Goal: Task Accomplishment & Management: Use online tool/utility

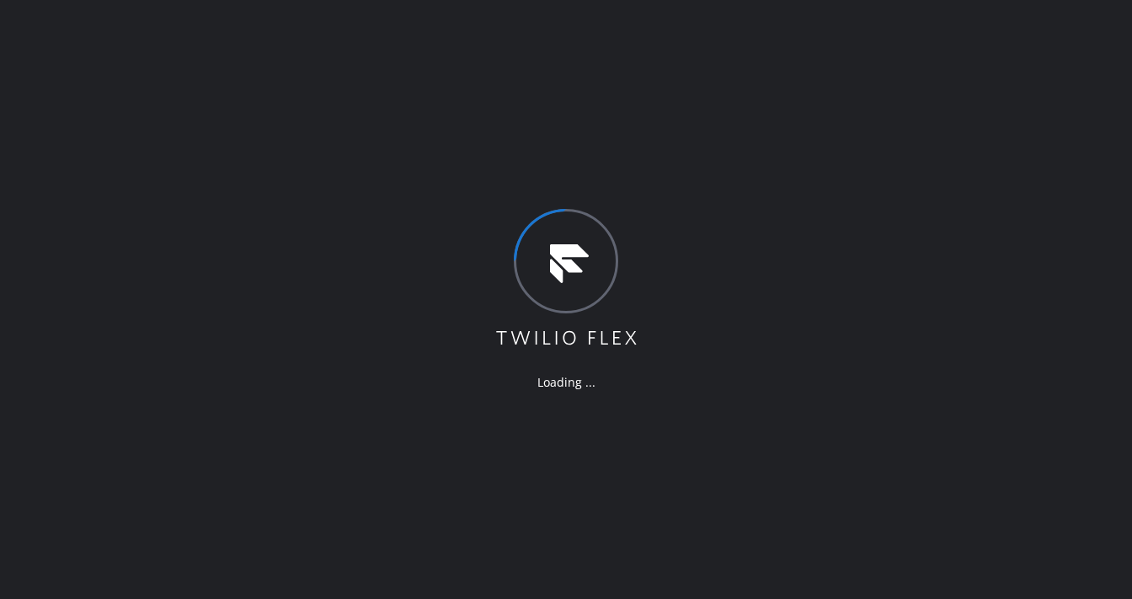
click at [56, 308] on div "Loading ..." at bounding box center [566, 299] width 1132 height 599
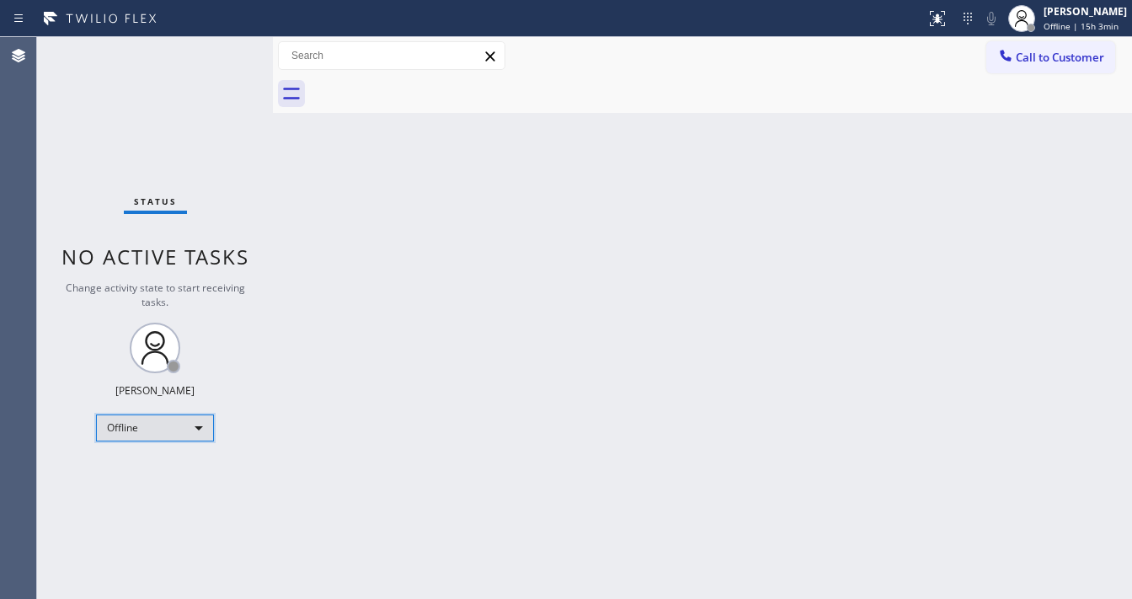
click at [145, 415] on div "Offline" at bounding box center [155, 427] width 118 height 27
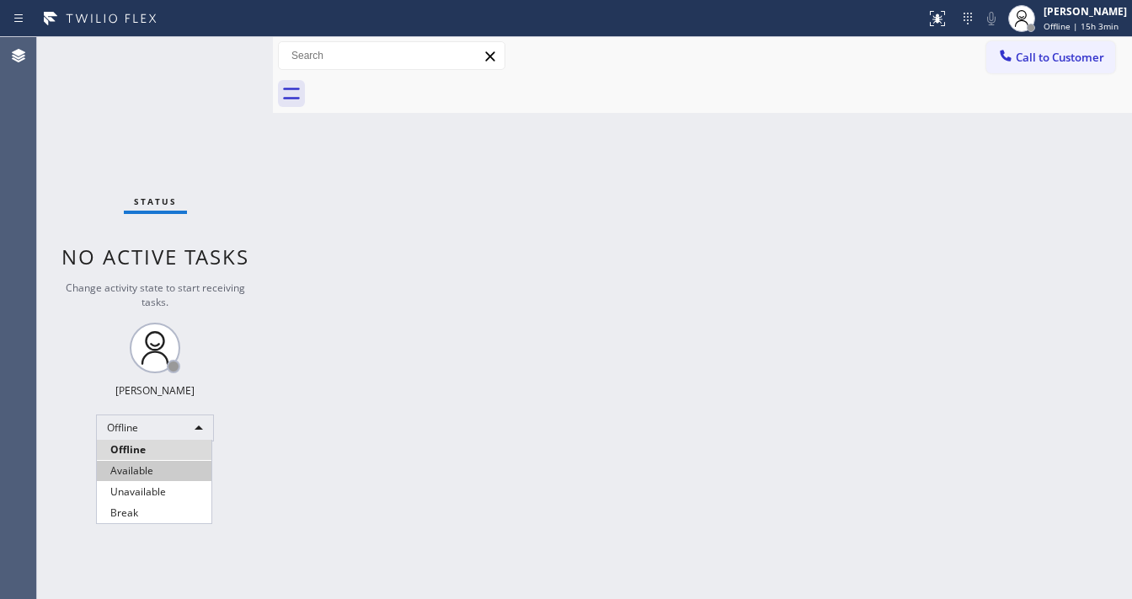
click at [144, 465] on li "Available" at bounding box center [154, 471] width 115 height 20
click at [414, 466] on div "Back to Dashboard Change Sender ID Customers Technicians Select a contact Outbo…" at bounding box center [702, 318] width 859 height 562
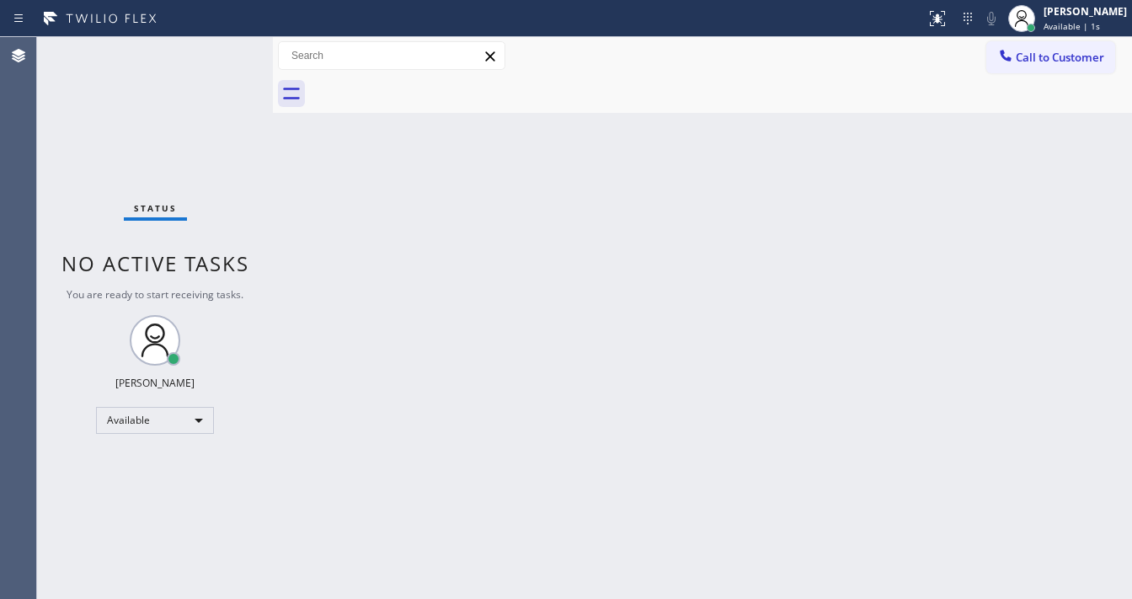
click at [563, 157] on div "Back to Dashboard Change Sender ID Customers Technicians Select a contact Outbo…" at bounding box center [702, 318] width 859 height 562
click at [558, 162] on div "Back to Dashboard Change Sender ID Customers Technicians Select a contact Outbo…" at bounding box center [702, 318] width 859 height 562
click at [191, 106] on div "Status No active tasks You are ready to start receiving tasks. Michael Javier A…" at bounding box center [155, 318] width 236 height 562
click at [226, 60] on div "Status No active tasks You are ready to start receiving tasks. Michael Javier A…" at bounding box center [155, 318] width 236 height 562
click at [227, 56] on div "Status No active tasks You are ready to start receiving tasks. Michael Javier A…" at bounding box center [155, 318] width 236 height 562
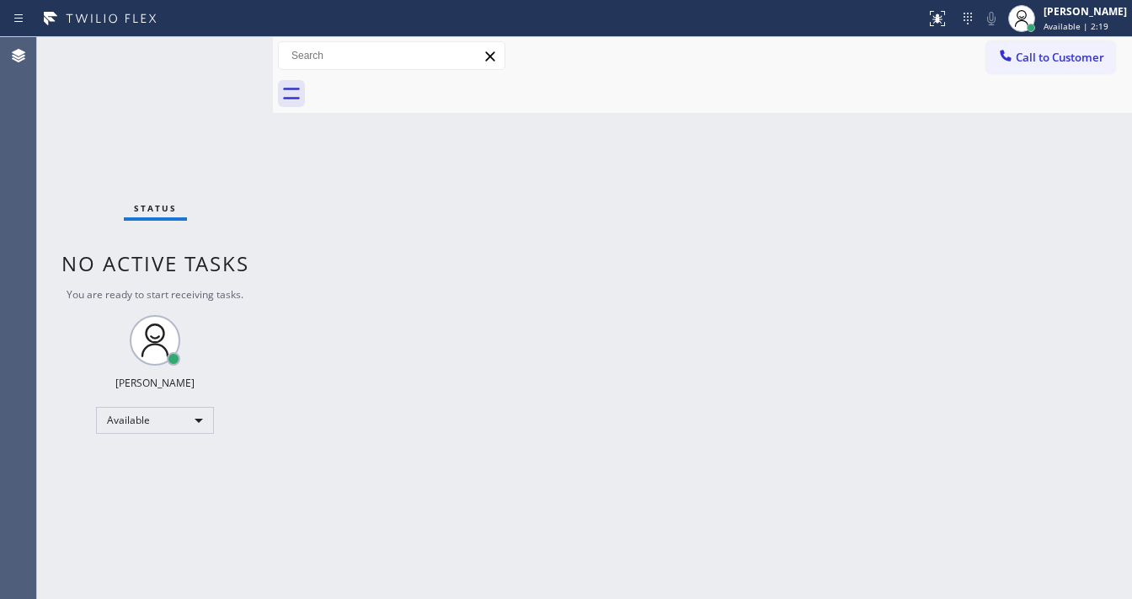
click at [227, 53] on div "Status No active tasks You are ready to start receiving tasks. Michael Javier A…" at bounding box center [155, 318] width 236 height 562
click at [227, 52] on div "Status No active tasks You are ready to start receiving tasks. Michael Javier A…" at bounding box center [155, 318] width 236 height 562
click at [216, 63] on div "Status No active tasks You are ready to start receiving tasks. Michael Javier A…" at bounding box center [155, 318] width 236 height 562
click at [217, 61] on div "Status No active tasks You are ready to start receiving tasks. Michael Javier A…" at bounding box center [155, 318] width 236 height 562
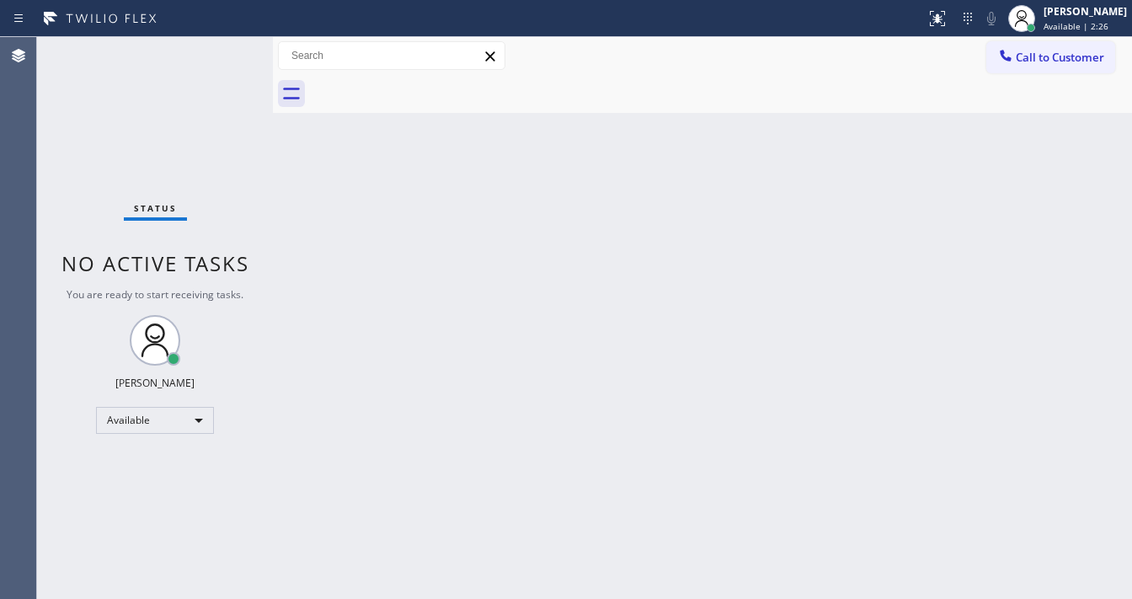
click at [218, 57] on div "Status No active tasks You are ready to start receiving tasks. Michael Javier A…" at bounding box center [155, 318] width 236 height 562
click at [670, 266] on div "Back to Dashboard Change Sender ID Customers Technicians Select a contact Outbo…" at bounding box center [702, 318] width 859 height 562
drag, startPoint x: 228, startPoint y: 46, endPoint x: 202, endPoint y: 39, distance: 27.2
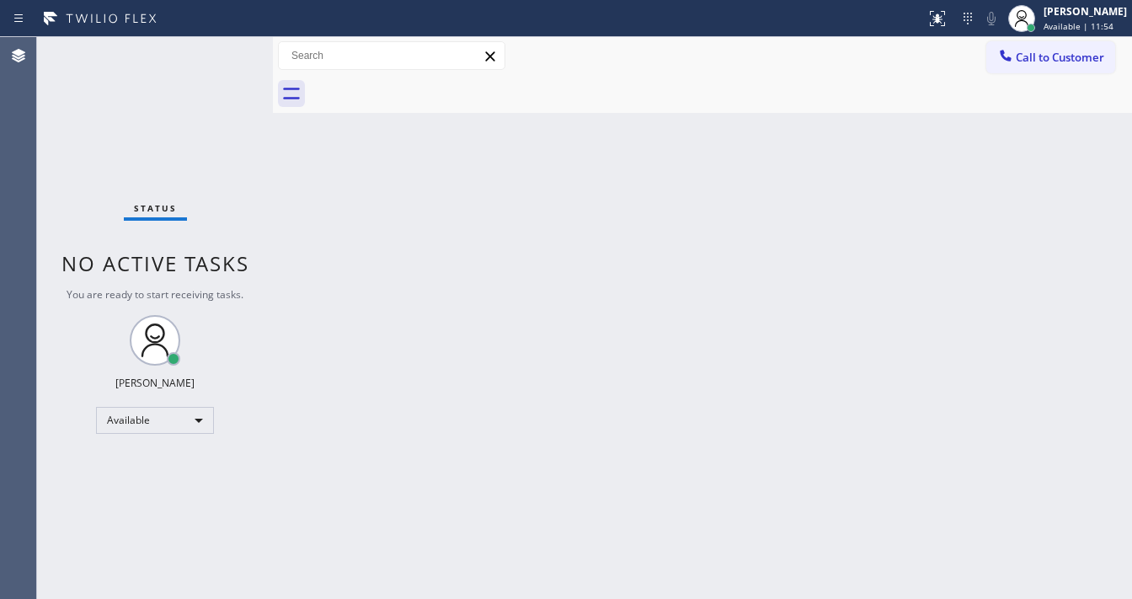
click at [204, 40] on div "Status No active tasks You are ready to start receiving tasks. Michael Javier A…" at bounding box center [155, 318] width 236 height 562
click at [198, 37] on div "Status No active tasks You are ready to start receiving tasks. Michael Javier A…" at bounding box center [155, 318] width 236 height 562
click at [209, 38] on div "Status No active tasks You are ready to start receiving tasks. Michael Javier A…" at bounding box center [155, 318] width 236 height 562
click at [219, 38] on div "Status No active tasks You are ready to start receiving tasks. Michael Javier A…" at bounding box center [155, 318] width 236 height 562
click at [224, 43] on div "Status No active tasks You are ready to start receiving tasks. Michael Javier A…" at bounding box center [155, 318] width 236 height 562
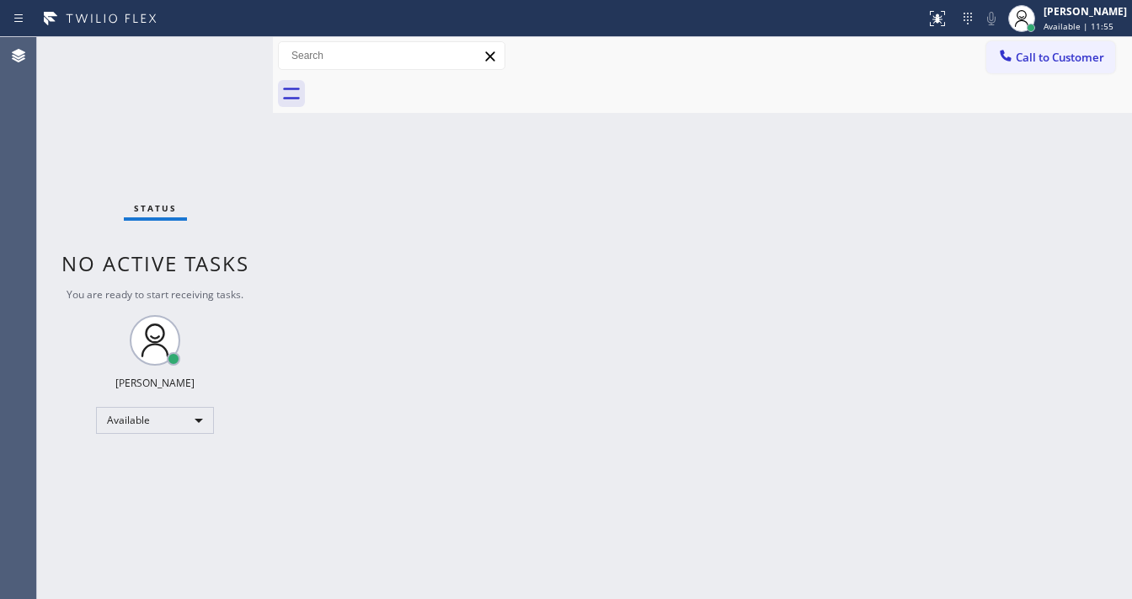
click at [230, 47] on div "Status No active tasks You are ready to start receiving tasks. Michael Javier A…" at bounding box center [155, 318] width 236 height 562
drag, startPoint x: 270, startPoint y: 56, endPoint x: 219, endPoint y: 53, distance: 51.5
click at [165, 55] on div "Status No active tasks You are ready to start receiving tasks. Michael Javier A…" at bounding box center [584, 318] width 1095 height 562
click at [229, 50] on div "Status No active tasks You are ready to start receiving tasks. Michael Javier A…" at bounding box center [153, 318] width 232 height 562
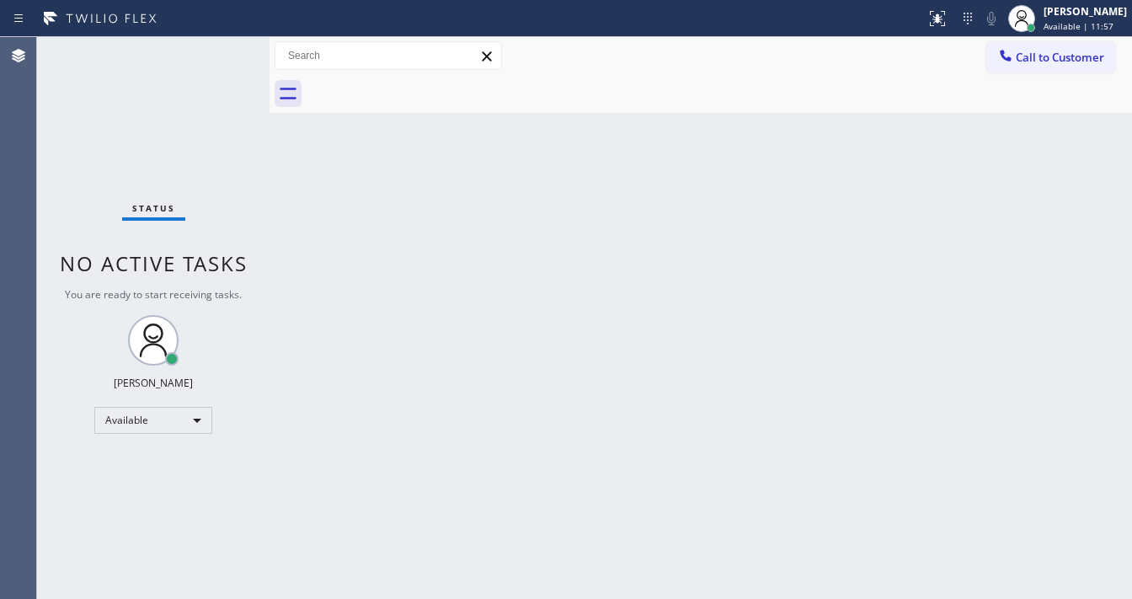
click at [229, 50] on div "Status No active tasks You are ready to start receiving tasks. Michael Javier A…" at bounding box center [153, 318] width 232 height 562
click at [227, 47] on div "Status No active tasks You are ready to start receiving tasks. Michael Javier A…" at bounding box center [153, 318] width 232 height 562
click at [222, 47] on div "Status No active tasks You are ready to start receiving tasks. Michael Javier A…" at bounding box center [153, 318] width 232 height 562
click at [222, 48] on div "Status No active tasks You are ready to start receiving tasks. Michael Javier A…" at bounding box center [153, 318] width 232 height 562
click at [220, 50] on div "Status No active tasks You are ready to start receiving tasks. Michael Javier A…" at bounding box center [153, 318] width 232 height 562
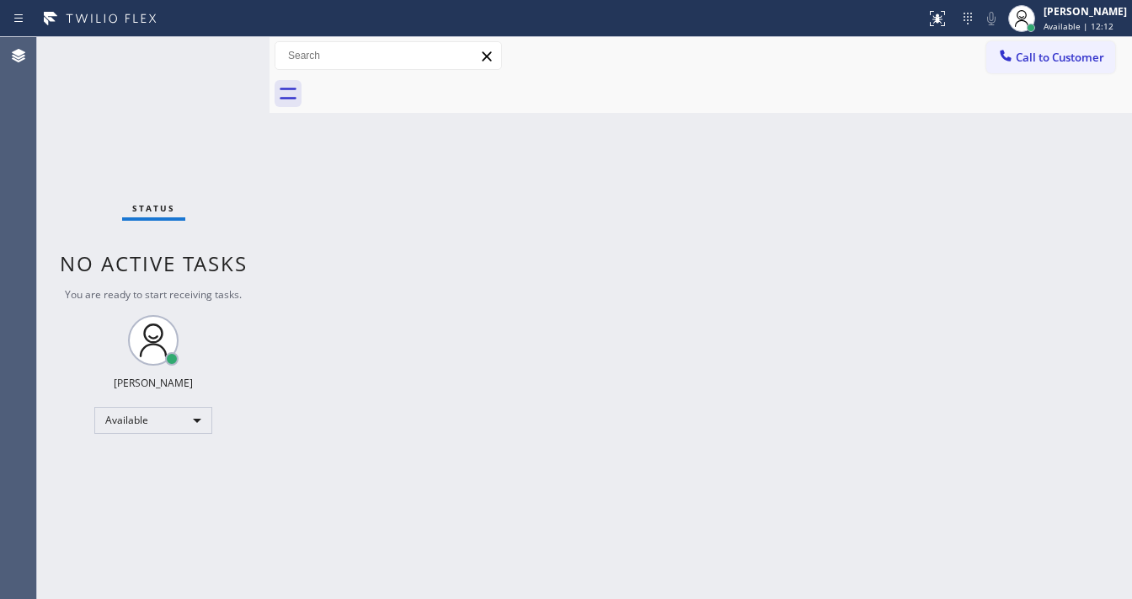
click at [220, 50] on div "Status No active tasks You are ready to start receiving tasks. Michael Javier A…" at bounding box center [153, 318] width 232 height 562
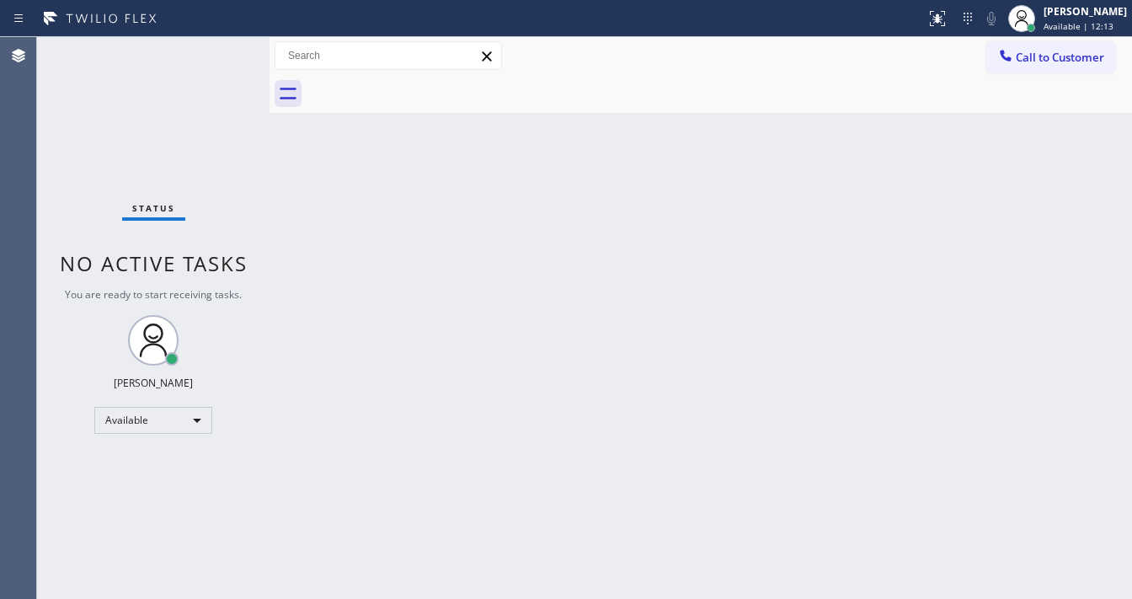
click at [220, 50] on div "Status No active tasks You are ready to start receiving tasks. Michael Javier A…" at bounding box center [153, 318] width 232 height 562
drag, startPoint x: 232, startPoint y: 48, endPoint x: 222, endPoint y: 13, distance: 36.6
click at [232, 47] on div "Status No active tasks You are ready to start receiving tasks. Michael Javier A…" at bounding box center [153, 318] width 232 height 562
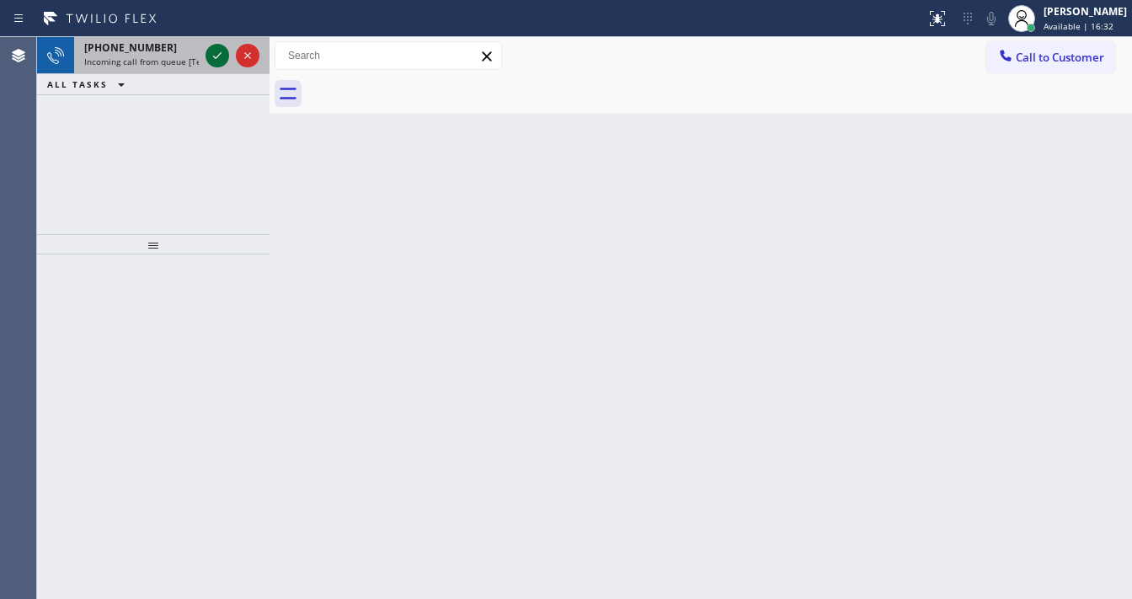
click at [213, 49] on icon at bounding box center [217, 55] width 20 height 20
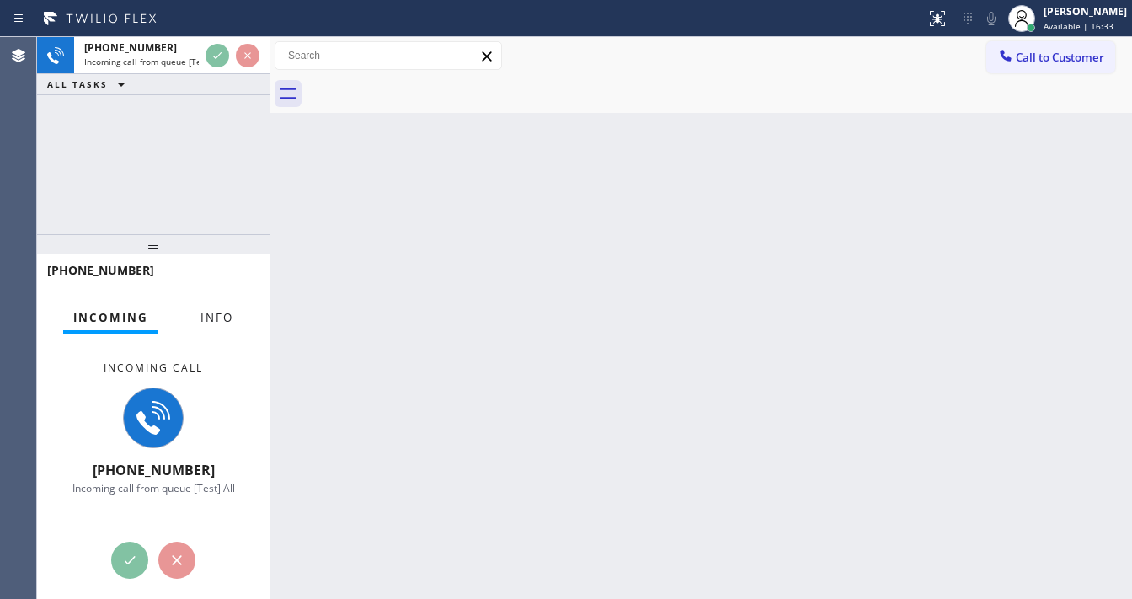
click at [227, 312] on span "Info" at bounding box center [216, 317] width 33 height 15
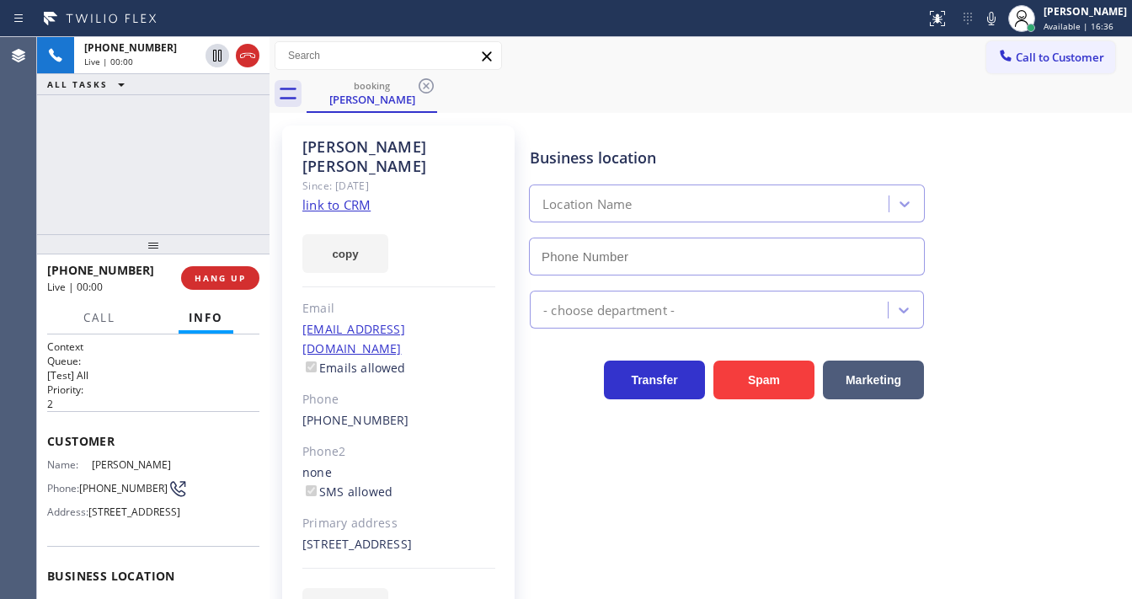
type input "(215) 999-4755"
click at [324, 196] on link "link to CRM" at bounding box center [336, 204] width 68 height 17
click at [999, 17] on icon at bounding box center [991, 18] width 20 height 20
click at [996, 22] on icon at bounding box center [991, 18] width 8 height 13
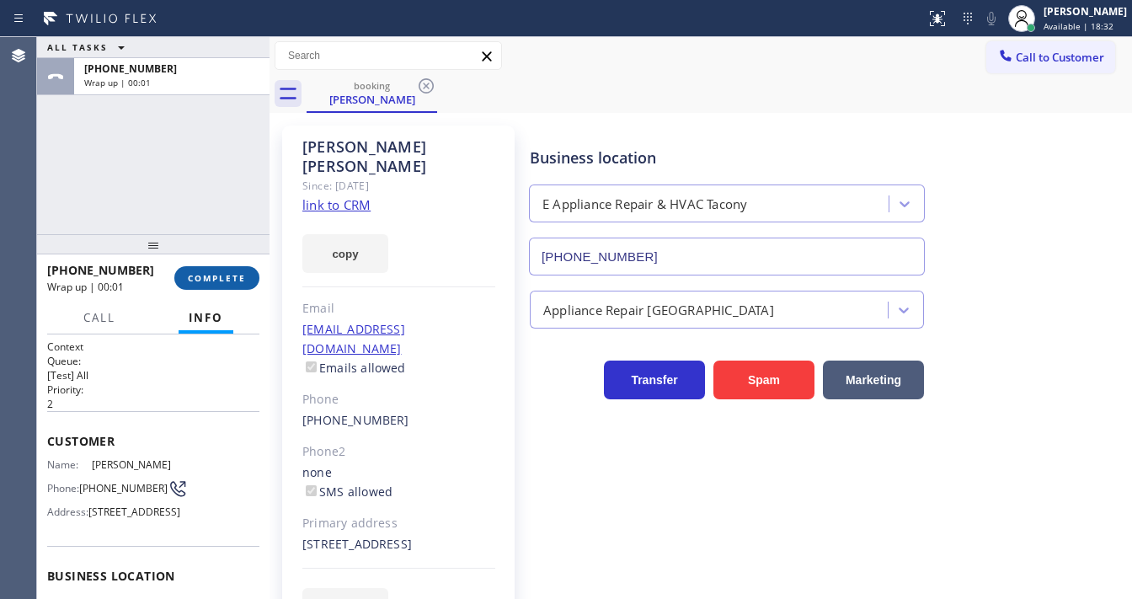
click at [228, 280] on span "COMPLETE" at bounding box center [217, 278] width 58 height 12
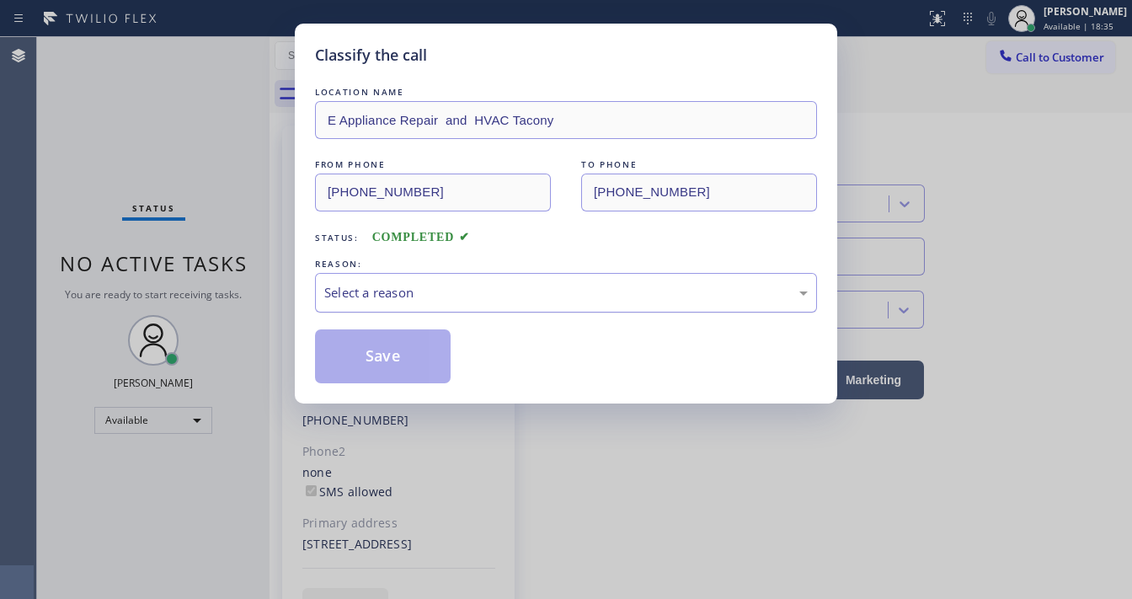
click at [338, 290] on div "Select a reason" at bounding box center [565, 292] width 483 height 19
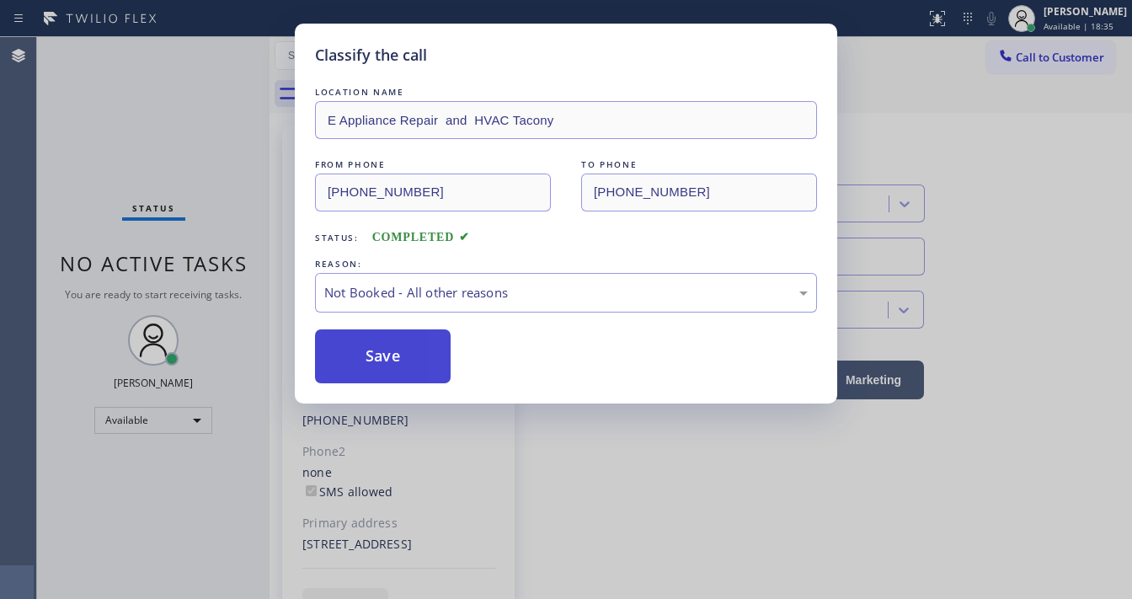
click at [367, 358] on button "Save" at bounding box center [383, 356] width 136 height 54
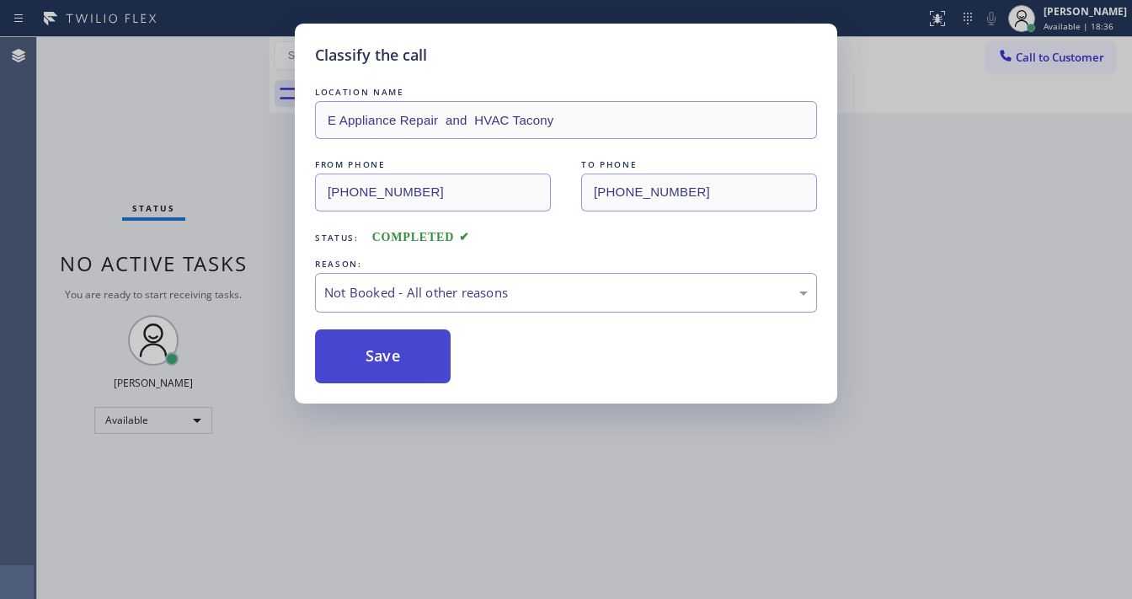
click at [367, 357] on button "Save" at bounding box center [383, 356] width 136 height 54
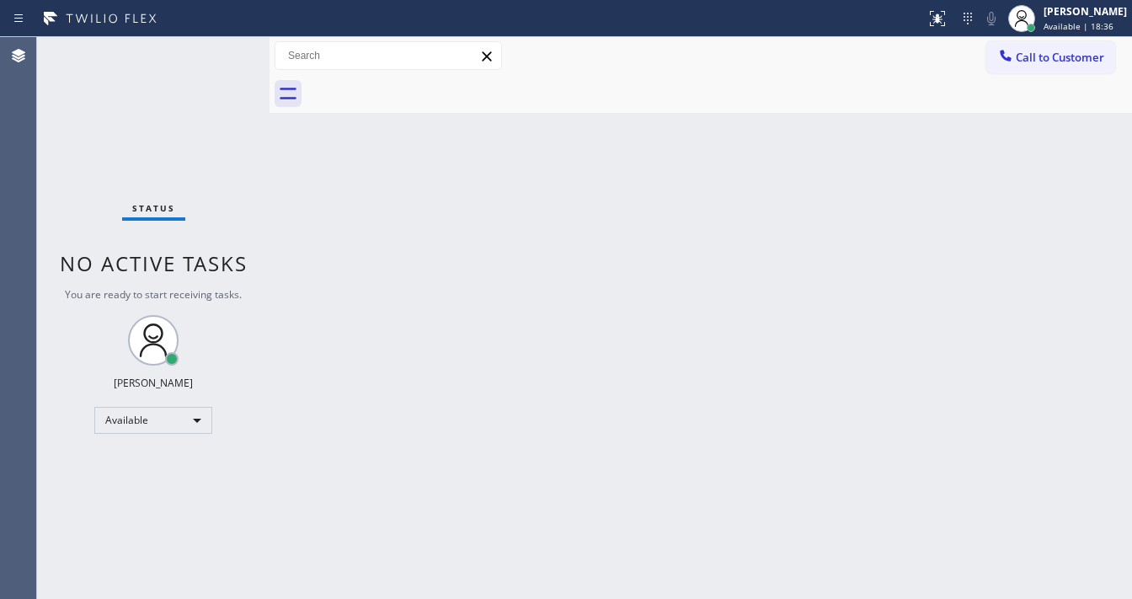
click at [367, 357] on div "Back to Dashboard Change Sender ID Customers Technicians Select a contact Outbo…" at bounding box center [701, 318] width 863 height 562
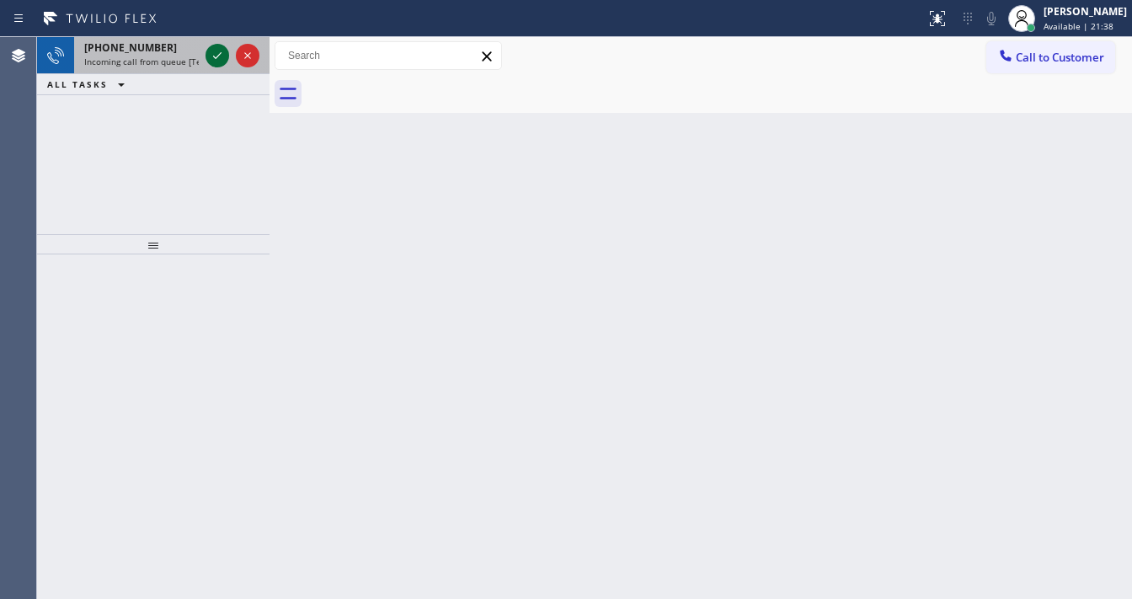
click at [218, 55] on icon at bounding box center [217, 55] width 8 height 7
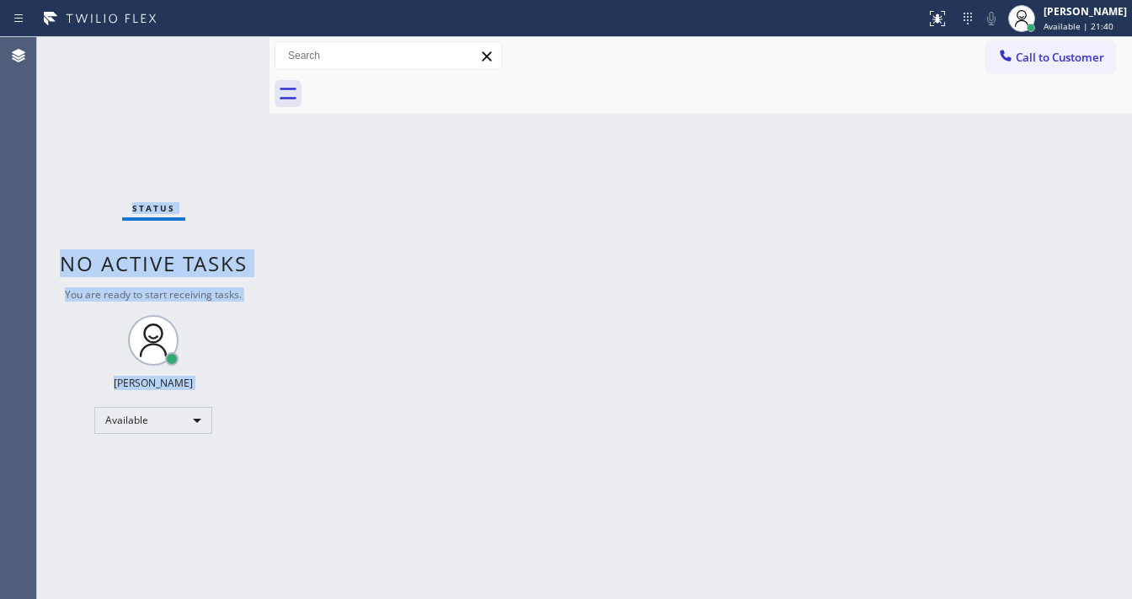
click at [218, 55] on div "Status No active tasks You are ready to start receiving tasks. Michael Javier A…" at bounding box center [153, 318] width 232 height 562
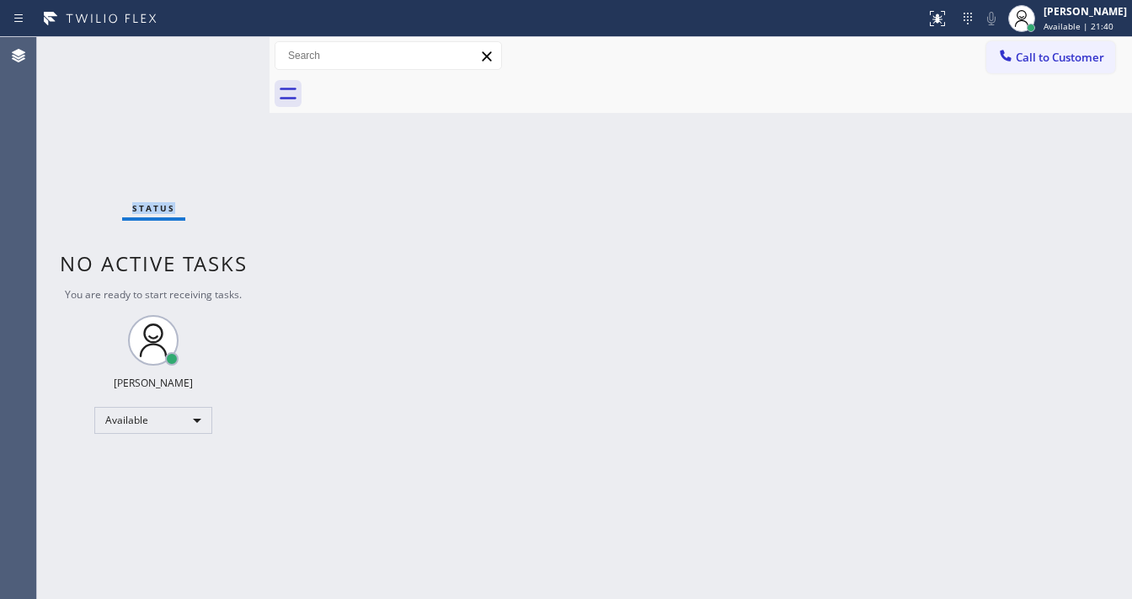
click at [218, 55] on div "Status No active tasks You are ready to start receiving tasks. Michael Javier A…" at bounding box center [153, 318] width 232 height 562
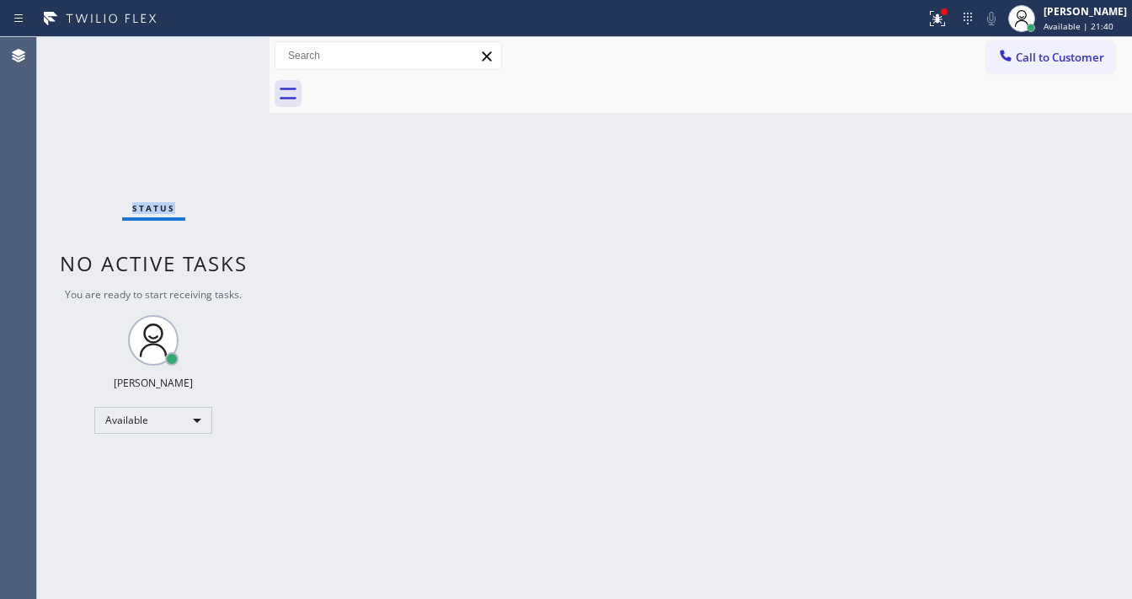
click at [218, 55] on div "Status No active tasks You are ready to start receiving tasks. Michael Javier A…" at bounding box center [153, 318] width 232 height 562
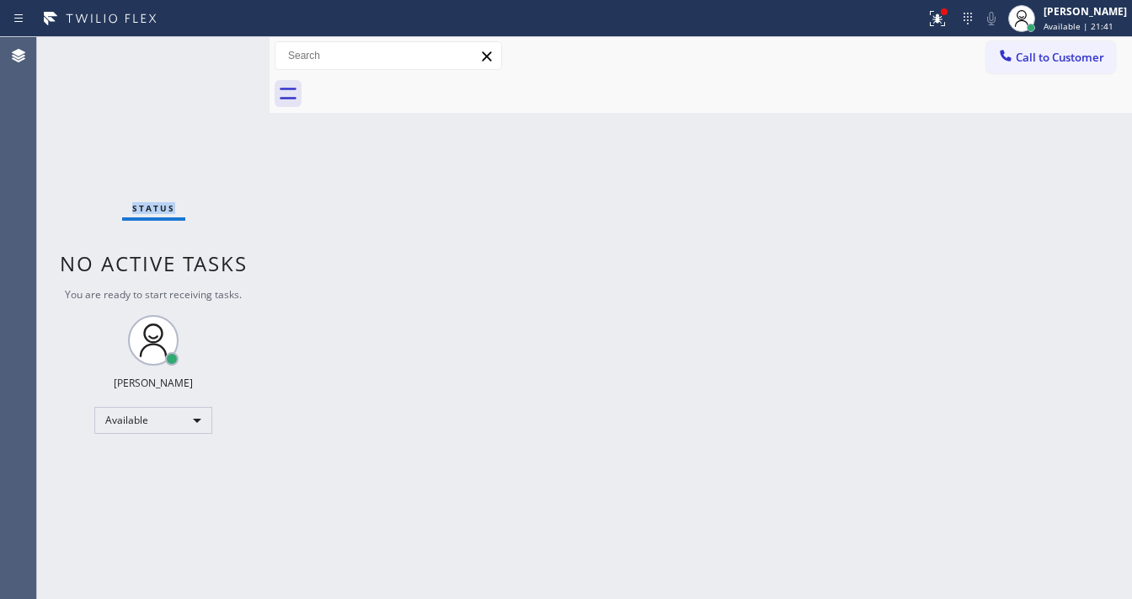
click at [218, 55] on div "Status No active tasks You are ready to start receiving tasks. Michael Javier A…" at bounding box center [153, 318] width 232 height 562
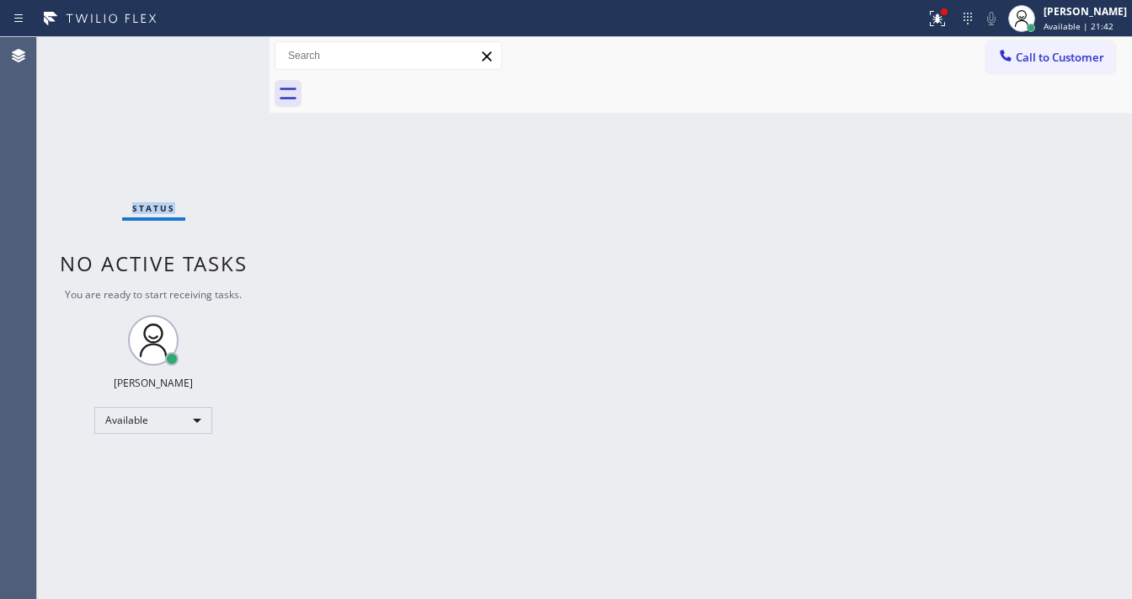
click at [218, 55] on div "Status No active tasks You are ready to start receiving tasks. Michael Javier A…" at bounding box center [153, 318] width 232 height 562
drag, startPoint x: 939, startPoint y: 13, endPoint x: 933, endPoint y: 89, distance: 76.0
click at [939, 13] on icon at bounding box center [937, 18] width 20 height 20
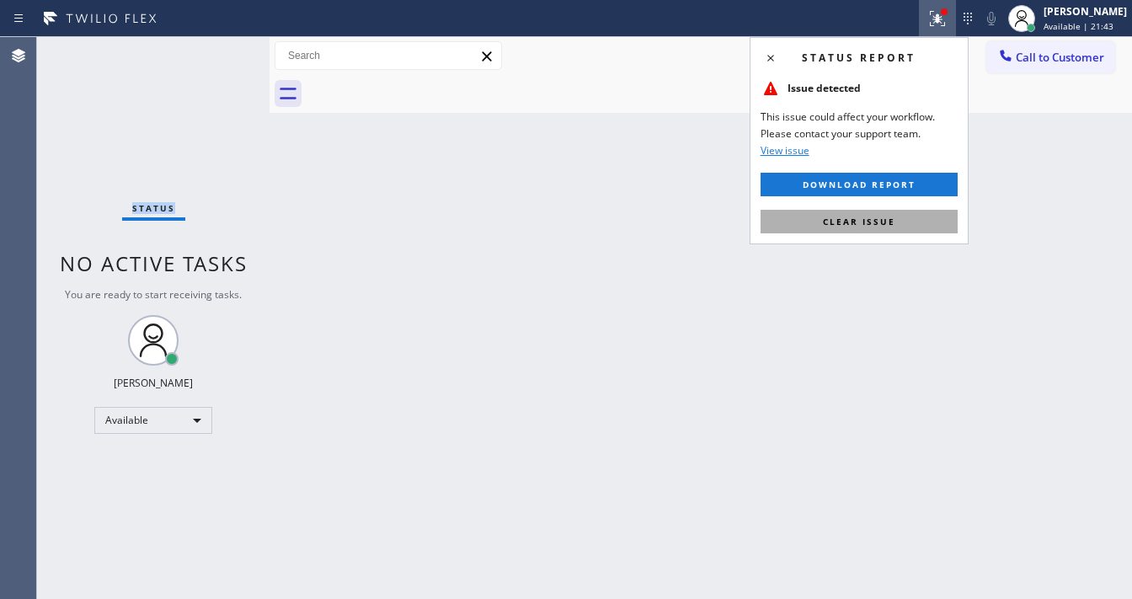
click at [883, 210] on button "Clear issue" at bounding box center [859, 222] width 197 height 24
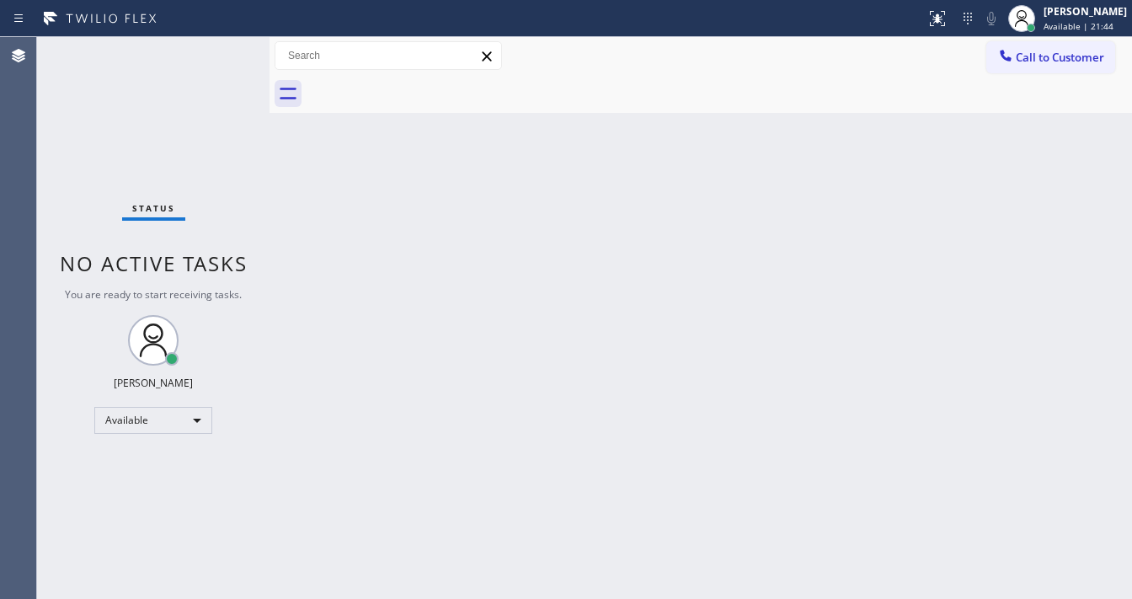
click at [883, 216] on div "Back to Dashboard Change Sender ID Customers Technicians Select a contact Outbo…" at bounding box center [701, 318] width 863 height 562
click at [231, 44] on div "Status No active tasks You are ready to start receiving tasks. Michael Javier A…" at bounding box center [153, 318] width 232 height 562
click at [222, 40] on div "Status No active tasks You are ready to start receiving tasks. Michael Javier A…" at bounding box center [153, 318] width 232 height 562
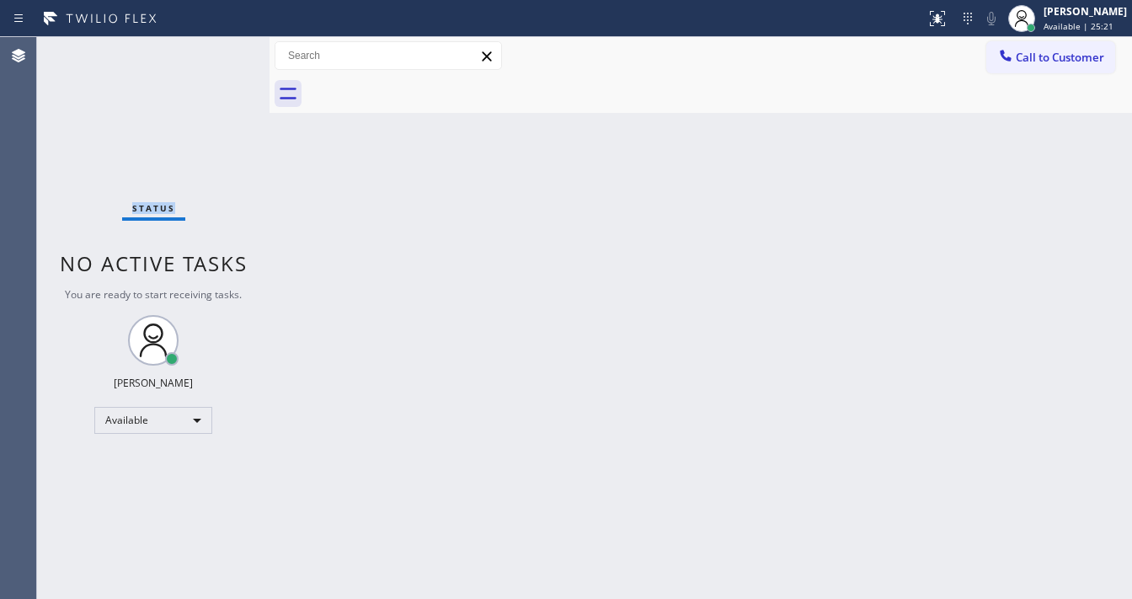
click at [222, 40] on div "Status No active tasks You are ready to start receiving tasks. Michael Javier A…" at bounding box center [153, 318] width 232 height 562
click at [219, 44] on div "Status No active tasks You are ready to start receiving tasks. Michael Javier A…" at bounding box center [153, 318] width 232 height 562
click at [220, 45] on div "Status No active tasks You are ready to start receiving tasks. Michael Javier A…" at bounding box center [153, 318] width 232 height 562
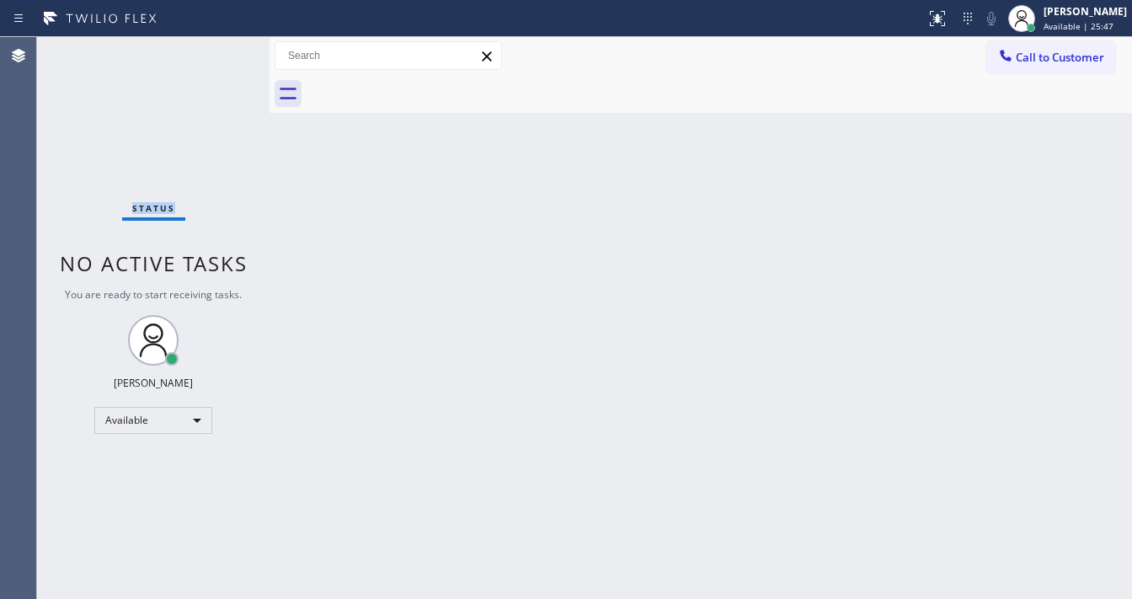
click at [220, 45] on div "Status No active tasks You are ready to start receiving tasks. Michael Javier A…" at bounding box center [153, 318] width 232 height 562
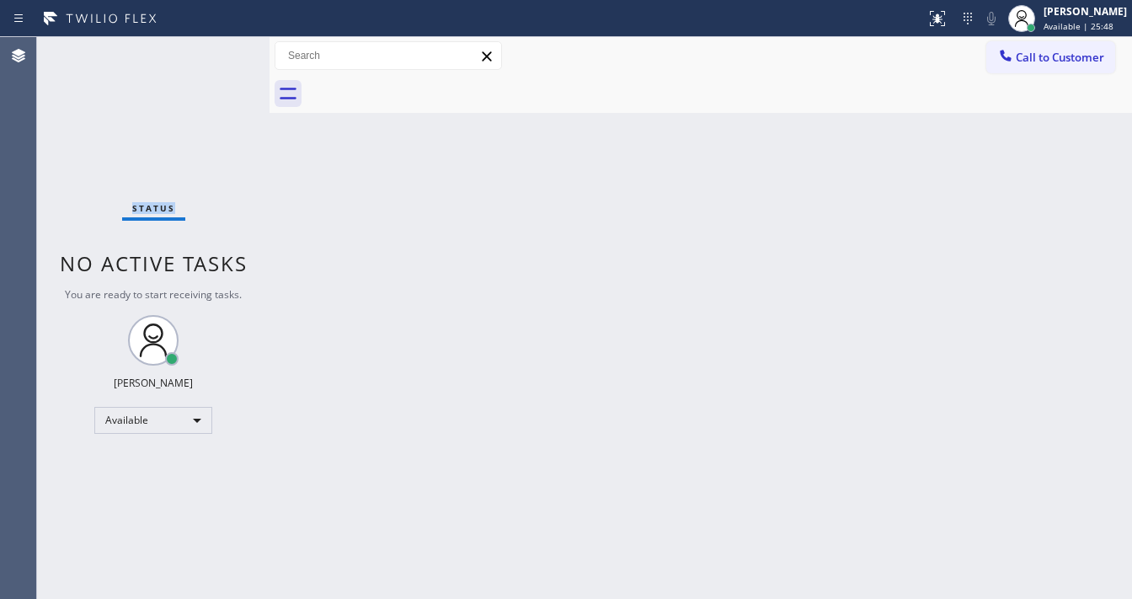
click at [220, 45] on div "Status No active tasks You are ready to start receiving tasks. Michael Javier A…" at bounding box center [153, 318] width 232 height 562
click at [224, 47] on div "Status No active tasks You are ready to start receiving tasks. Michael Javier A…" at bounding box center [153, 318] width 232 height 562
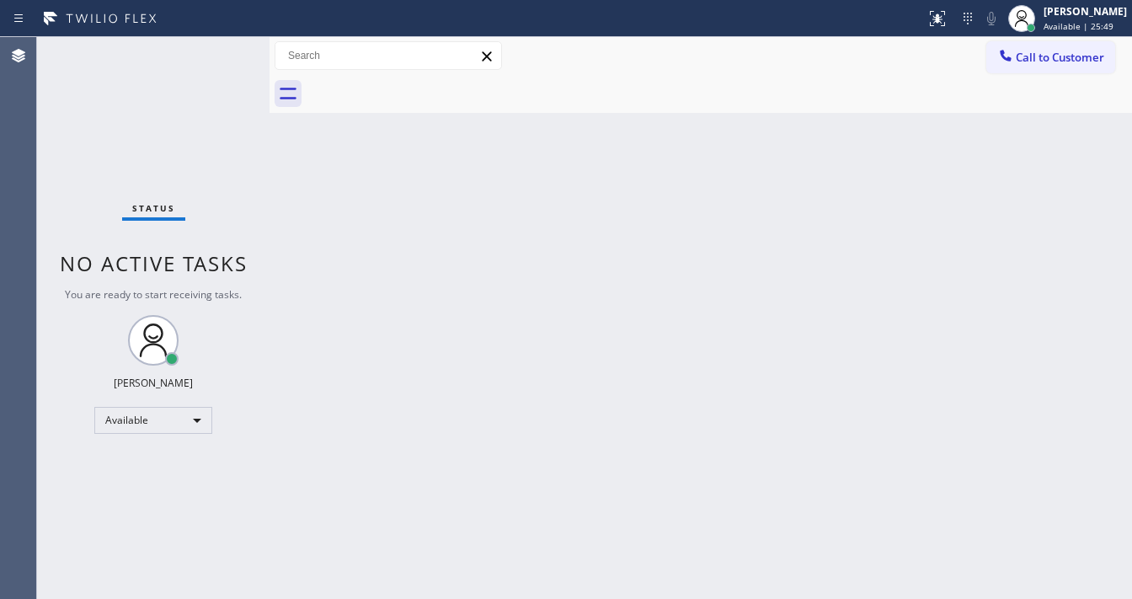
click at [224, 47] on div "Status No active tasks You are ready to start receiving tasks. Michael Javier A…" at bounding box center [153, 318] width 232 height 562
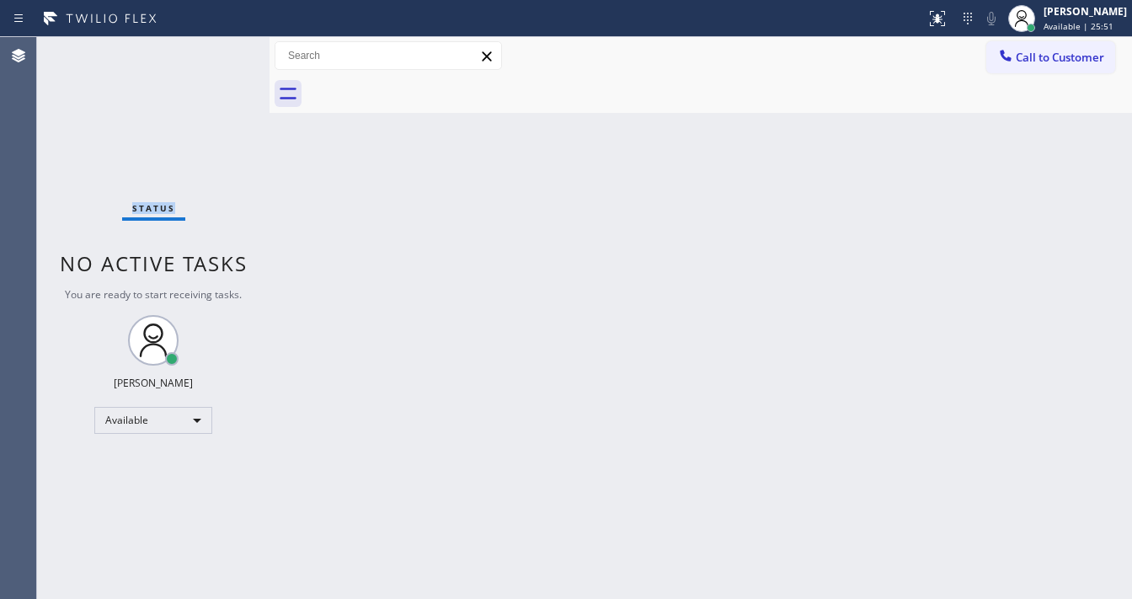
click at [224, 47] on div "Status No active tasks You are ready to start receiving tasks. Michael Javier A…" at bounding box center [153, 318] width 232 height 562
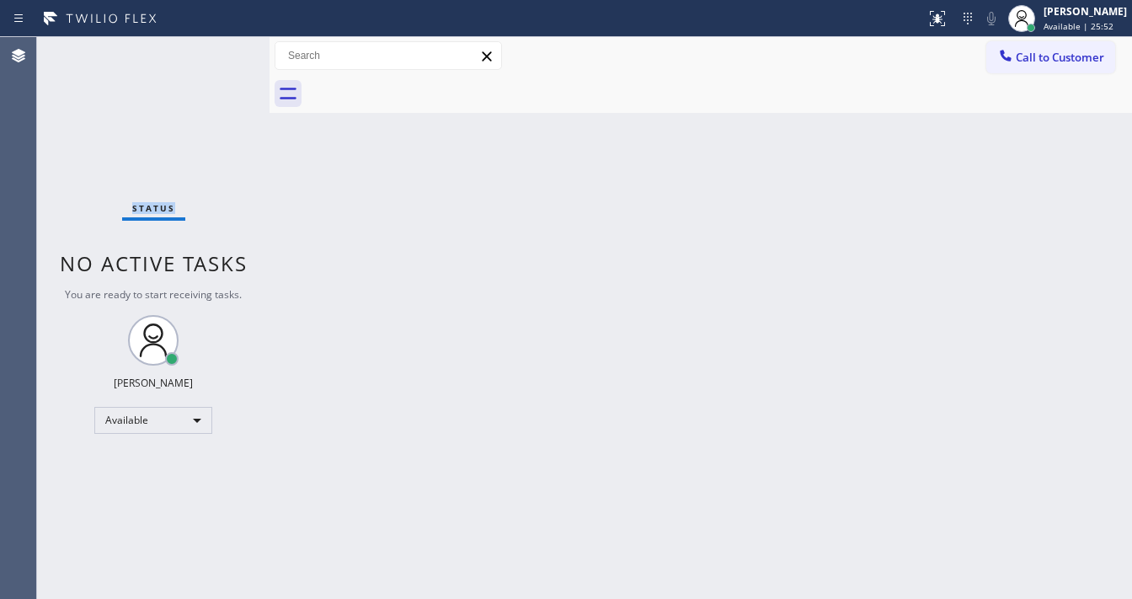
click at [224, 47] on div "Status No active tasks You are ready to start receiving tasks. Michael Javier A…" at bounding box center [153, 318] width 232 height 562
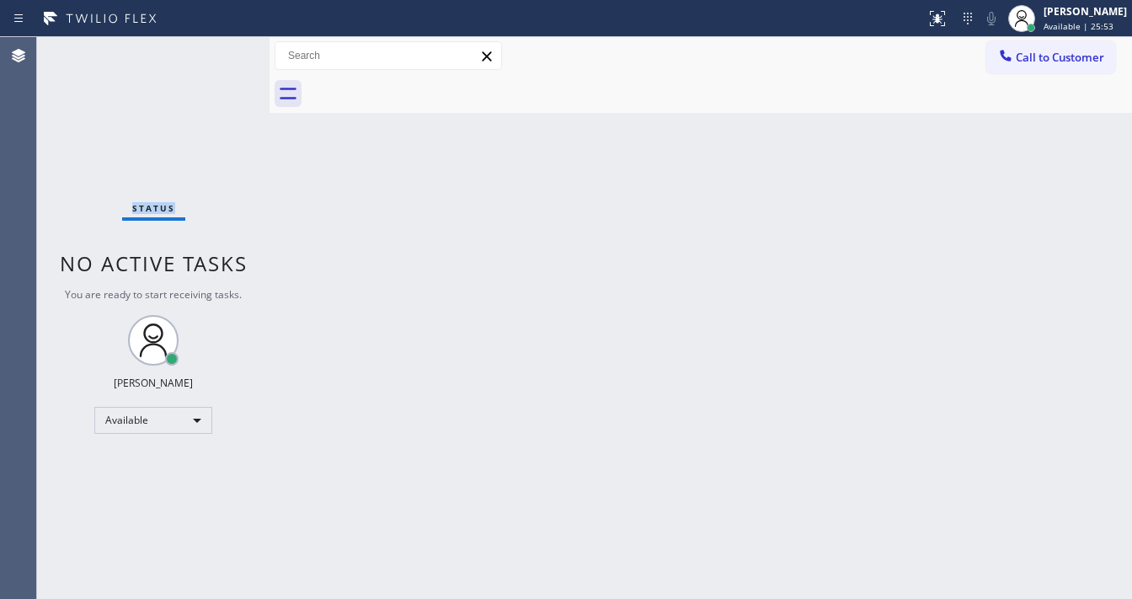
click at [224, 47] on div "Status No active tasks You are ready to start receiving tasks. Michael Javier A…" at bounding box center [153, 318] width 232 height 562
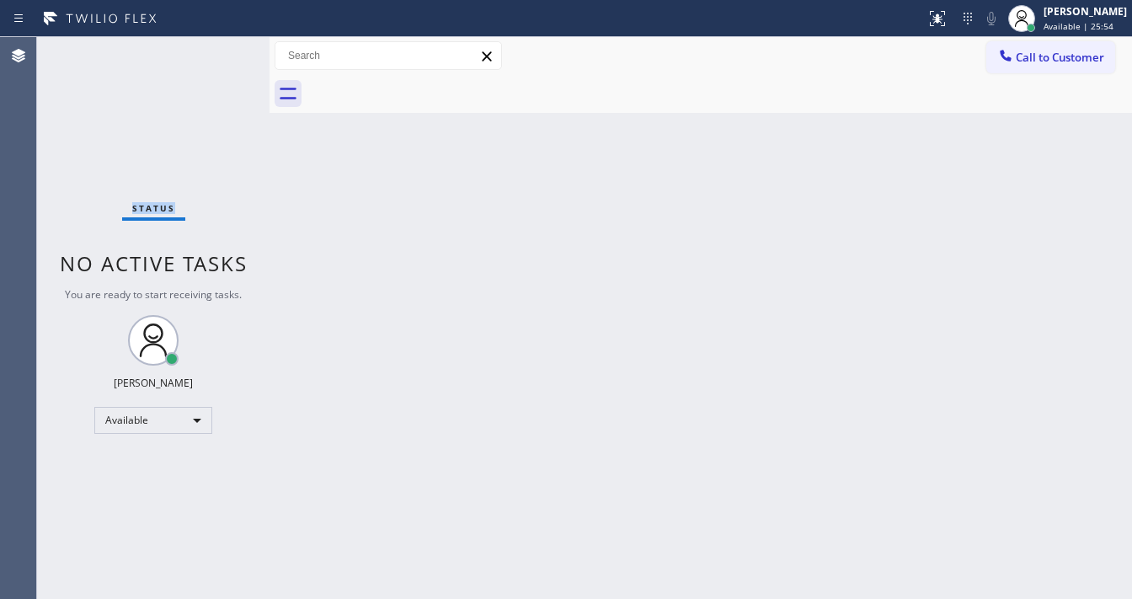
click at [224, 47] on div "Status No active tasks You are ready to start receiving tasks. Michael Javier A…" at bounding box center [153, 318] width 232 height 562
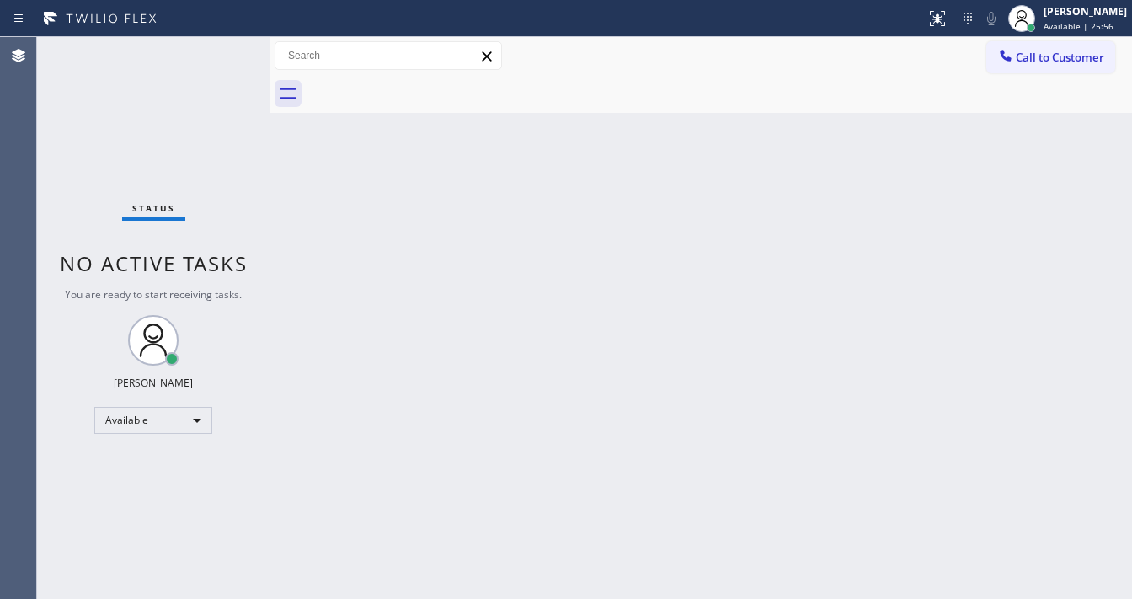
click at [224, 47] on div "Status No active tasks You are ready to start receiving tasks. Michael Javier A…" at bounding box center [153, 318] width 232 height 562
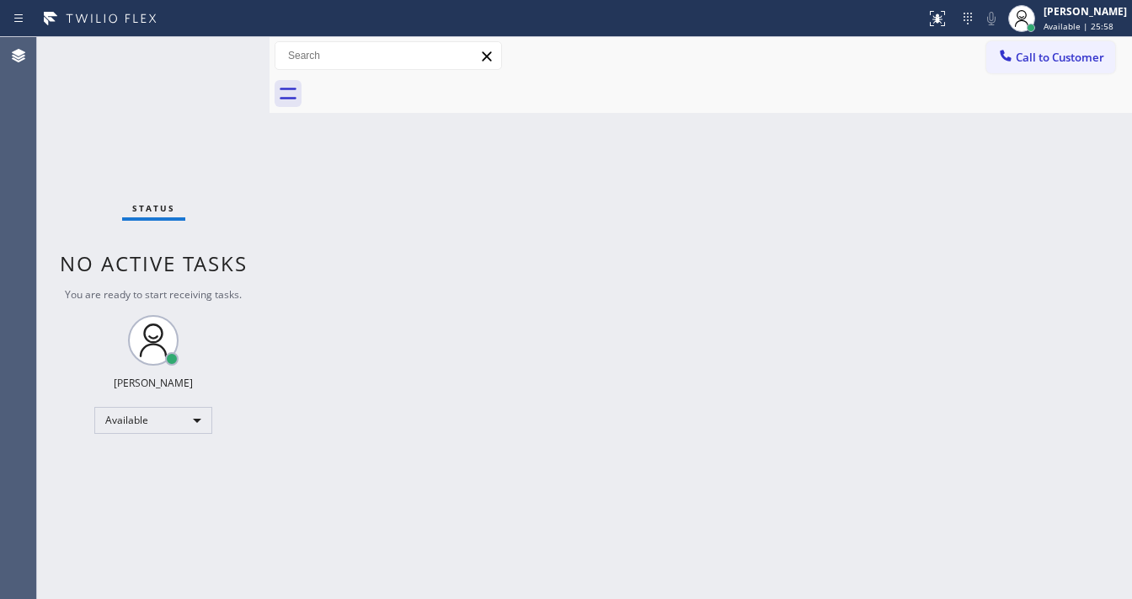
click at [224, 47] on div "Status No active tasks You are ready to start receiving tasks. Michael Javier A…" at bounding box center [153, 318] width 232 height 562
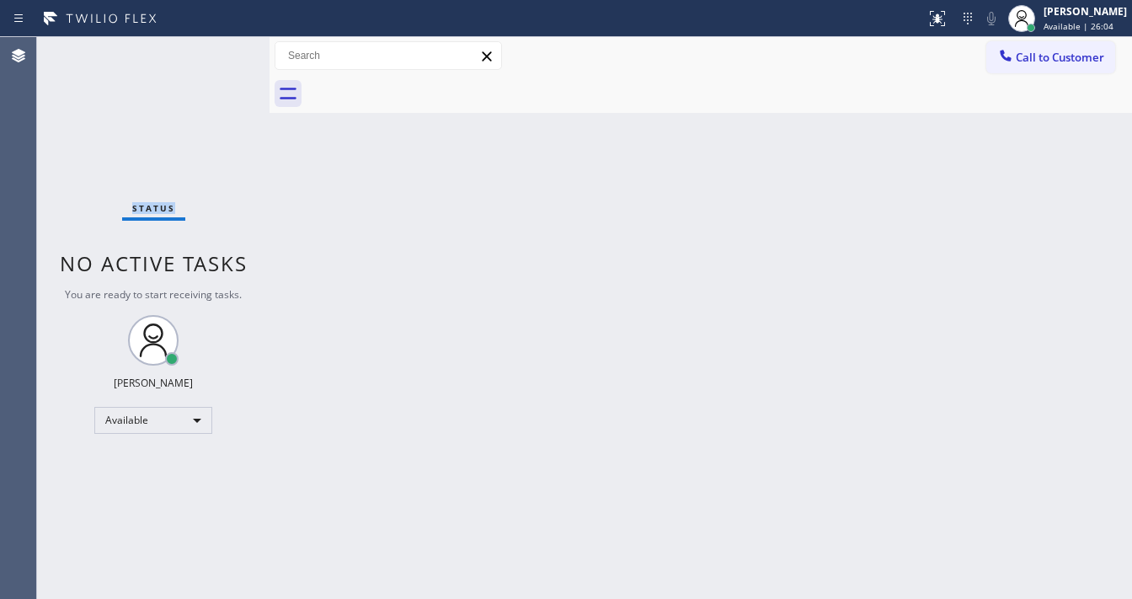
click at [224, 47] on div "Status No active tasks You are ready to start receiving tasks. Michael Javier A…" at bounding box center [153, 318] width 232 height 562
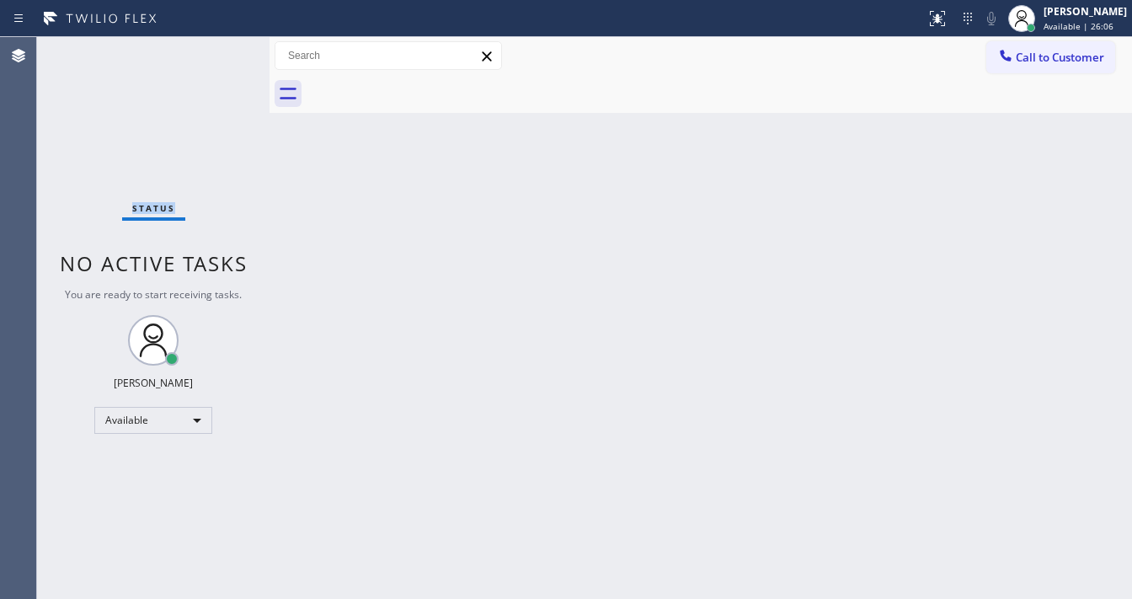
click at [224, 47] on div "Status No active tasks You are ready to start receiving tasks. Michael Javier A…" at bounding box center [153, 318] width 232 height 562
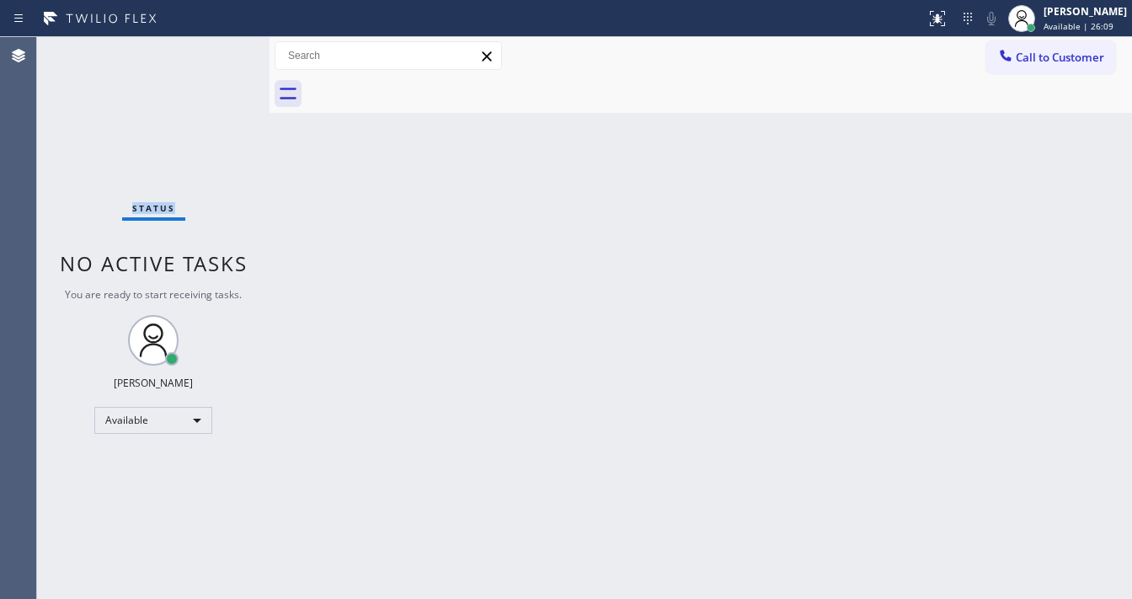
click at [224, 47] on div "Status No active tasks You are ready to start receiving tasks. Michael Javier A…" at bounding box center [153, 318] width 232 height 562
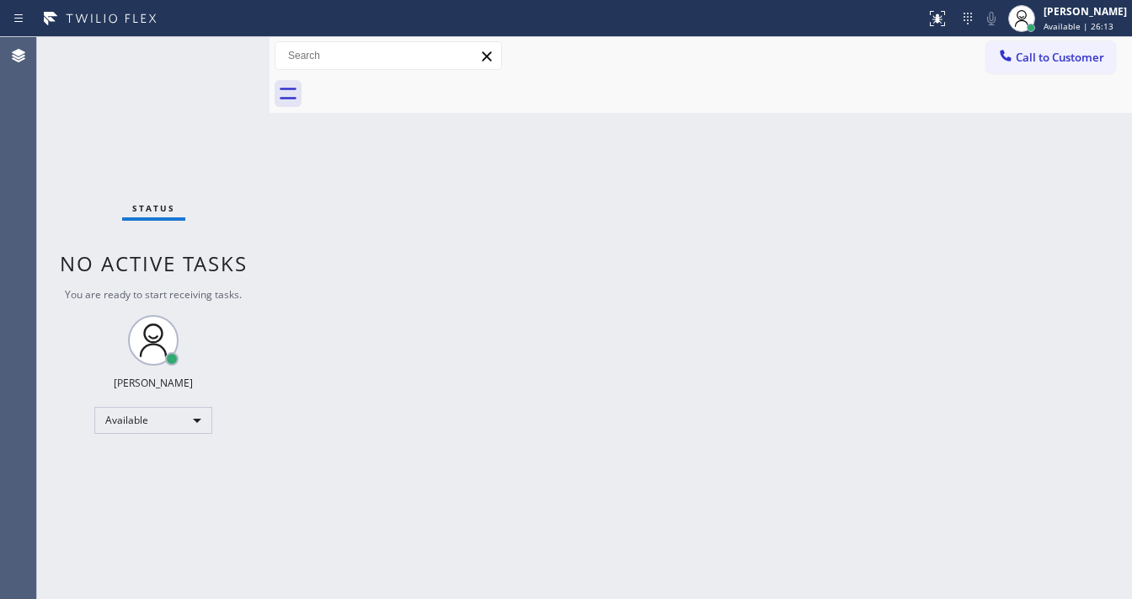
click at [224, 47] on div "Status No active tasks You are ready to start receiving tasks. Michael Javier A…" at bounding box center [153, 318] width 232 height 562
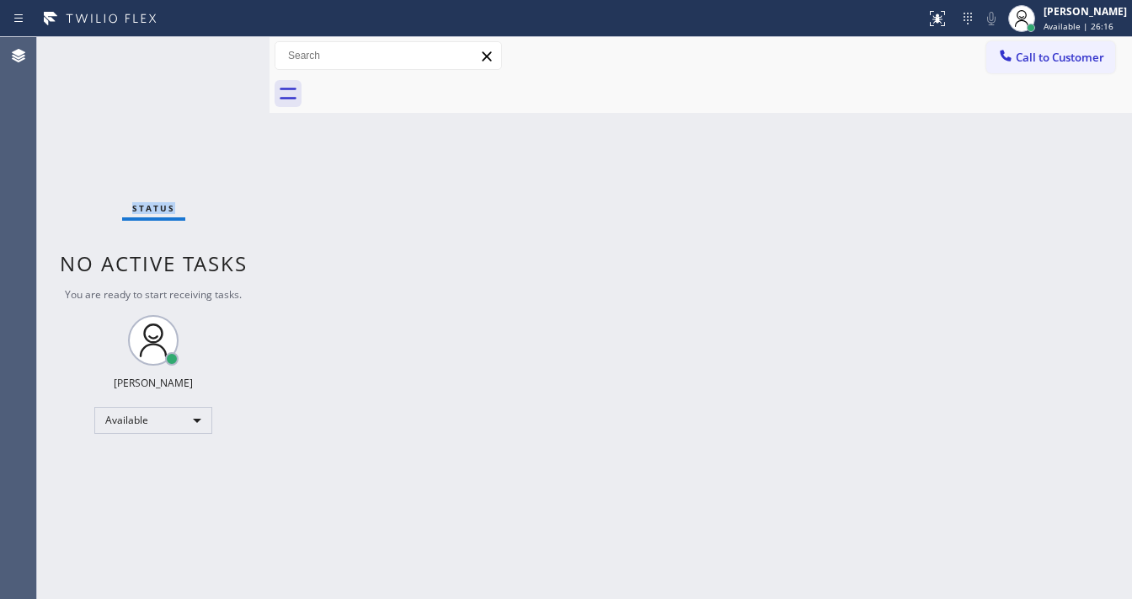
click at [224, 47] on div "Status No active tasks You are ready to start receiving tasks. Michael Javier A…" at bounding box center [153, 318] width 232 height 562
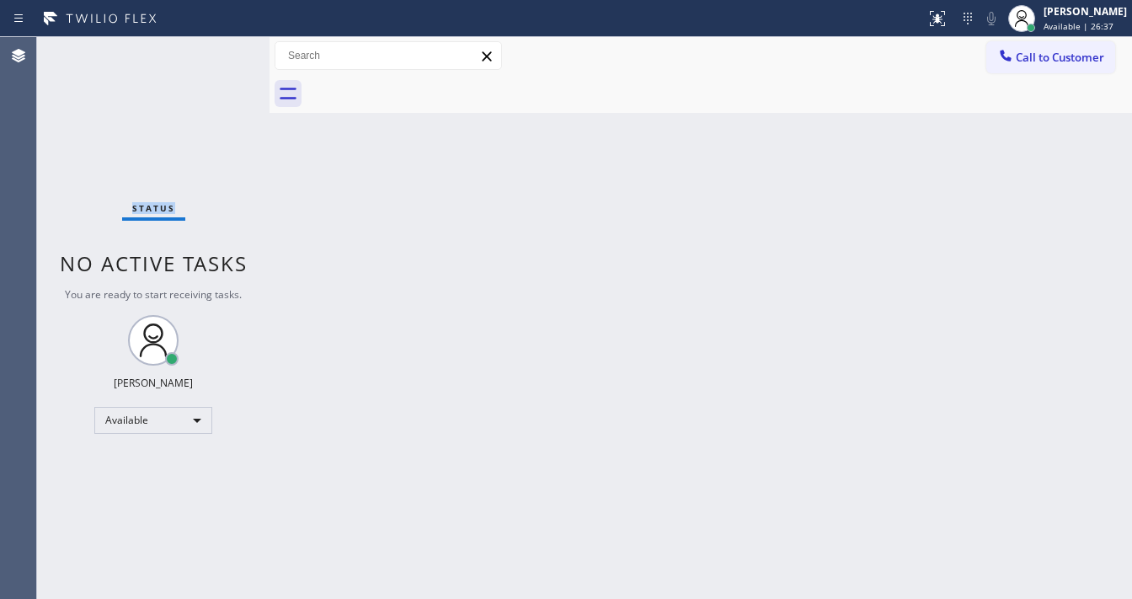
click at [224, 47] on div "Status No active tasks You are ready to start receiving tasks. Michael Javier A…" at bounding box center [153, 318] width 232 height 562
click at [387, 276] on div "Back to Dashboard Change Sender ID Customers Technicians Select a contact Outbo…" at bounding box center [701, 318] width 863 height 562
click at [222, 51] on div "Status No active tasks You are ready to start receiving tasks. Michael Javier A…" at bounding box center [153, 318] width 232 height 562
click at [219, 55] on div "Status No active tasks You are ready to start receiving tasks. Michael Javier A…" at bounding box center [153, 318] width 232 height 562
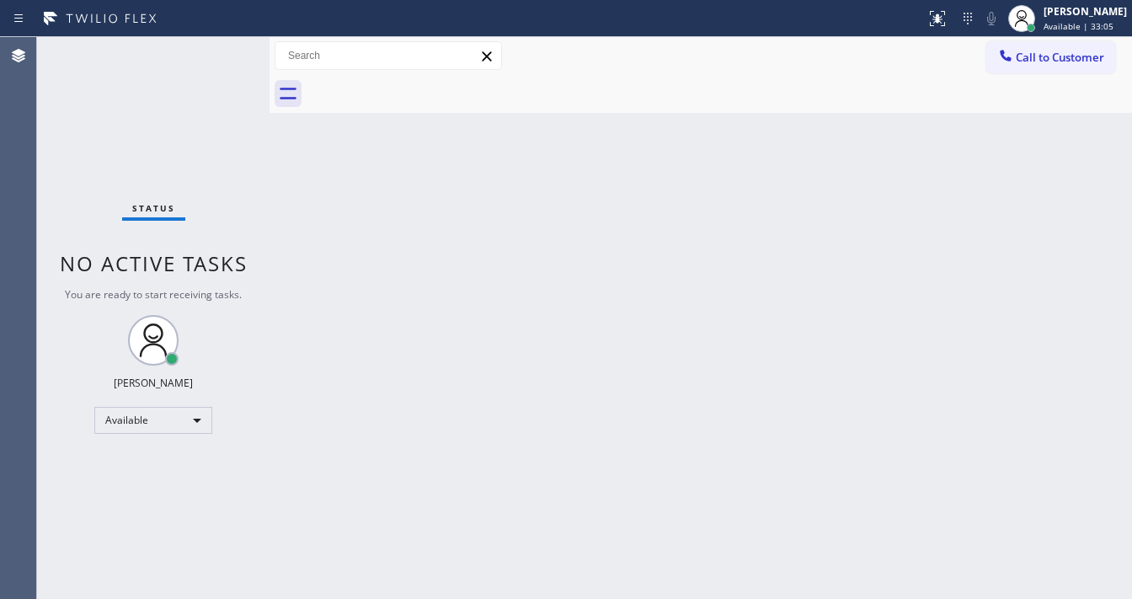
click at [218, 55] on div "Status No active tasks You are ready to start receiving tasks. Michael Javier A…" at bounding box center [153, 318] width 232 height 562
click at [216, 45] on div "Status No active tasks You are ready to start receiving tasks. Michael Javier A…" at bounding box center [153, 318] width 232 height 562
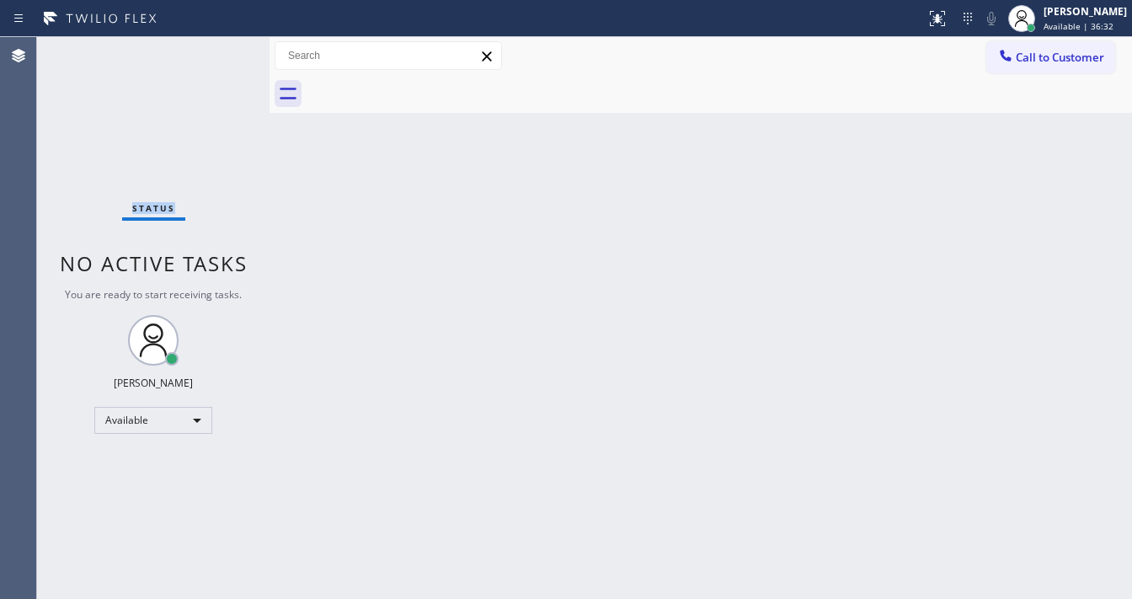
click at [216, 45] on div "Status No active tasks You are ready to start receiving tasks. Michael Javier A…" at bounding box center [153, 318] width 232 height 562
drag, startPoint x: 414, startPoint y: 526, endPoint x: 430, endPoint y: 596, distance: 72.5
click at [414, 532] on div "Back to Dashboard Change Sender ID Customers Technicians Select a contact Outbo…" at bounding box center [701, 318] width 863 height 562
click at [36, 138] on div "Agent Desktop" at bounding box center [18, 318] width 37 height 562
click at [67, 175] on div "Status No active tasks You are ready to start receiving tasks. Michael Javier A…" at bounding box center [153, 318] width 232 height 562
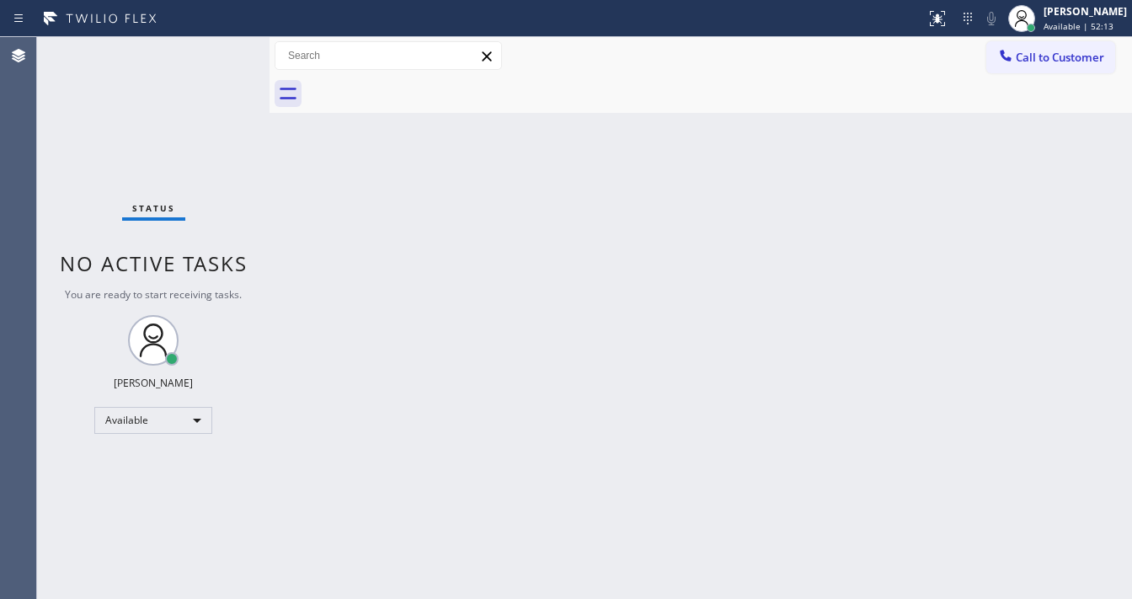
click at [13, 262] on div "Agent Desktop" at bounding box center [18, 318] width 36 height 562
click at [213, 56] on div "Status No active tasks You are ready to start receiving tasks. Michael Javier A…" at bounding box center [153, 318] width 232 height 562
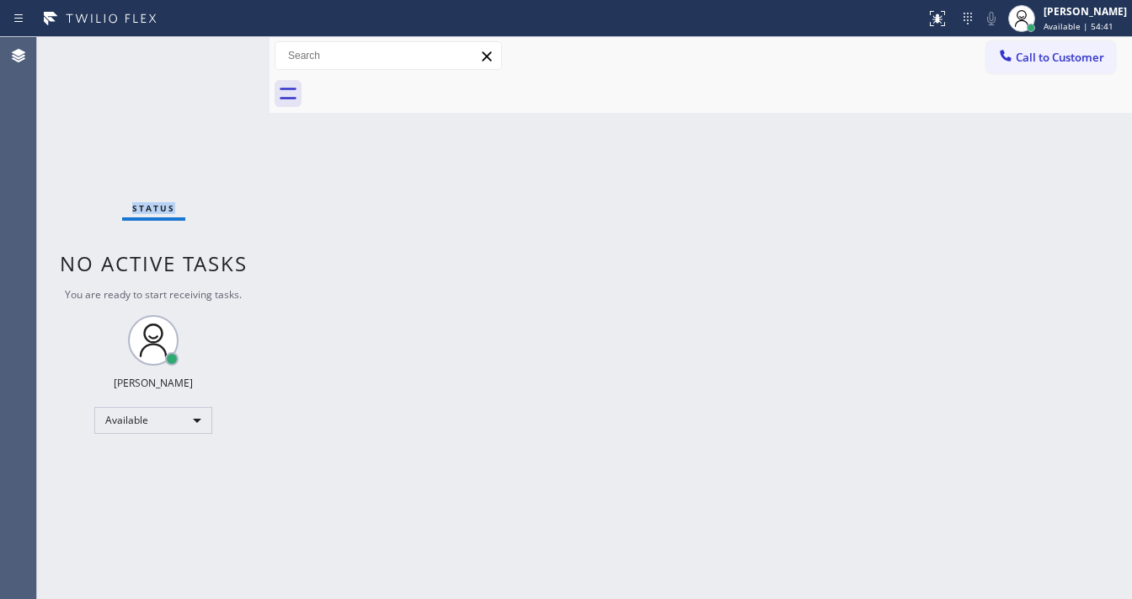
click at [213, 56] on div "Status No active tasks You are ready to start receiving tasks. Michael Javier A…" at bounding box center [153, 318] width 232 height 562
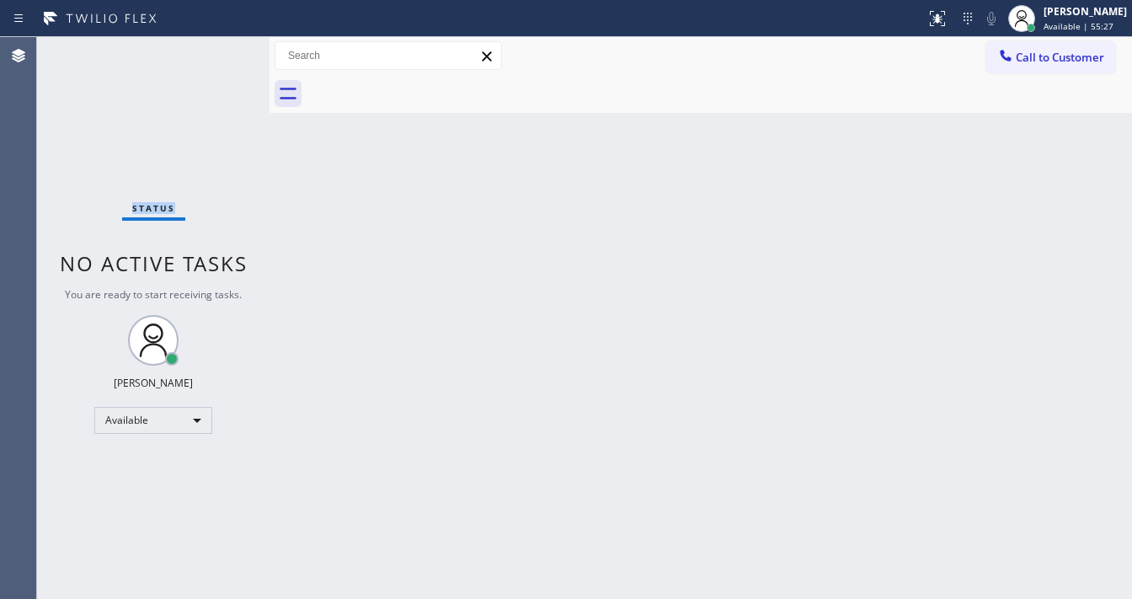
click at [225, 51] on div "Status No active tasks You are ready to start receiving tasks. Michael Javier A…" at bounding box center [153, 318] width 232 height 562
click at [223, 51] on div "Status No active tasks You are ready to start receiving tasks. Michael Javier A…" at bounding box center [153, 318] width 232 height 562
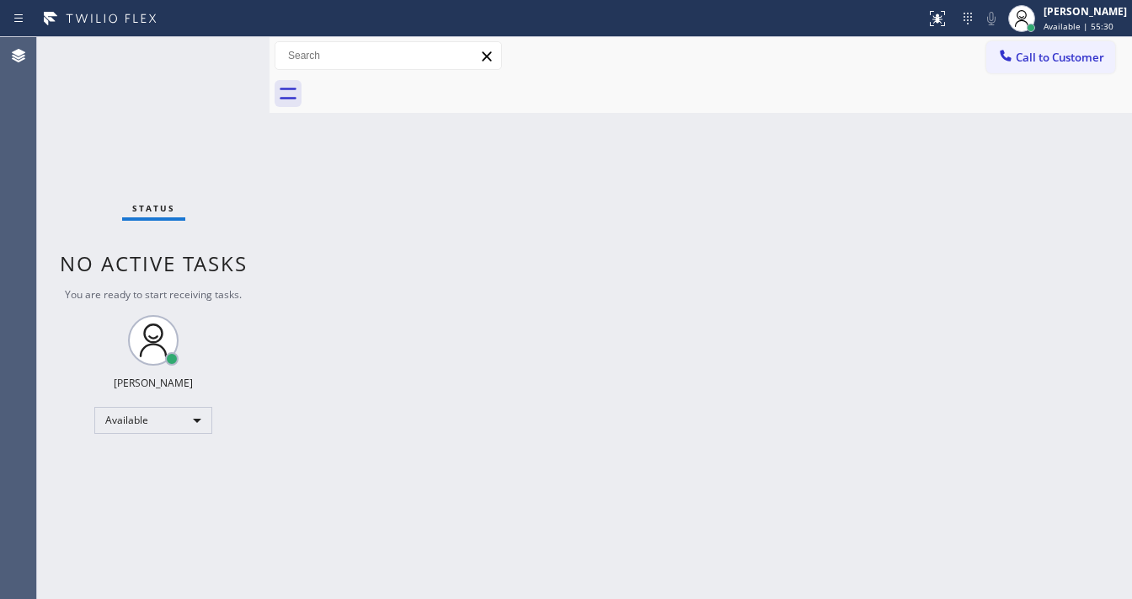
click at [223, 51] on div "Status No active tasks You are ready to start receiving tasks. Michael Javier A…" at bounding box center [153, 318] width 232 height 562
drag, startPoint x: 462, startPoint y: 339, endPoint x: 465, endPoint y: 518, distance: 179.4
click at [462, 348] on div "Back to Dashboard Change Sender ID Customers Technicians Select a contact Outbo…" at bounding box center [701, 318] width 863 height 562
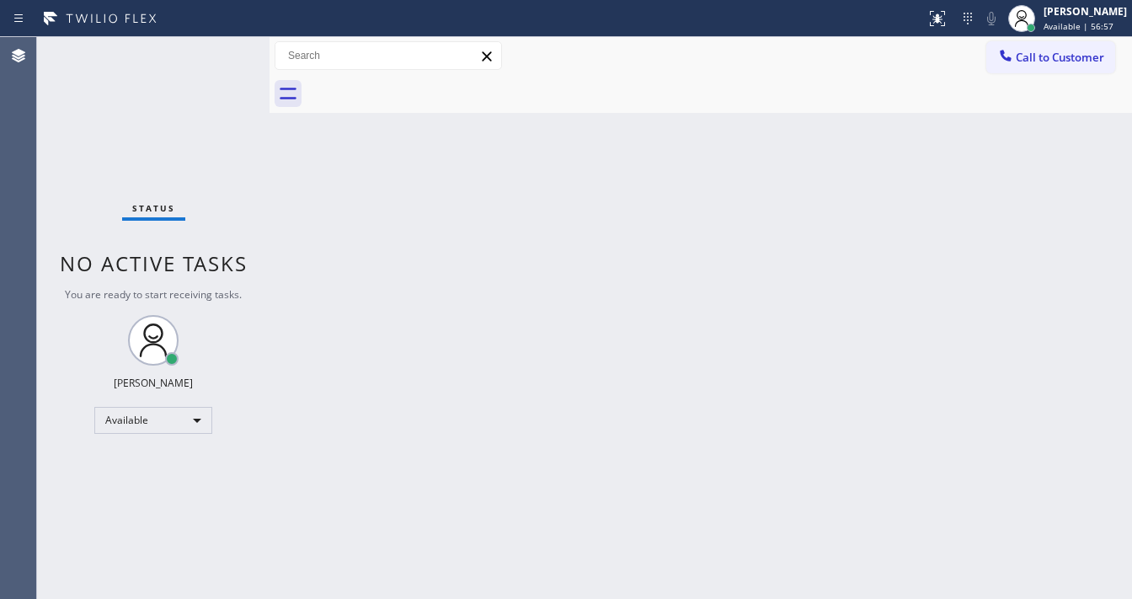
click at [48, 172] on div "Status No active tasks You are ready to start receiving tasks. Michael Javier A…" at bounding box center [153, 318] width 232 height 562
click at [19, 172] on div "Agent Desktop" at bounding box center [18, 318] width 36 height 562
click at [216, 47] on div "Status No active tasks You are ready to start receiving tasks. Michael Javier A…" at bounding box center [153, 318] width 232 height 562
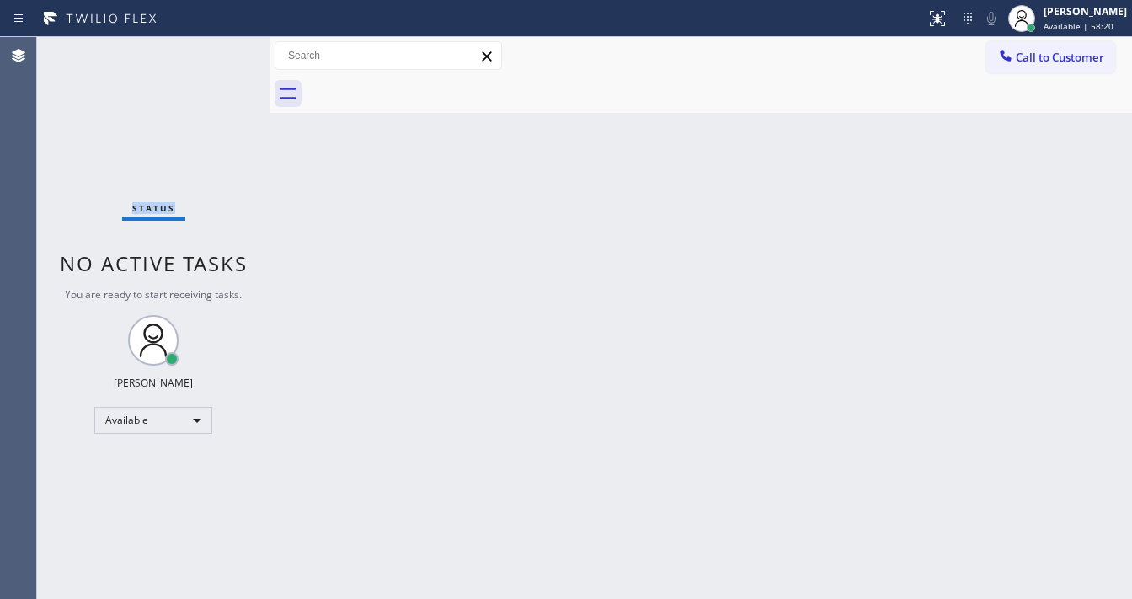
click at [216, 47] on div "Status No active tasks You are ready to start receiving tasks. Michael Javier A…" at bounding box center [153, 318] width 232 height 562
click at [216, 50] on div "Status No active tasks You are ready to start receiving tasks. Michael Javier A…" at bounding box center [153, 318] width 232 height 562
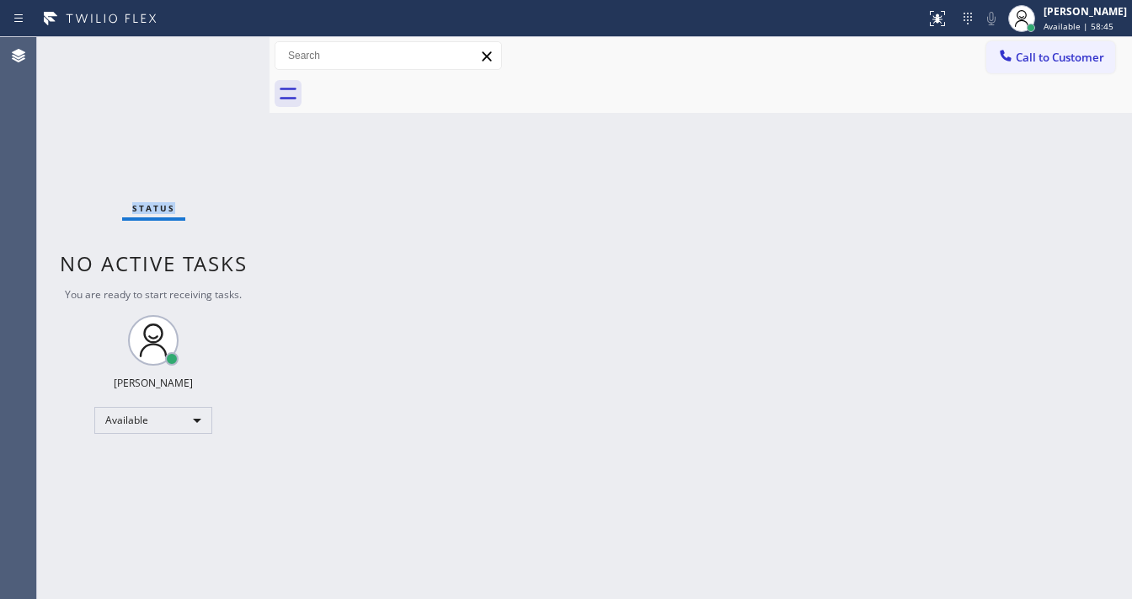
click at [216, 51] on div "Status No active tasks You are ready to start receiving tasks. Michael Javier A…" at bounding box center [153, 318] width 232 height 562
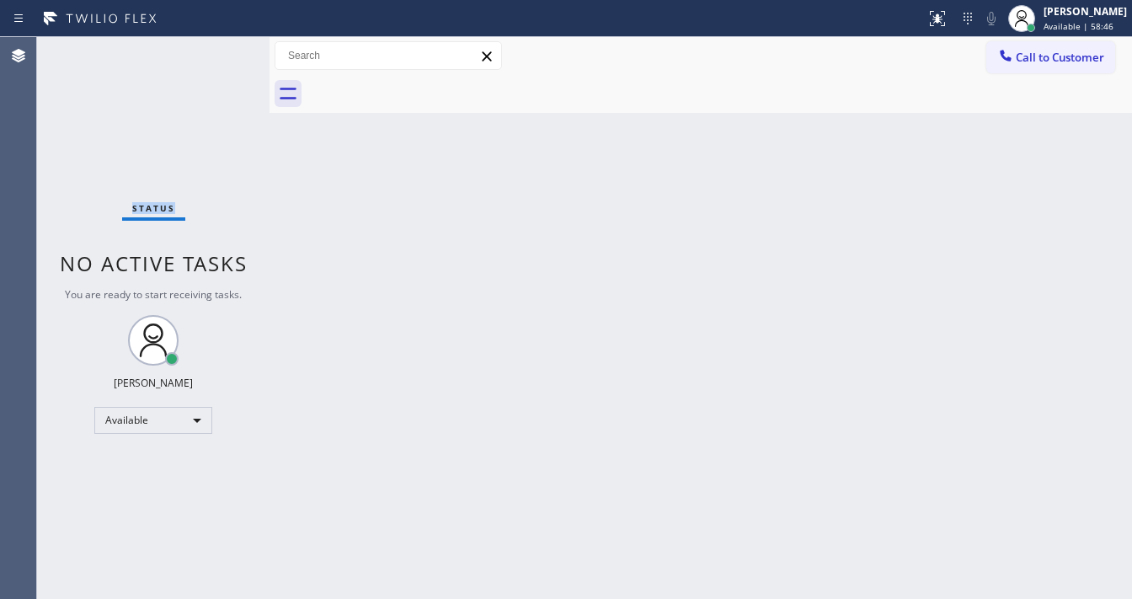
click at [216, 51] on div "Status No active tasks You are ready to start receiving tasks. Michael Javier A…" at bounding box center [153, 318] width 232 height 562
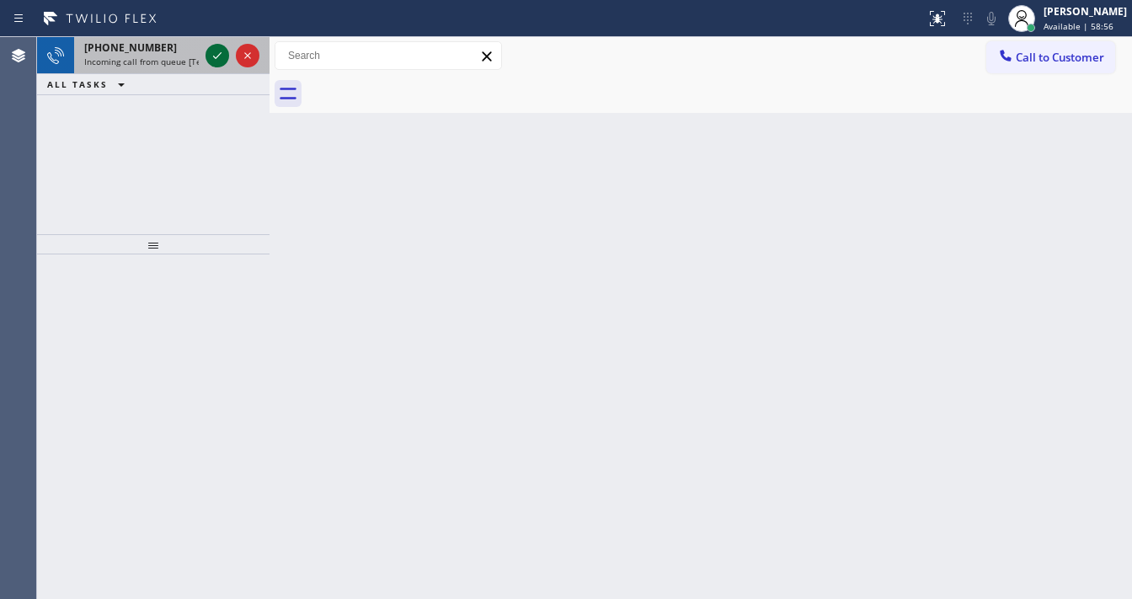
click at [216, 51] on icon at bounding box center [217, 55] width 20 height 20
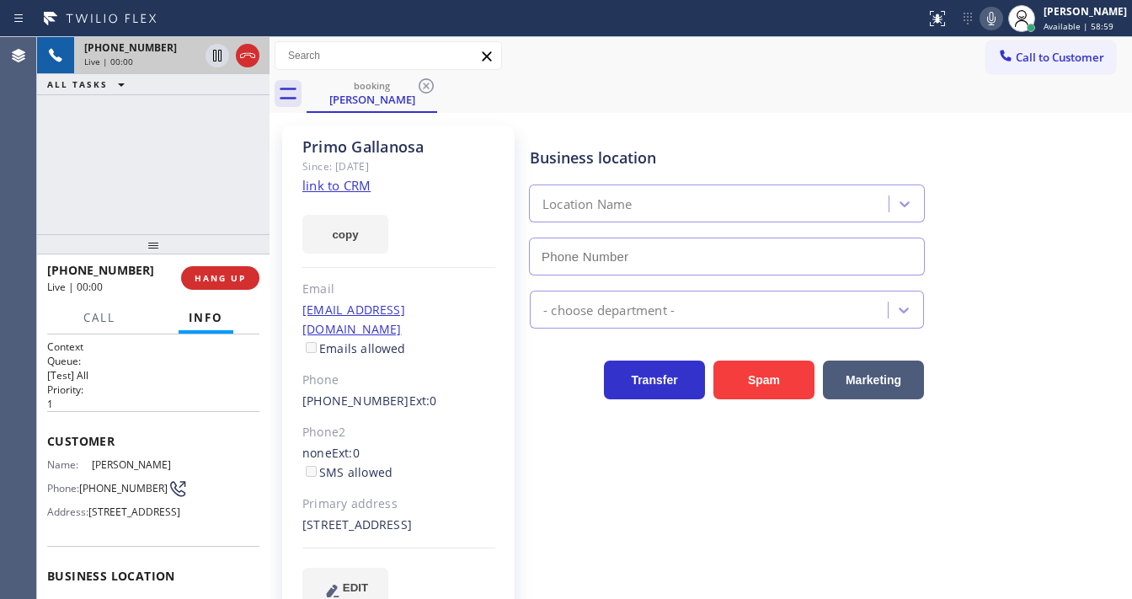
type input "(818) 423-4024"
click at [341, 182] on link "link to CRM" at bounding box center [336, 185] width 68 height 17
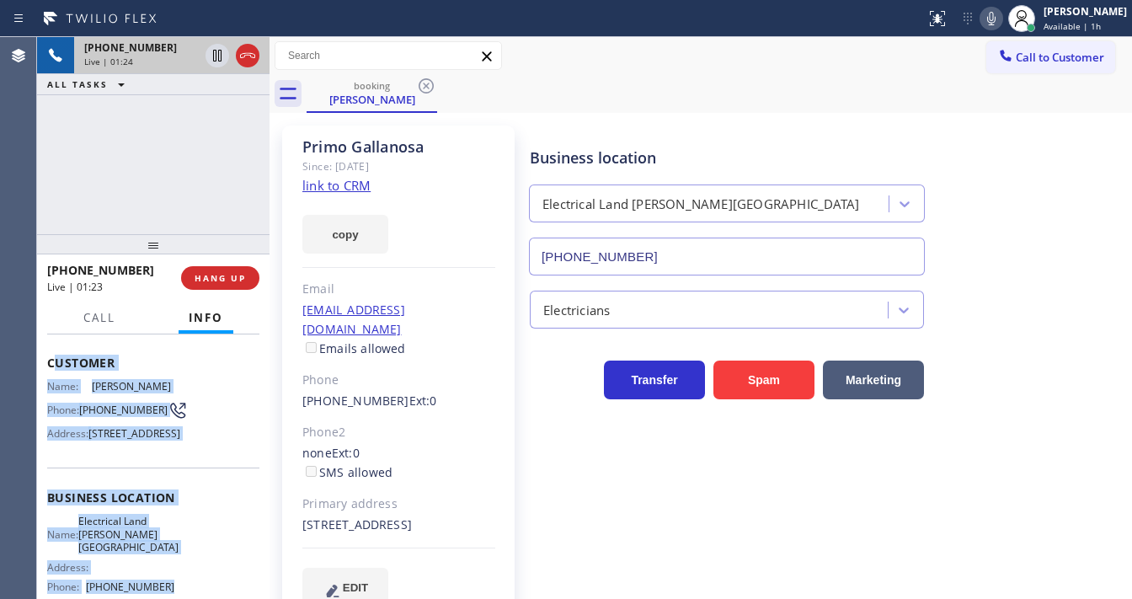
scroll to position [202, 0]
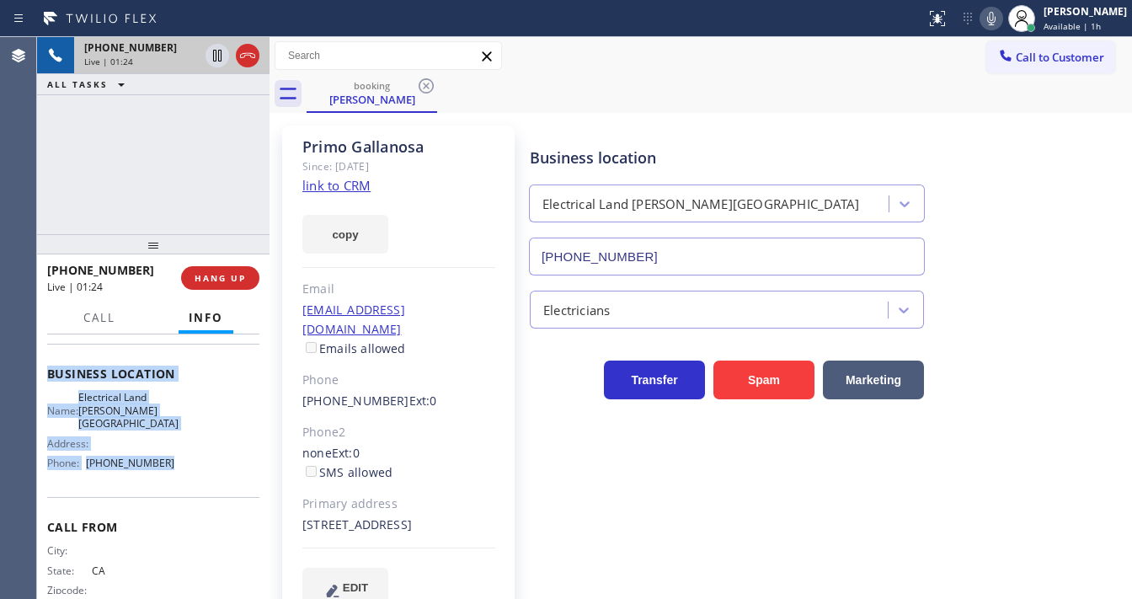
drag, startPoint x: 51, startPoint y: 434, endPoint x: 165, endPoint y: 476, distance: 121.3
click at [165, 476] on div "Context Queue: [Test] All Priority: 1 Customer Name: Primo Gallanosa Phone: (42…" at bounding box center [153, 381] width 212 height 488
copy div "ustomer Name: Primo Gallanosa Phone: (424) 280-0561 Address: 4239 Saint Clair A…"
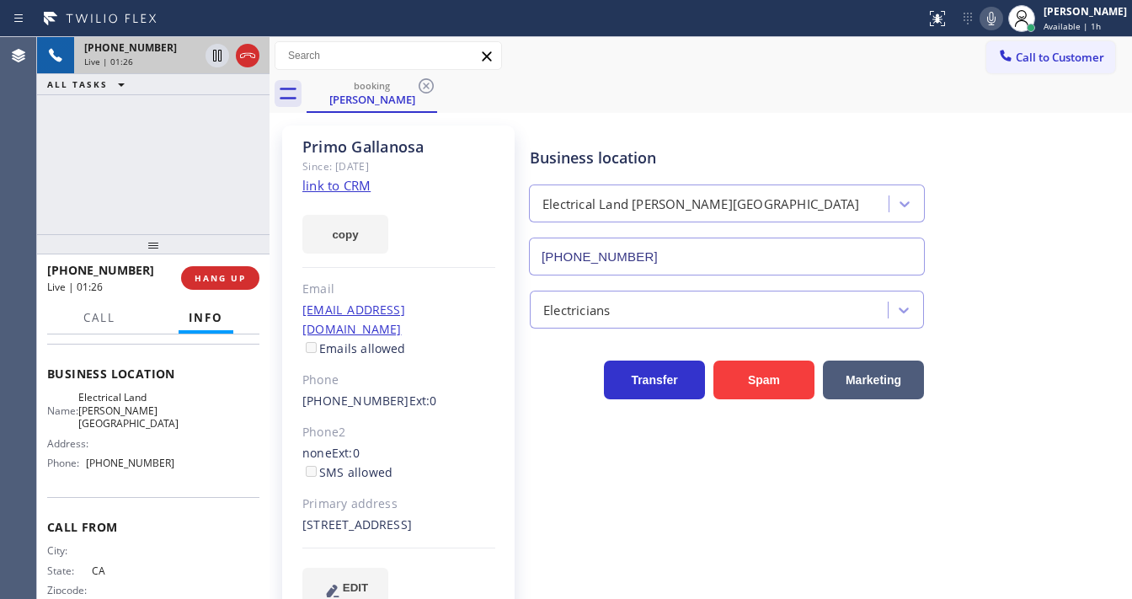
click at [147, 143] on div "+14242800561 Live | 01:26 ALL TASKS ALL TASKS ACTIVE TASKS TASKS IN WRAP UP" at bounding box center [153, 135] width 232 height 197
click at [473, 207] on div "copy" at bounding box center [398, 224] width 193 height 58
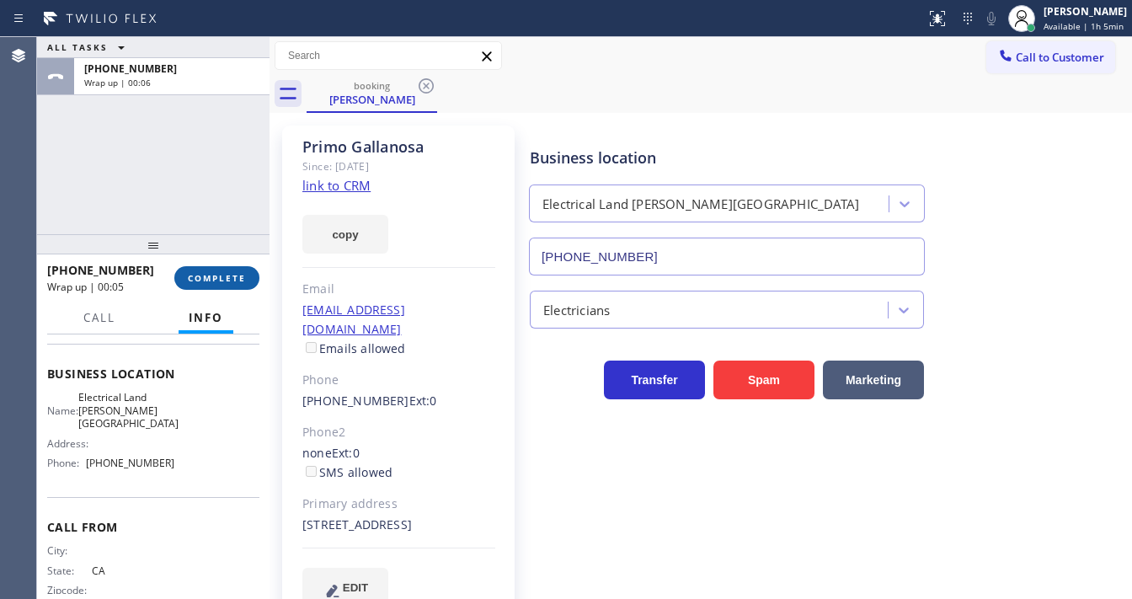
click at [211, 278] on span "COMPLETE" at bounding box center [217, 278] width 58 height 12
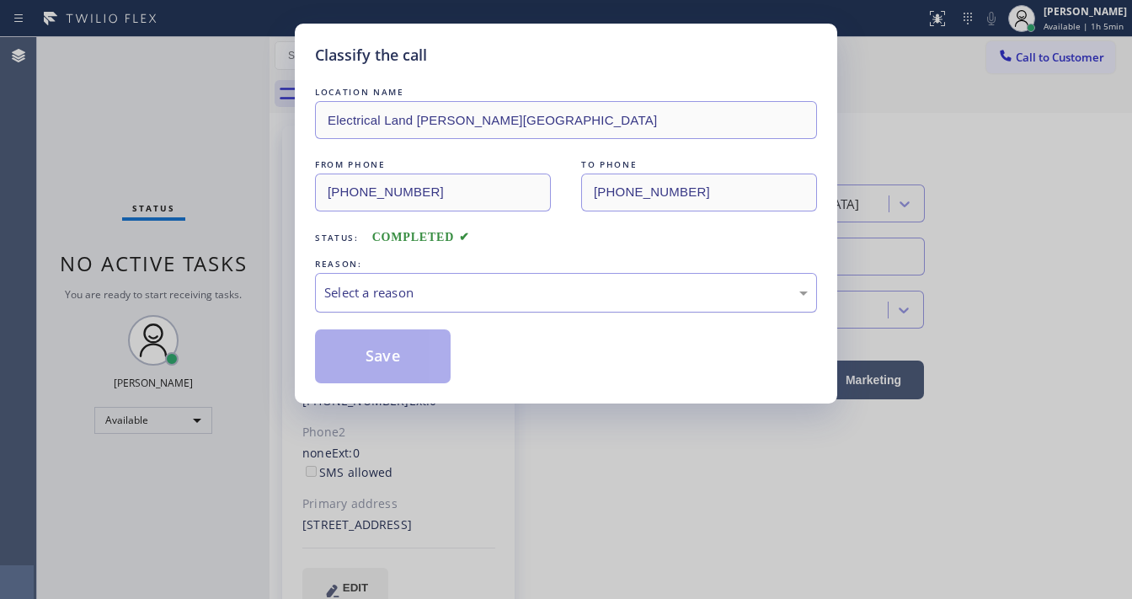
drag, startPoint x: 377, startPoint y: 282, endPoint x: 384, endPoint y: 310, distance: 28.8
click at [380, 286] on div "Select a reason" at bounding box center [566, 293] width 502 height 40
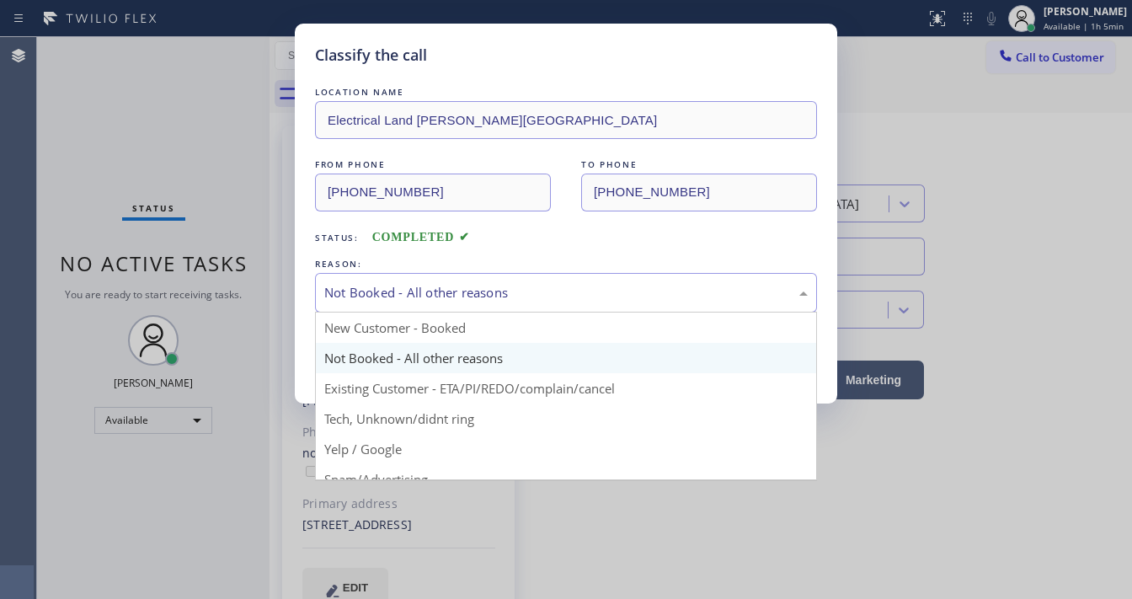
click at [399, 291] on div "Not Booked - All other reasons" at bounding box center [565, 292] width 483 height 19
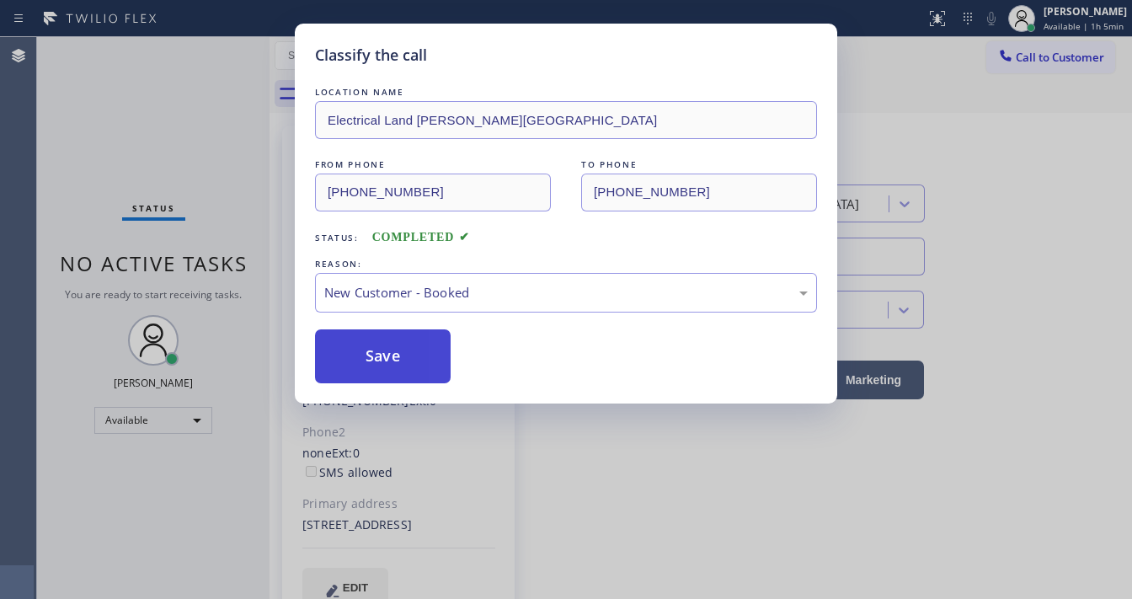
click at [387, 345] on button "Save" at bounding box center [383, 356] width 136 height 54
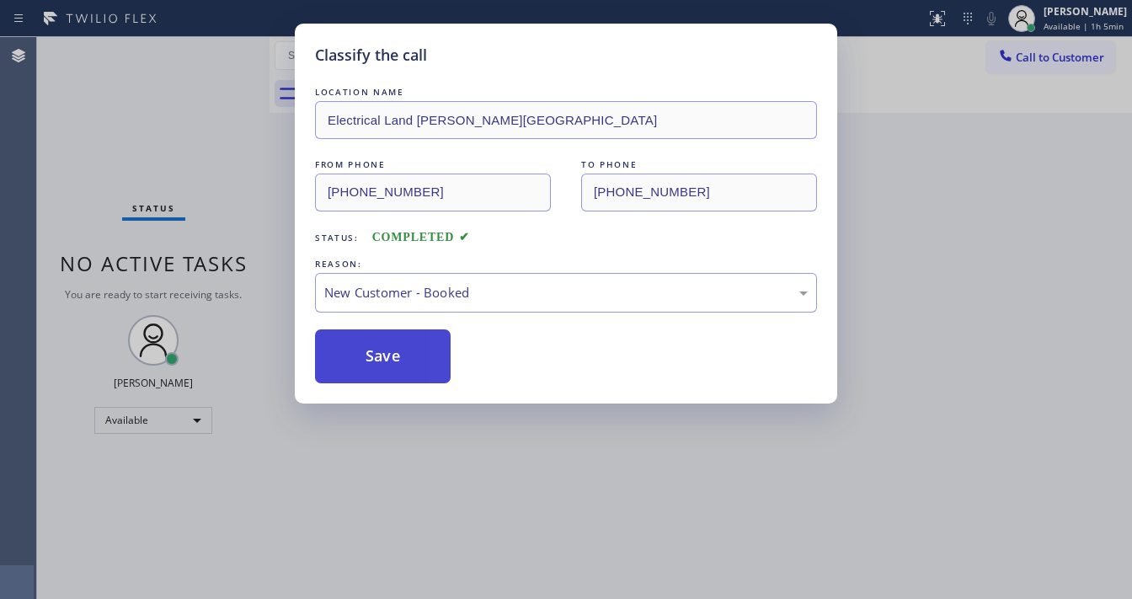
click at [387, 345] on button "Save" at bounding box center [383, 356] width 136 height 54
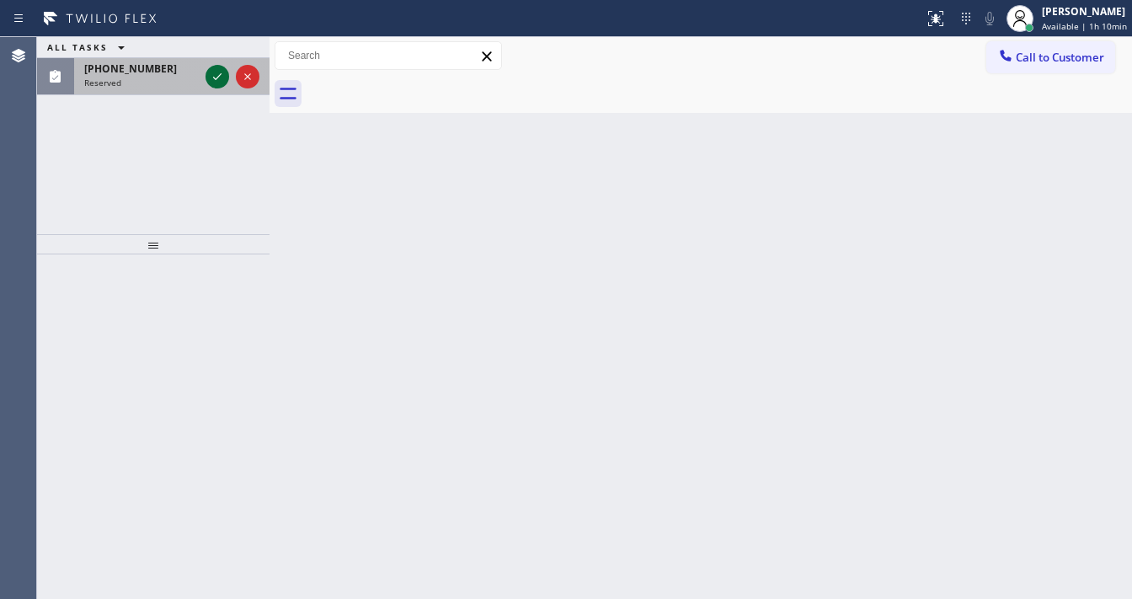
click at [210, 79] on icon at bounding box center [217, 77] width 20 height 20
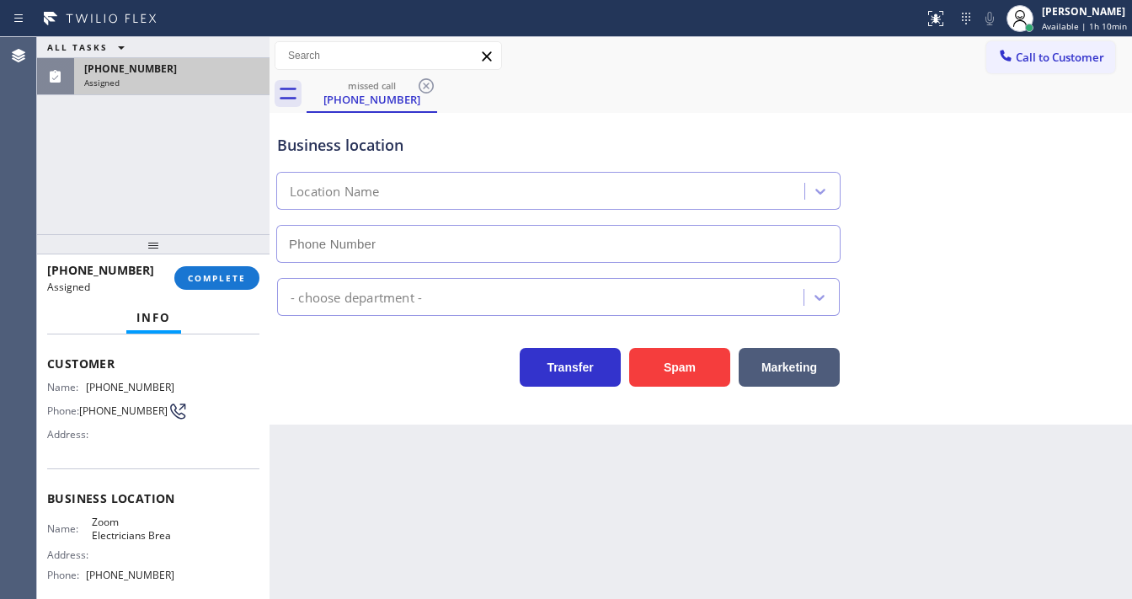
scroll to position [135, 0]
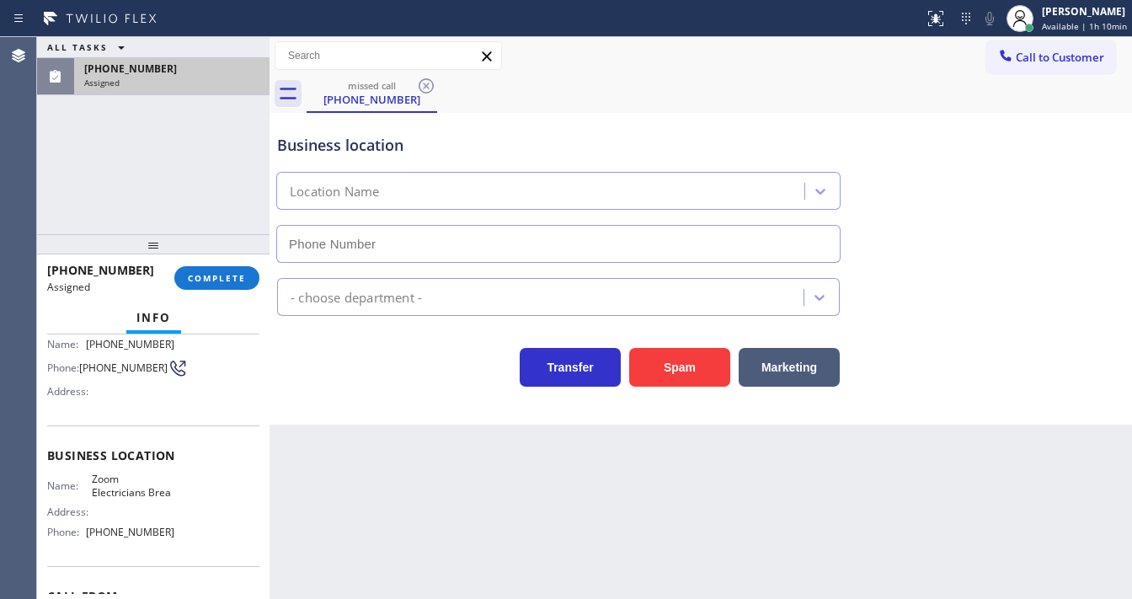
type input "(714) 455-3772"
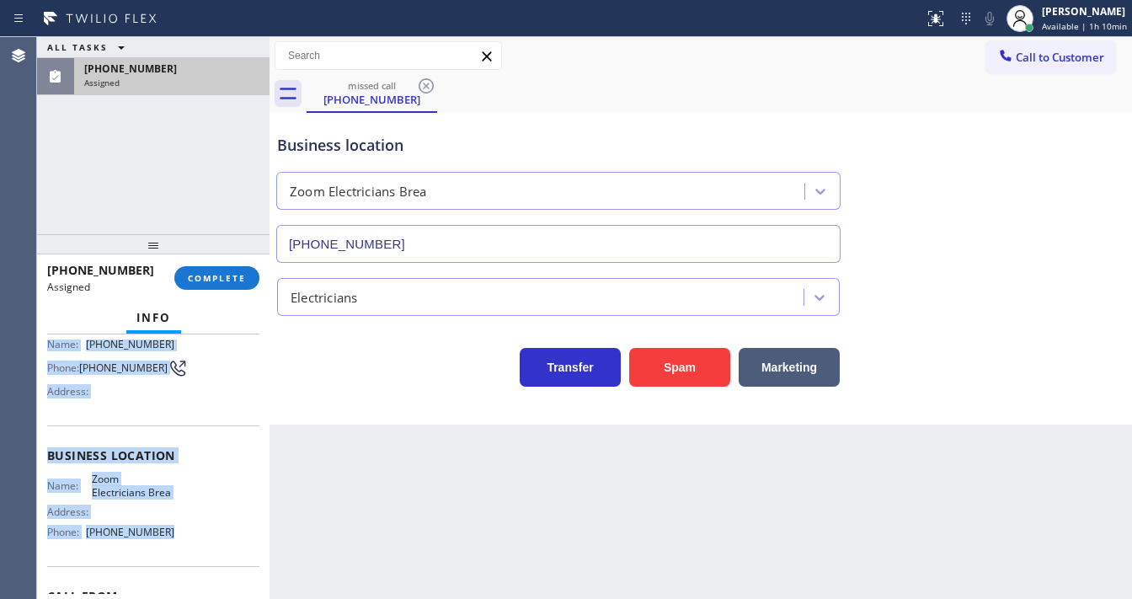
drag, startPoint x: 45, startPoint y: 446, endPoint x: 184, endPoint y: 531, distance: 163.0
click at [184, 531] on div "Context Queue: Electrical Priority: 0 Task Age: Customer Name: (909) 317-8936 P…" at bounding box center [153, 466] width 232 height 264
copy div "Customer Name: (909) 317-8936 Phone: (909) 317-8936 Address: Business location …"
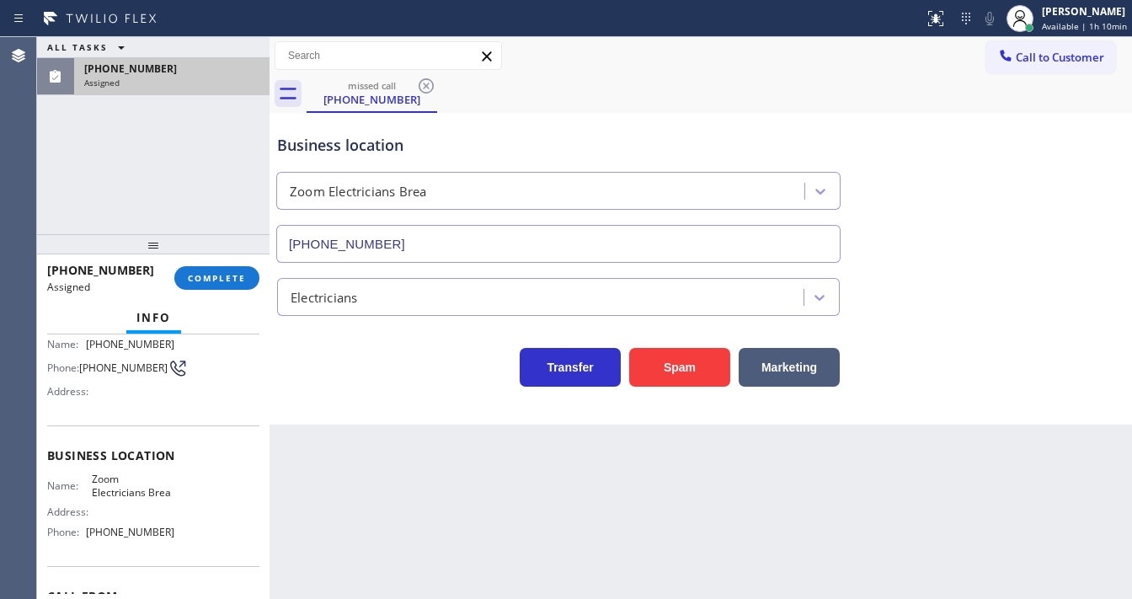
click at [216, 291] on div "(909) 317-8936 Assigned COMPLETE" at bounding box center [153, 278] width 212 height 44
click at [218, 286] on button "COMPLETE" at bounding box center [216, 278] width 85 height 24
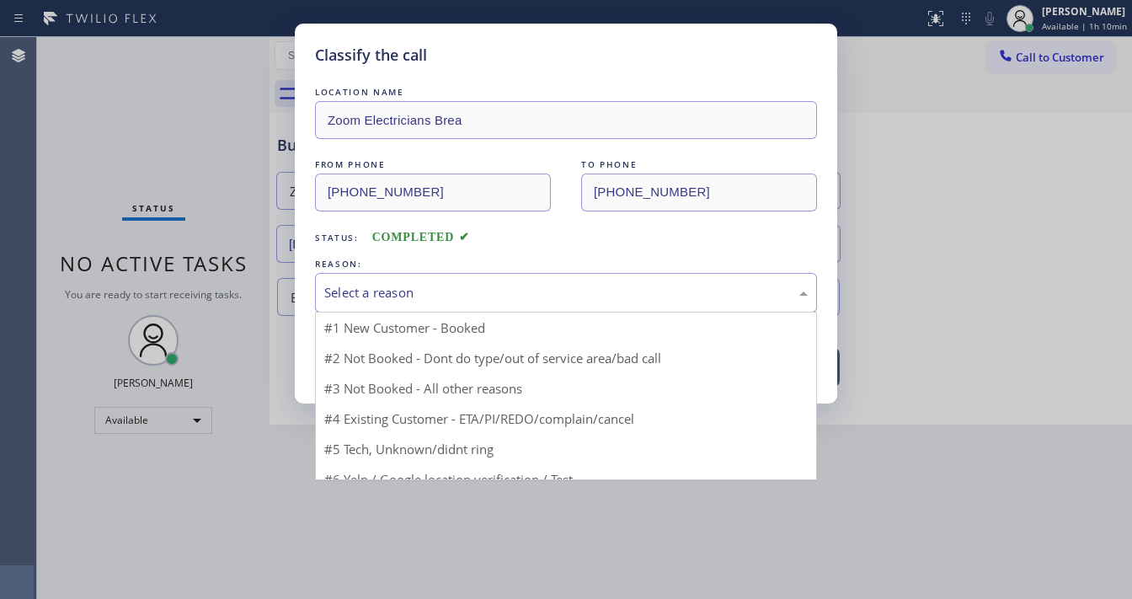
drag, startPoint x: 366, startPoint y: 300, endPoint x: 393, endPoint y: 382, distance: 85.8
click at [369, 300] on div "Select a reason" at bounding box center [565, 292] width 483 height 19
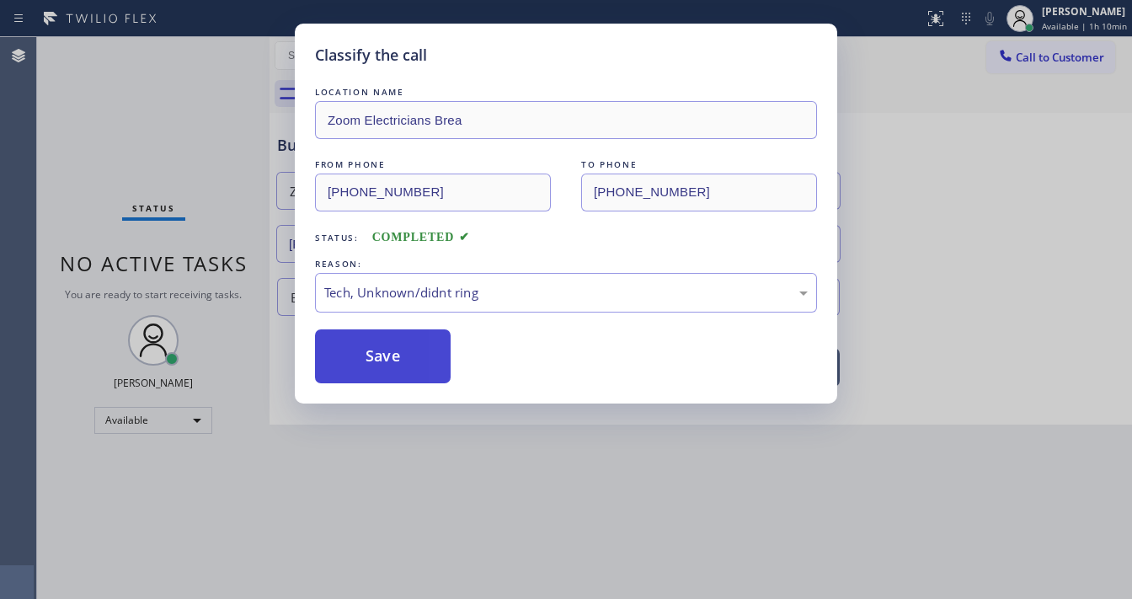
click at [373, 353] on button "Save" at bounding box center [383, 356] width 136 height 54
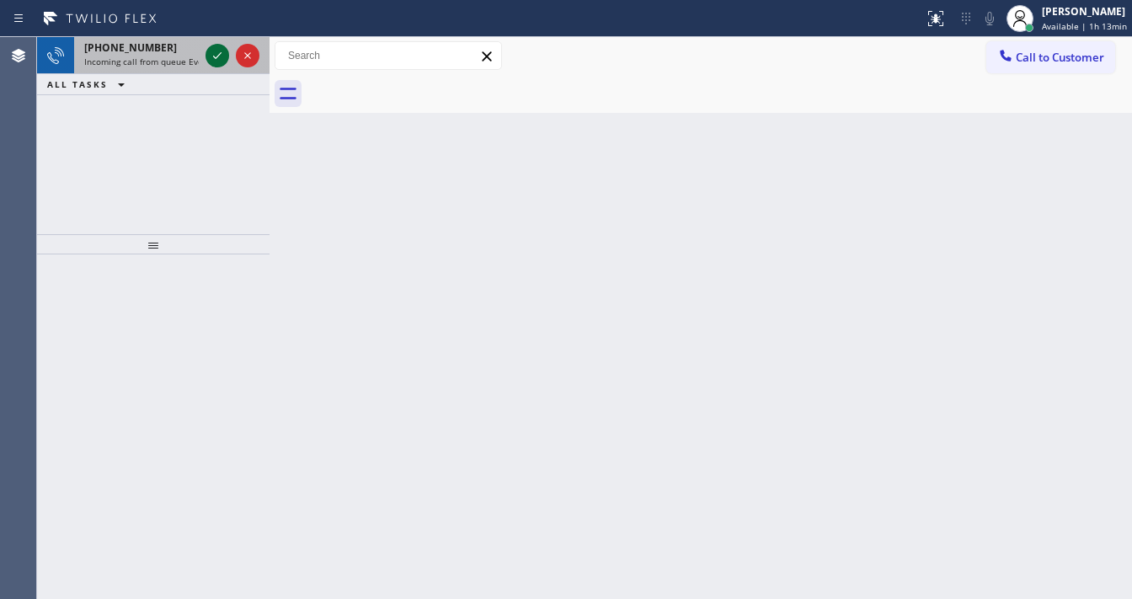
click at [226, 56] on icon at bounding box center [217, 55] width 20 height 20
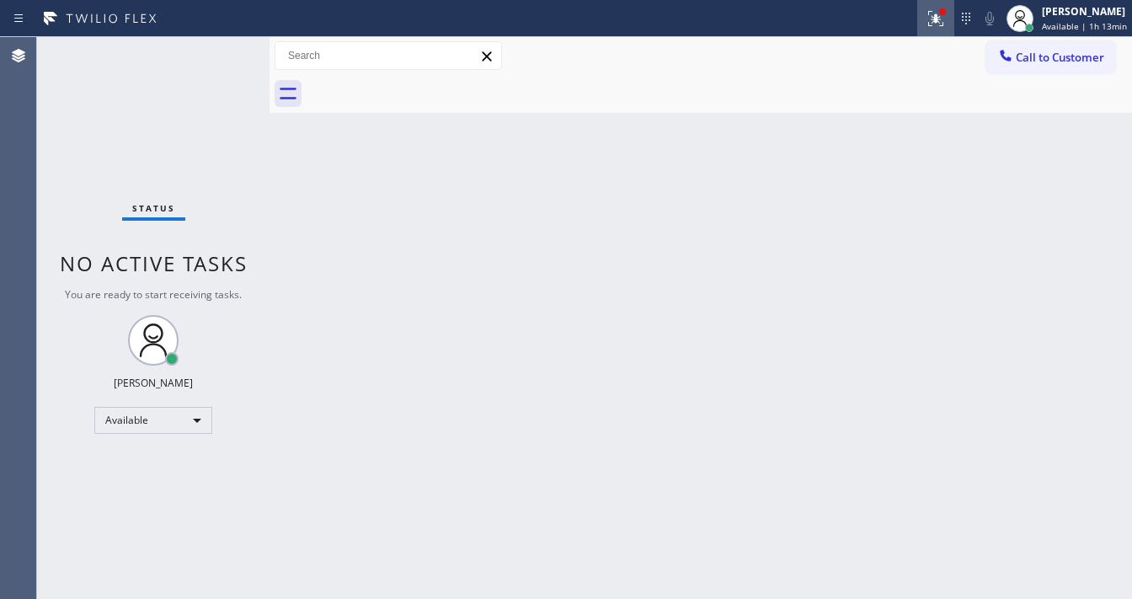
click at [933, 17] on icon at bounding box center [936, 18] width 20 height 20
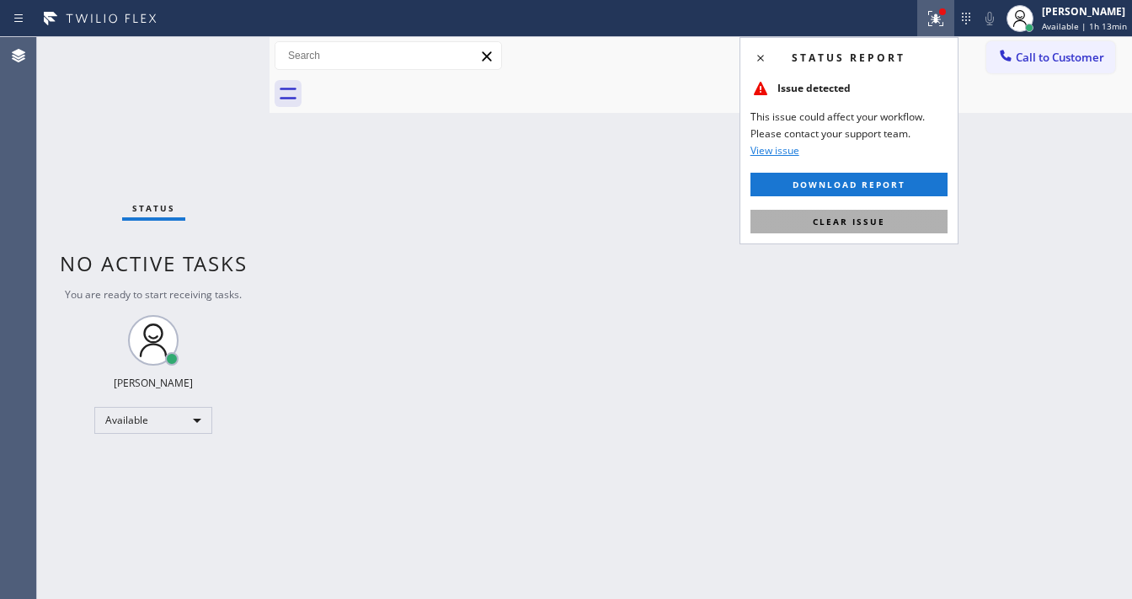
click at [883, 224] on span "Clear issue" at bounding box center [849, 222] width 72 height 12
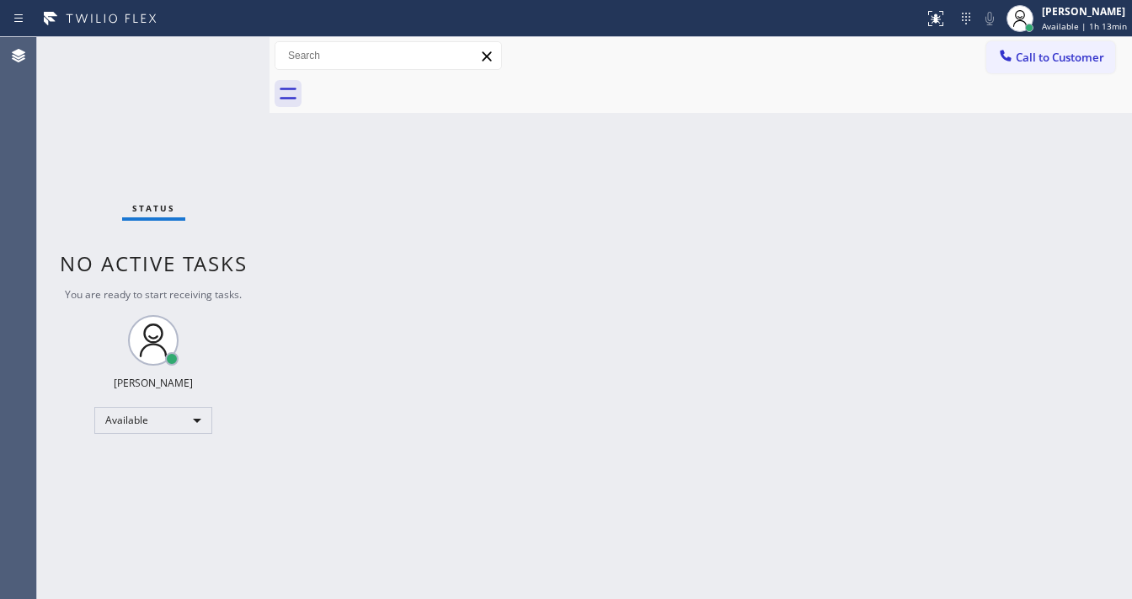
click at [883, 224] on div "Back to Dashboard Change Sender ID Customers Technicians Select a contact Outbo…" at bounding box center [701, 318] width 863 height 562
click at [252, 208] on div "Status No active tasks You are ready to start receiving tasks. Michael Javier A…" at bounding box center [153, 318] width 232 height 562
click at [57, 270] on div "Status No active tasks You are ready to start receiving tasks. Michael Javier A…" at bounding box center [153, 318] width 232 height 562
click at [27, 147] on div "Agent Desktop" at bounding box center [18, 318] width 36 height 562
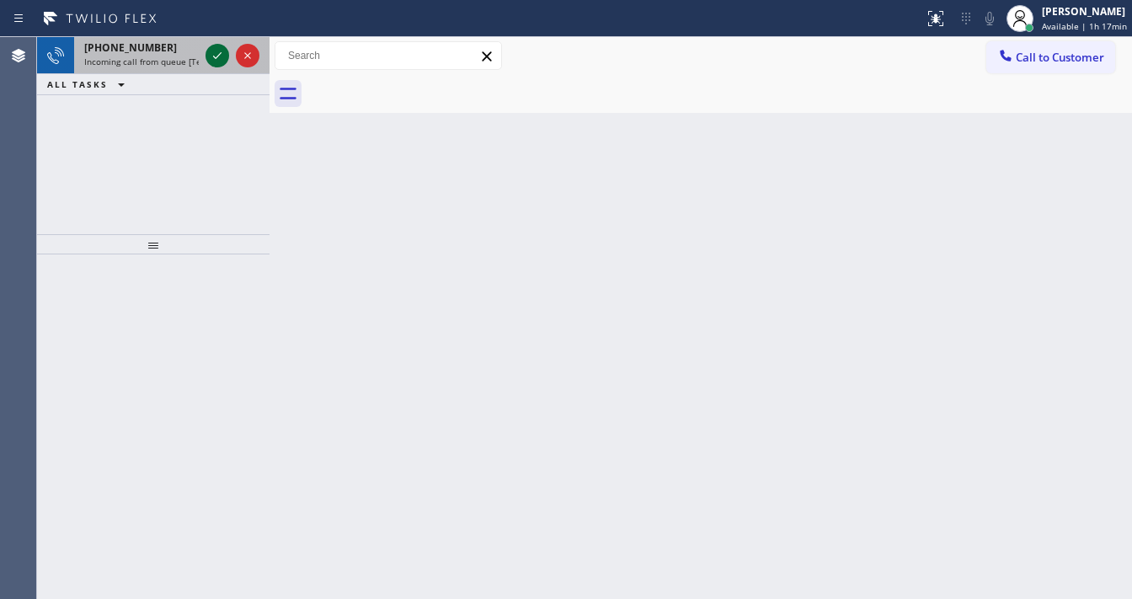
click at [214, 54] on icon at bounding box center [217, 55] width 20 height 20
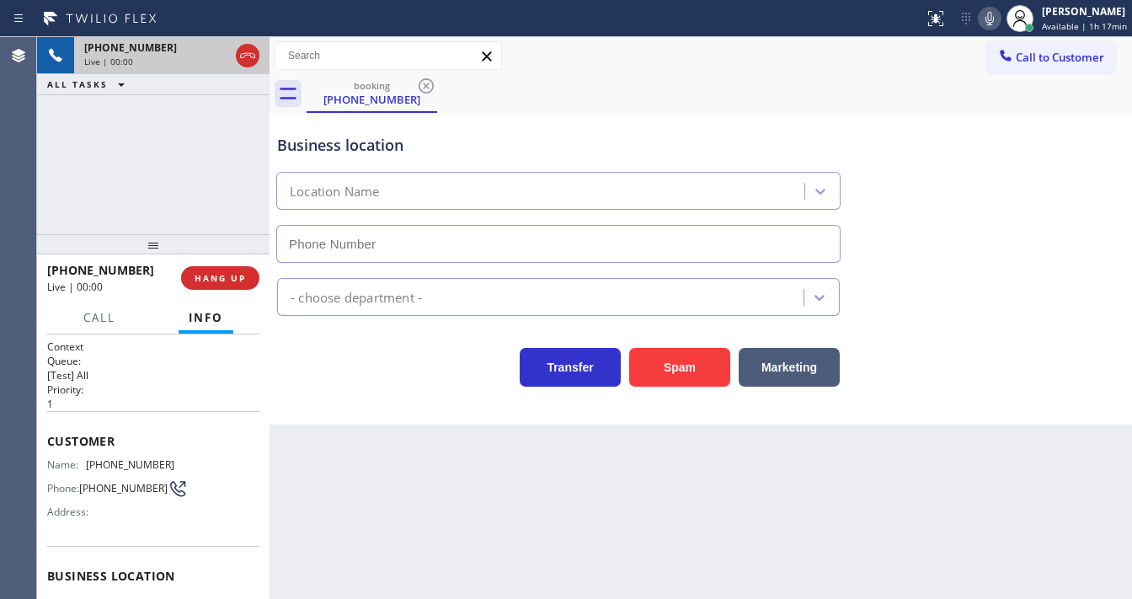
type input "(323) 275-4019"
click at [660, 363] on button "Spam" at bounding box center [679, 367] width 101 height 39
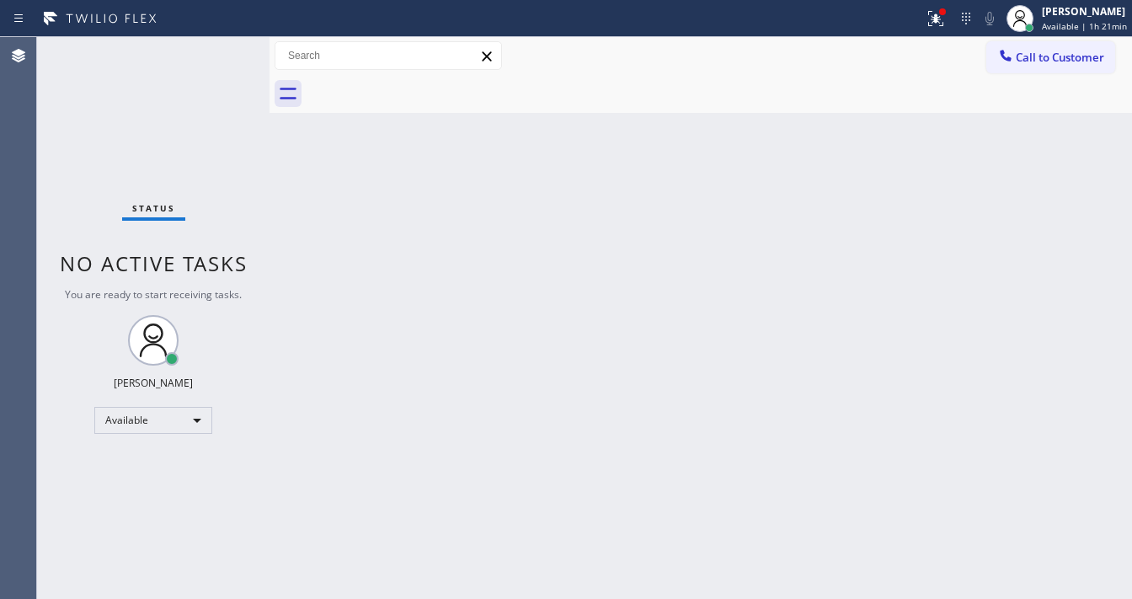
click at [221, 49] on div "Status No active tasks You are ready to start receiving tasks. Michael Javier A…" at bounding box center [153, 318] width 232 height 562
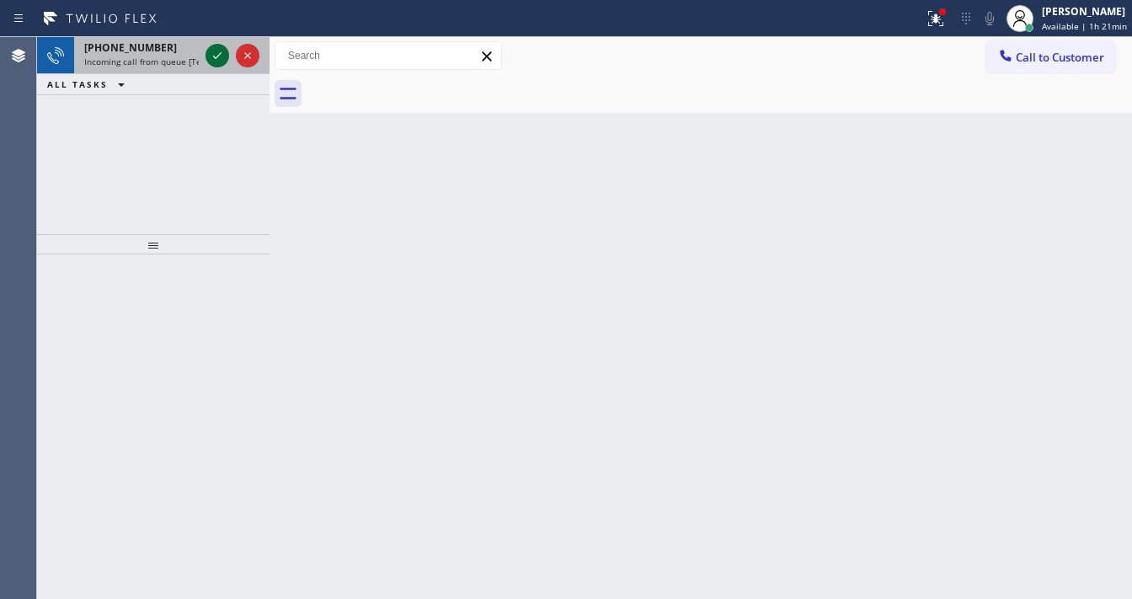
click at [216, 50] on icon at bounding box center [217, 55] width 20 height 20
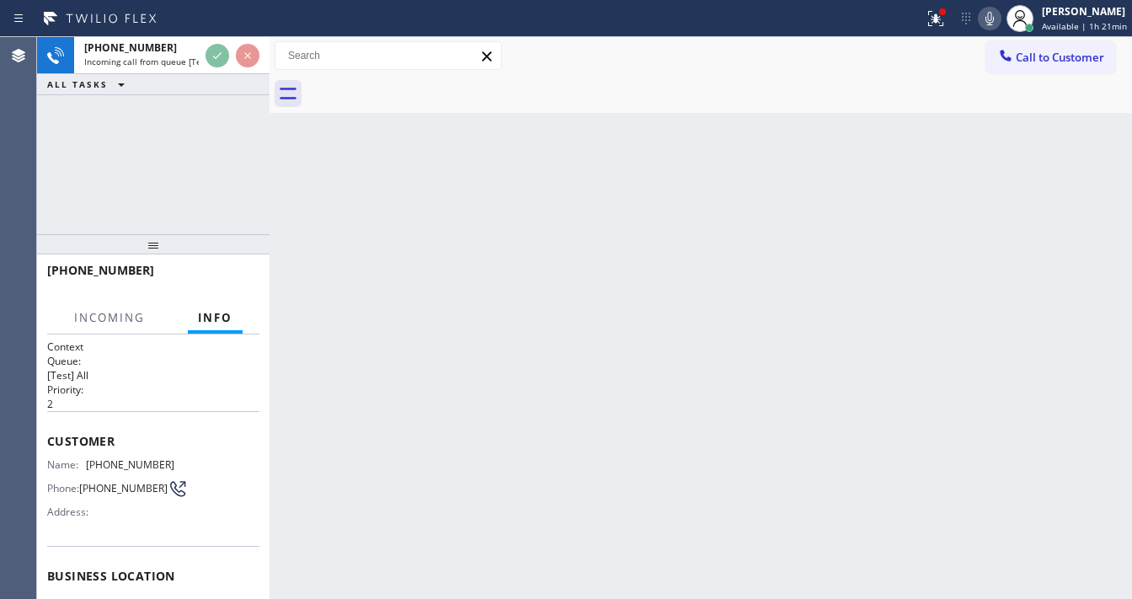
scroll to position [222, 0]
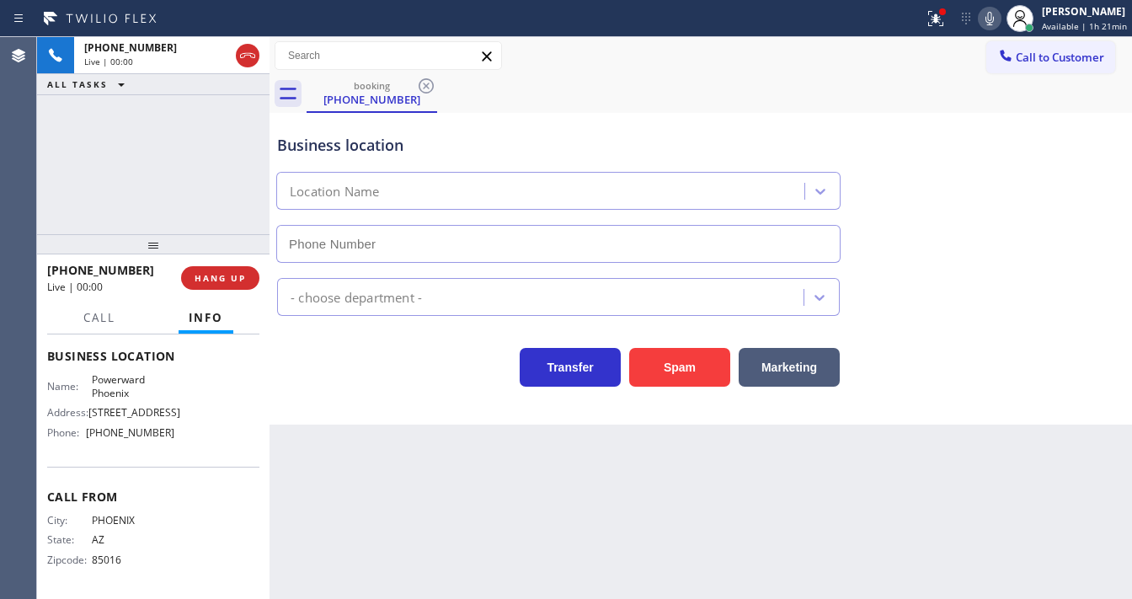
type input "(602) 737-1684"
click at [923, 23] on div at bounding box center [935, 18] width 37 height 20
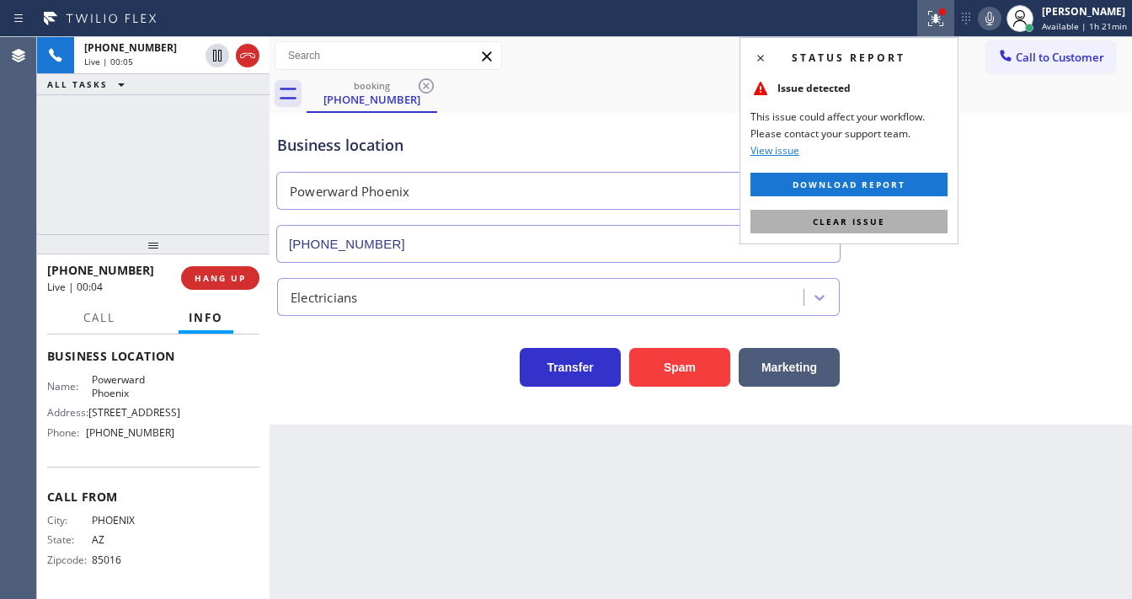
click at [896, 217] on button "Clear issue" at bounding box center [849, 222] width 197 height 24
click at [1000, 275] on div "Electricians" at bounding box center [701, 293] width 854 height 45
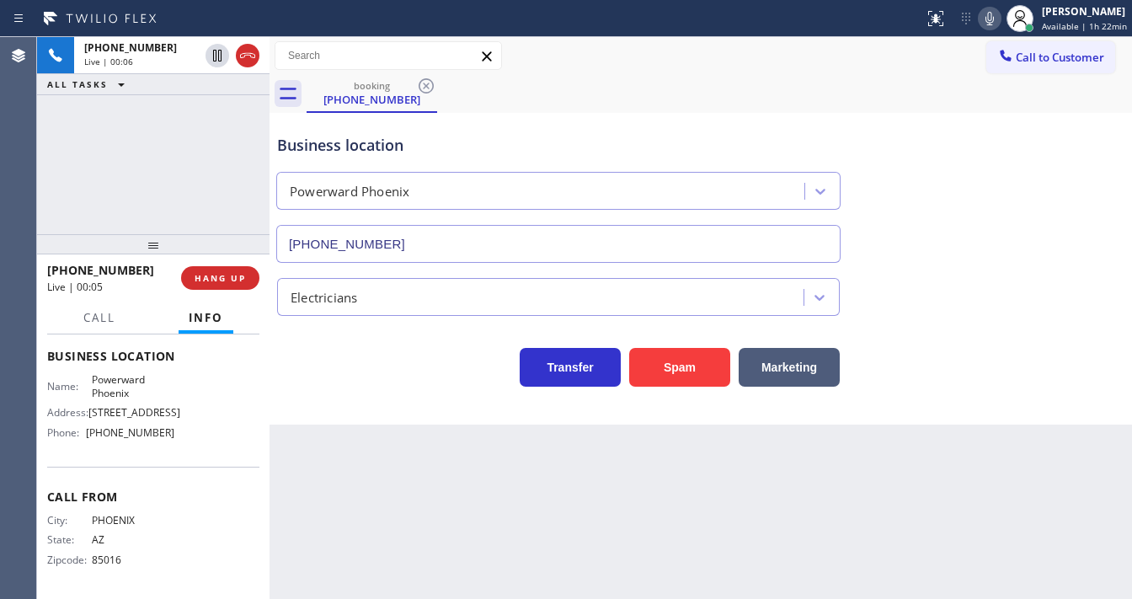
click at [587, 592] on div "Back to Dashboard Change Sender ID Customers Technicians Select a contact Outbo…" at bounding box center [701, 318] width 863 height 562
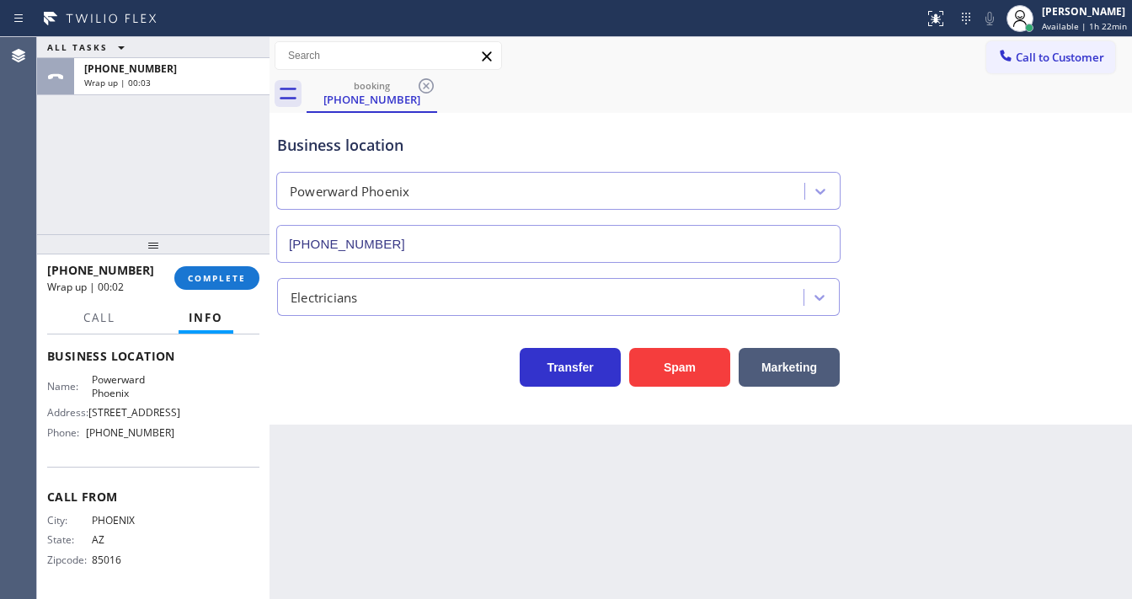
drag, startPoint x: 80, startPoint y: 175, endPoint x: 268, endPoint y: 270, distance: 210.2
click at [80, 175] on div "ALL TASKS ALL TASKS ACTIVE TASKS TASKS IN WRAP UP +16024344040 Wrap up | 00:03" at bounding box center [153, 135] width 232 height 197
click at [238, 283] on button "COMPLETE" at bounding box center [216, 278] width 85 height 24
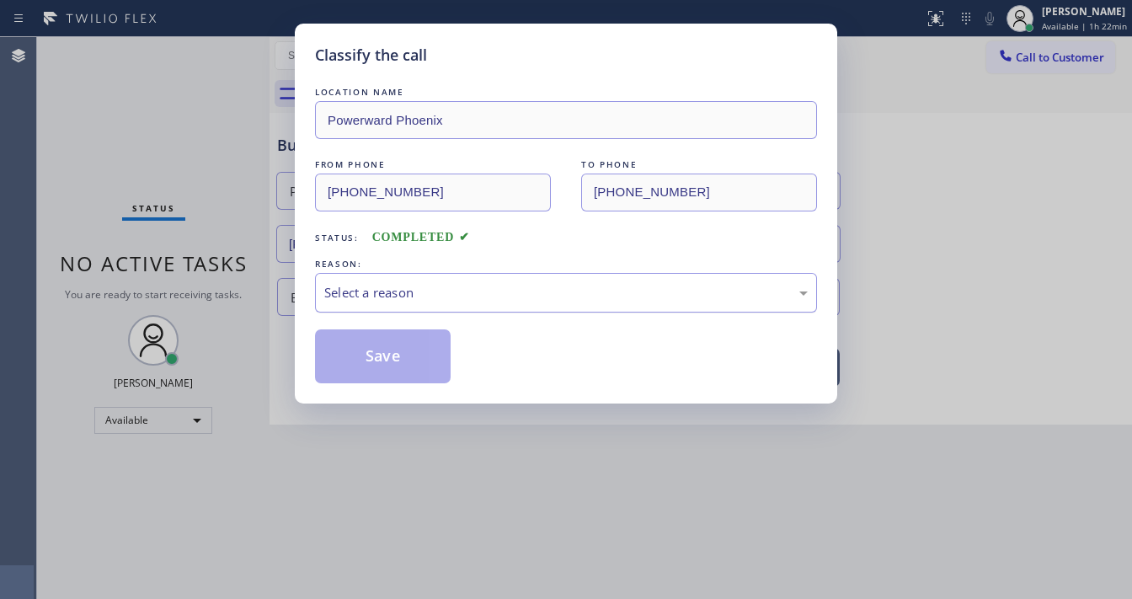
click at [396, 301] on div "Select a reason" at bounding box center [566, 293] width 502 height 40
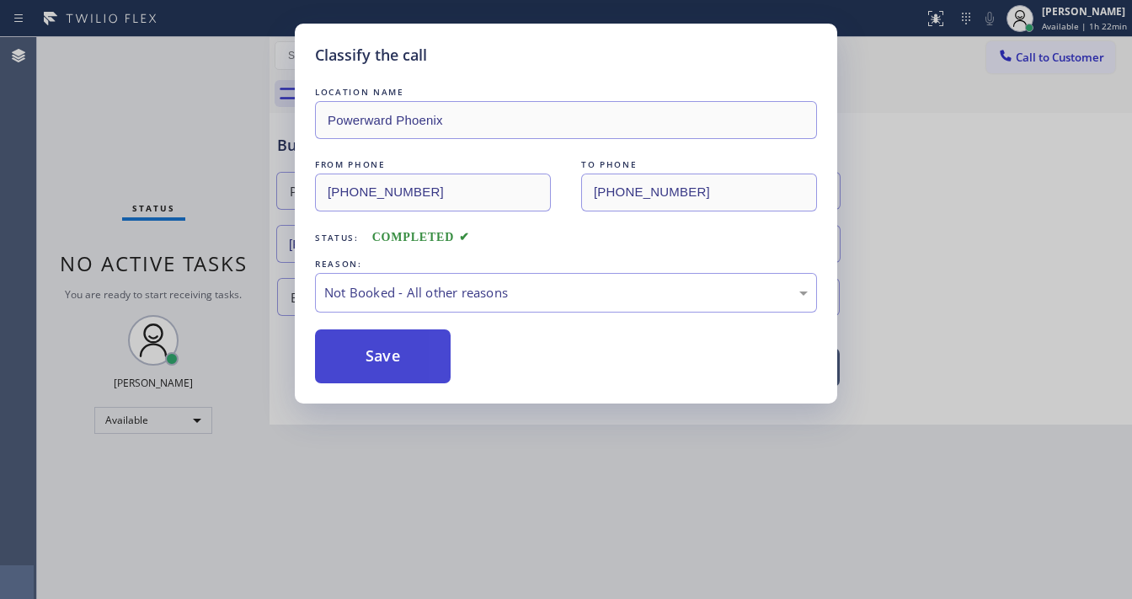
click at [393, 358] on button "Save" at bounding box center [383, 356] width 136 height 54
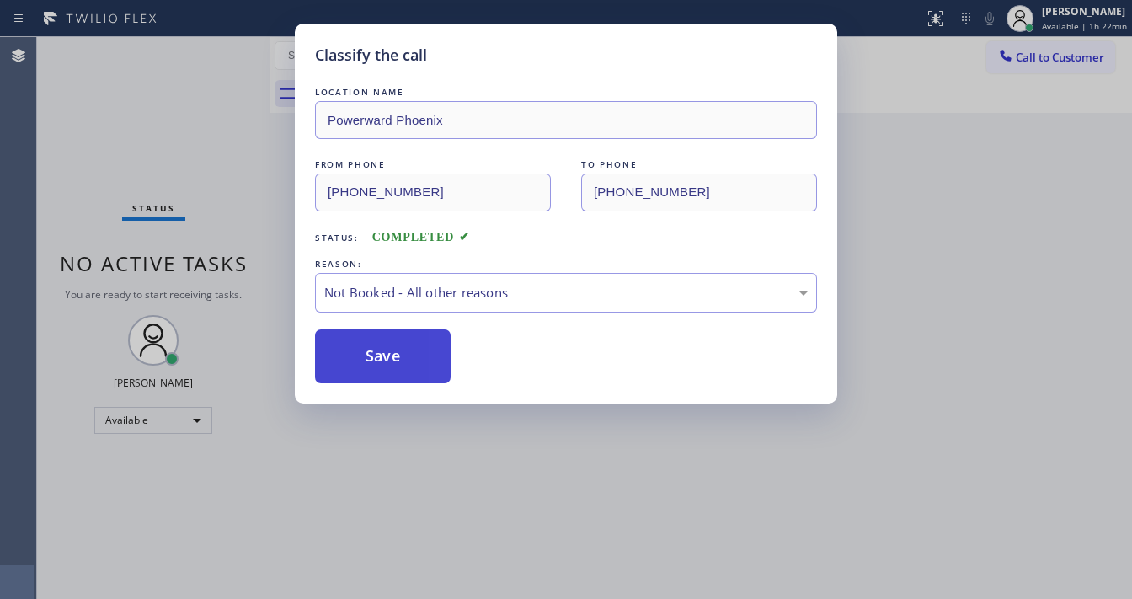
click at [393, 358] on button "Save" at bounding box center [383, 356] width 136 height 54
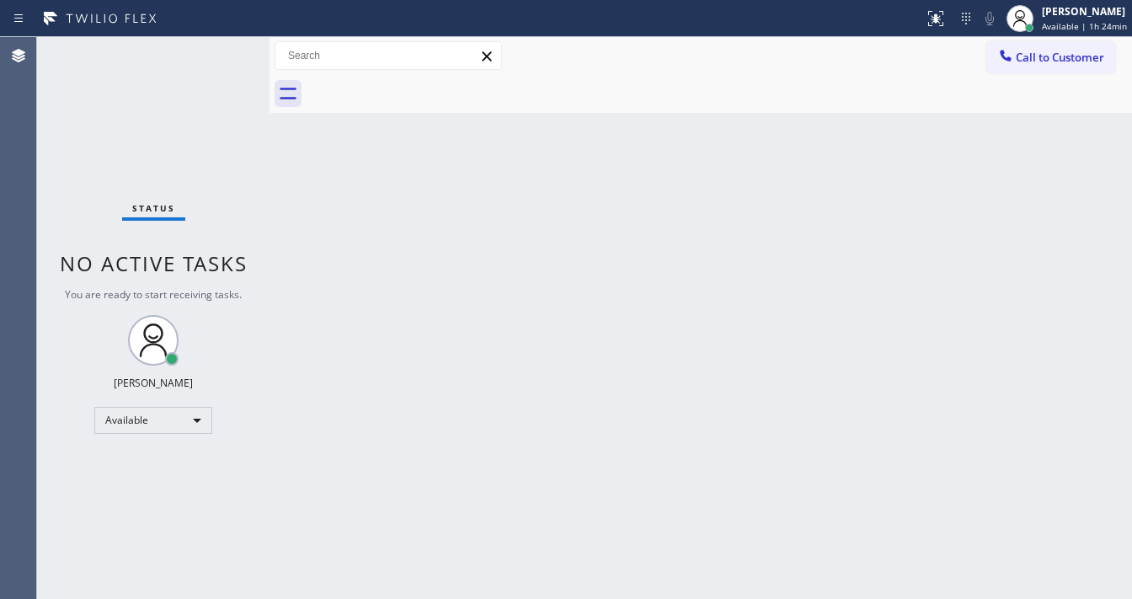
click at [51, 230] on div "Status No active tasks You are ready to start receiving tasks. Michael Javier A…" at bounding box center [153, 318] width 232 height 562
click at [217, 44] on div "Status No active tasks You are ready to start receiving tasks. Michael Javier A…" at bounding box center [153, 318] width 232 height 562
click at [61, 317] on div "Status No active tasks You are ready to start receiving tasks. Michael Javier A…" at bounding box center [153, 318] width 232 height 562
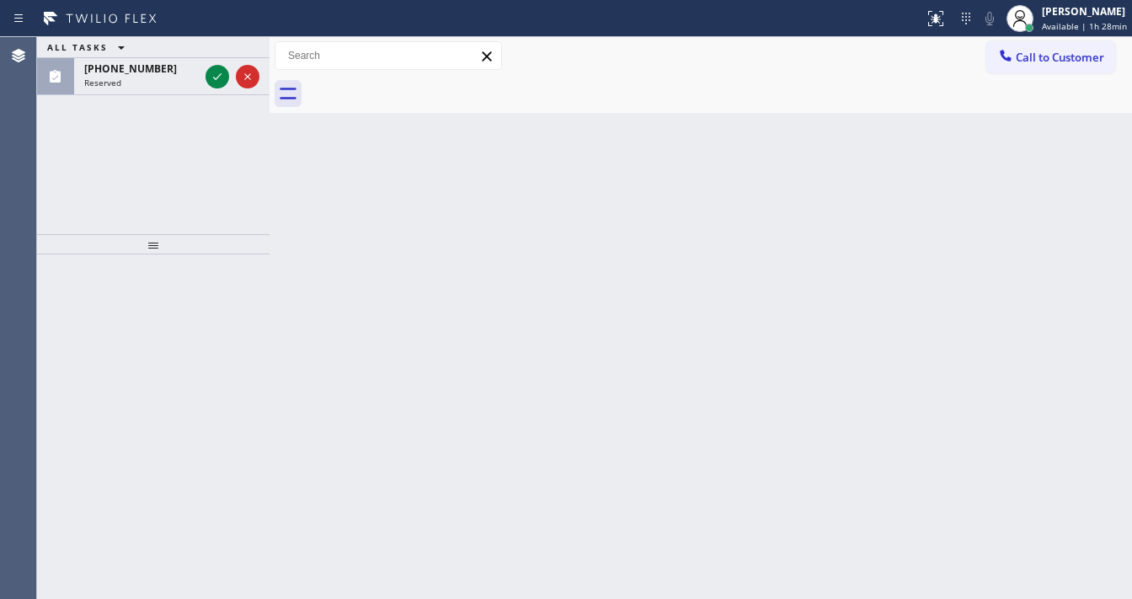
drag, startPoint x: 33, startPoint y: 216, endPoint x: 45, endPoint y: 212, distance: 13.1
click at [38, 214] on div "Agent Desktop Classify the call LOCATION NAME E Appliance Repair and HVAC Tacon…" at bounding box center [566, 318] width 1132 height 562
click at [148, 71] on span "(928) 219-1775" at bounding box center [130, 68] width 93 height 14
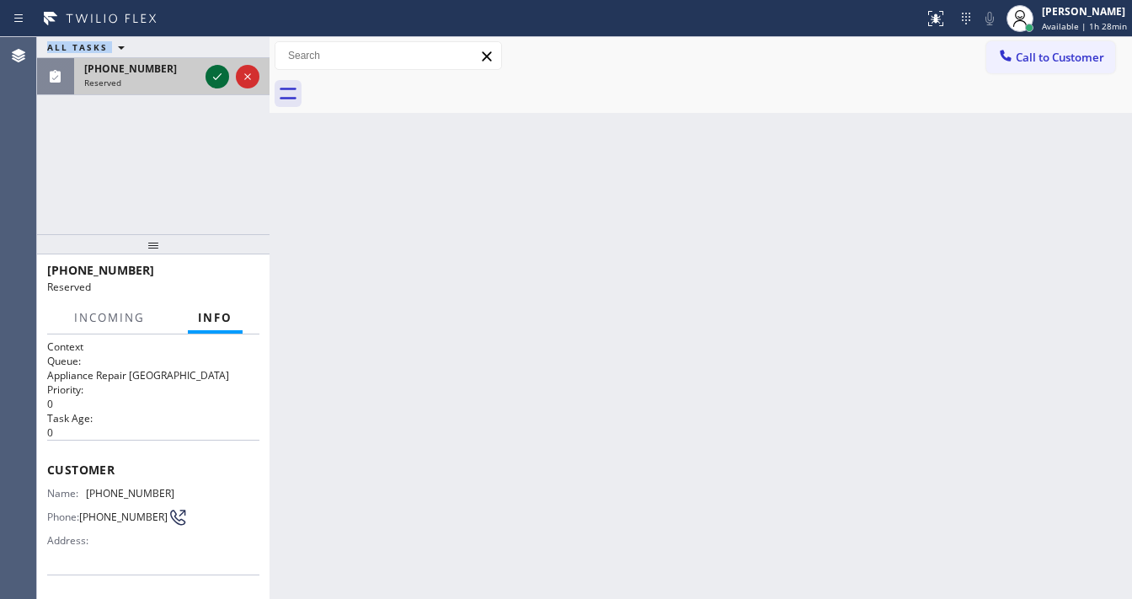
click at [212, 80] on icon at bounding box center [217, 77] width 20 height 20
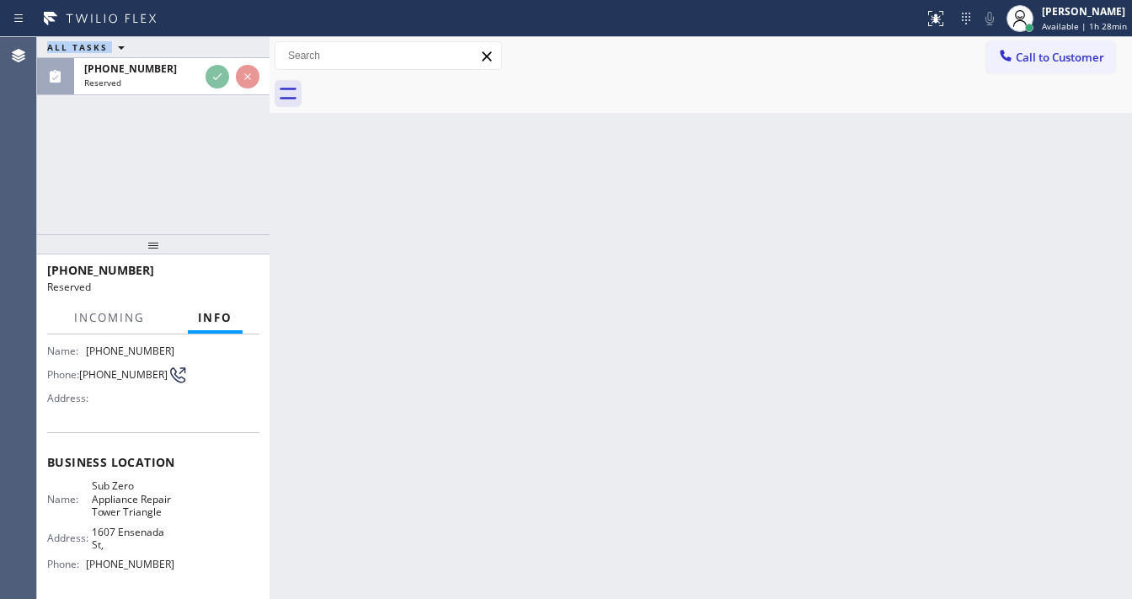
scroll to position [135, 0]
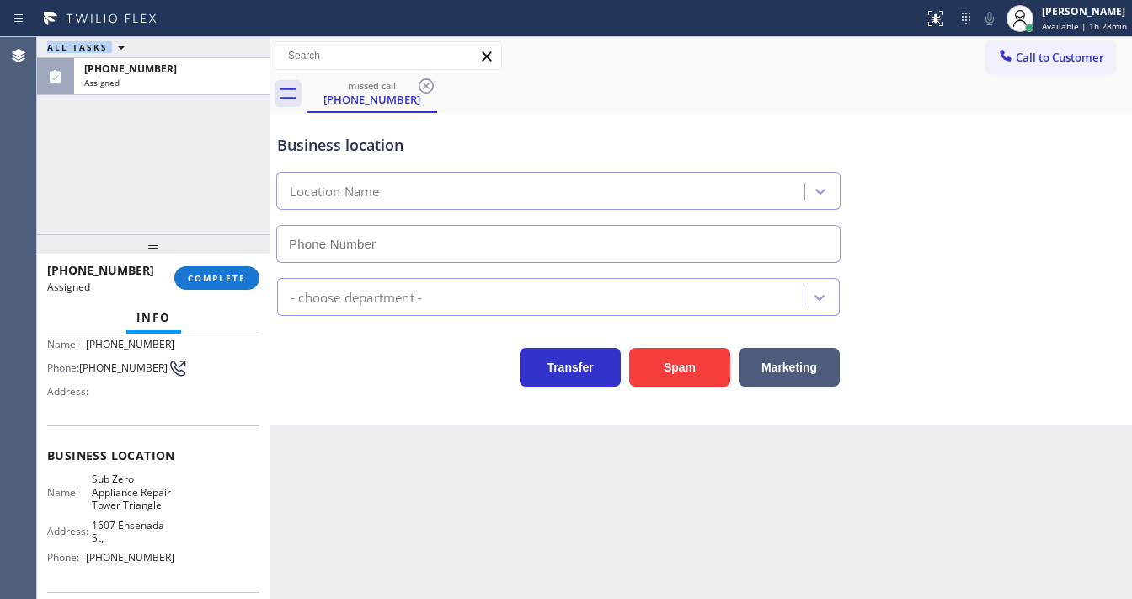
type input "(720) 597-8984"
click at [214, 280] on span "COMPLETE" at bounding box center [217, 278] width 58 height 12
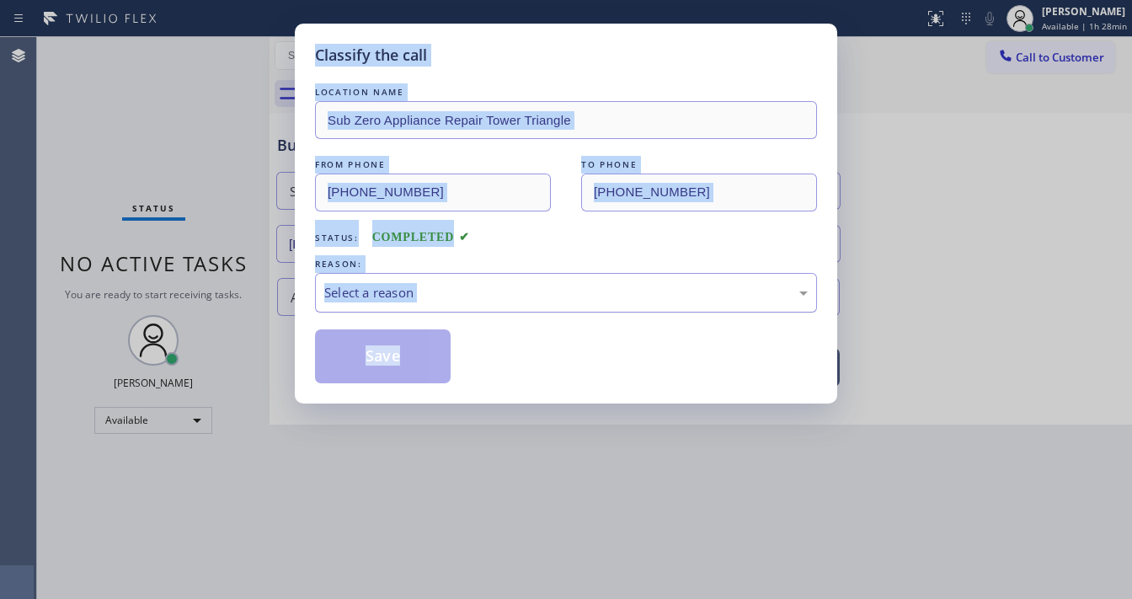
click at [403, 283] on div "Select a reason" at bounding box center [565, 292] width 483 height 19
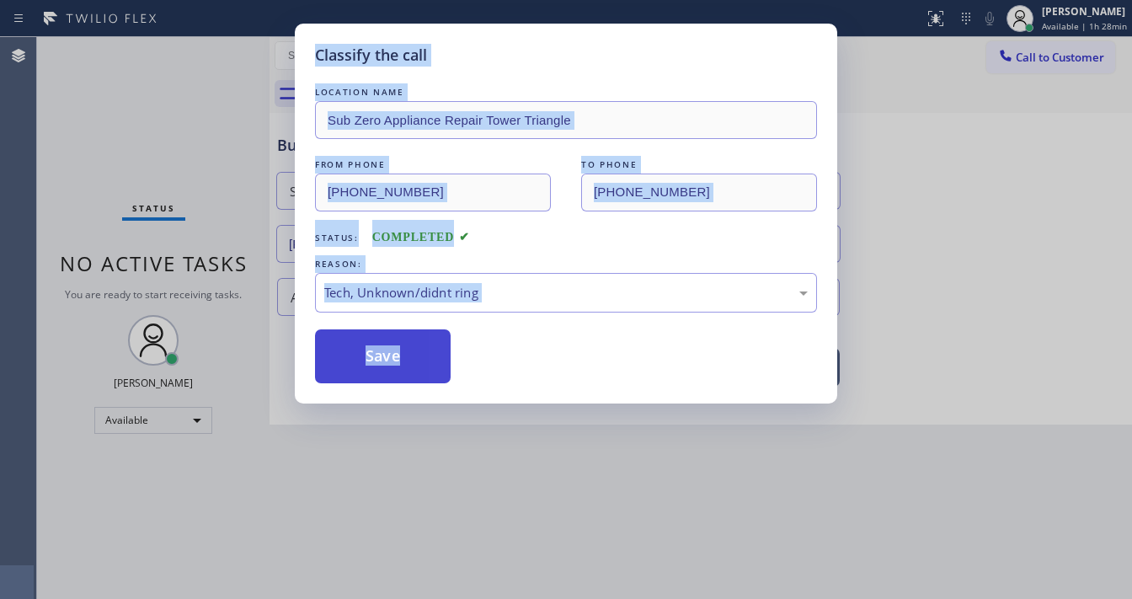
drag, startPoint x: 387, startPoint y: 418, endPoint x: 385, endPoint y: 374, distance: 43.9
click at [384, 362] on button "Save" at bounding box center [383, 356] width 136 height 54
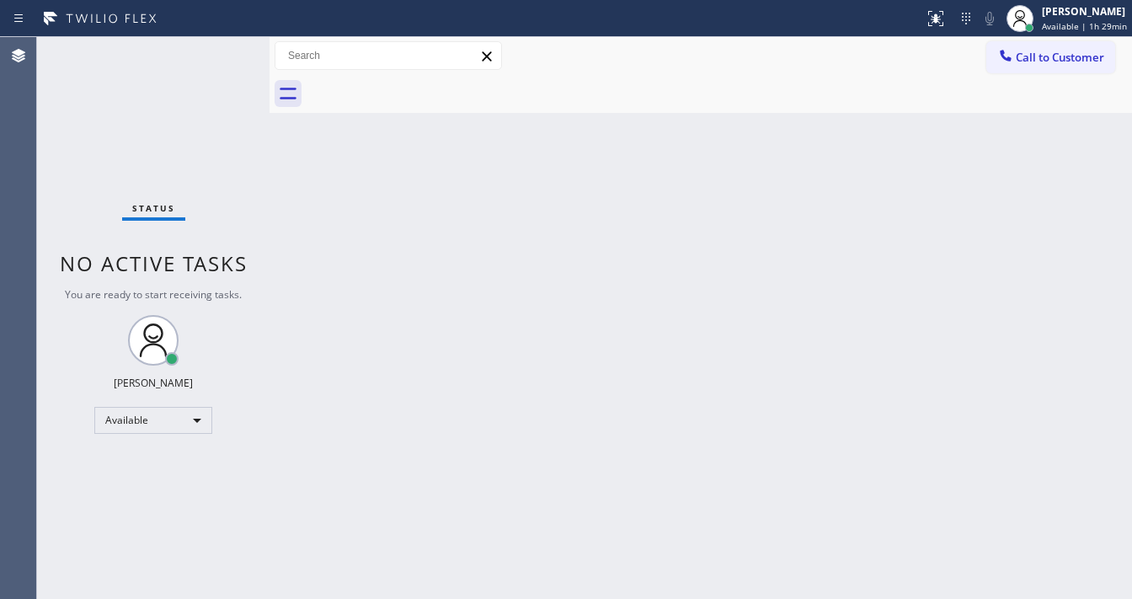
click at [9, 259] on div "Agent Desktop" at bounding box center [18, 318] width 36 height 562
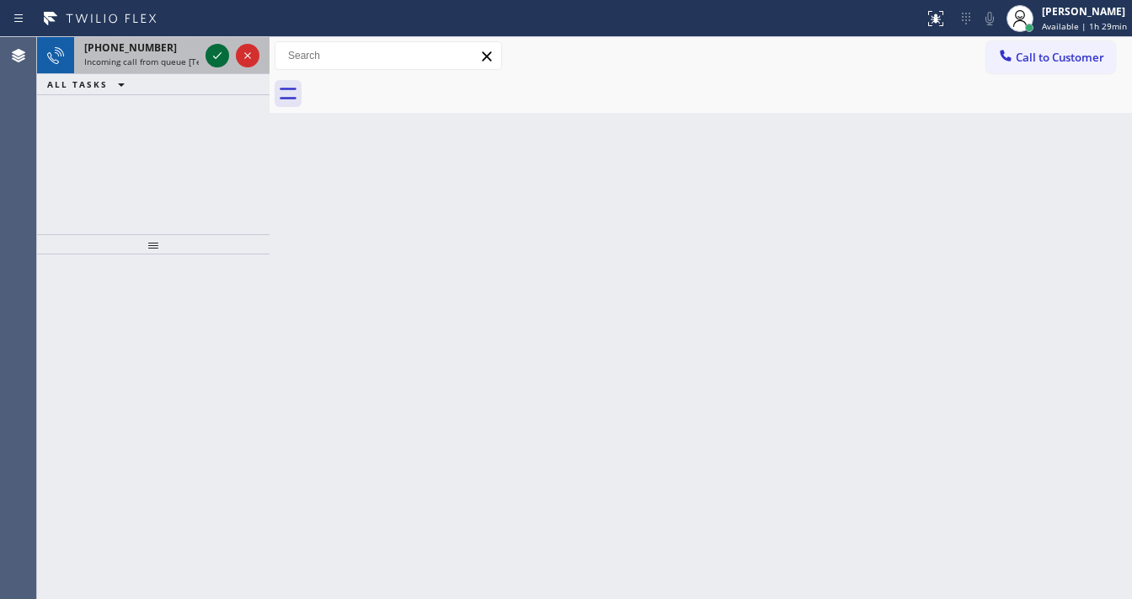
click at [220, 57] on icon at bounding box center [217, 55] width 20 height 20
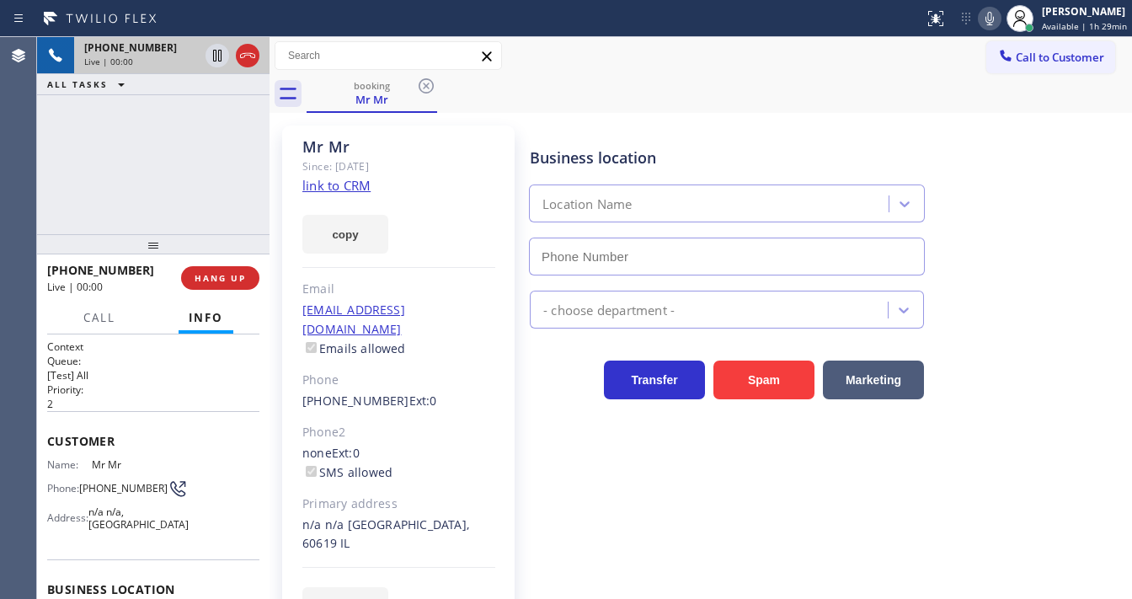
type input "(720) 597-8984"
click at [329, 196] on div "copy" at bounding box center [398, 224] width 193 height 58
click at [331, 191] on link "link to CRM" at bounding box center [336, 185] width 68 height 17
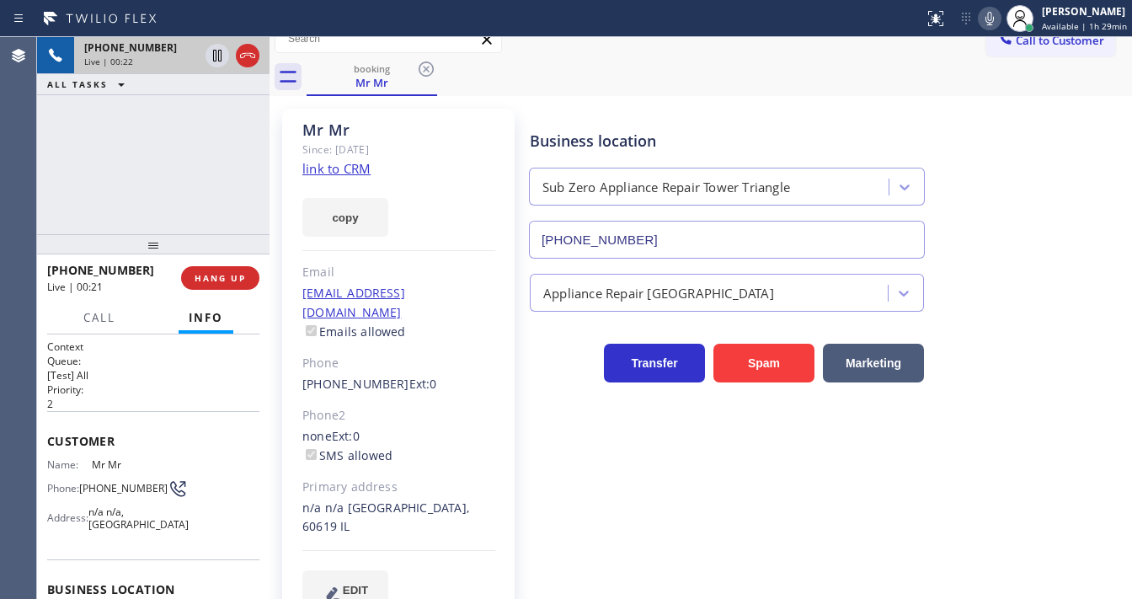
scroll to position [21, 0]
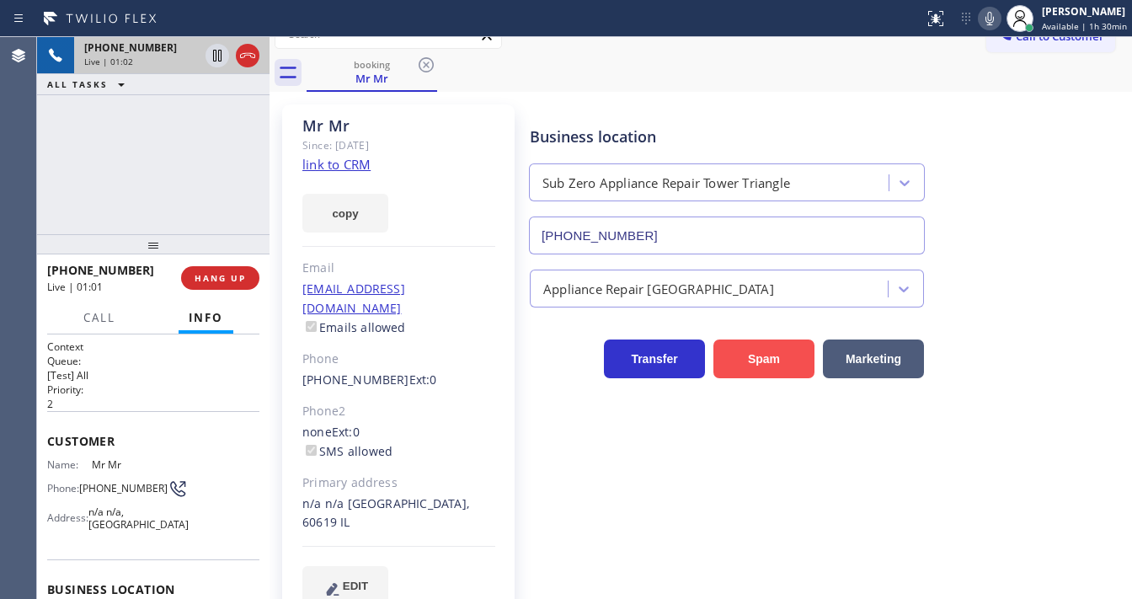
click at [774, 352] on button "Spam" at bounding box center [763, 358] width 101 height 39
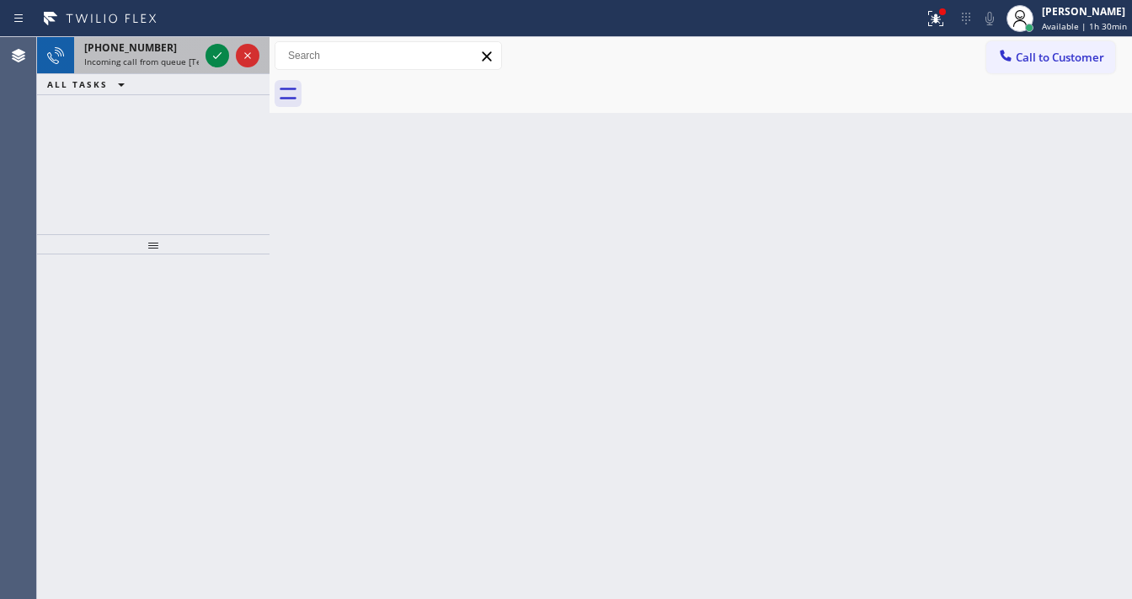
click at [129, 60] on span "Incoming call from queue [Test] All" at bounding box center [154, 62] width 140 height 12
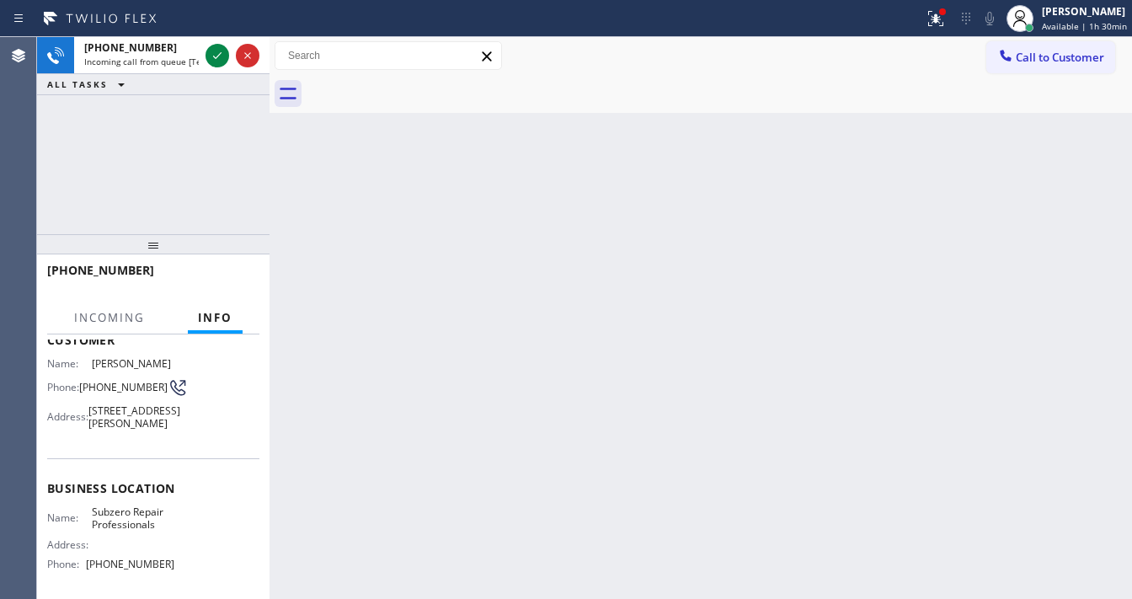
scroll to position [135, 0]
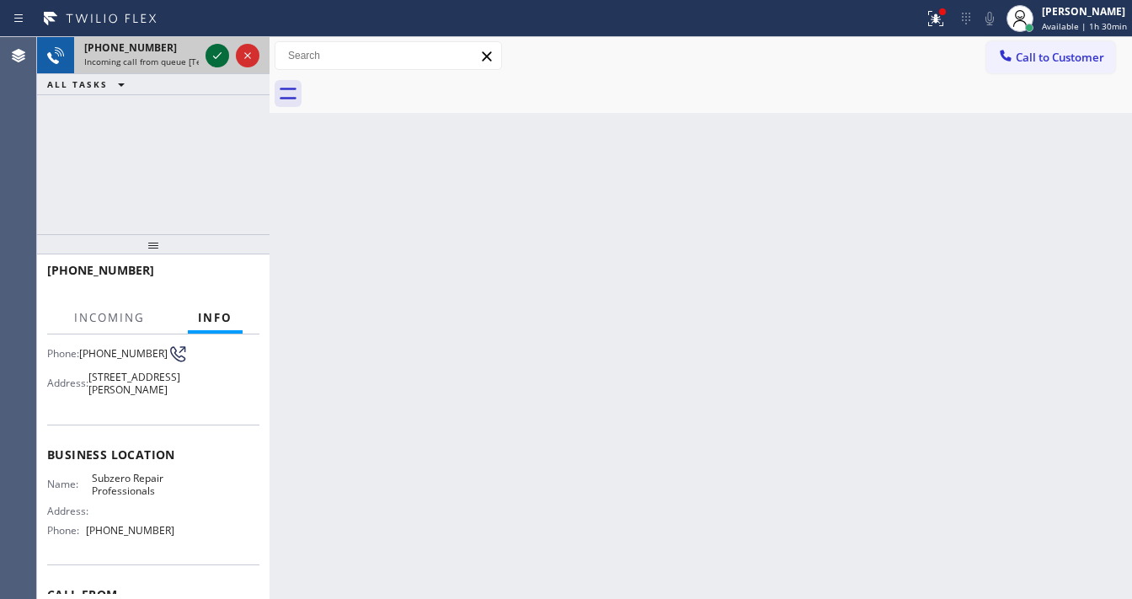
click at [216, 59] on icon at bounding box center [217, 55] width 20 height 20
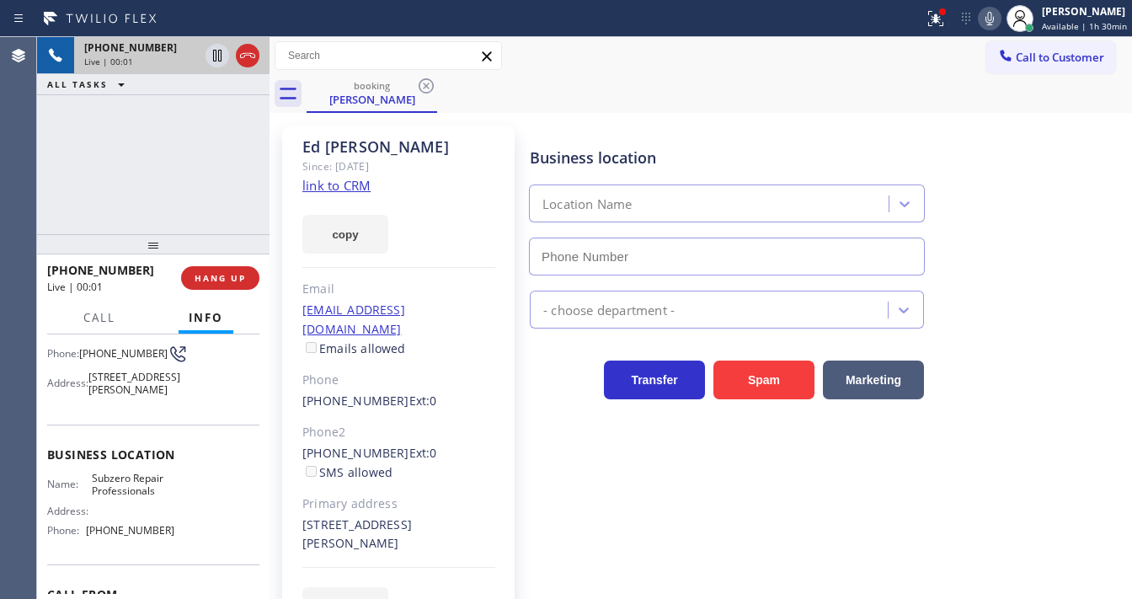
type input "(949) 523-3220"
click at [354, 185] on link "link to CRM" at bounding box center [336, 185] width 68 height 17
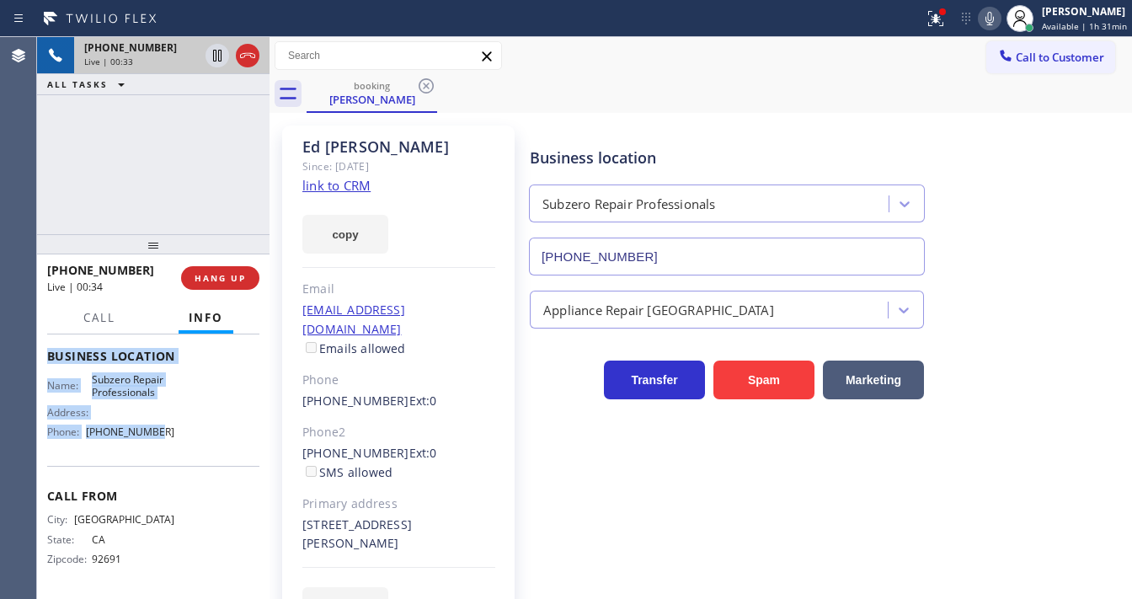
scroll to position [247, 0]
drag, startPoint x: 45, startPoint y: 365, endPoint x: 173, endPoint y: 451, distance: 154.0
click at [173, 451] on div "Context Queue: [Test] All Priority: 2 Customer Name: Ed Castillo Phone: (949) 2…" at bounding box center [153, 466] width 232 height 264
copy div "Customer Name: Ed Castillo Phone: (949) 233-6882 Address: 25781 Dillon Rd, Lagu…"
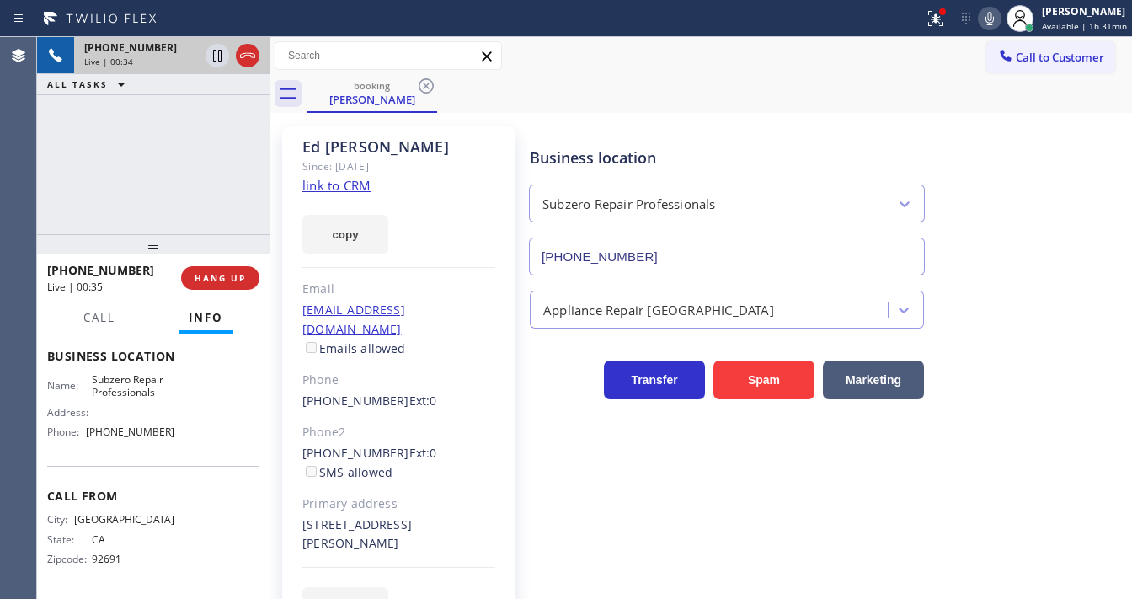
click at [161, 190] on div "+19492336882 Live | 00:34 ALL TASKS ALL TASKS ACTIVE TASKS TASKS IN WRAP UP" at bounding box center [153, 135] width 232 height 197
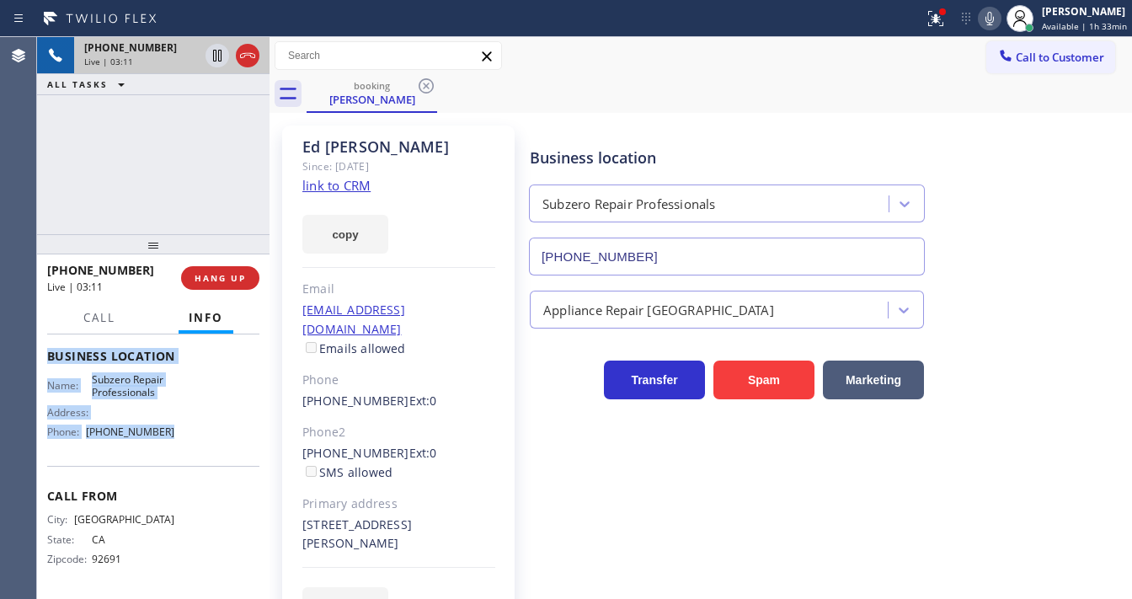
drag, startPoint x: 72, startPoint y: 405, endPoint x: 183, endPoint y: 429, distance: 113.7
click at [183, 429] on div "Context Queue: [Test] All Priority: 2 Customer Name: Ed Castillo Phone: (949) 2…" at bounding box center [153, 466] width 232 height 264
copy div "Customer Name: Ed Castillo Phone: (949) 233-6882 Address: 25781 Dillon Rd, Lagu…"
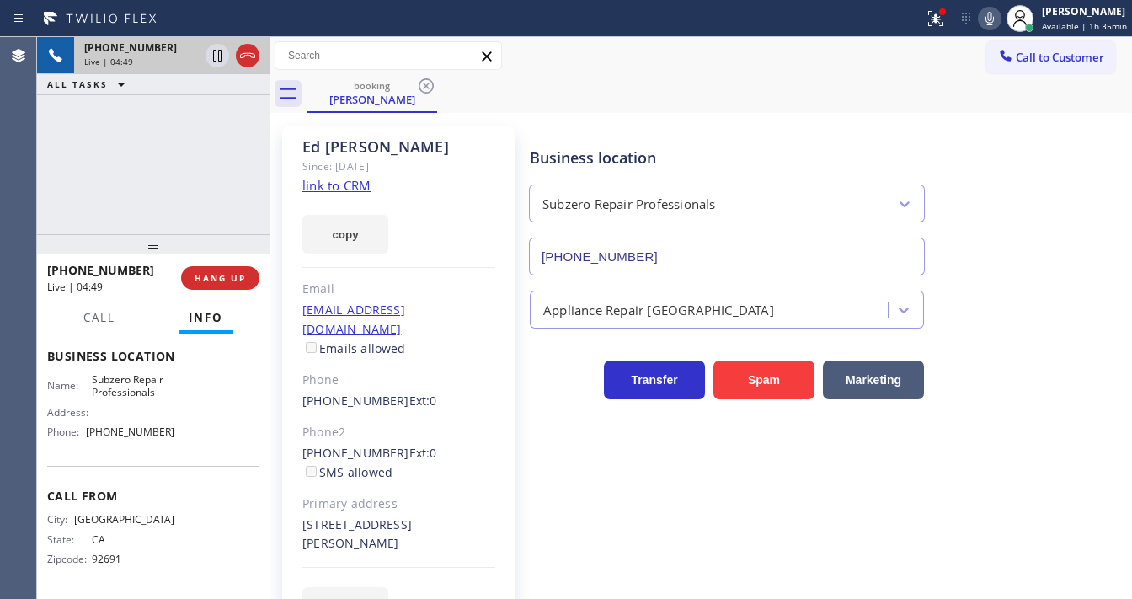
click at [146, 167] on div "+19492336882 Live | 04:49 ALL TASKS ALL TASKS ACTIVE TASKS TASKS IN WRAP UP" at bounding box center [153, 135] width 232 height 197
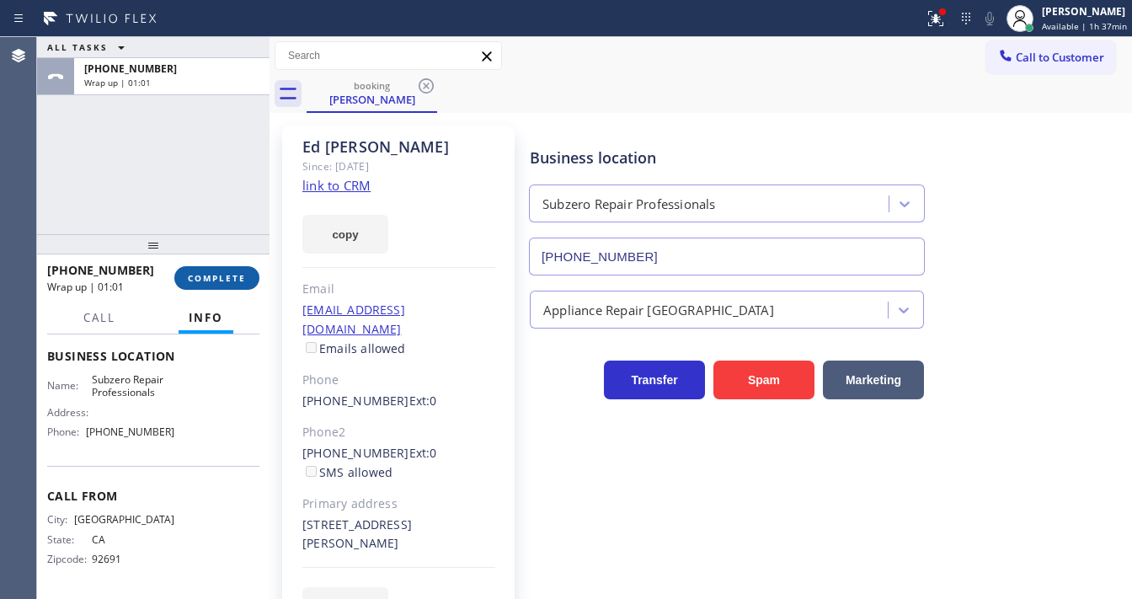
click at [222, 266] on button "COMPLETE" at bounding box center [216, 278] width 85 height 24
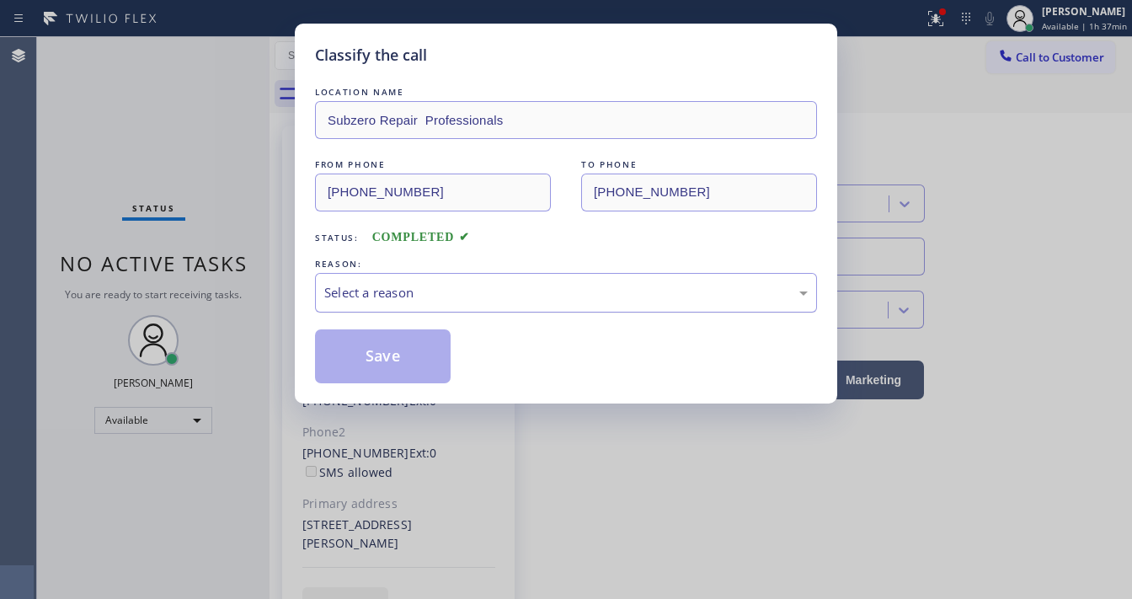
click at [367, 293] on div "Select a reason" at bounding box center [565, 292] width 483 height 19
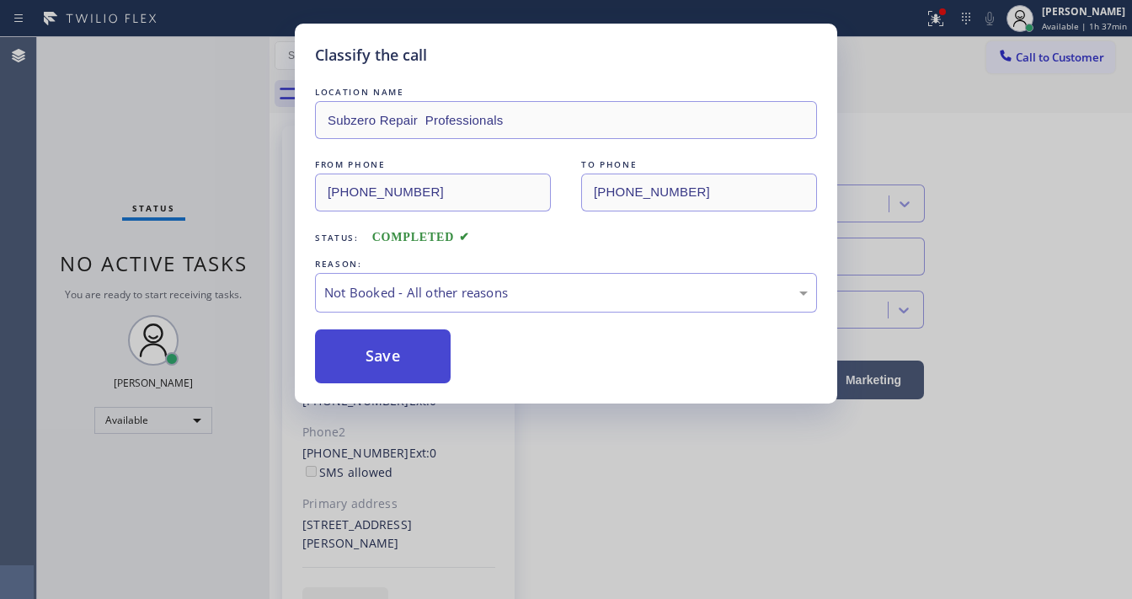
click at [361, 347] on button "Save" at bounding box center [383, 356] width 136 height 54
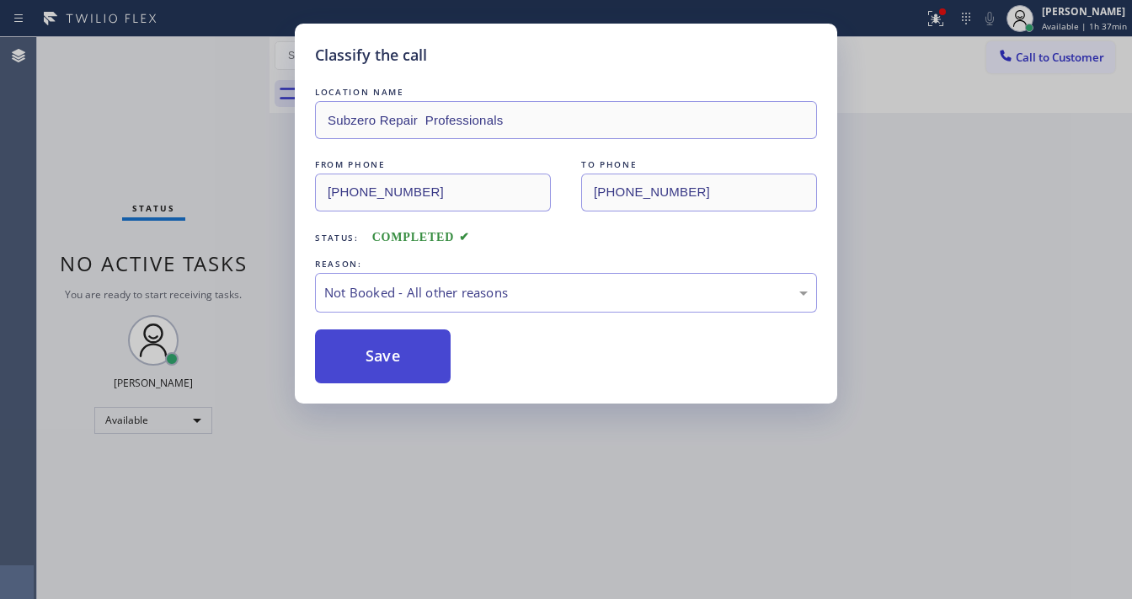
click at [361, 347] on button "Save" at bounding box center [383, 356] width 136 height 54
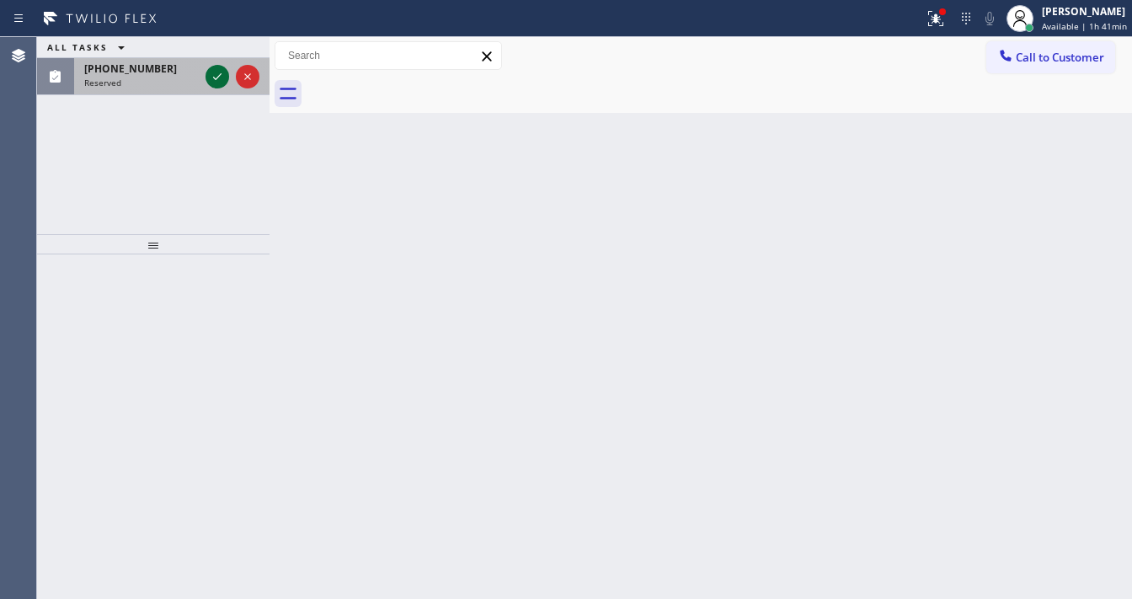
click at [210, 72] on icon at bounding box center [217, 77] width 20 height 20
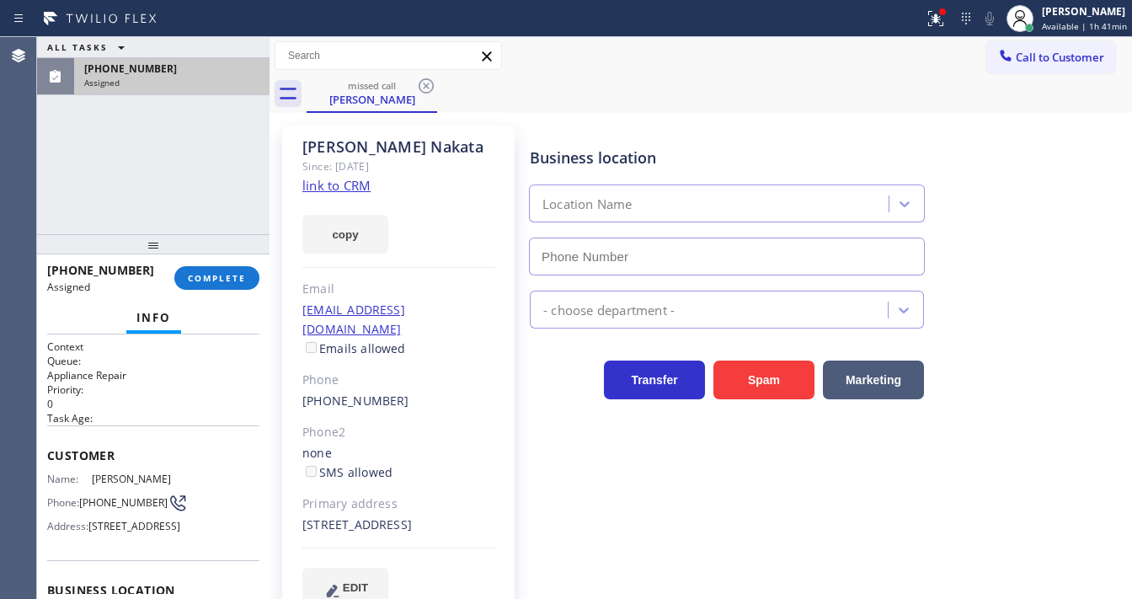
click at [222, 261] on div "(415) 572-5861 Assigned COMPLETE" at bounding box center [153, 278] width 212 height 44
type input "(877) 835-7377"
click at [216, 280] on span "COMPLETE" at bounding box center [217, 278] width 58 height 12
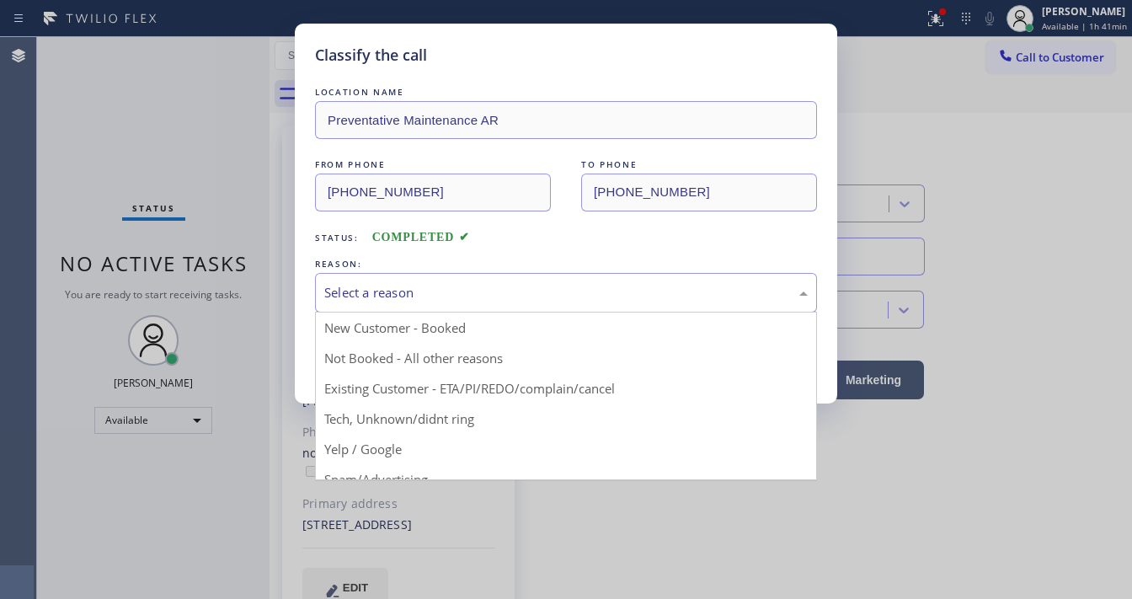
click at [416, 302] on div "Select a reason" at bounding box center [566, 293] width 502 height 40
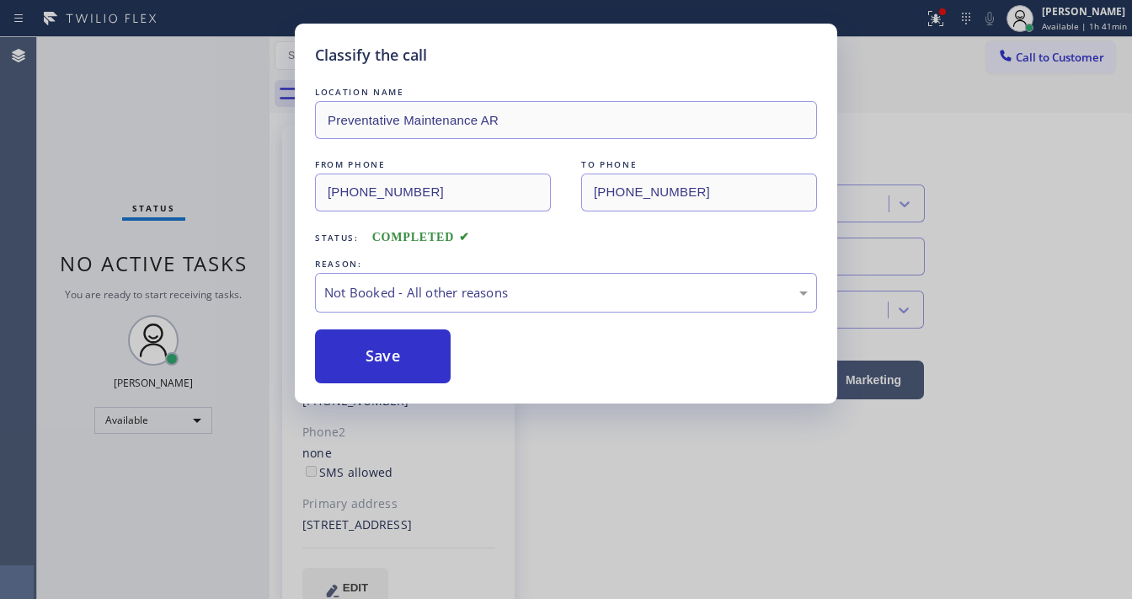
click at [399, 364] on button "Save" at bounding box center [383, 356] width 136 height 54
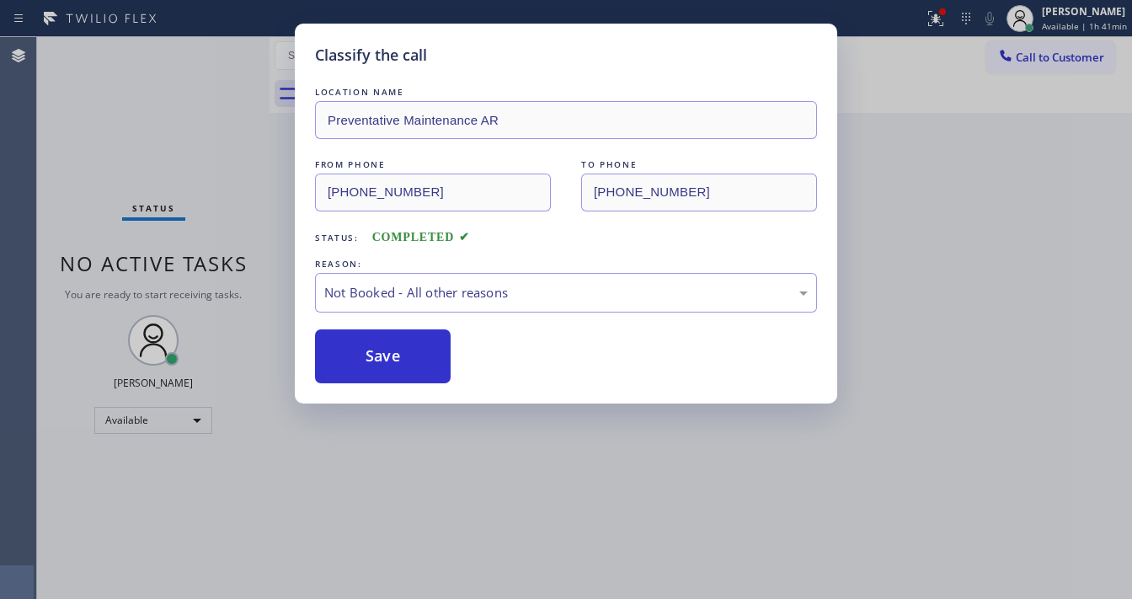
click at [399, 364] on button "Save" at bounding box center [383, 356] width 136 height 54
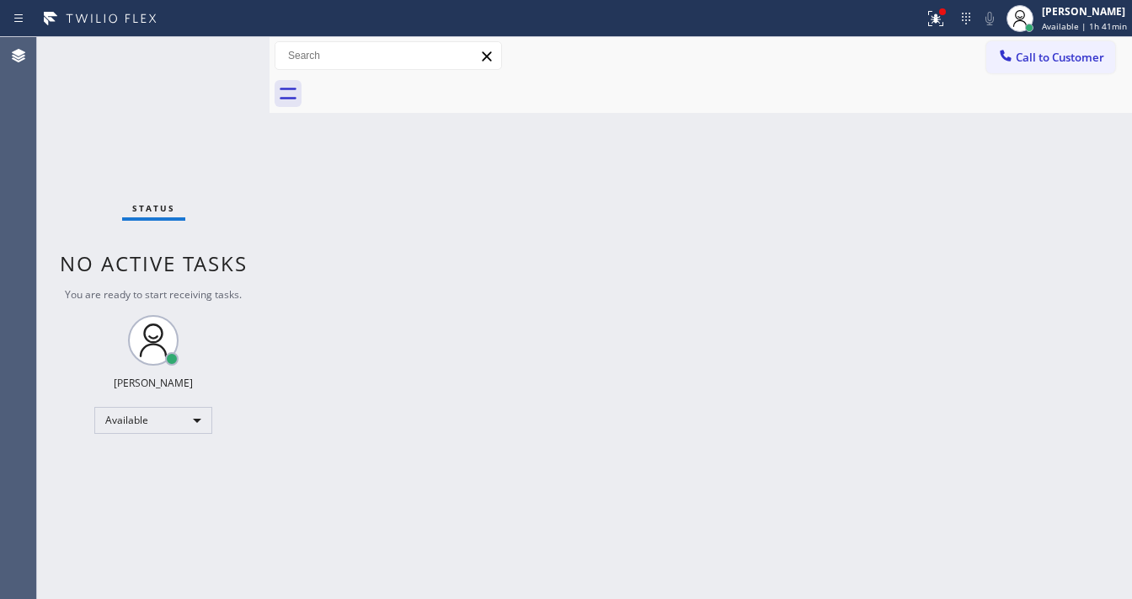
click at [954, 83] on div at bounding box center [719, 94] width 825 height 38
click at [938, 35] on button at bounding box center [935, 18] width 37 height 37
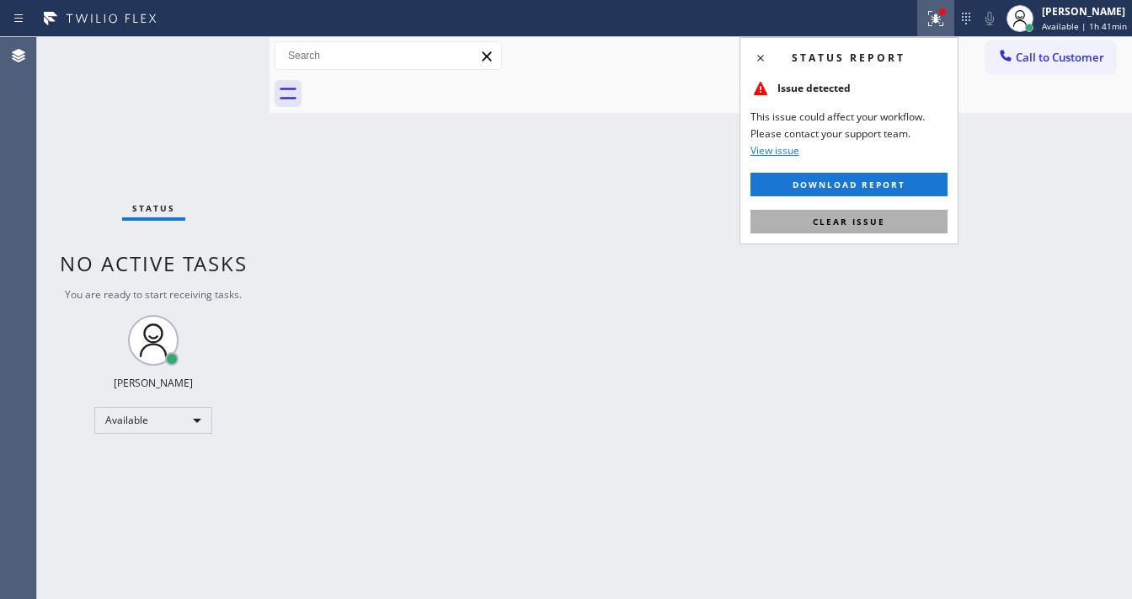
click at [857, 222] on span "Clear issue" at bounding box center [849, 222] width 72 height 12
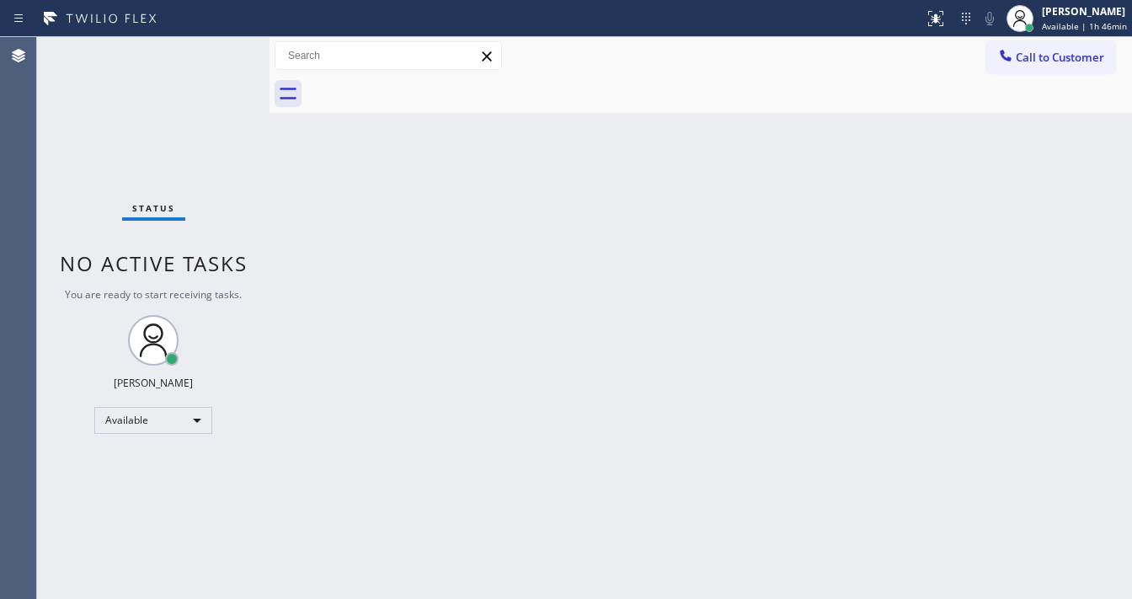
click at [742, 161] on div "Back to Dashboard Change Sender ID Customers Technicians Select a contact Outbo…" at bounding box center [701, 318] width 863 height 562
click at [77, 248] on div "Status No active tasks You are ready to start receiving tasks. Michael Javier A…" at bounding box center [153, 318] width 232 height 562
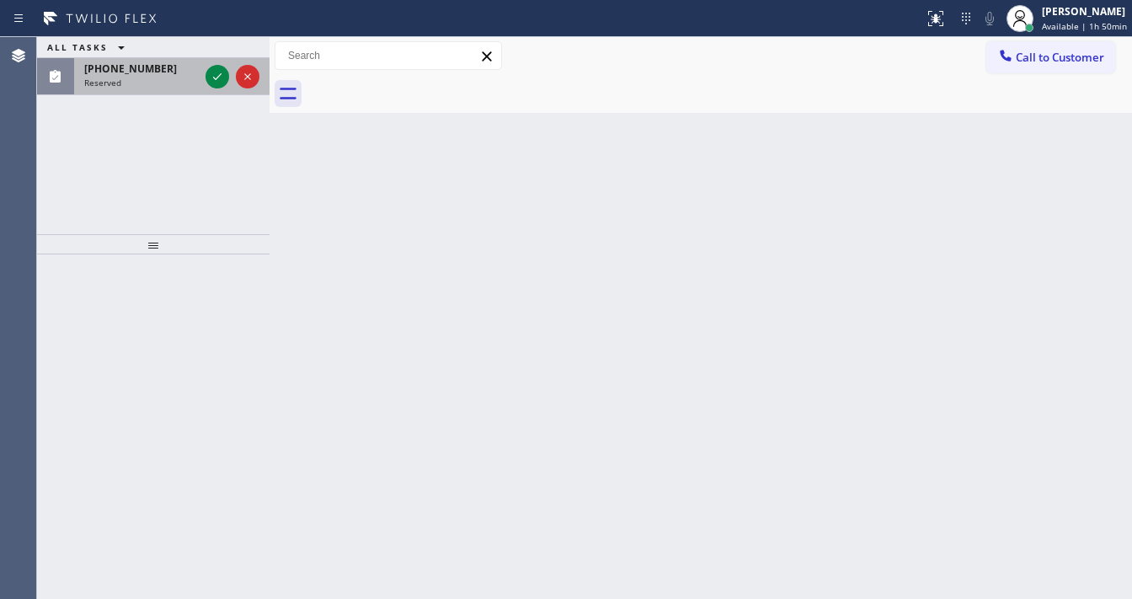
click at [205, 76] on div at bounding box center [232, 76] width 61 height 37
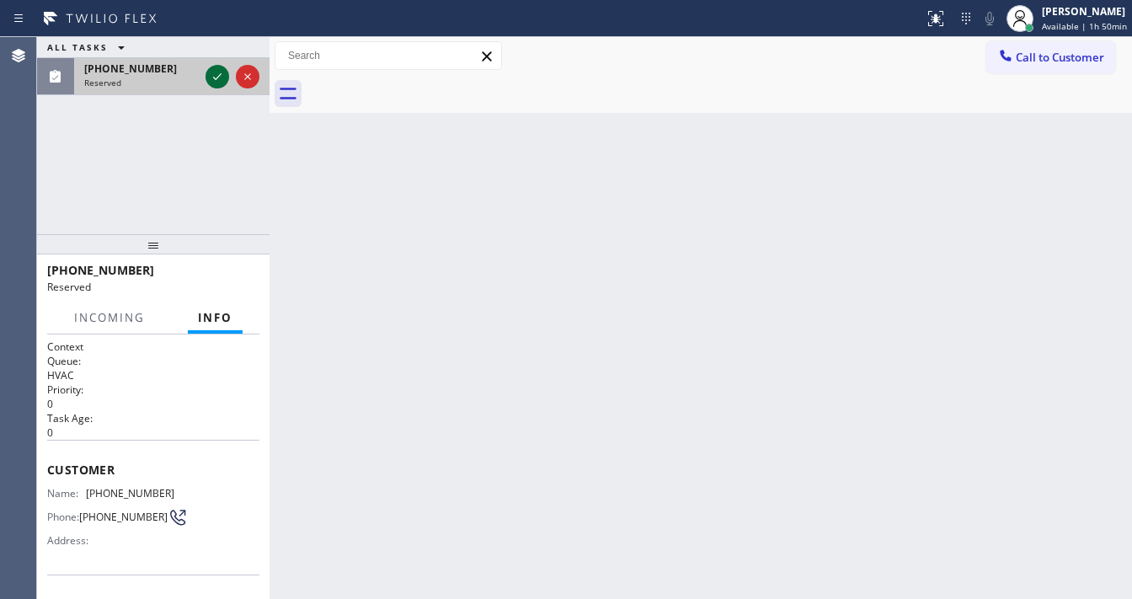
click at [206, 75] on div at bounding box center [232, 76] width 61 height 37
click at [206, 75] on div at bounding box center [218, 77] width 24 height 20
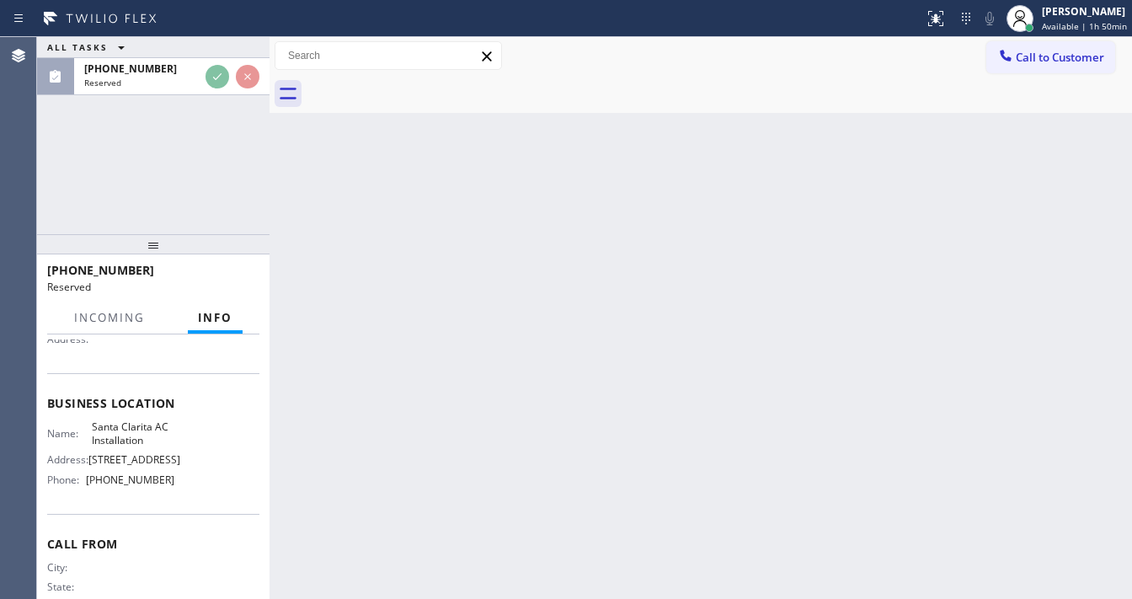
scroll to position [202, 0]
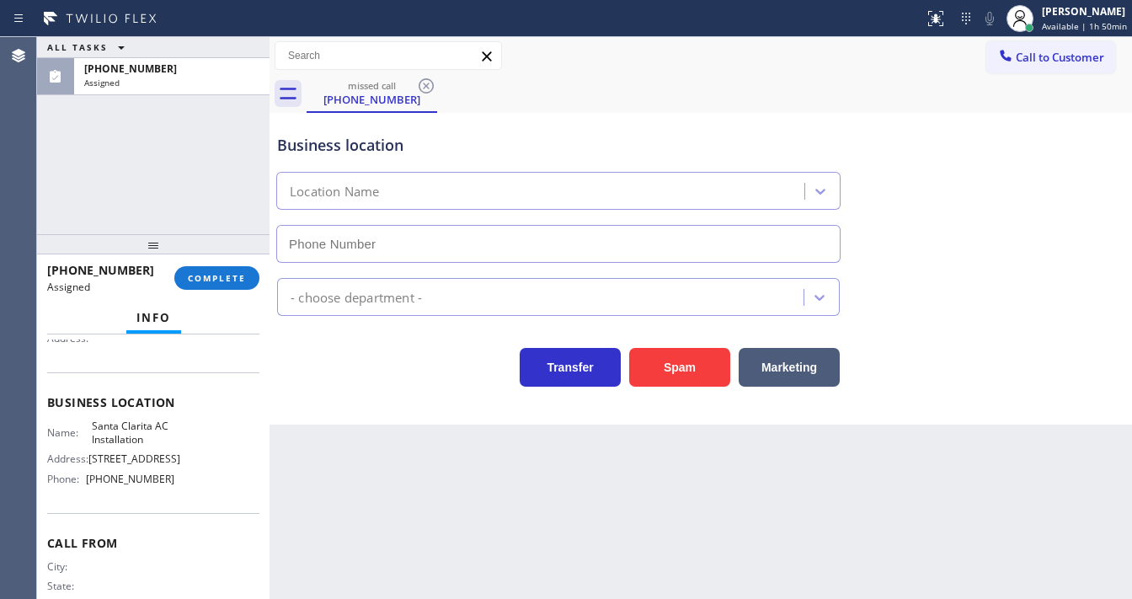
type input "(661) 600-9636"
click at [228, 276] on span "COMPLETE" at bounding box center [217, 278] width 58 height 12
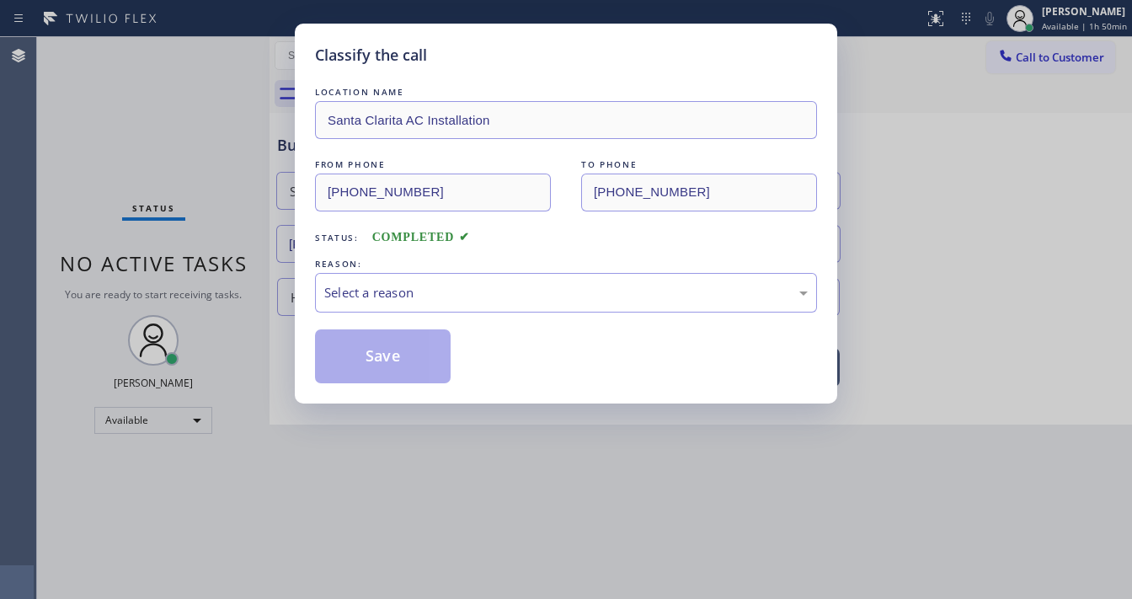
click at [467, 296] on div "Select a reason" at bounding box center [565, 292] width 483 height 19
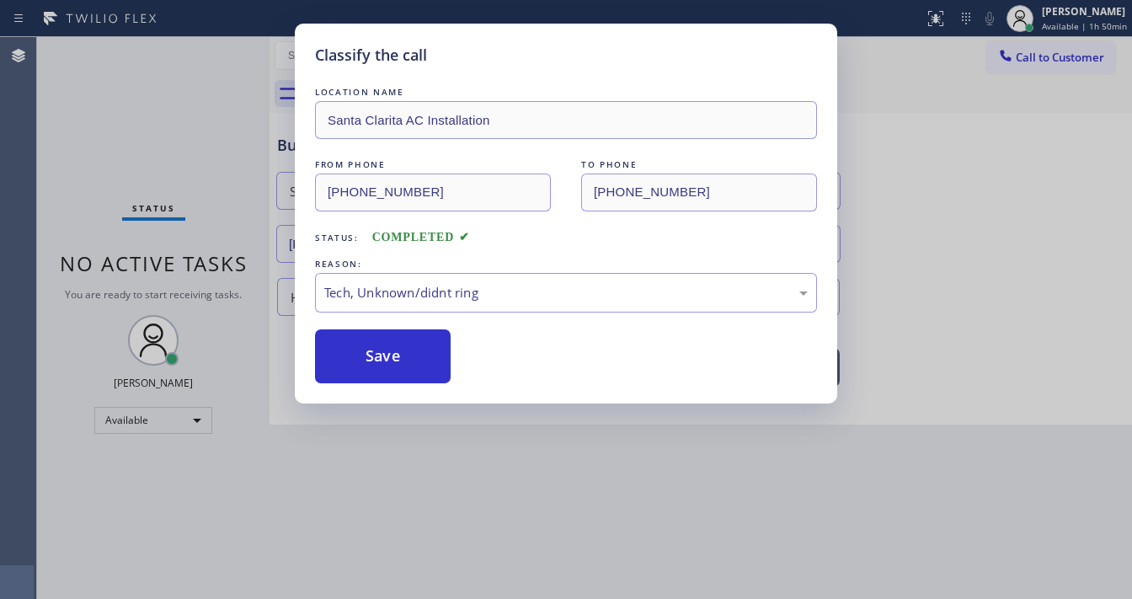
click at [431, 384] on div "Classify the call LOCATION NAME Santa Clarita AC Installation FROM PHONE (661) …" at bounding box center [566, 214] width 542 height 380
click at [436, 303] on div "Tech, Unknown/didnt ring" at bounding box center [566, 293] width 502 height 40
click at [390, 355] on button "Save" at bounding box center [383, 356] width 136 height 54
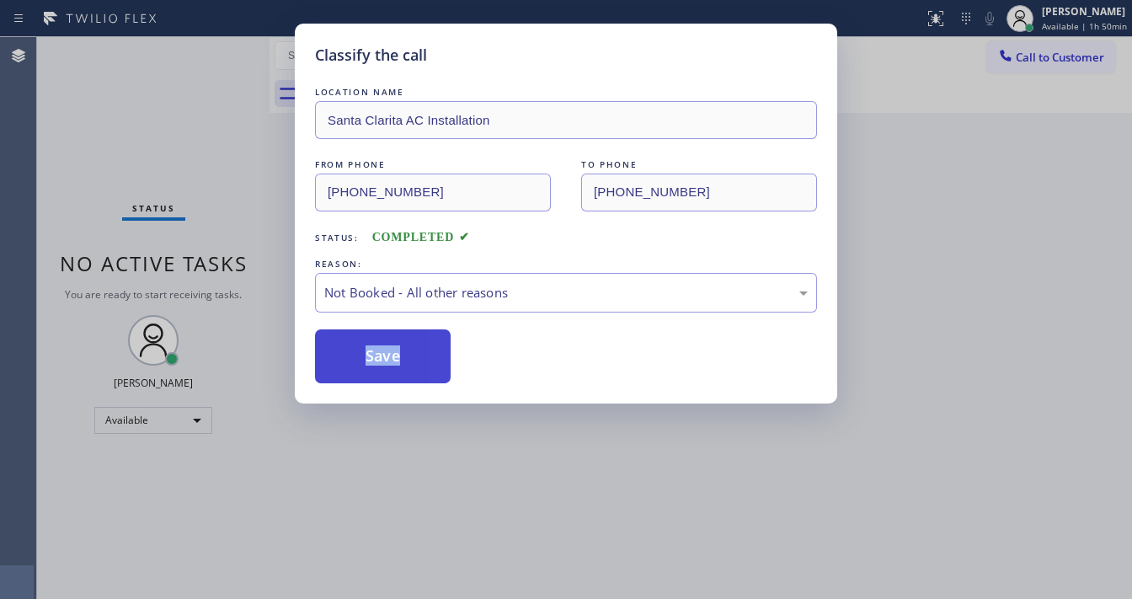
click at [391, 353] on button "Save" at bounding box center [383, 356] width 136 height 54
click at [400, 345] on button "Save" at bounding box center [383, 356] width 136 height 54
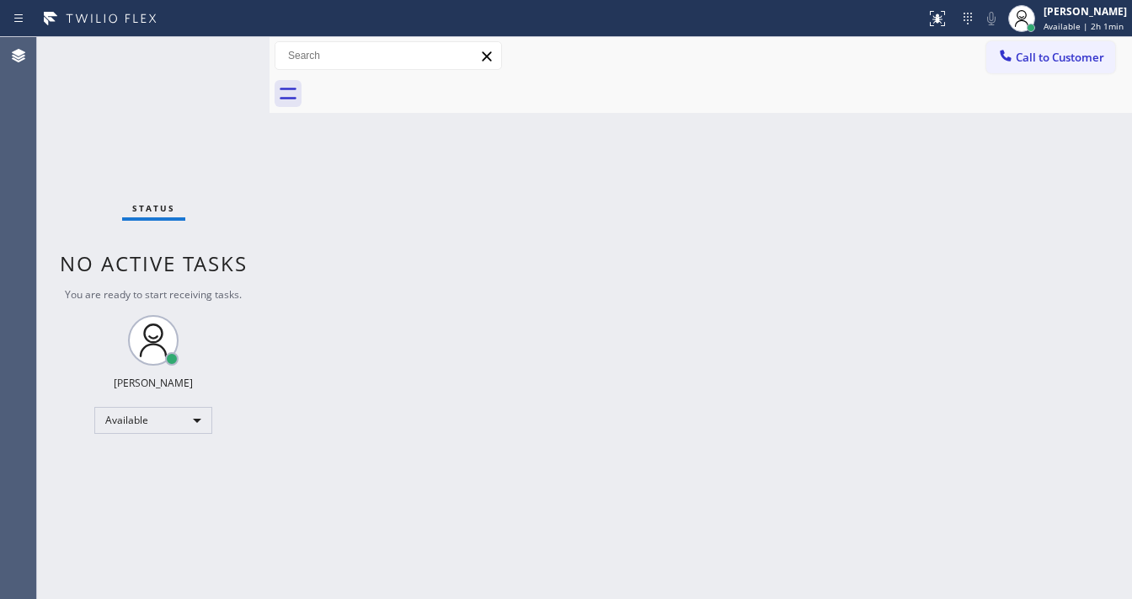
click at [5, 229] on div "Agent Desktop" at bounding box center [18, 318] width 36 height 562
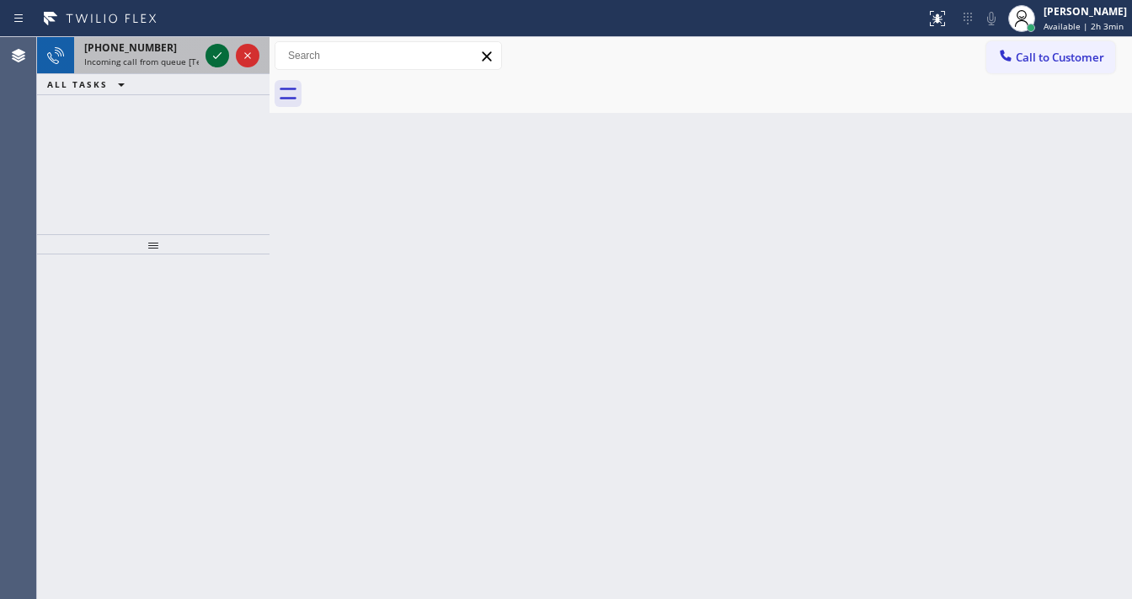
drag, startPoint x: 209, startPoint y: 45, endPoint x: 203, endPoint y: 56, distance: 12.4
click at [208, 45] on icon at bounding box center [217, 55] width 20 height 20
click at [203, 56] on div at bounding box center [232, 55] width 61 height 37
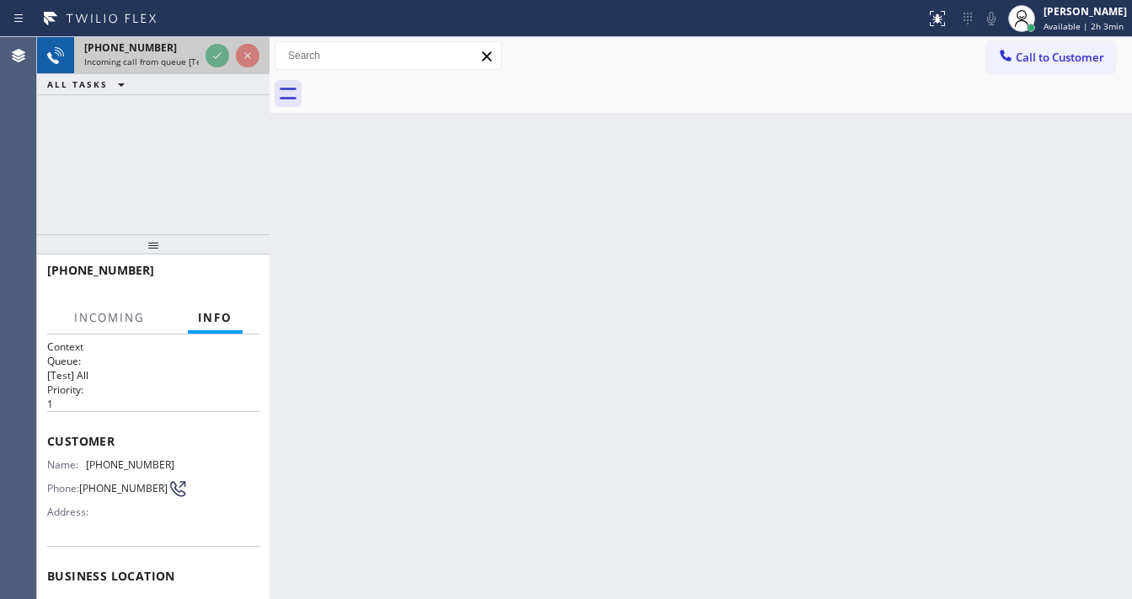
click at [202, 56] on div at bounding box center [232, 55] width 61 height 37
click at [201, 56] on div "+16192048899 Incoming call from queue [Test] All" at bounding box center [138, 55] width 128 height 37
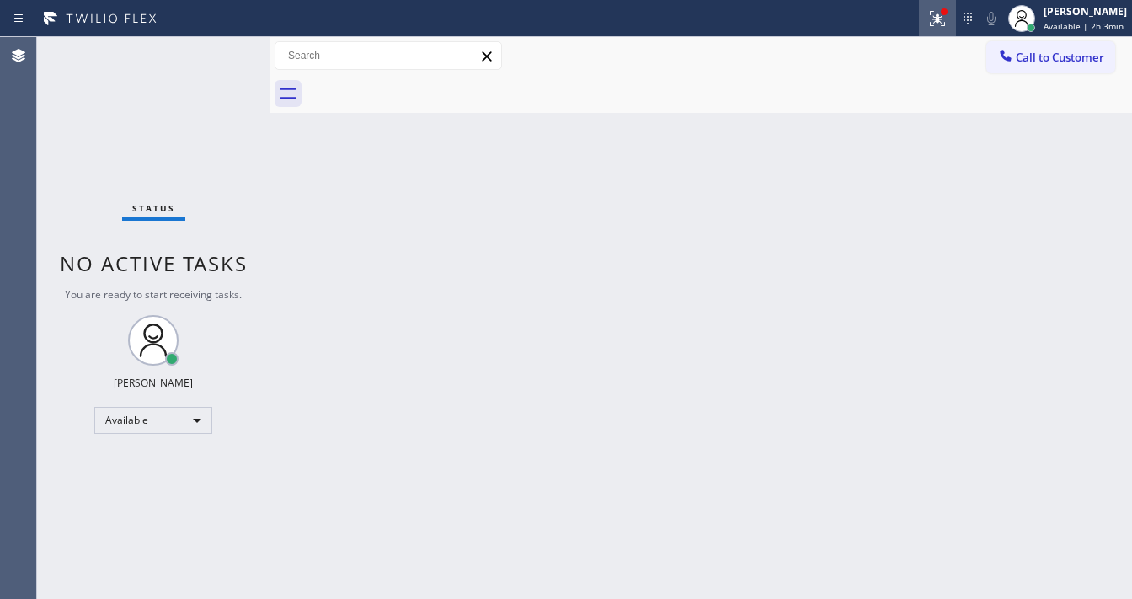
click at [936, 20] on icon at bounding box center [937, 18] width 20 height 20
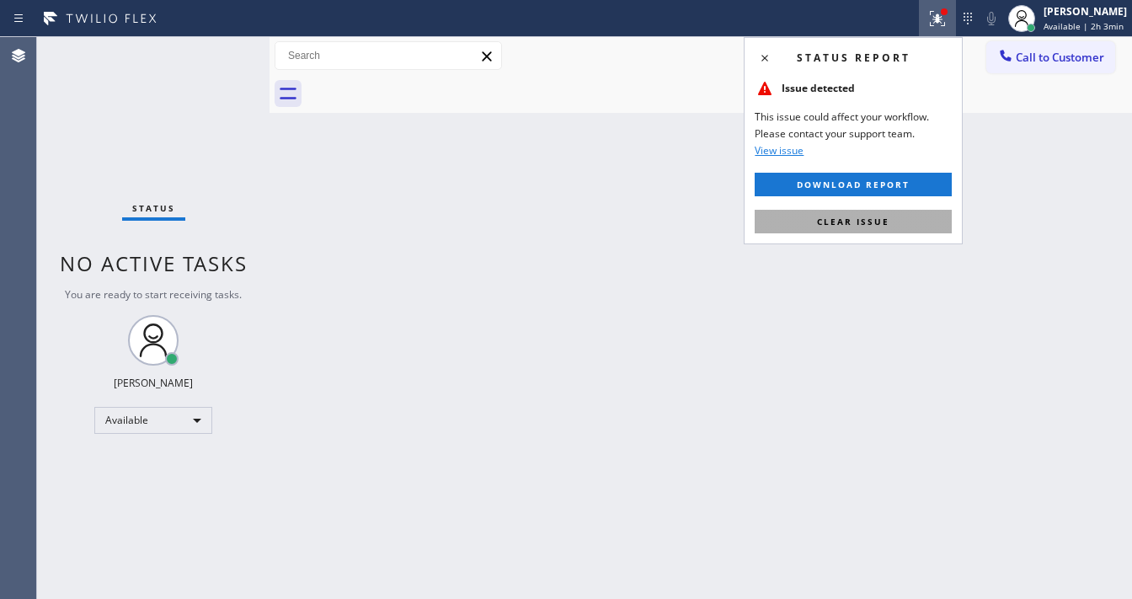
click at [875, 222] on span "Clear issue" at bounding box center [853, 222] width 72 height 12
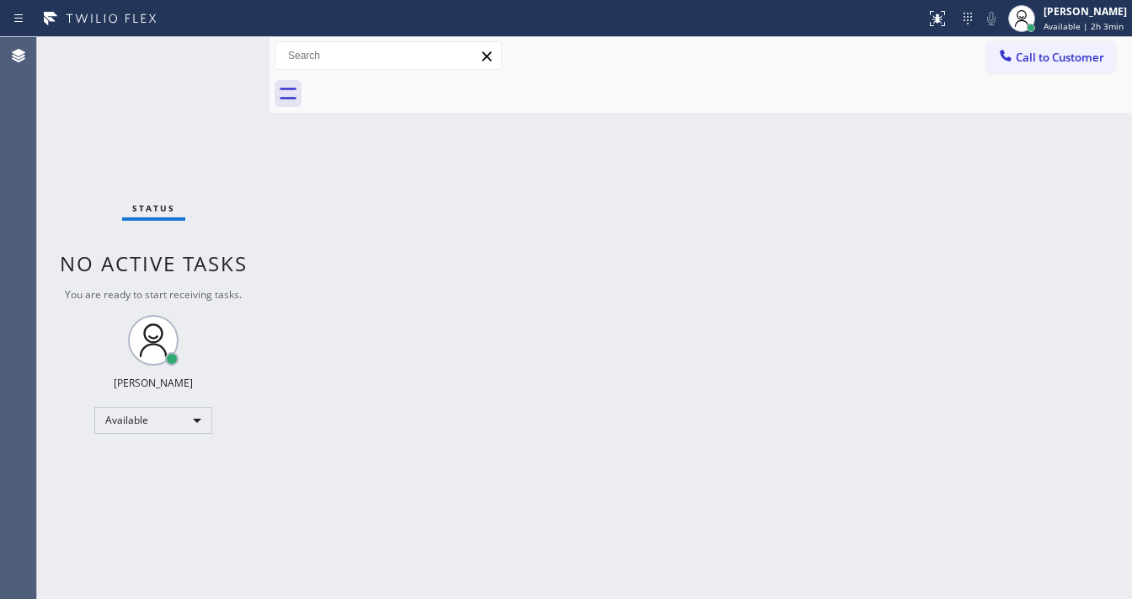
drag, startPoint x: 270, startPoint y: 61, endPoint x: 225, endPoint y: 64, distance: 44.8
click at [225, 64] on div "Status No active tasks You are ready to start receiving tasks. Michael Javier A…" at bounding box center [584, 318] width 1095 height 562
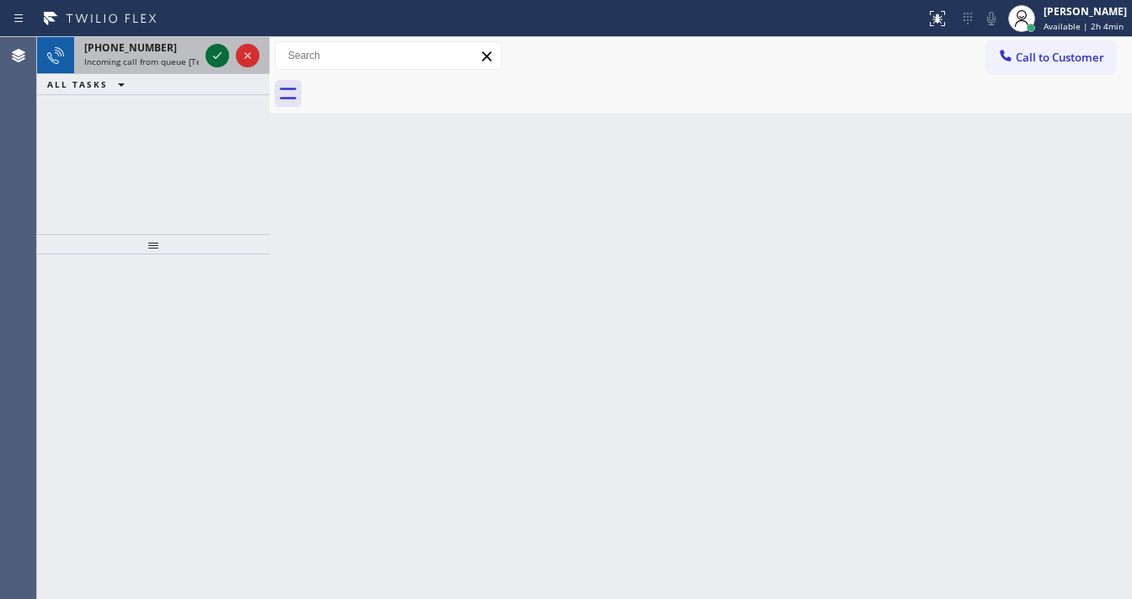
click at [215, 57] on icon at bounding box center [217, 55] width 8 height 7
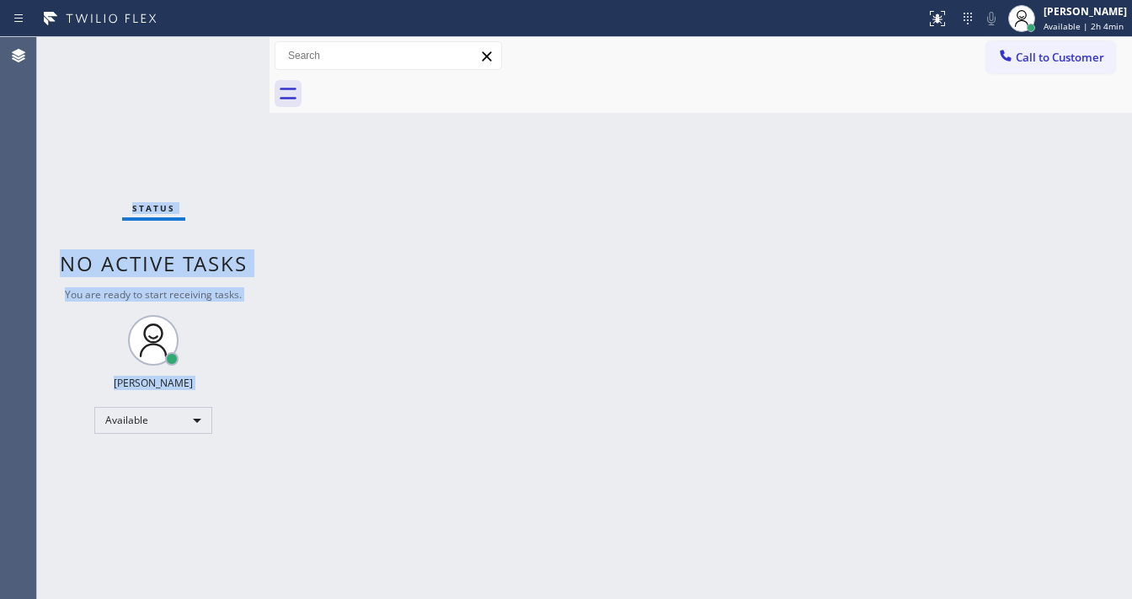
click at [215, 59] on div "Status No active tasks You are ready to start receiving tasks. Michael Javier A…" at bounding box center [153, 318] width 232 height 562
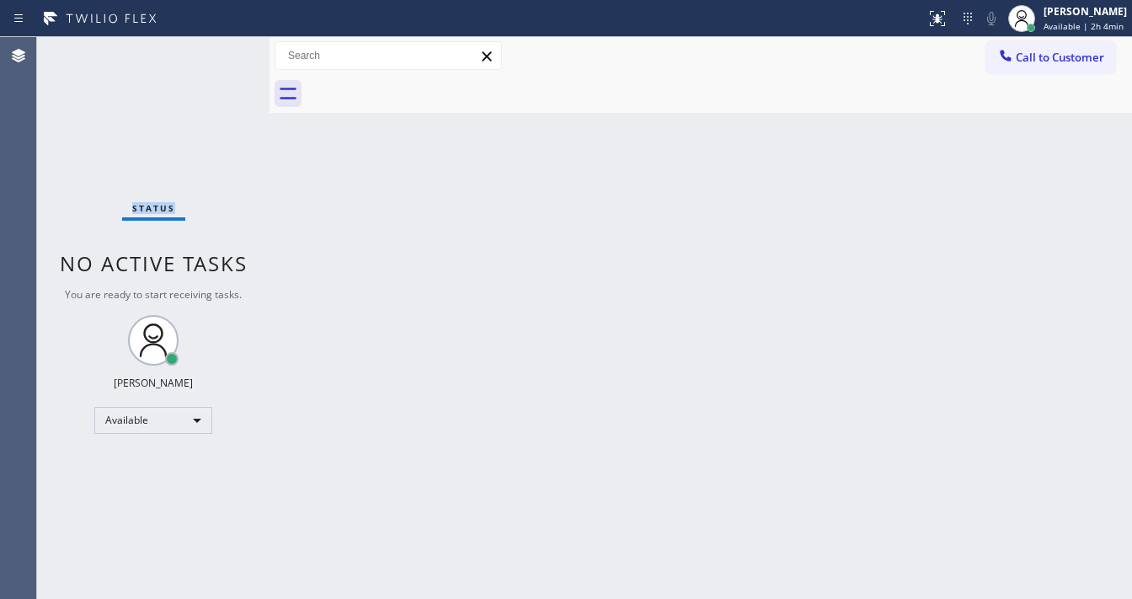
click at [215, 59] on div "Status No active tasks You are ready to start receiving tasks. Michael Javier A…" at bounding box center [153, 318] width 232 height 562
click at [216, 58] on div "Status No active tasks You are ready to start receiving tasks. Michael Javier A…" at bounding box center [153, 318] width 232 height 562
click at [928, 7] on button at bounding box center [937, 18] width 37 height 37
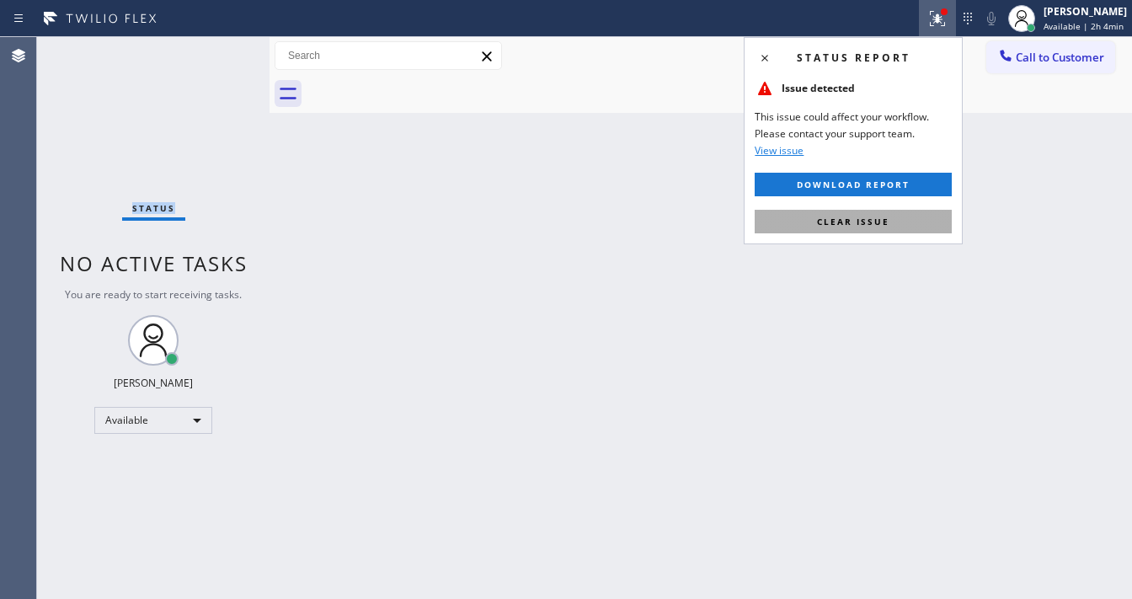
click at [852, 226] on span "Clear issue" at bounding box center [853, 222] width 72 height 12
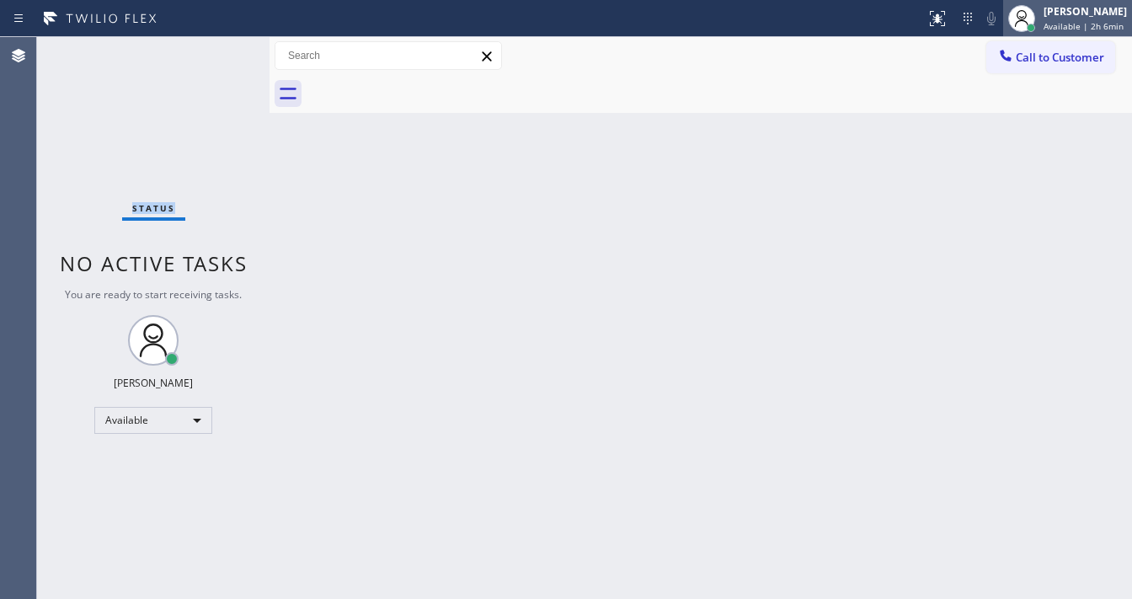
click at [1065, 13] on div "Michael Javier" at bounding box center [1085, 11] width 83 height 14
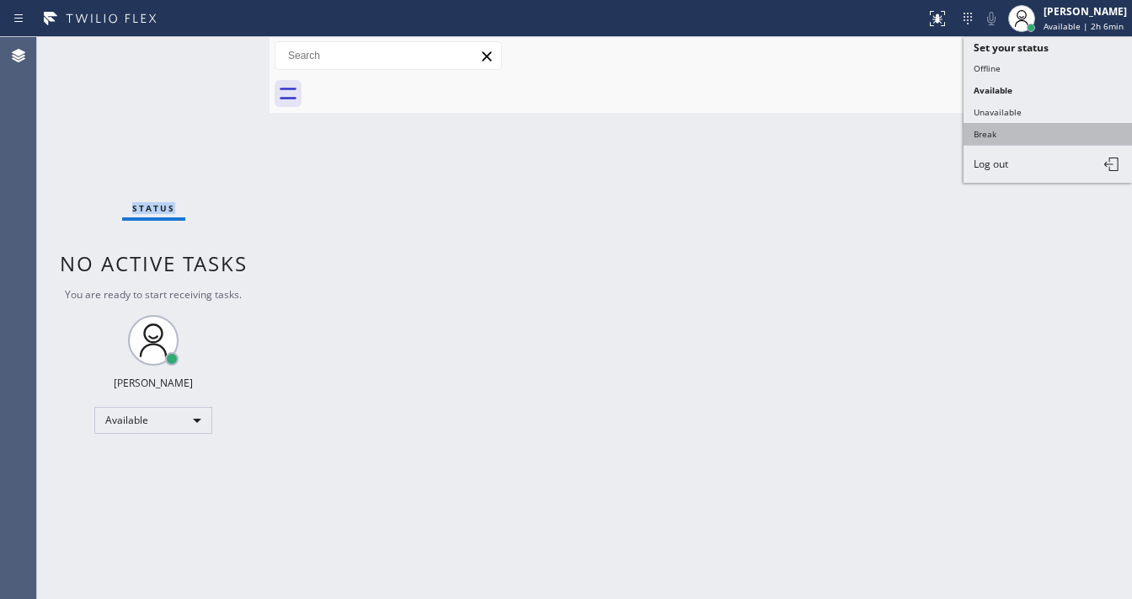
click at [1014, 136] on button "Break" at bounding box center [1048, 134] width 168 height 22
drag, startPoint x: 641, startPoint y: 276, endPoint x: 631, endPoint y: 282, distance: 11.7
click at [639, 279] on div "Back to Dashboard Change Sender ID Customers Technicians Select a contact Outbo…" at bounding box center [701, 318] width 863 height 562
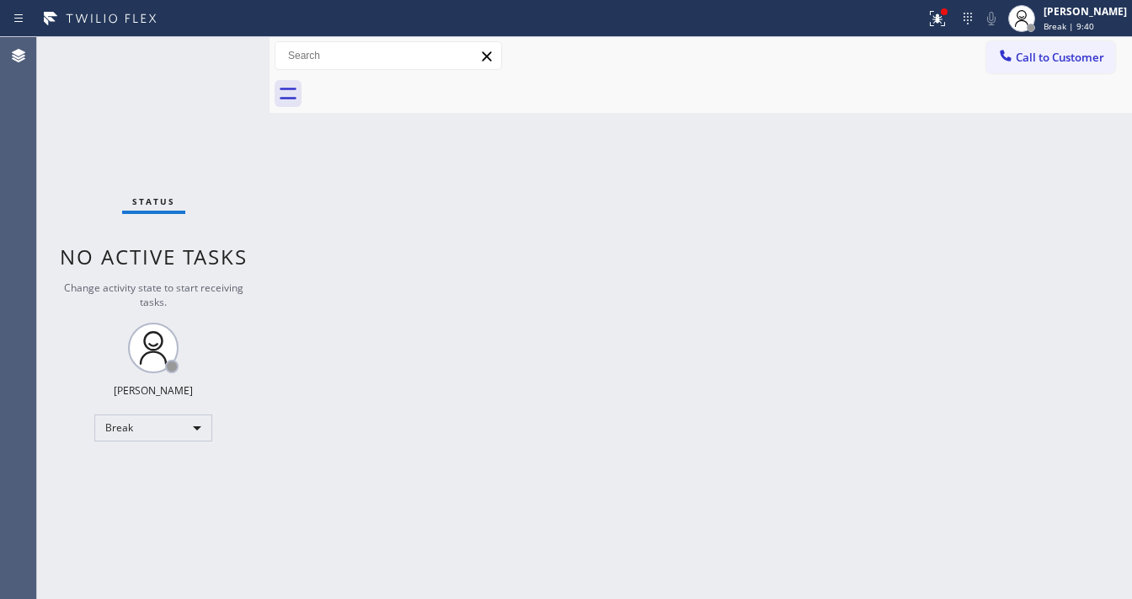
click at [3, 276] on div "Agent Desktop" at bounding box center [18, 318] width 36 height 562
click at [934, 126] on div "Back to Dashboard Change Sender ID Customers Technicians Select a contact Outbo…" at bounding box center [701, 318] width 863 height 562
click at [944, 34] on button at bounding box center [937, 18] width 37 height 37
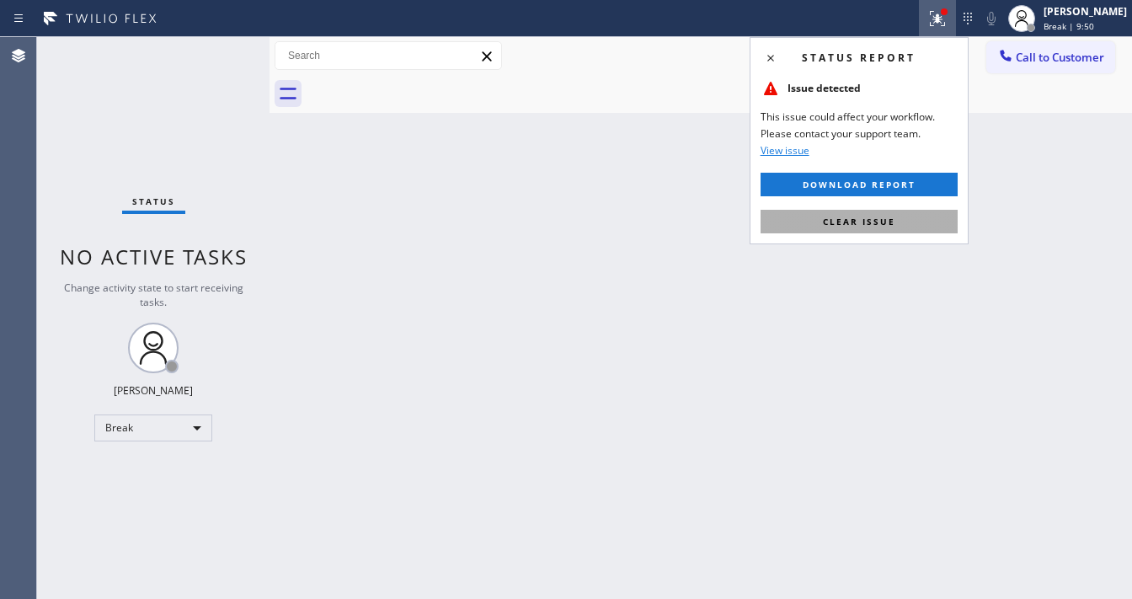
click at [873, 211] on button "Clear issue" at bounding box center [859, 222] width 197 height 24
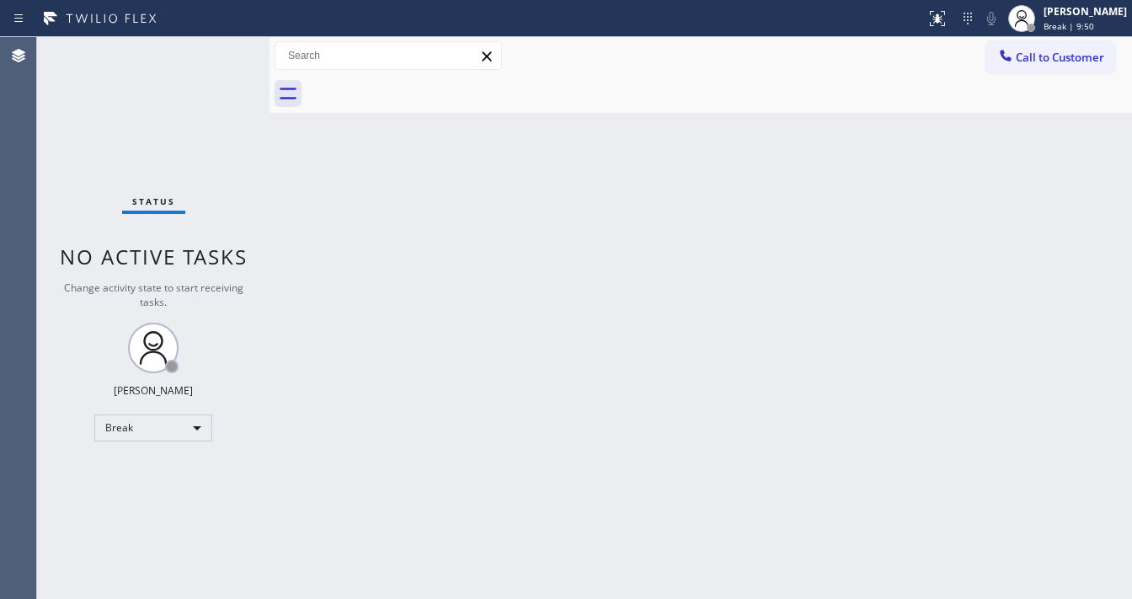
click at [980, 311] on div "Back to Dashboard Change Sender ID Customers Technicians Select a contact Outbo…" at bounding box center [701, 318] width 863 height 562
click at [1110, 17] on div "Michael Javier" at bounding box center [1085, 11] width 83 height 14
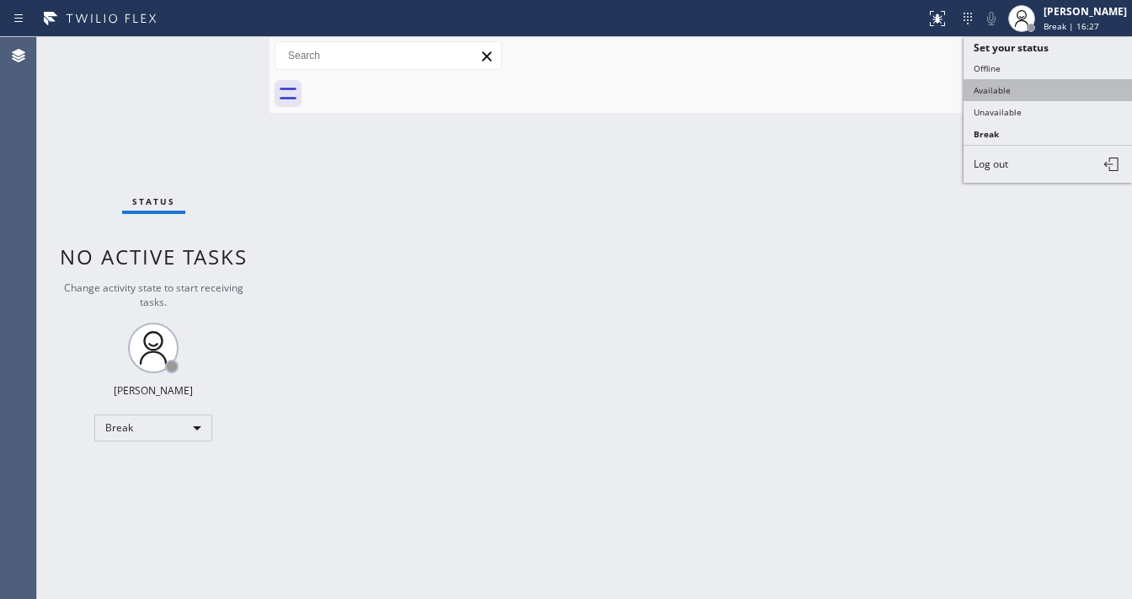
click at [1022, 86] on button "Available" at bounding box center [1048, 90] width 168 height 22
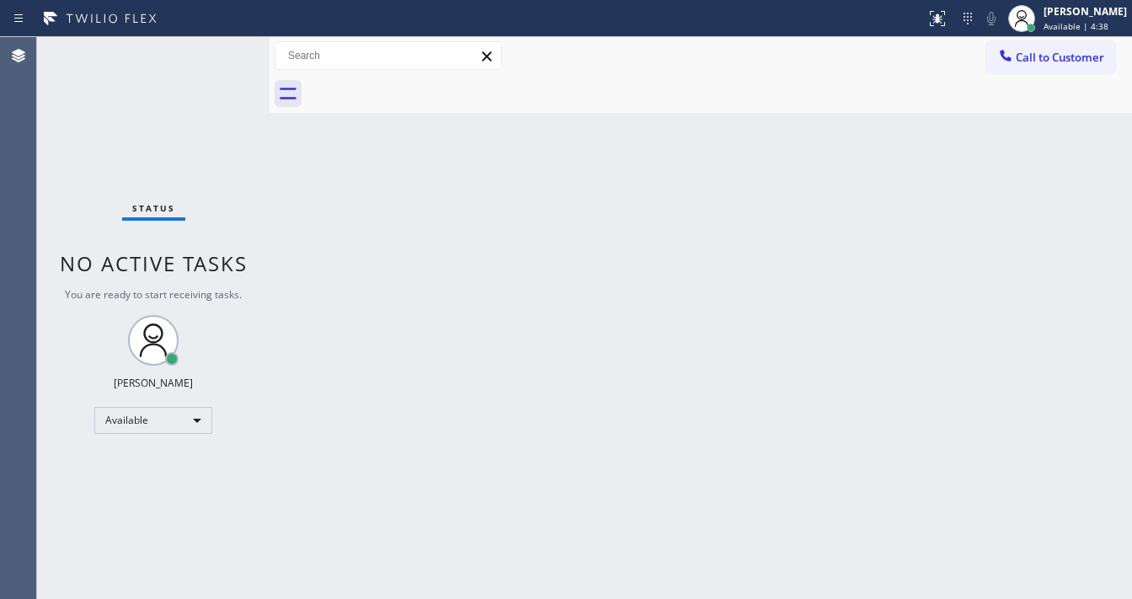
click at [226, 51] on div "Status No active tasks You are ready to start receiving tasks. Michael Javier A…" at bounding box center [153, 318] width 232 height 562
click at [229, 47] on div "Status No active tasks You are ready to start receiving tasks. Michael Javier A…" at bounding box center [153, 318] width 232 height 562
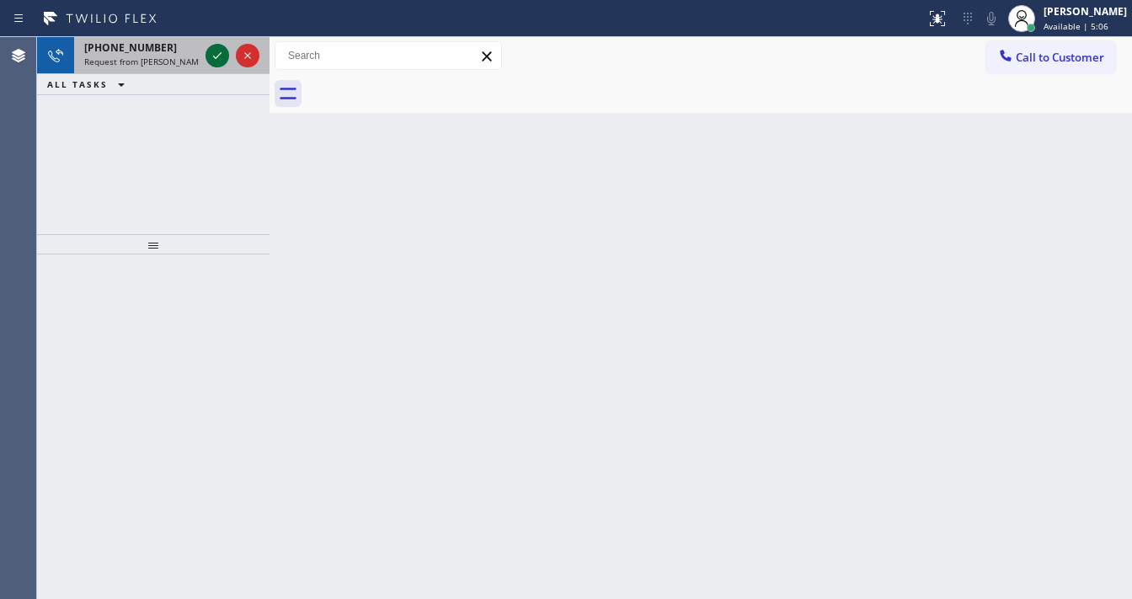
click at [228, 51] on div at bounding box center [218, 55] width 24 height 20
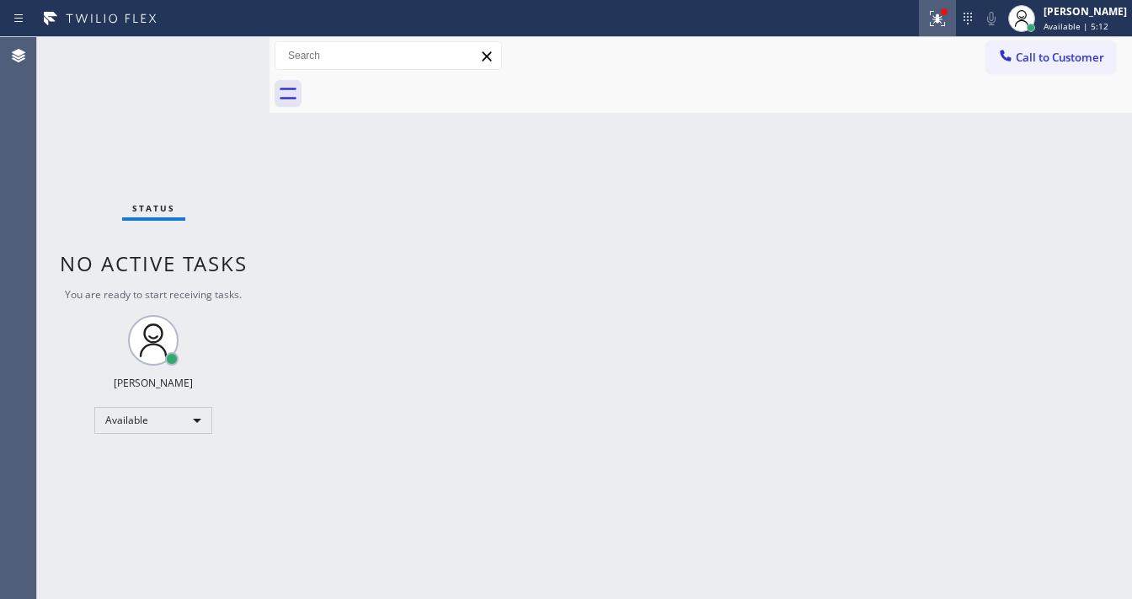
click at [956, 25] on div at bounding box center [937, 18] width 37 height 20
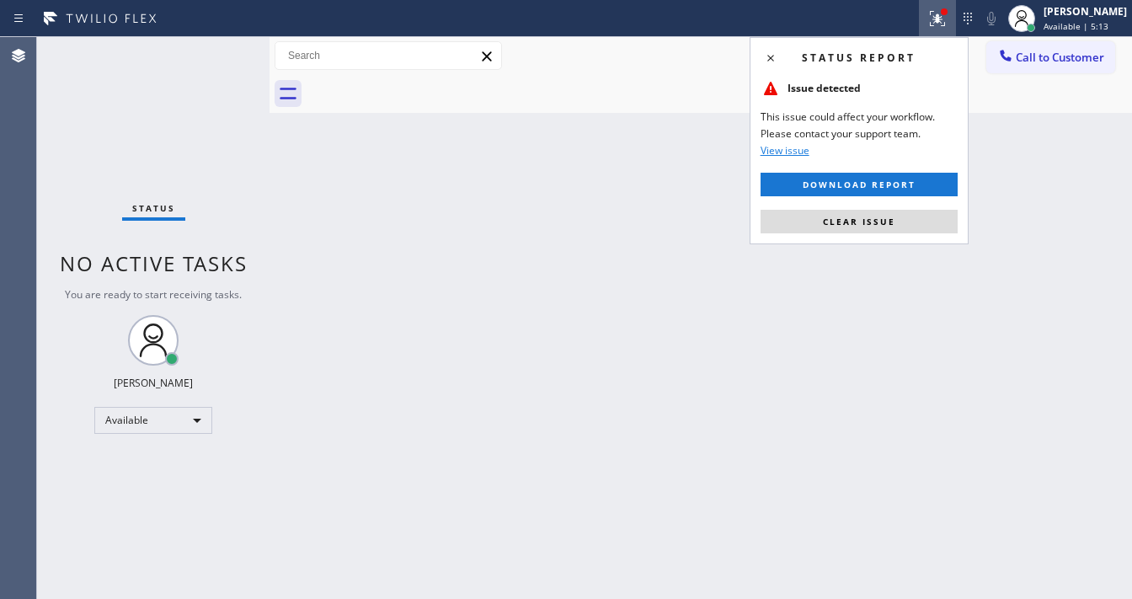
click at [865, 211] on button "Clear issue" at bounding box center [859, 222] width 197 height 24
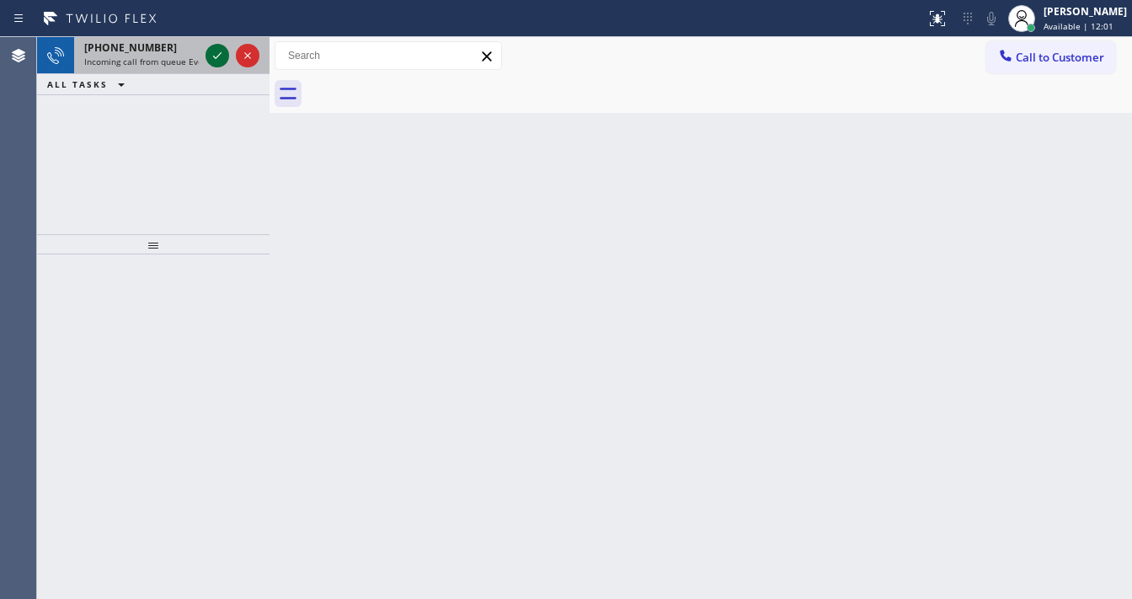
click at [209, 58] on icon at bounding box center [217, 55] width 20 height 20
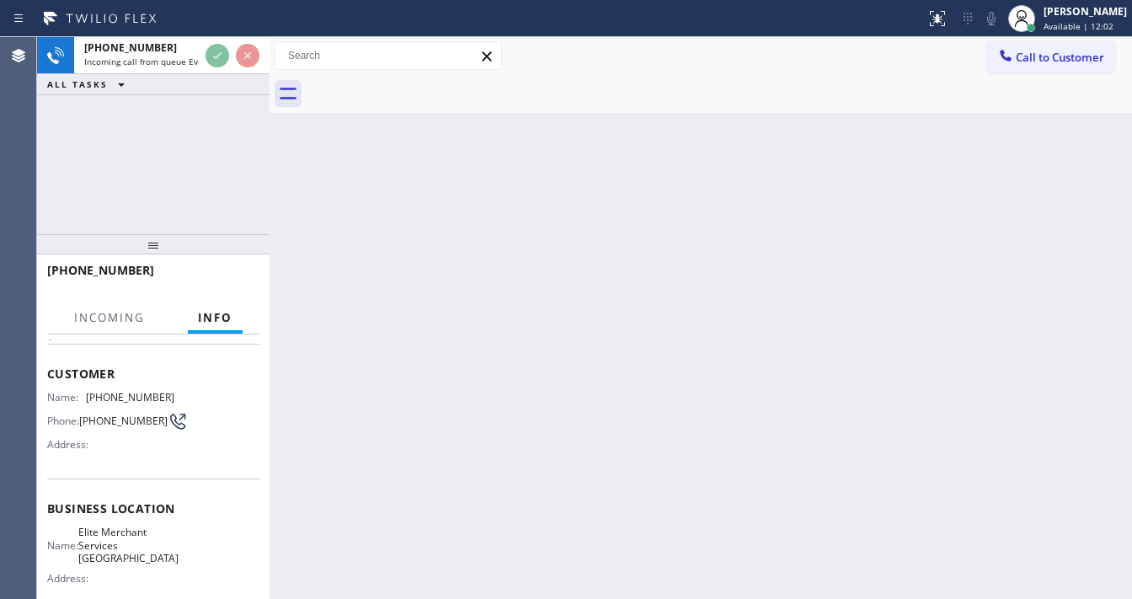
scroll to position [101, 0]
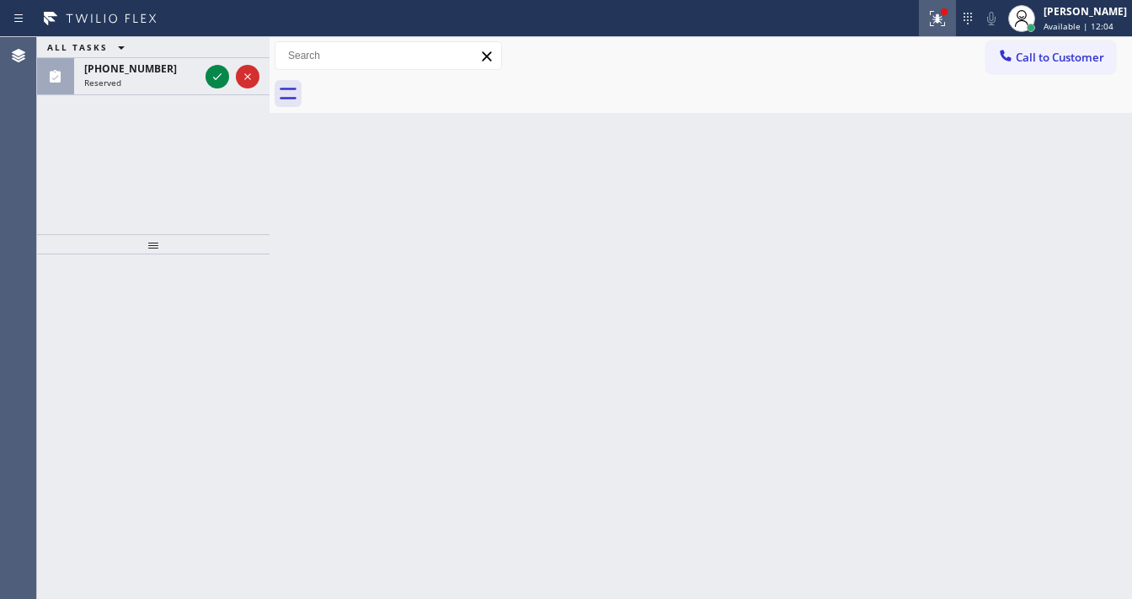
click at [935, 25] on div at bounding box center [937, 18] width 37 height 20
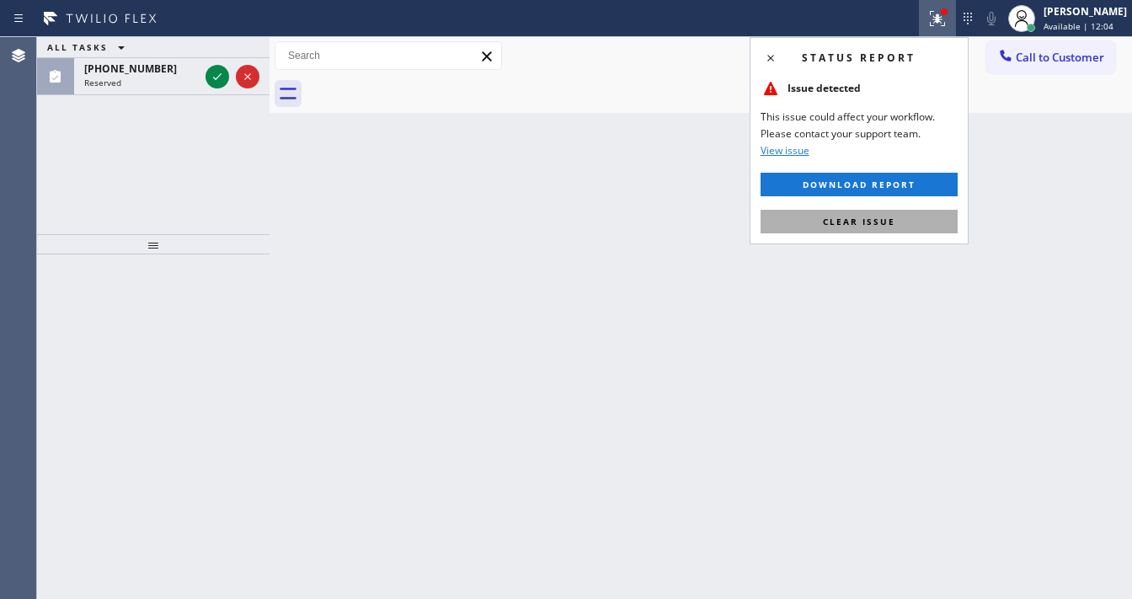
click at [875, 229] on button "Clear issue" at bounding box center [859, 222] width 197 height 24
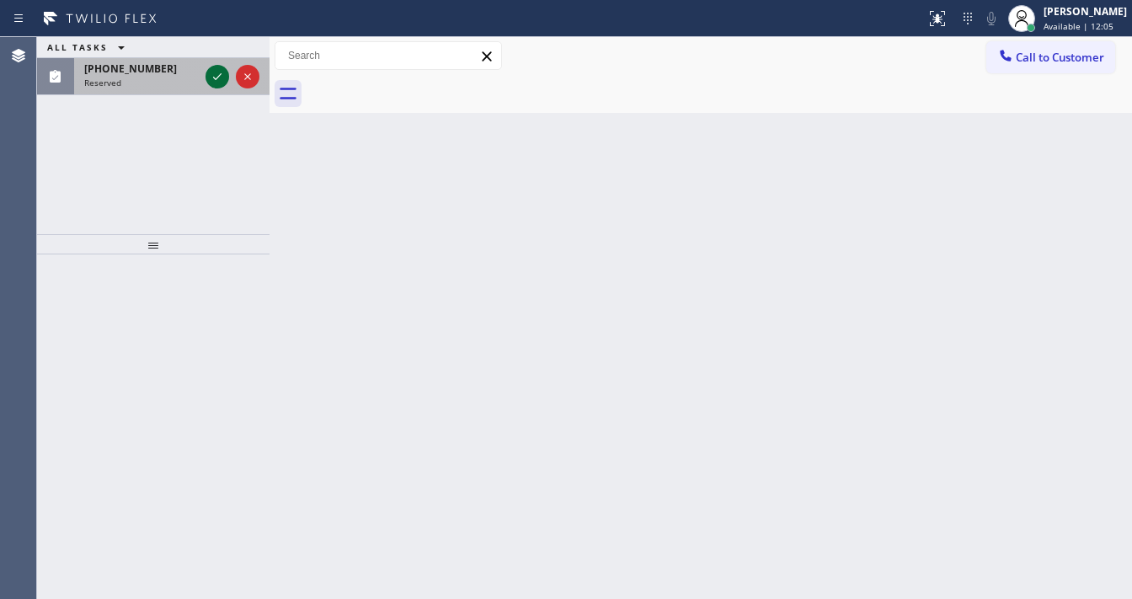
click at [213, 78] on icon at bounding box center [217, 77] width 20 height 20
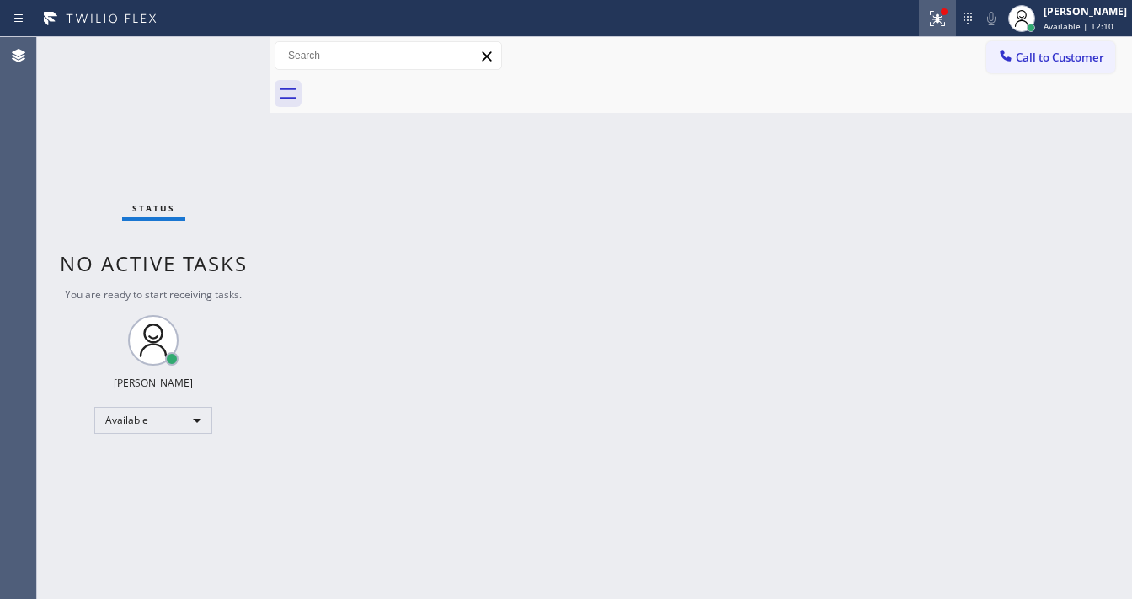
click at [948, 17] on icon at bounding box center [937, 18] width 20 height 20
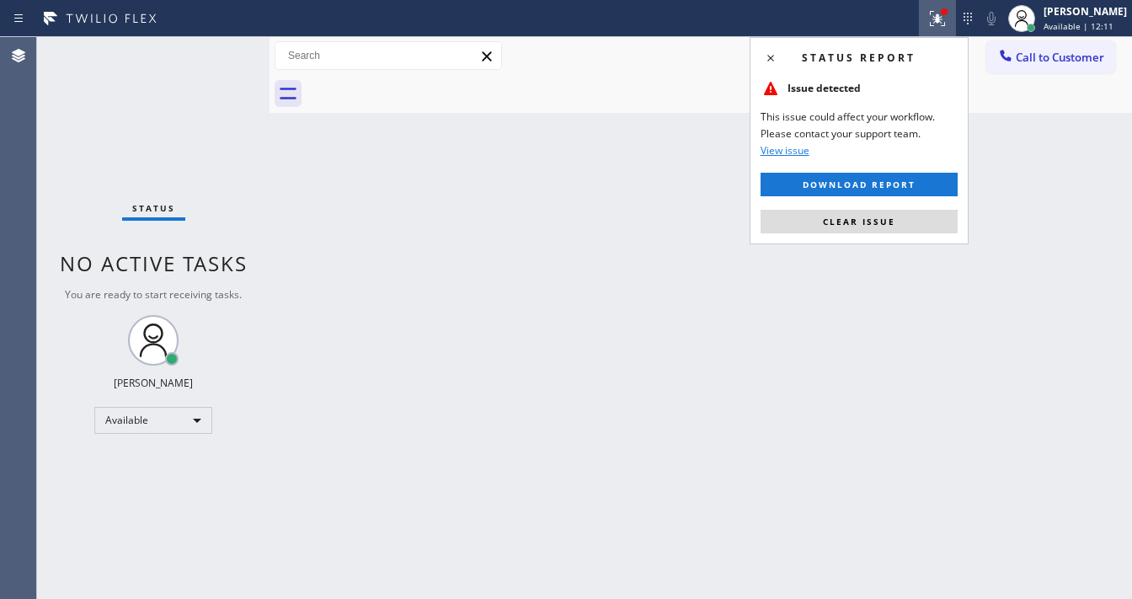
click at [900, 207] on div "Status report Issue detected This issue could affect your workflow. Please cont…" at bounding box center [859, 140] width 219 height 207
drag, startPoint x: 888, startPoint y: 217, endPoint x: 307, endPoint y: 77, distance: 598.0
click at [887, 217] on span "Clear issue" at bounding box center [859, 222] width 72 height 12
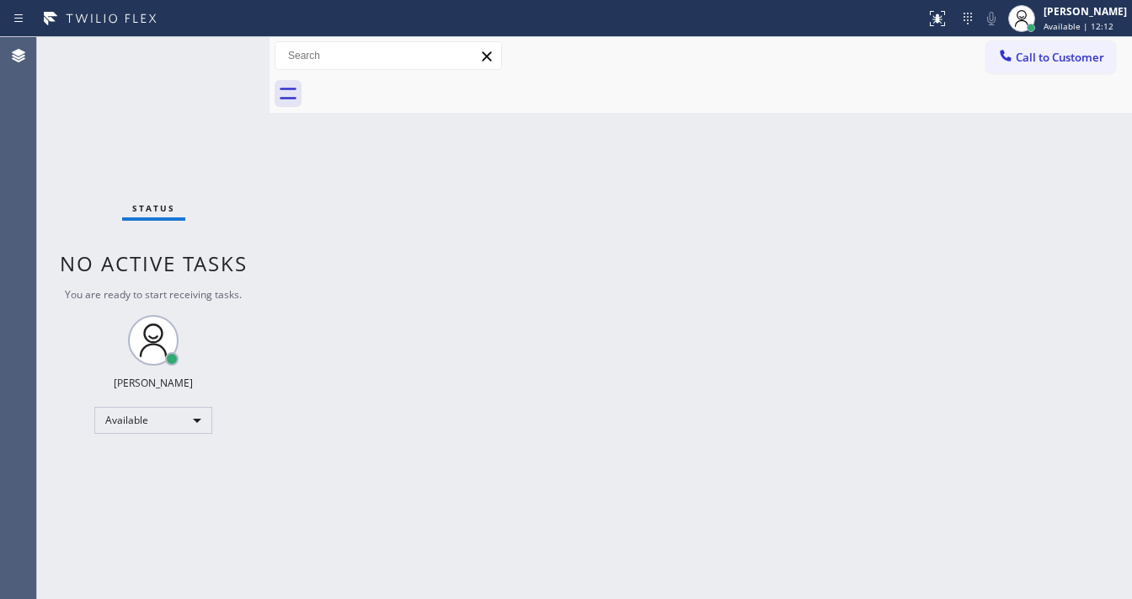
click at [236, 61] on div "Status No active tasks You are ready to start receiving tasks. Michael Javier A…" at bounding box center [153, 318] width 232 height 562
click at [213, 52] on div "Status No active tasks You are ready to start receiving tasks. Michael Javier A…" at bounding box center [153, 318] width 232 height 562
click at [208, 27] on div "Status report No issues detected If you experience an issue, please download th…" at bounding box center [566, 299] width 1132 height 599
click at [480, 472] on div "Back to Dashboard Change Sender ID Customers Technicians Select a contact Outbo…" at bounding box center [701, 318] width 863 height 562
click at [222, 49] on div "Status No active tasks You are ready to start receiving tasks. Michael Javier A…" at bounding box center [153, 318] width 232 height 562
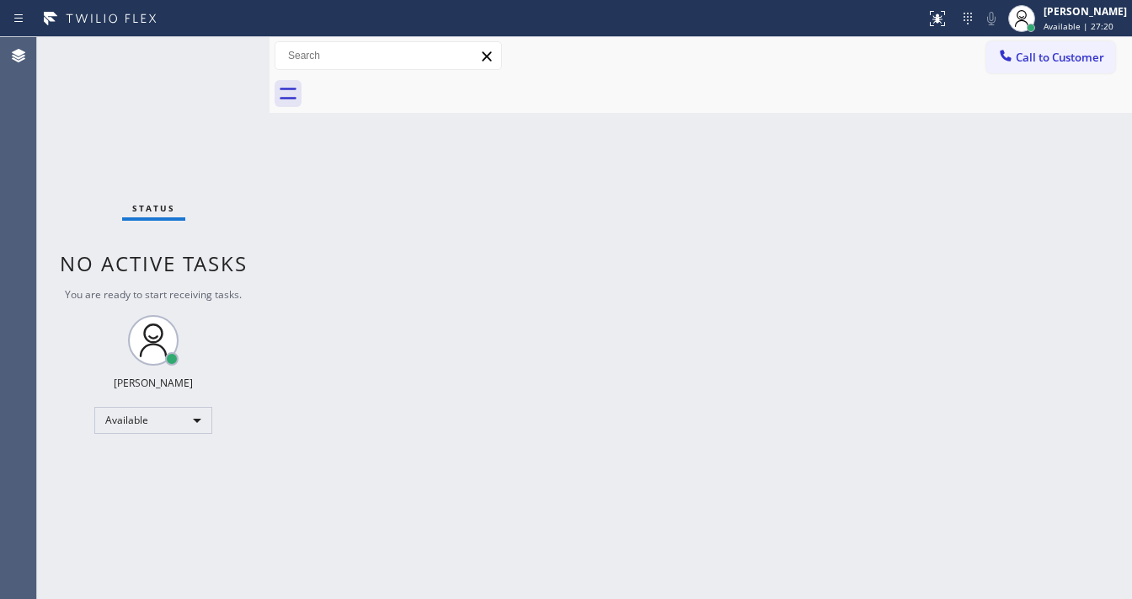
click at [219, 51] on div "Status No active tasks You are ready to start receiving tasks. Michael Javier A…" at bounding box center [153, 318] width 232 height 562
drag, startPoint x: 71, startPoint y: 569, endPoint x: 82, endPoint y: 571, distance: 11.1
click at [82, 571] on div "Status No active tasks You are ready to start receiving tasks. Michael Javier A…" at bounding box center [153, 318] width 232 height 562
click at [475, 598] on div "Back to Dashboard Change Sender ID Customers Technicians Select a contact Outbo…" at bounding box center [701, 318] width 863 height 562
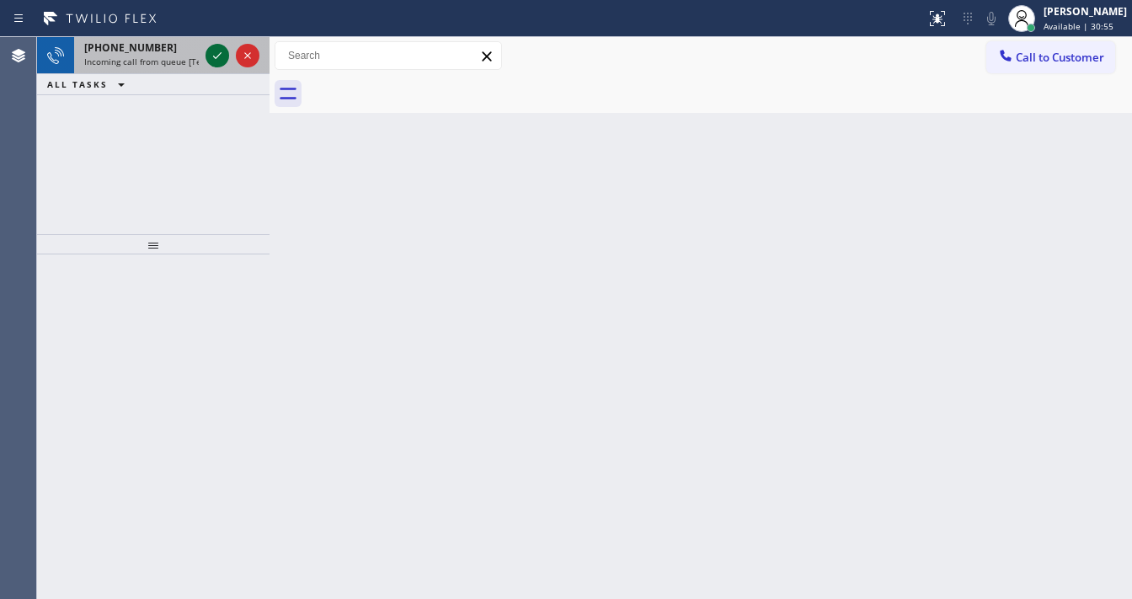
click at [222, 51] on icon at bounding box center [217, 55] width 20 height 20
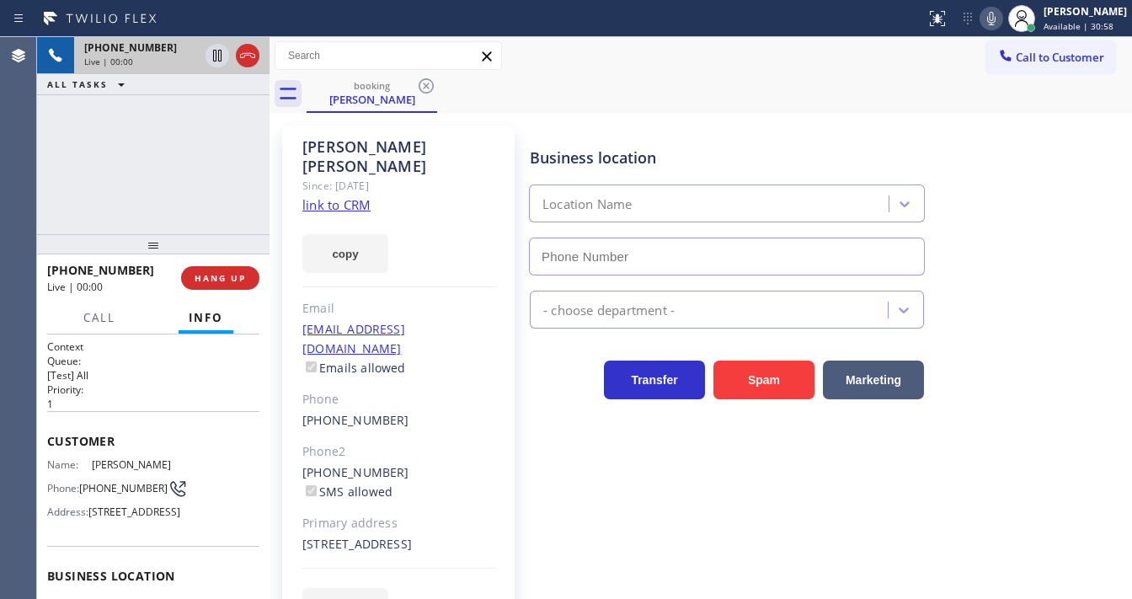
type input "(760) 493-6131"
click at [331, 196] on link "link to CRM" at bounding box center [336, 204] width 68 height 17
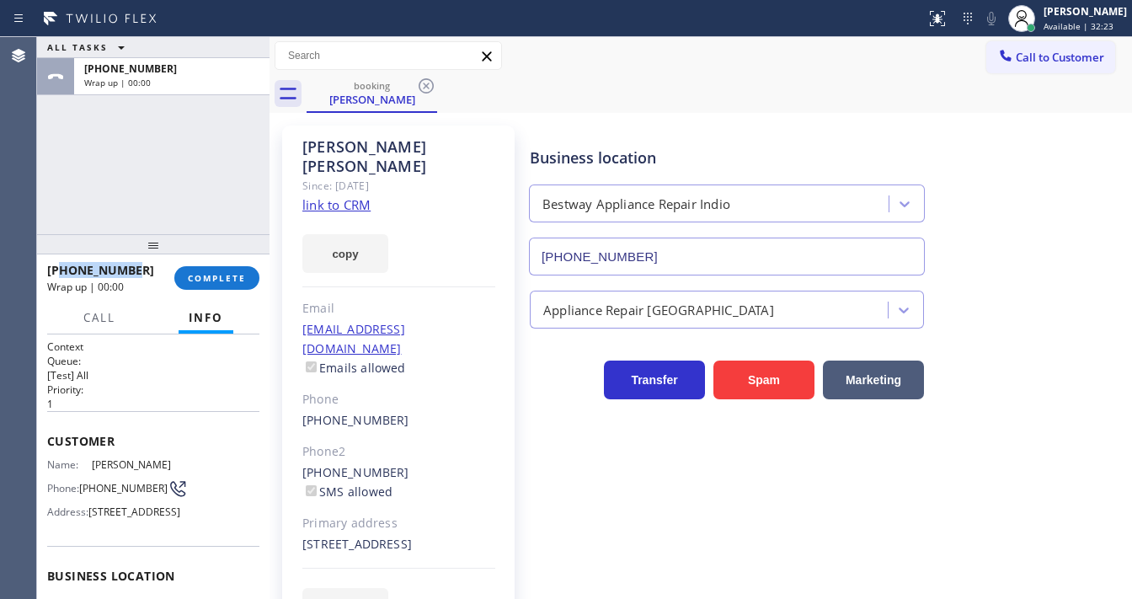
drag, startPoint x: 135, startPoint y: 267, endPoint x: 62, endPoint y: 272, distance: 72.6
click at [62, 272] on div "+17786687223" at bounding box center [104, 270] width 115 height 16
copy span "7786687223"
click at [244, 275] on span "COMPLETE" at bounding box center [217, 278] width 58 height 12
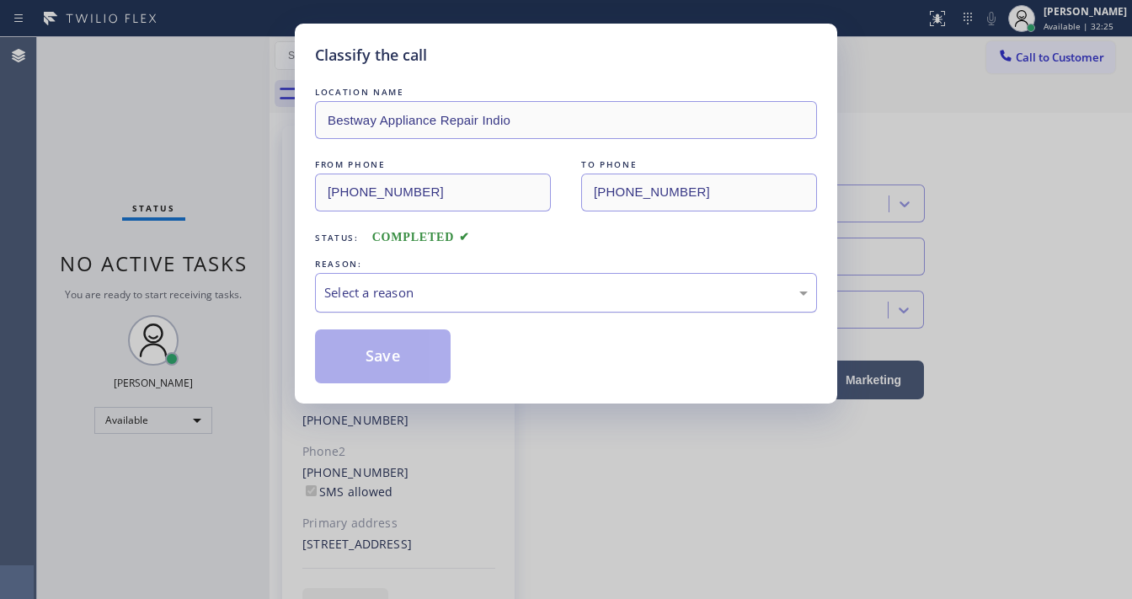
click at [384, 287] on div "Select a reason" at bounding box center [565, 292] width 483 height 19
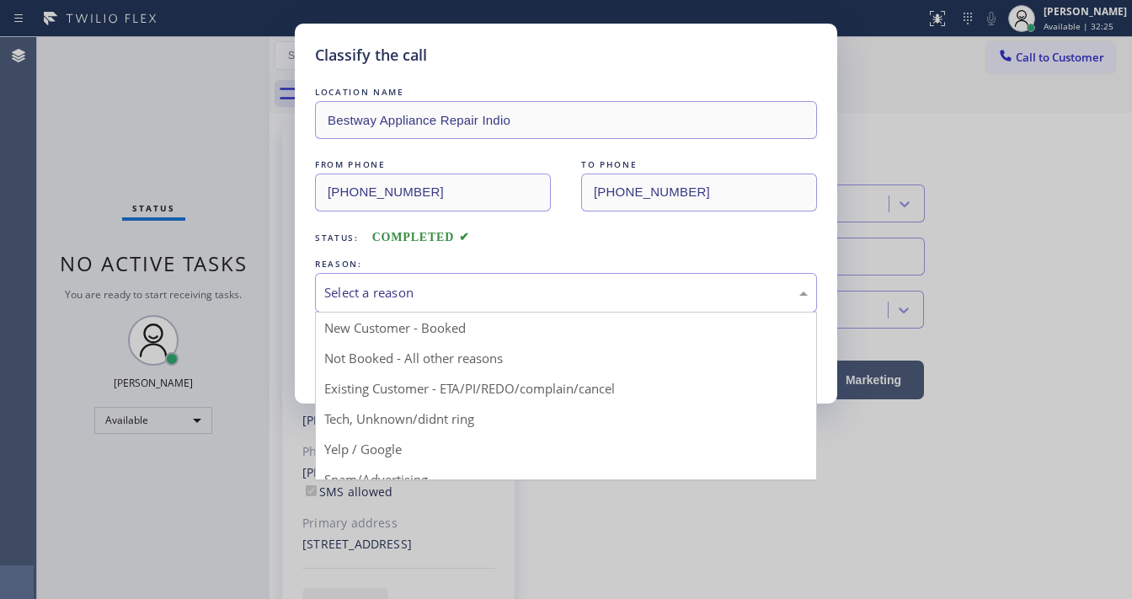
drag, startPoint x: 391, startPoint y: 425, endPoint x: 391, endPoint y: 394, distance: 30.3
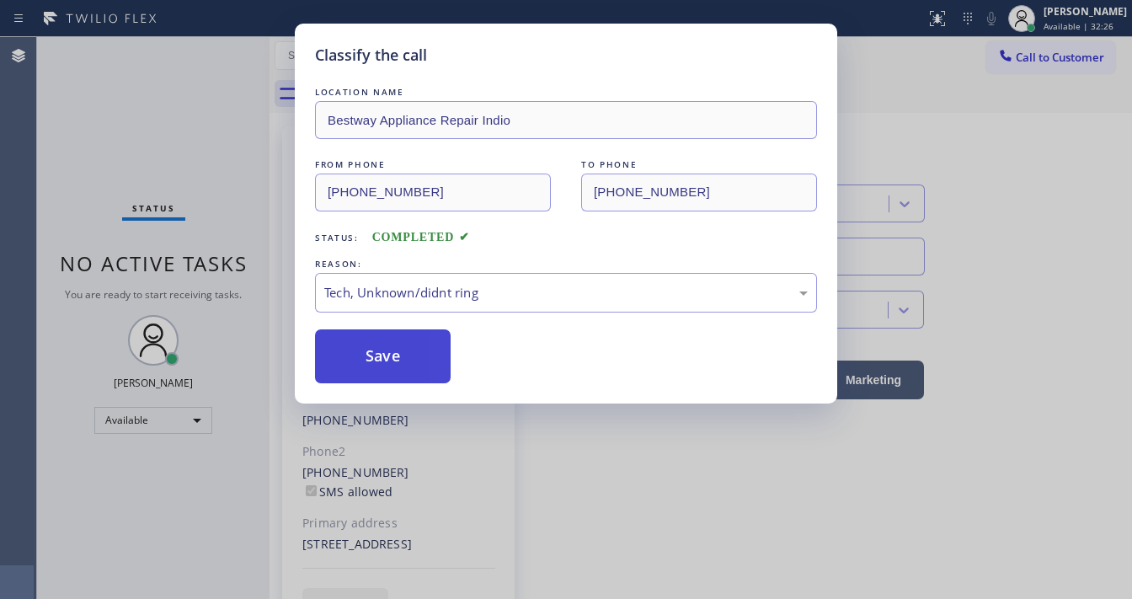
click at [391, 373] on button "Save" at bounding box center [383, 356] width 136 height 54
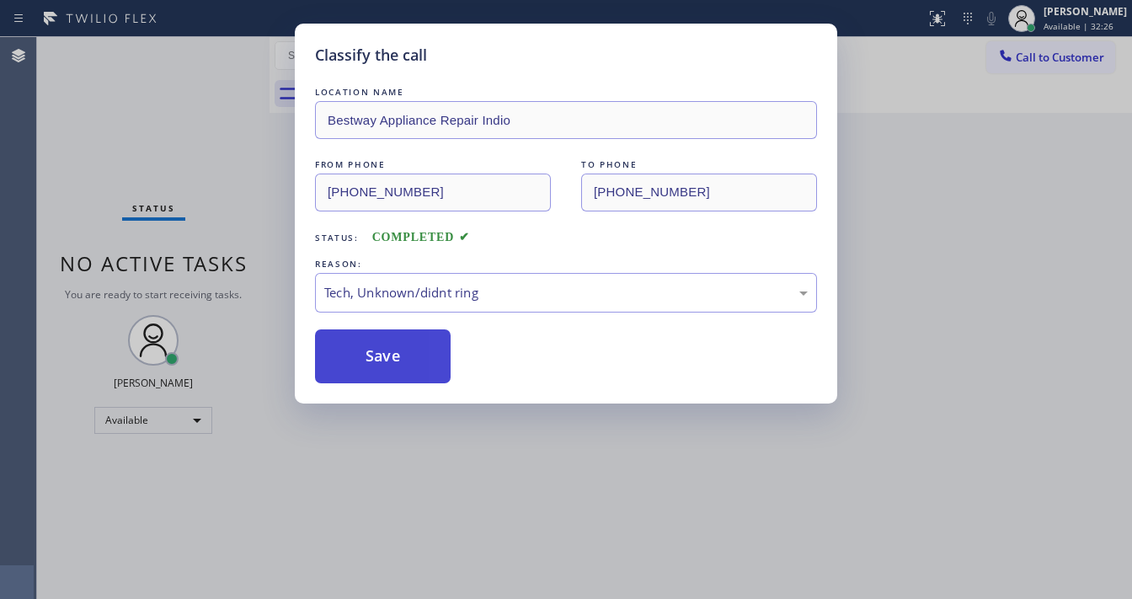
click at [391, 373] on button "Save" at bounding box center [383, 356] width 136 height 54
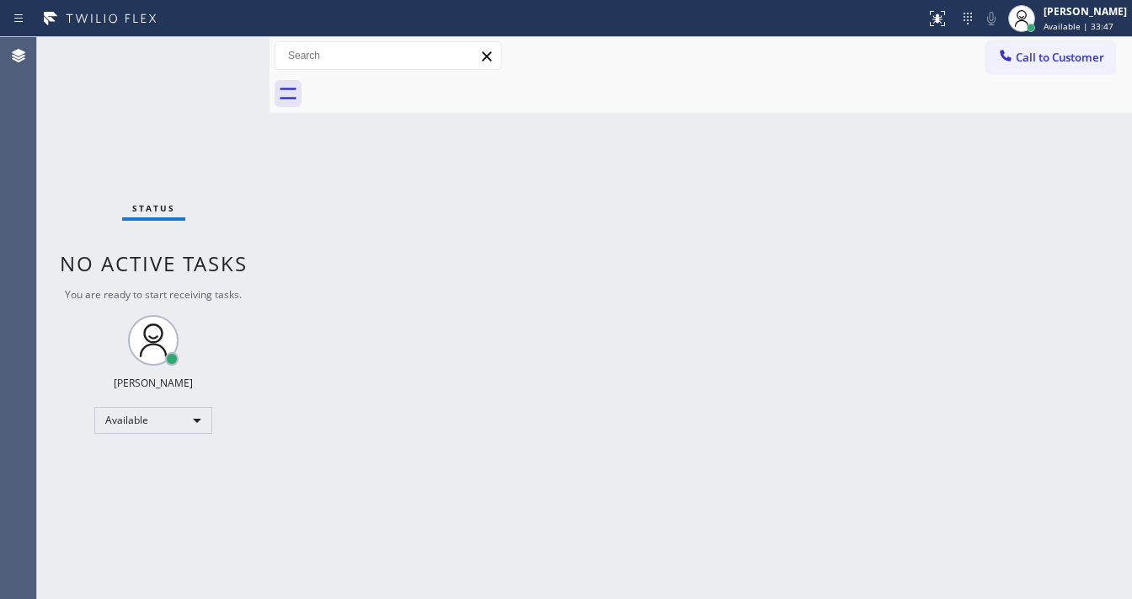
click at [193, 30] on div at bounding box center [463, 18] width 912 height 27
click at [226, 45] on div "Status No active tasks You are ready to start receiving tasks. Michael Javier A…" at bounding box center [153, 318] width 232 height 562
click at [216, 46] on div "Status No active tasks You are ready to start receiving tasks. Michael Javier A…" at bounding box center [153, 318] width 232 height 562
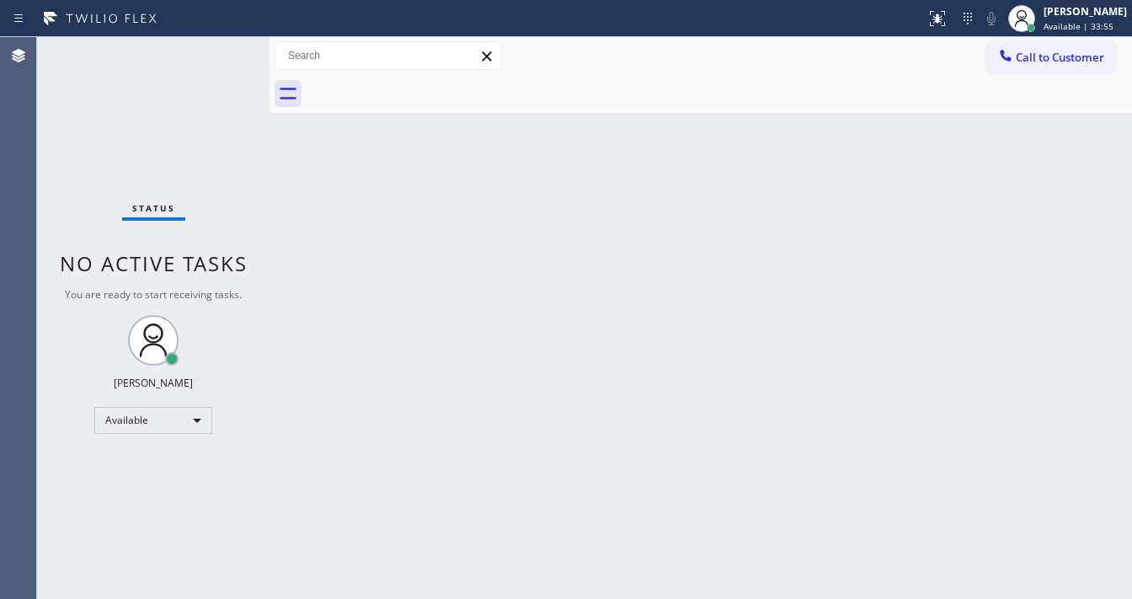
click at [216, 46] on div "Status No active tasks You are ready to start receiving tasks. Michael Javier A…" at bounding box center [153, 318] width 232 height 562
click at [216, 45] on div "Status No active tasks You are ready to start receiving tasks. Michael Javier A…" at bounding box center [153, 318] width 232 height 562
click at [218, 45] on div "Status No active tasks You are ready to start receiving tasks. Michael Javier A…" at bounding box center [153, 318] width 232 height 562
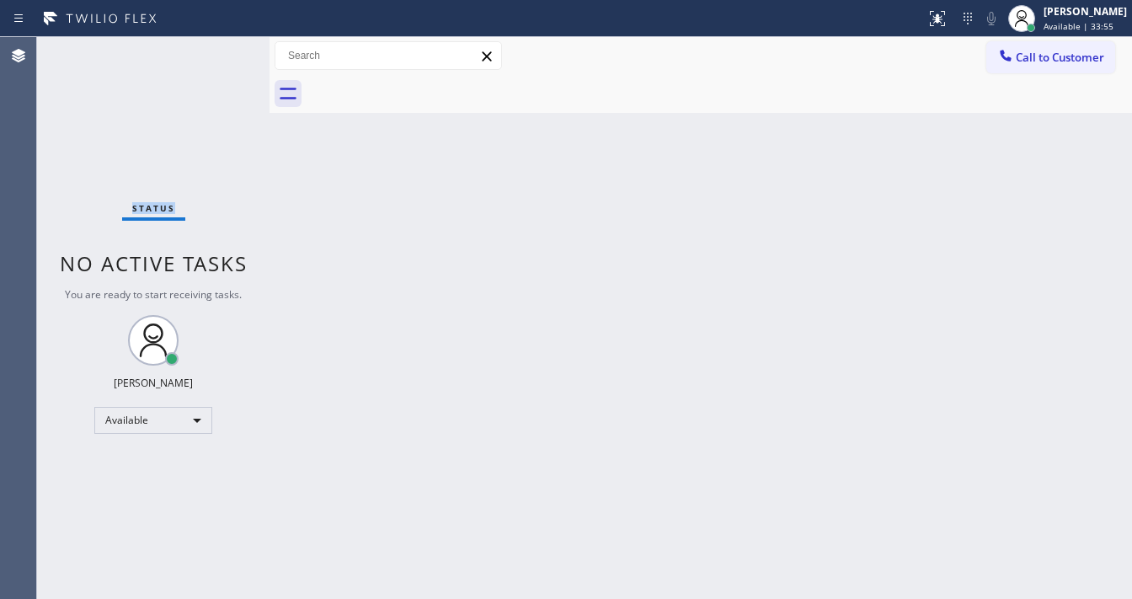
click at [219, 45] on div "Status No active tasks You are ready to start receiving tasks. Michael Javier A…" at bounding box center [153, 318] width 232 height 562
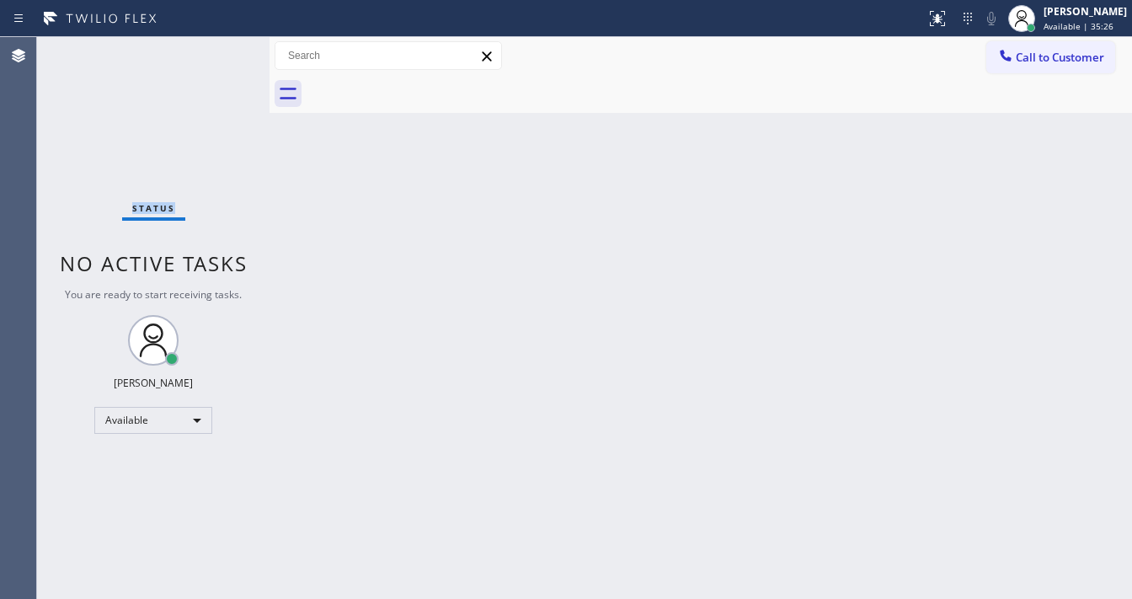
click at [210, 39] on div "Status No active tasks You are ready to start receiving tasks. Michael Javier A…" at bounding box center [153, 318] width 232 height 562
click at [211, 39] on div "Status No active tasks You are ready to start receiving tasks. Michael Javier A…" at bounding box center [153, 318] width 232 height 562
click at [215, 47] on div "Status No active tasks You are ready to start receiving tasks. Michael Javier A…" at bounding box center [153, 318] width 232 height 562
click at [221, 48] on div "Status No active tasks You are ready to start receiving tasks. Michael Javier A…" at bounding box center [153, 318] width 232 height 562
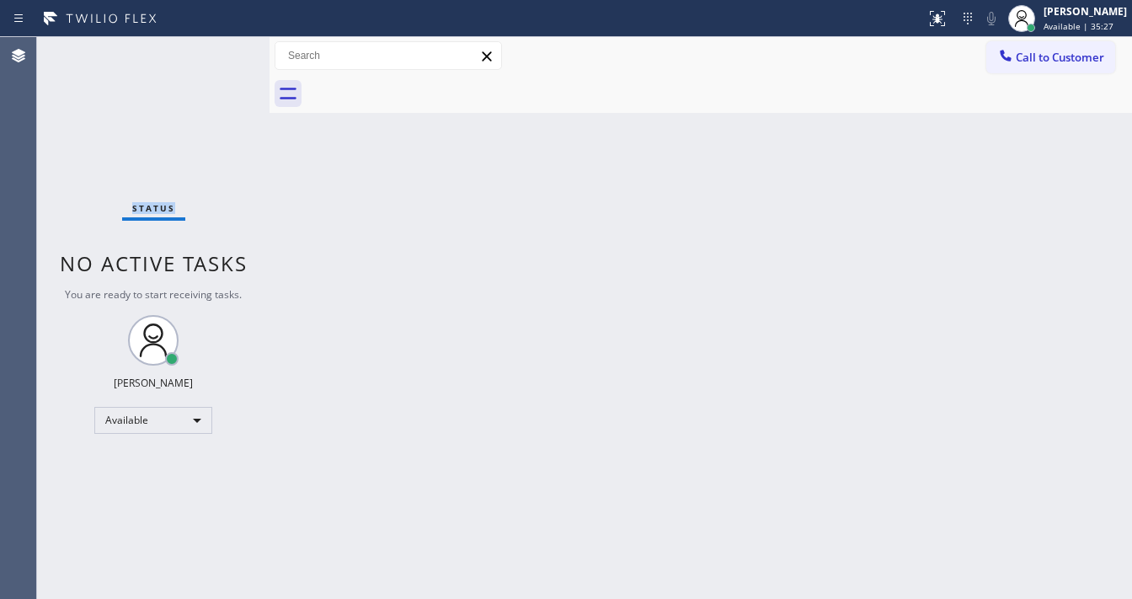
click at [221, 48] on div "Status No active tasks You are ready to start receiving tasks. Michael Javier A…" at bounding box center [153, 318] width 232 height 562
click at [222, 48] on div "Status No active tasks You are ready to start receiving tasks. Michael Javier A…" at bounding box center [153, 318] width 232 height 562
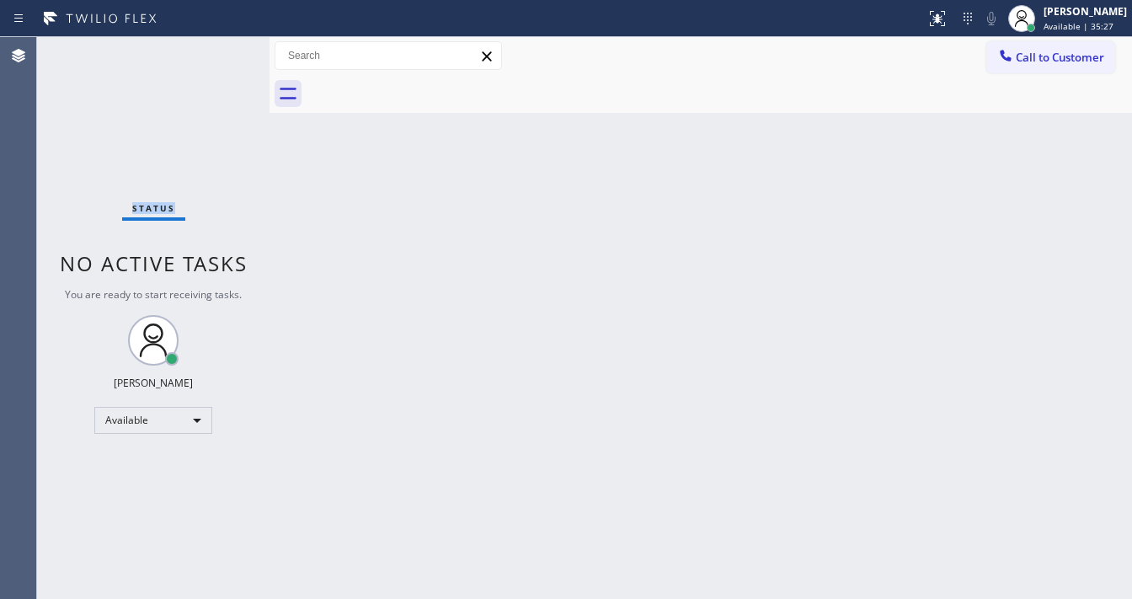
click at [222, 48] on div "Status No active tasks You are ready to start receiving tasks. Michael Javier A…" at bounding box center [153, 318] width 232 height 562
drag, startPoint x: 273, startPoint y: 67, endPoint x: 156, endPoint y: 58, distance: 117.4
click at [156, 58] on div "Status No active tasks You are ready to start receiving tasks. Michael Javier A…" at bounding box center [584, 318] width 1095 height 562
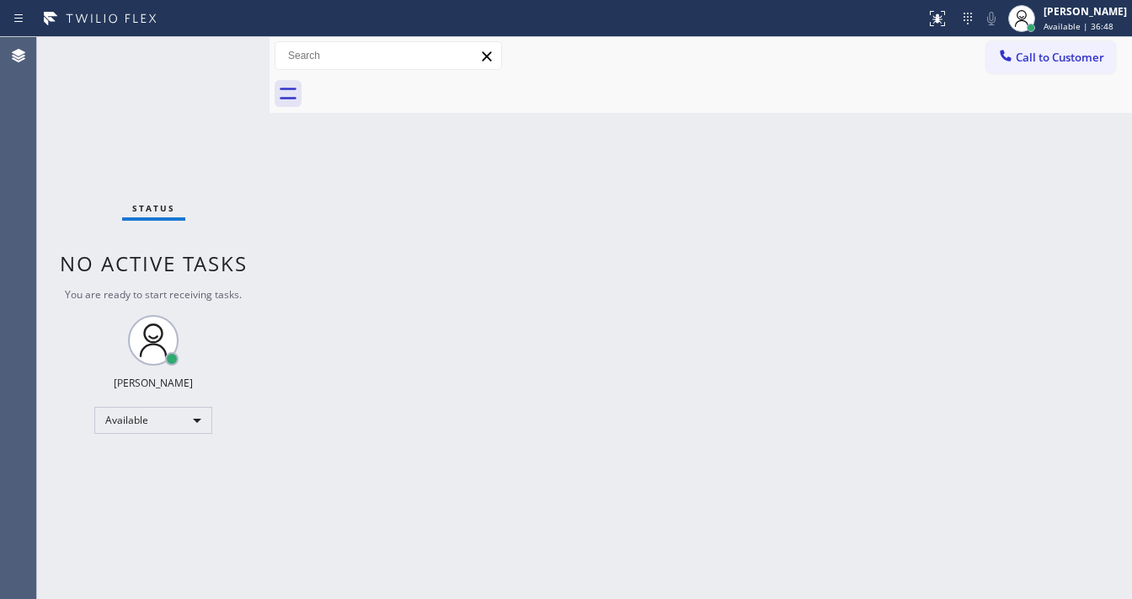
click at [219, 50] on div "Status No active tasks You are ready to start receiving tasks. Michael Javier A…" at bounding box center [153, 318] width 232 height 562
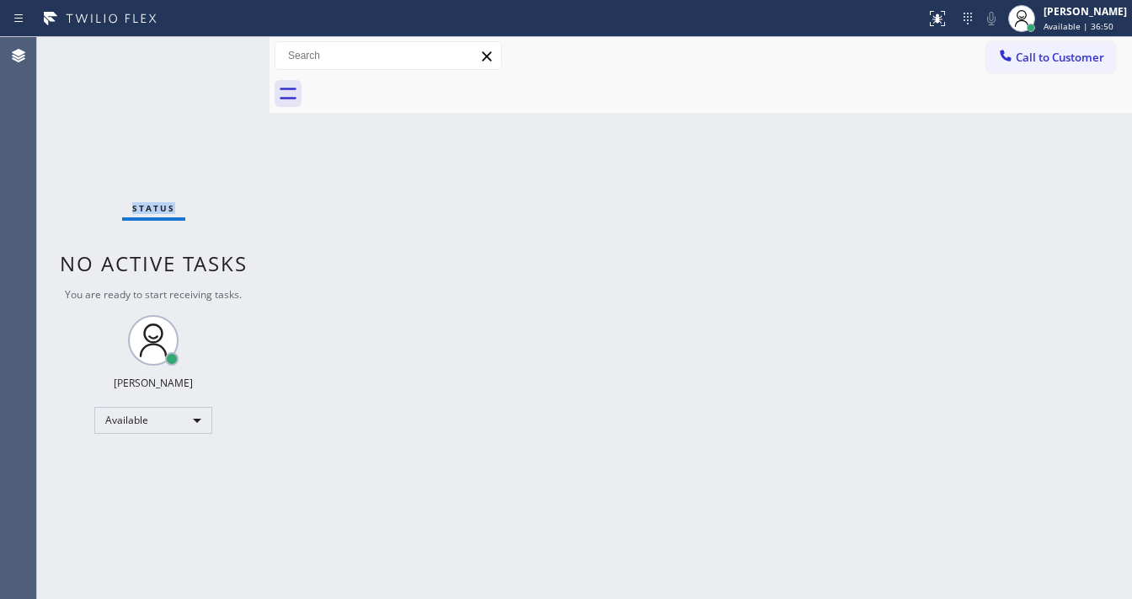
click at [219, 50] on div "Status No active tasks You are ready to start receiving tasks. Michael Javier A…" at bounding box center [153, 318] width 232 height 562
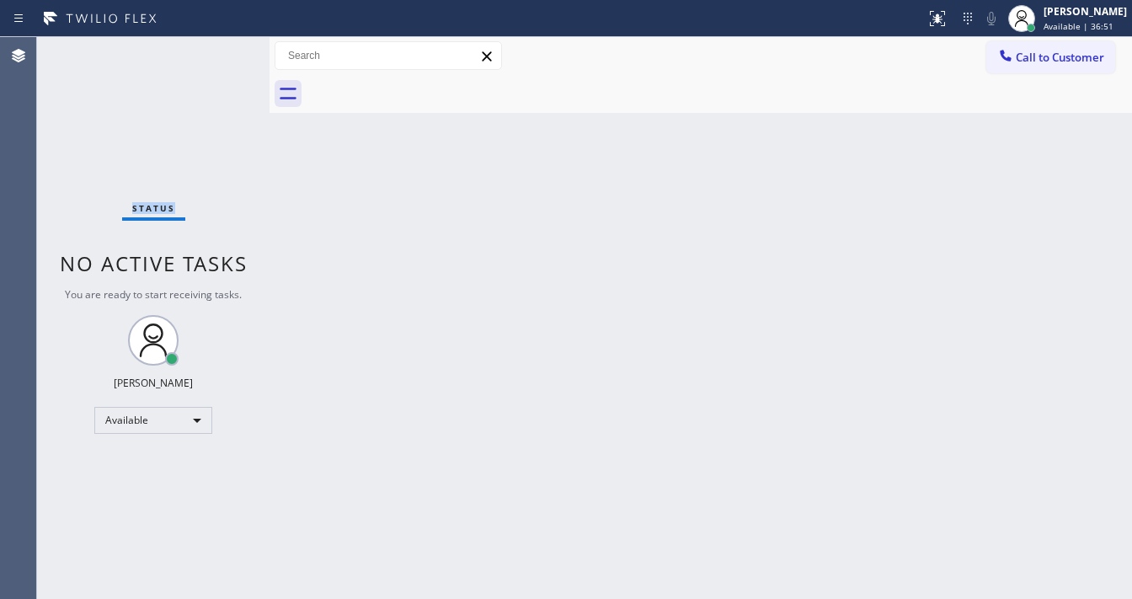
click at [219, 50] on div "Status No active tasks You are ready to start receiving tasks. Michael Javier A…" at bounding box center [153, 318] width 232 height 562
click at [217, 50] on div "Status No active tasks You are ready to start receiving tasks. Michael Javier A…" at bounding box center [153, 318] width 232 height 562
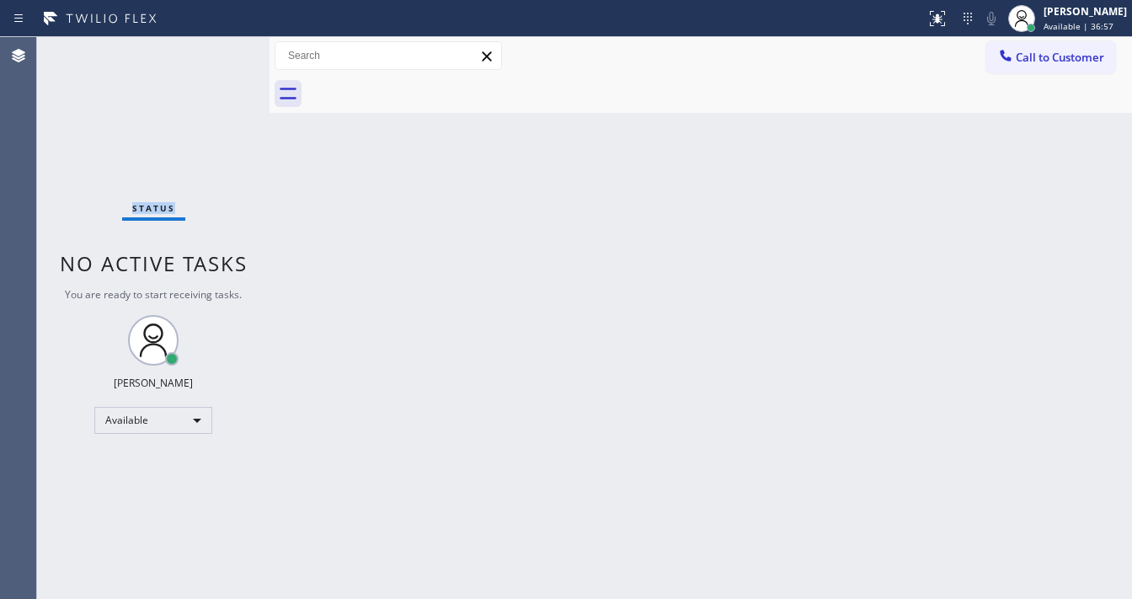
click at [217, 50] on div "Status No active tasks You are ready to start receiving tasks. Michael Javier A…" at bounding box center [153, 318] width 232 height 562
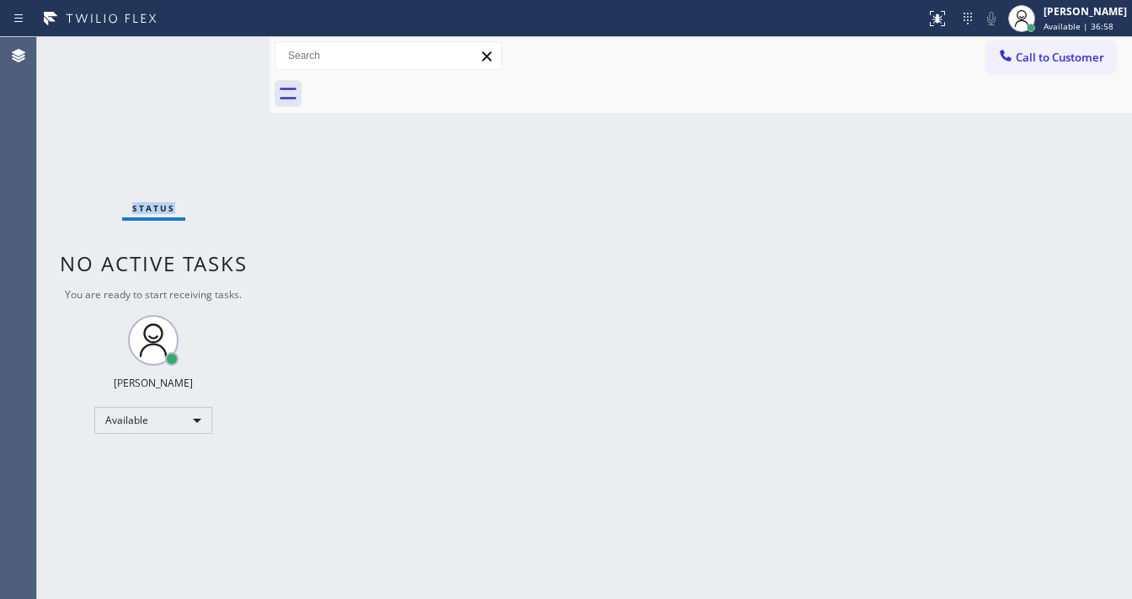
click at [217, 50] on div "Status No active tasks You are ready to start receiving tasks. Michael Javier A…" at bounding box center [153, 318] width 232 height 562
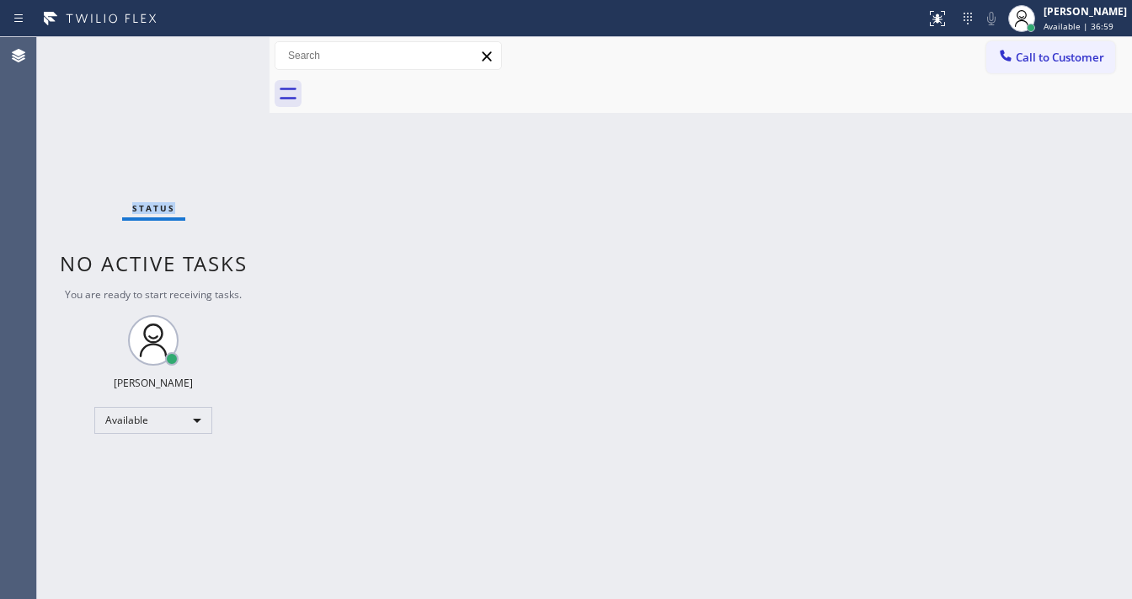
click at [217, 50] on div "Status No active tasks You are ready to start receiving tasks. Michael Javier A…" at bounding box center [153, 318] width 232 height 562
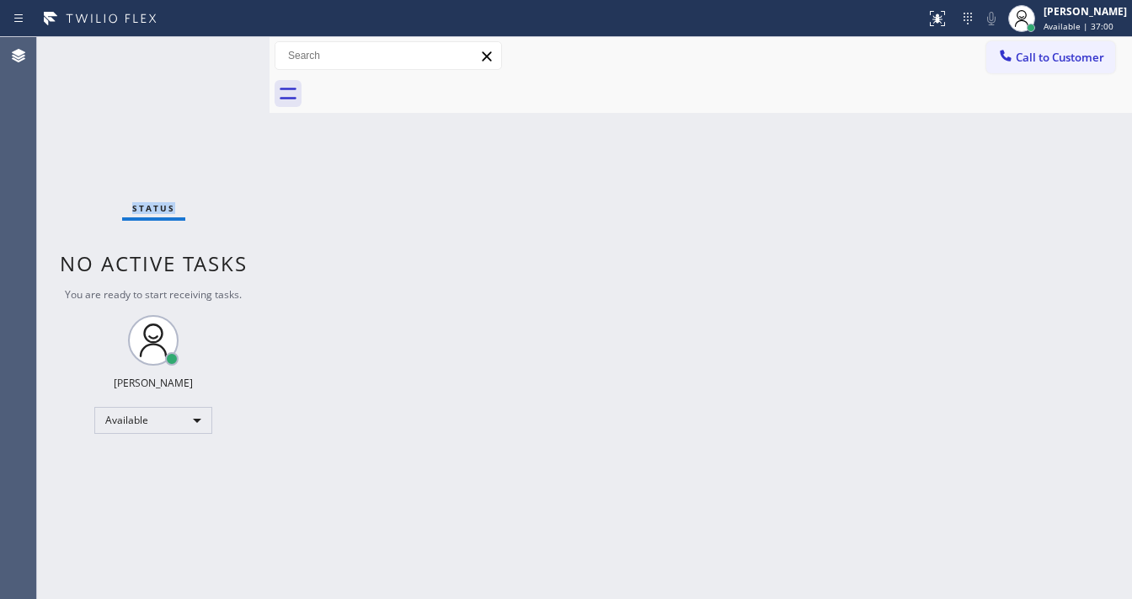
click at [217, 50] on div "Status No active tasks You are ready to start receiving tasks. Michael Javier A…" at bounding box center [153, 318] width 232 height 562
click at [63, 220] on div "Status No active tasks You are ready to start receiving tasks. Michael Javier A…" at bounding box center [153, 318] width 232 height 562
click at [219, 53] on div "Status No active tasks You are ready to start receiving tasks. Michael Javier A…" at bounding box center [153, 318] width 232 height 562
click at [221, 56] on div "Status No active tasks You are ready to start receiving tasks. Michael Javier A…" at bounding box center [153, 318] width 232 height 562
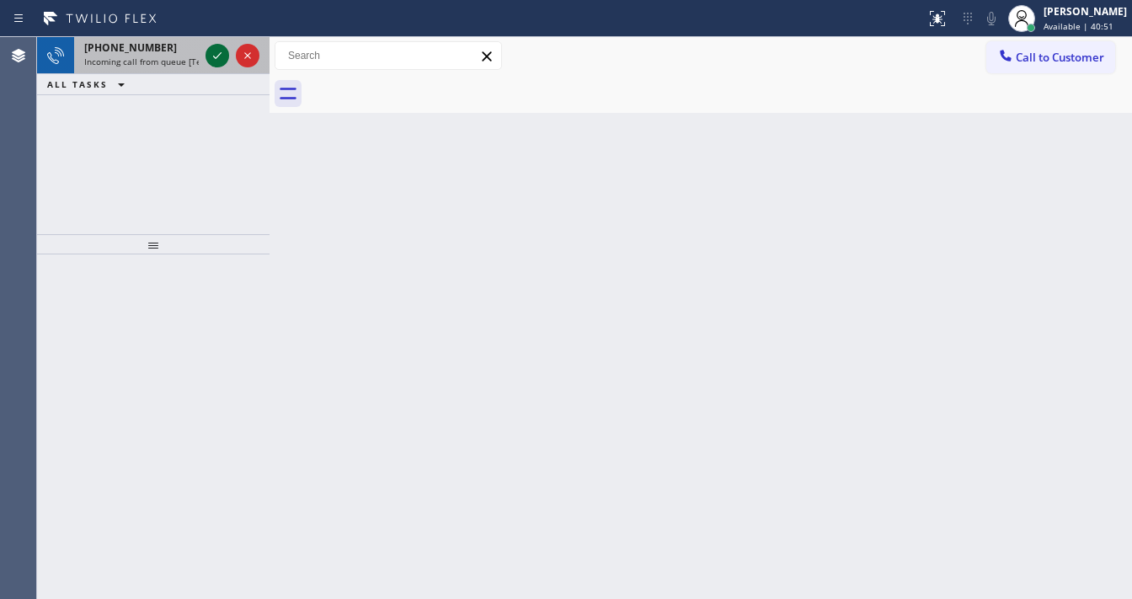
click at [224, 50] on icon at bounding box center [217, 55] width 20 height 20
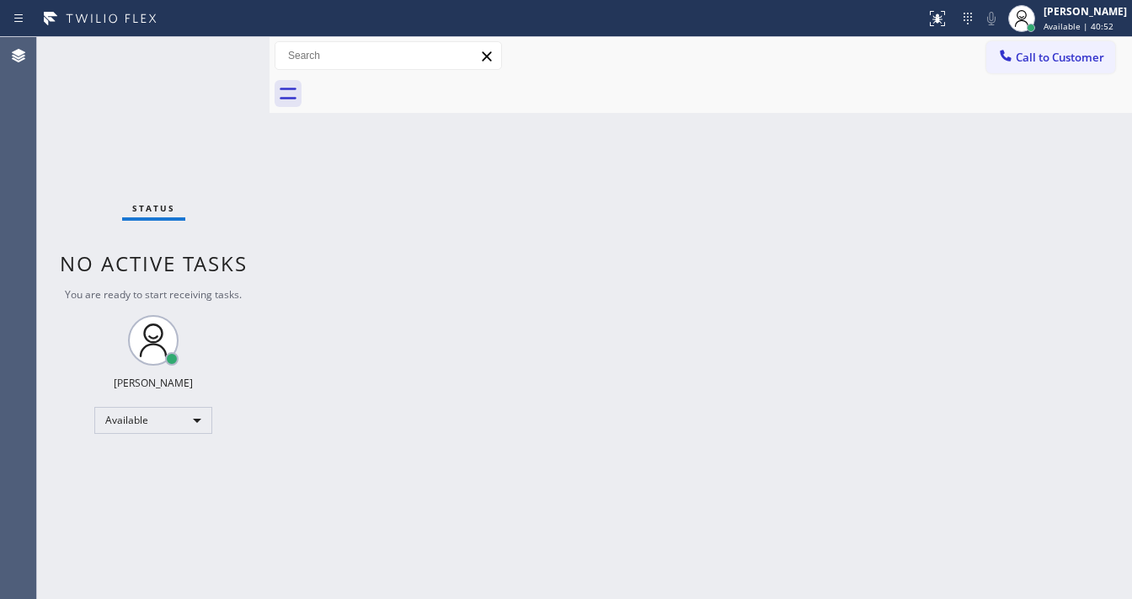
click at [222, 51] on div "Status No active tasks You are ready to start receiving tasks. Michael Javier A…" at bounding box center [153, 318] width 232 height 562
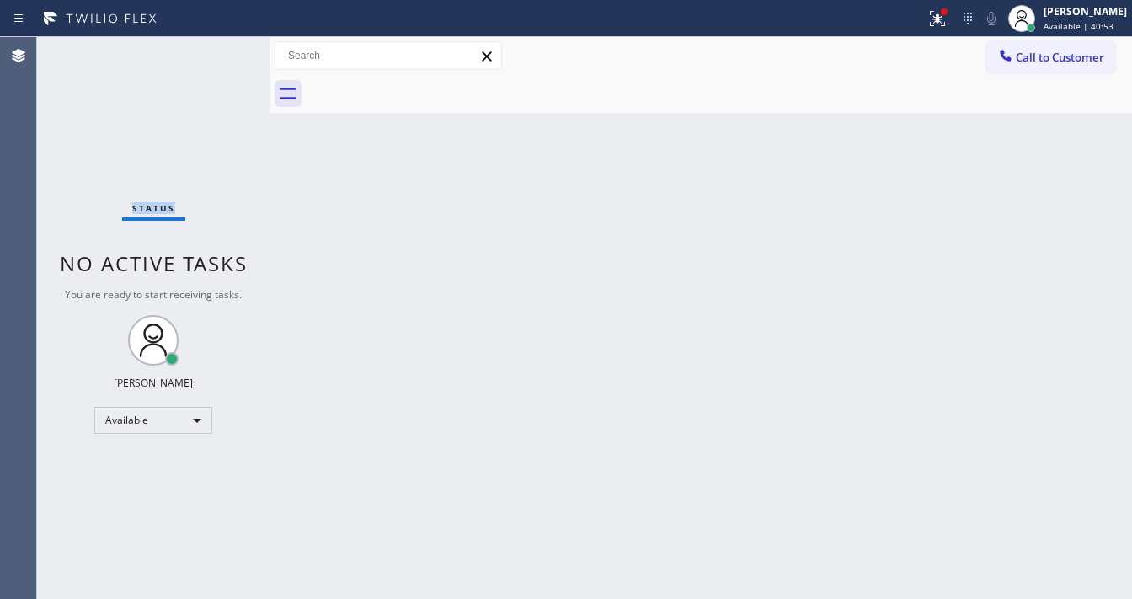
click at [224, 51] on div "Status No active tasks You are ready to start receiving tasks. Michael Javier A…" at bounding box center [153, 318] width 232 height 562
drag, startPoint x: 940, startPoint y: 16, endPoint x: 943, endPoint y: 152, distance: 135.7
click at [940, 13] on icon at bounding box center [937, 18] width 20 height 20
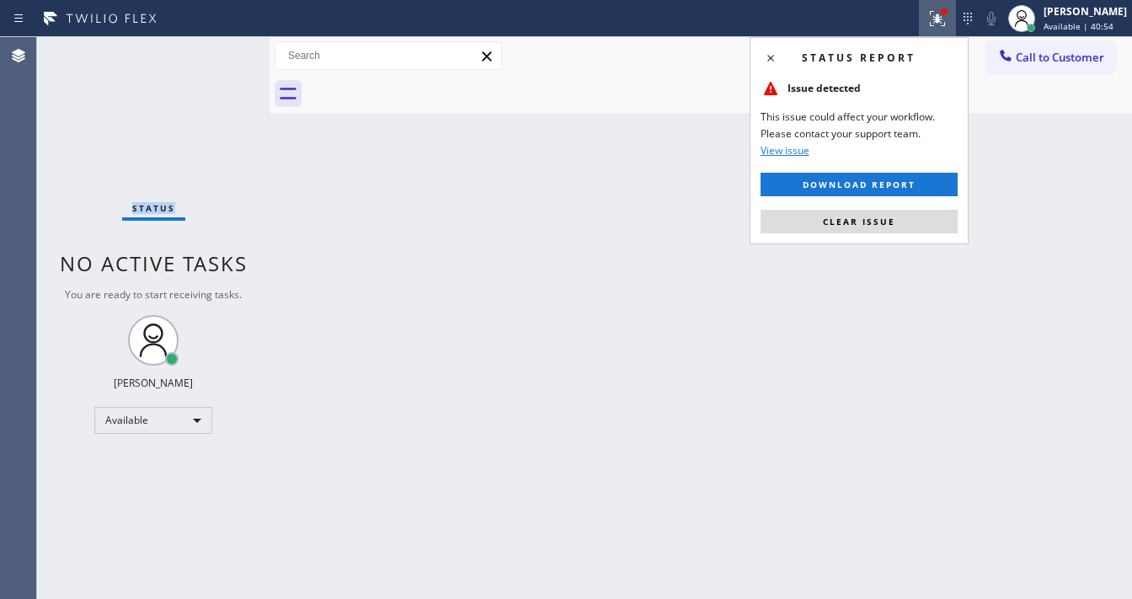
click at [901, 212] on button "Clear issue" at bounding box center [859, 222] width 197 height 24
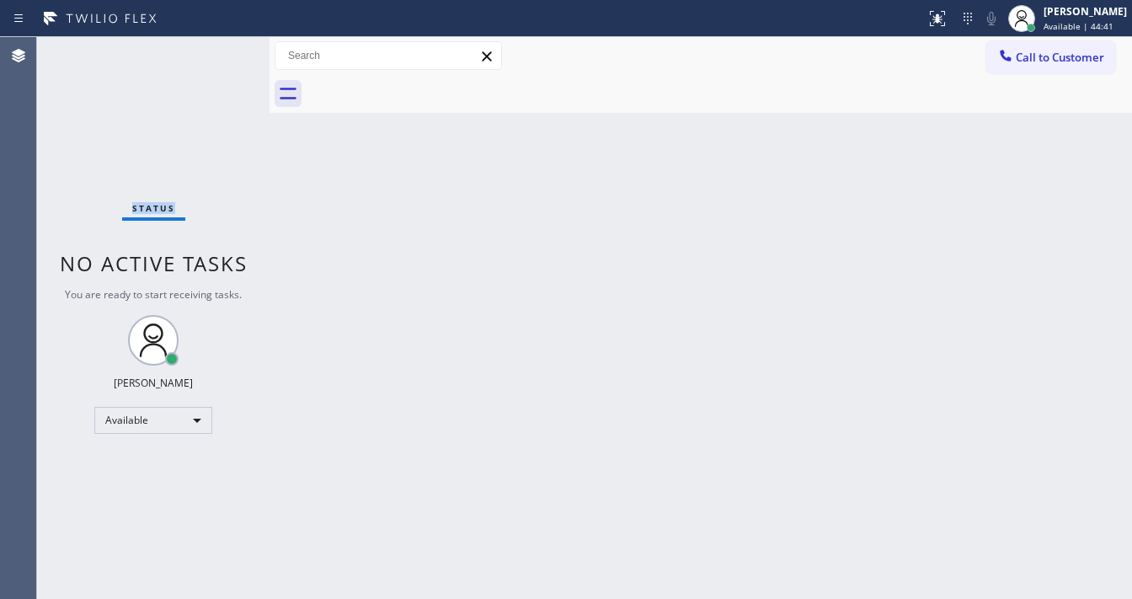
click at [227, 57] on div "Status No active tasks You are ready to start receiving tasks. Michael Javier A…" at bounding box center [153, 318] width 232 height 562
click at [225, 49] on div "Status No active tasks You are ready to start receiving tasks. Michael Javier A…" at bounding box center [153, 318] width 232 height 562
click at [224, 48] on div "Status No active tasks You are ready to start receiving tasks. Michael Javier A…" at bounding box center [153, 318] width 232 height 562
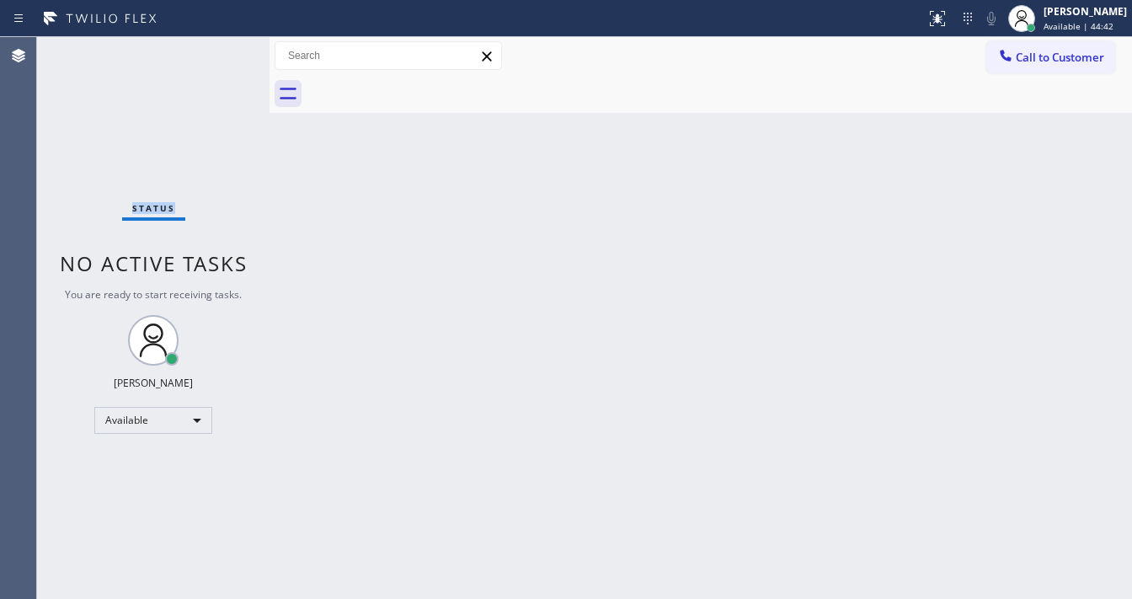
click at [224, 48] on div "Status No active tasks You are ready to start receiving tasks. Michael Javier A…" at bounding box center [153, 318] width 232 height 562
click at [223, 47] on div "Status No active tasks You are ready to start receiving tasks. Michael Javier A…" at bounding box center [153, 318] width 232 height 562
click at [224, 47] on div "Status No active tasks You are ready to start receiving tasks. Michael Javier A…" at bounding box center [153, 318] width 232 height 562
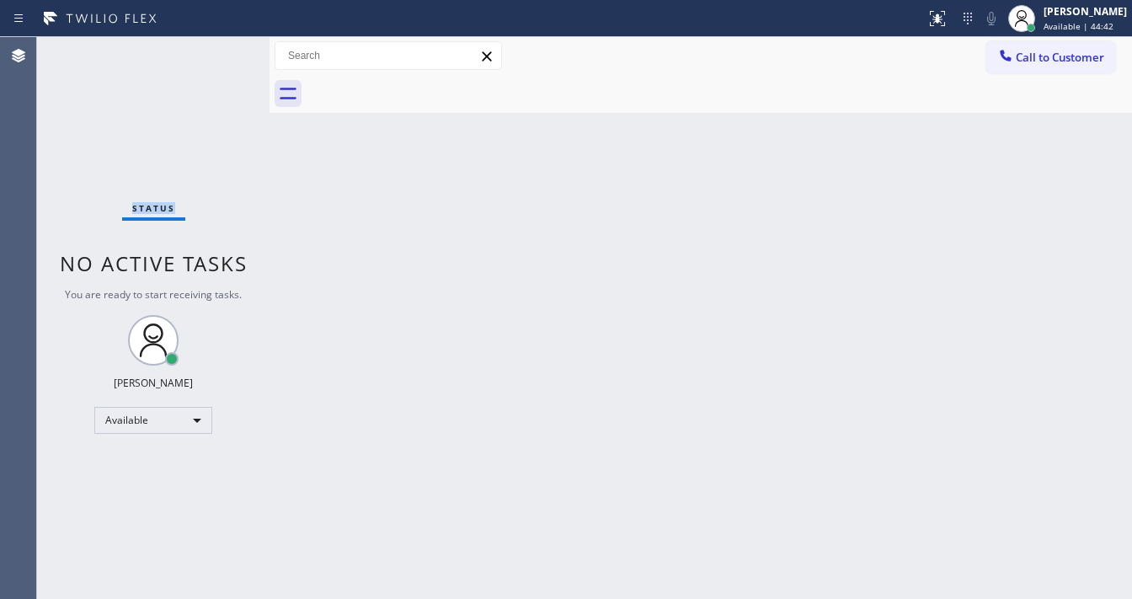
click at [224, 47] on div "Status No active tasks You are ready to start receiving tasks. Michael Javier A…" at bounding box center [153, 318] width 232 height 562
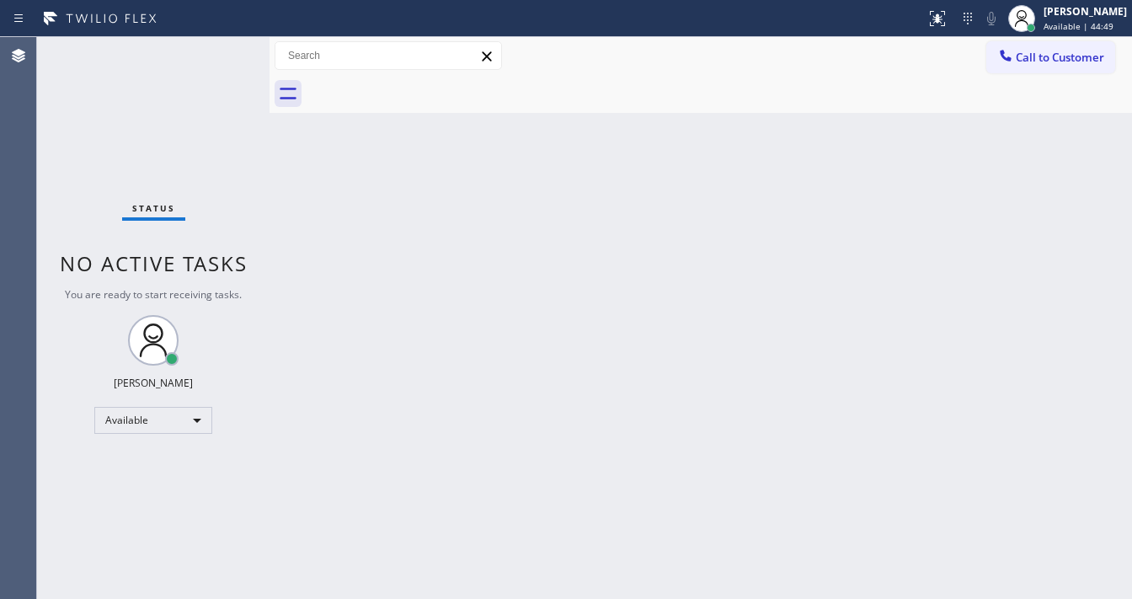
click at [224, 47] on div "Status No active tasks You are ready to start receiving tasks. Michael Javier A…" at bounding box center [153, 318] width 232 height 562
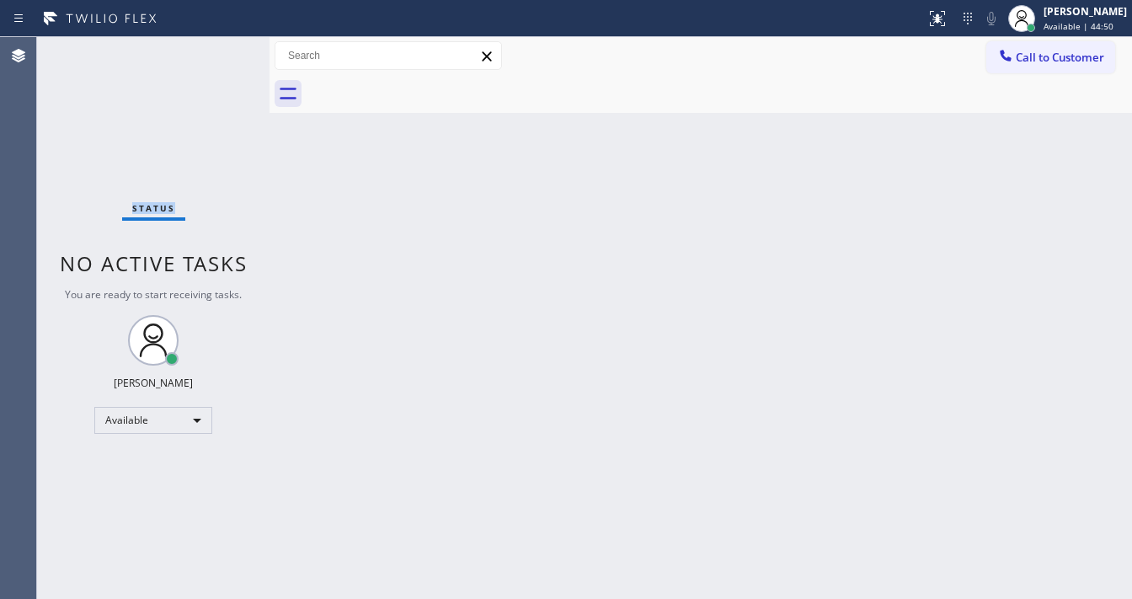
click at [224, 47] on div "Status No active tasks You are ready to start receiving tasks. Michael Javier A…" at bounding box center [153, 318] width 232 height 562
click at [228, 49] on div "Status No active tasks You are ready to start receiving tasks. Michael Javier A…" at bounding box center [153, 318] width 232 height 562
click at [227, 50] on div "Status No active tasks You are ready to start receiving tasks. Michael Javier A…" at bounding box center [153, 318] width 232 height 562
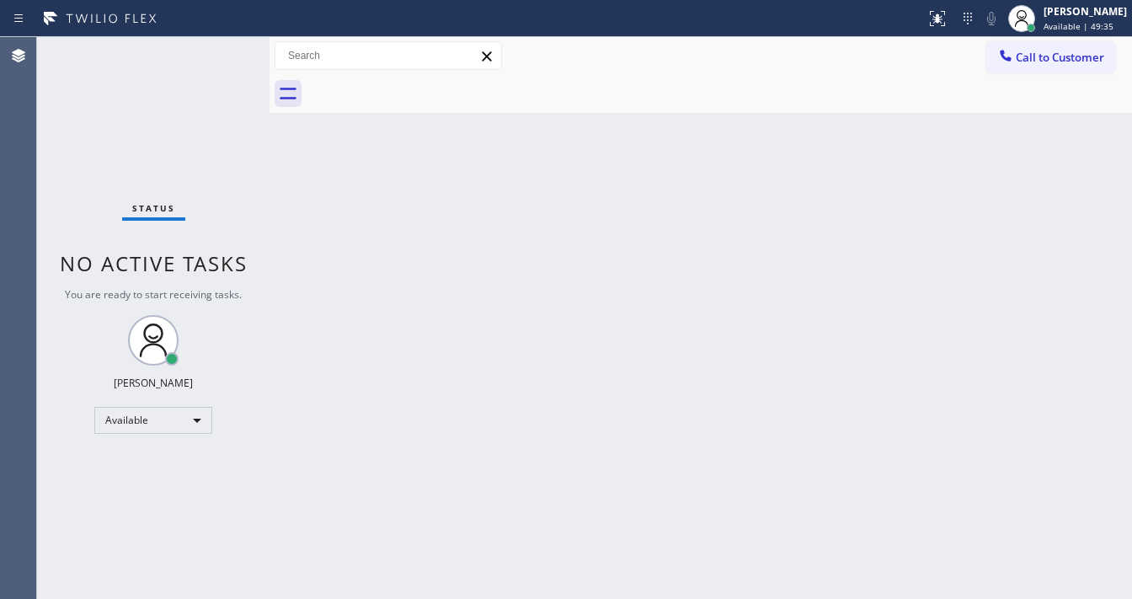
click at [219, 35] on div "Status report No issues detected If you experience an issue, please download th…" at bounding box center [566, 18] width 1132 height 37
click at [216, 33] on div "Status report No issues detected If you experience an issue, please download th…" at bounding box center [566, 18] width 1132 height 37
drag, startPoint x: 232, startPoint y: 61, endPoint x: 225, endPoint y: 55, distance: 9.0
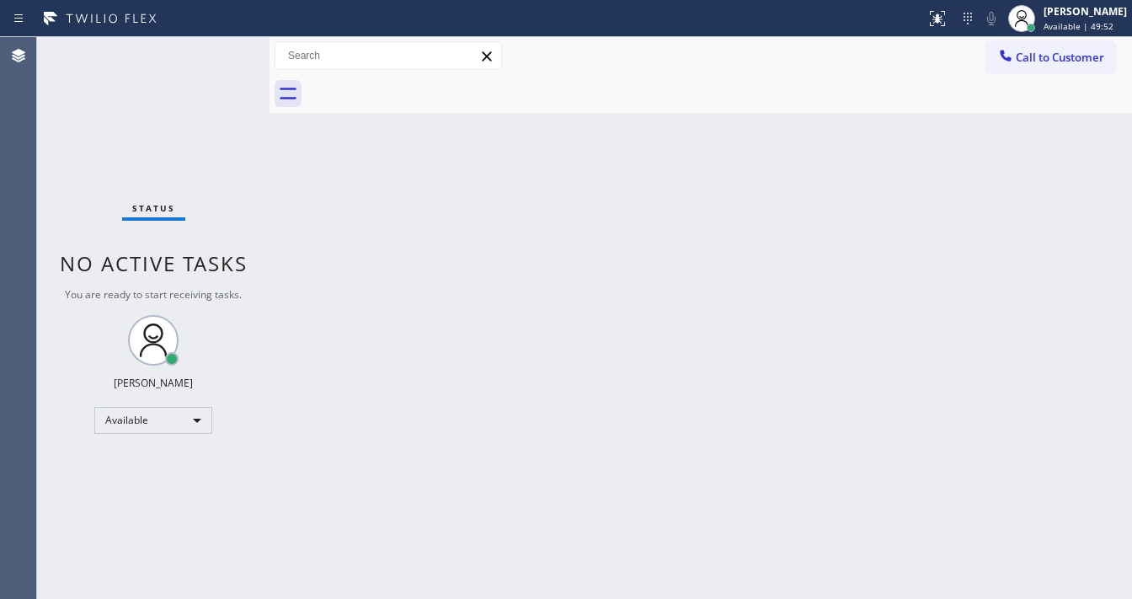
click at [229, 61] on div "Status No active tasks You are ready to start receiving tasks. Michael Javier A…" at bounding box center [153, 318] width 232 height 562
click at [225, 55] on div "Status No active tasks You are ready to start receiving tasks. Michael Javier A…" at bounding box center [153, 318] width 232 height 562
click at [222, 51] on div "Status No active tasks You are ready to start receiving tasks. Michael Javier A…" at bounding box center [153, 318] width 232 height 562
click at [221, 51] on div "Status No active tasks You are ready to start receiving tasks. Michael Javier A…" at bounding box center [153, 318] width 232 height 562
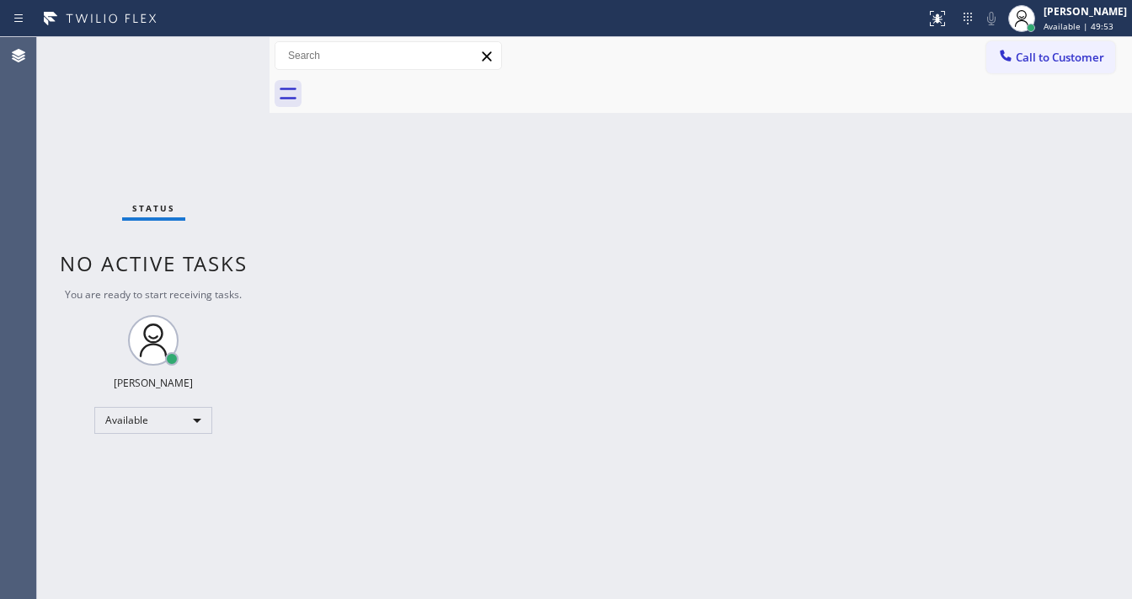
click at [218, 47] on div "Status No active tasks You are ready to start receiving tasks. Michael Javier A…" at bounding box center [153, 318] width 232 height 562
click at [221, 46] on div "Status No active tasks You are ready to start receiving tasks. Michael Javier A…" at bounding box center [153, 318] width 232 height 562
click at [221, 47] on div "Status No active tasks You are ready to start receiving tasks. Michael Javier A…" at bounding box center [153, 318] width 232 height 562
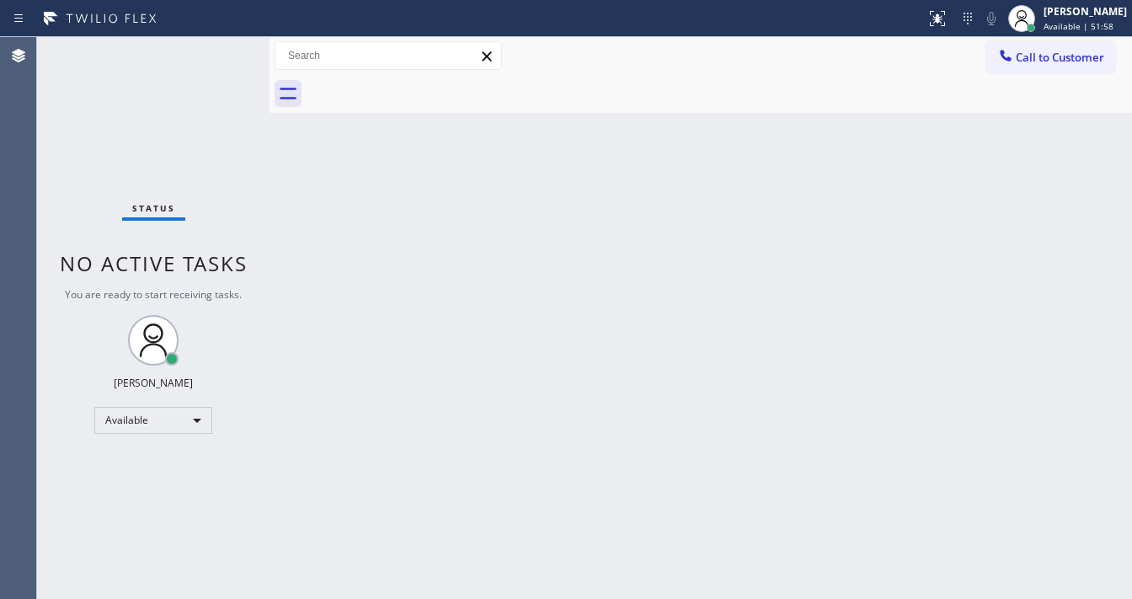
click at [223, 47] on div "Status No active tasks You are ready to start receiving tasks. Michael Javier A…" at bounding box center [153, 318] width 232 height 562
click at [222, 47] on div "Status No active tasks You are ready to start receiving tasks. Michael Javier A…" at bounding box center [153, 318] width 232 height 562
click at [227, 51] on div "Status No active tasks You are ready to start receiving tasks. Michael Javier A…" at bounding box center [153, 318] width 232 height 562
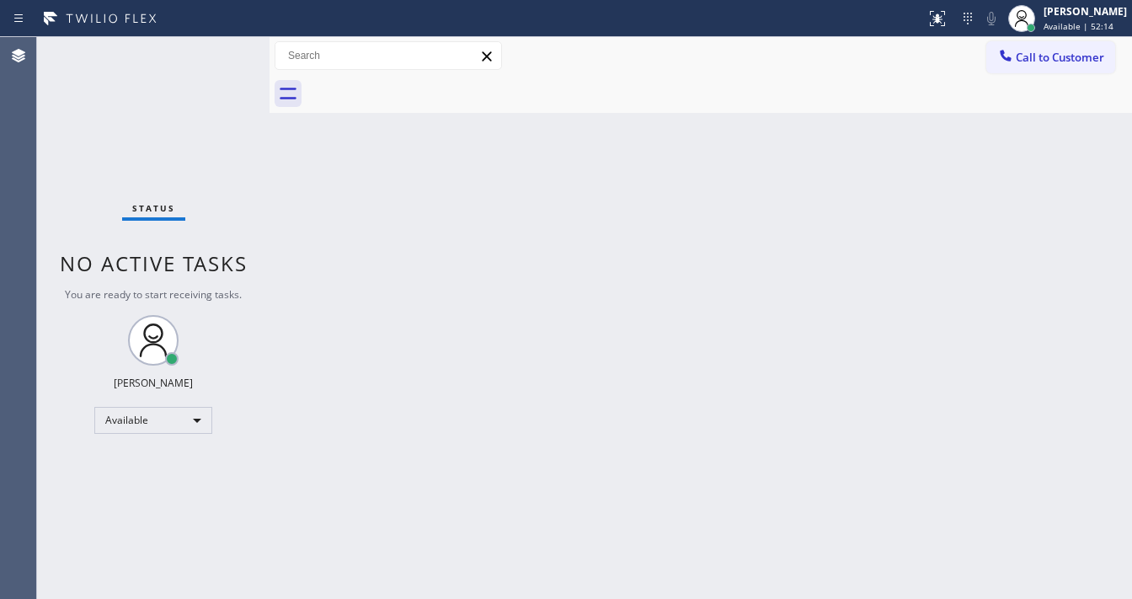
click at [227, 51] on div "Status No active tasks You are ready to start receiving tasks. Michael Javier A…" at bounding box center [153, 318] width 232 height 562
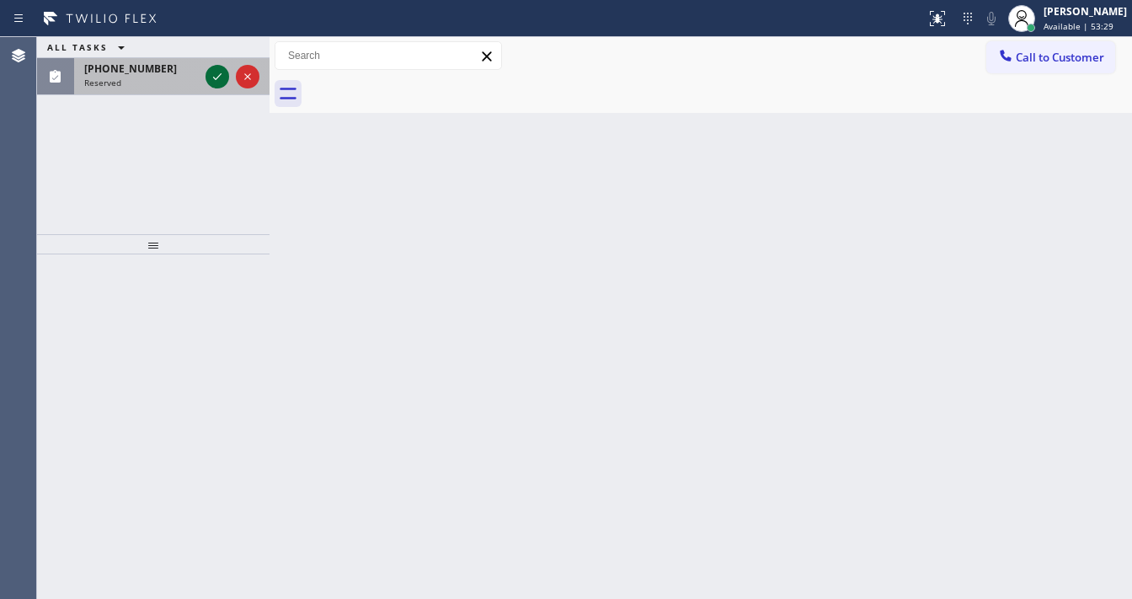
click at [214, 71] on icon at bounding box center [217, 77] width 20 height 20
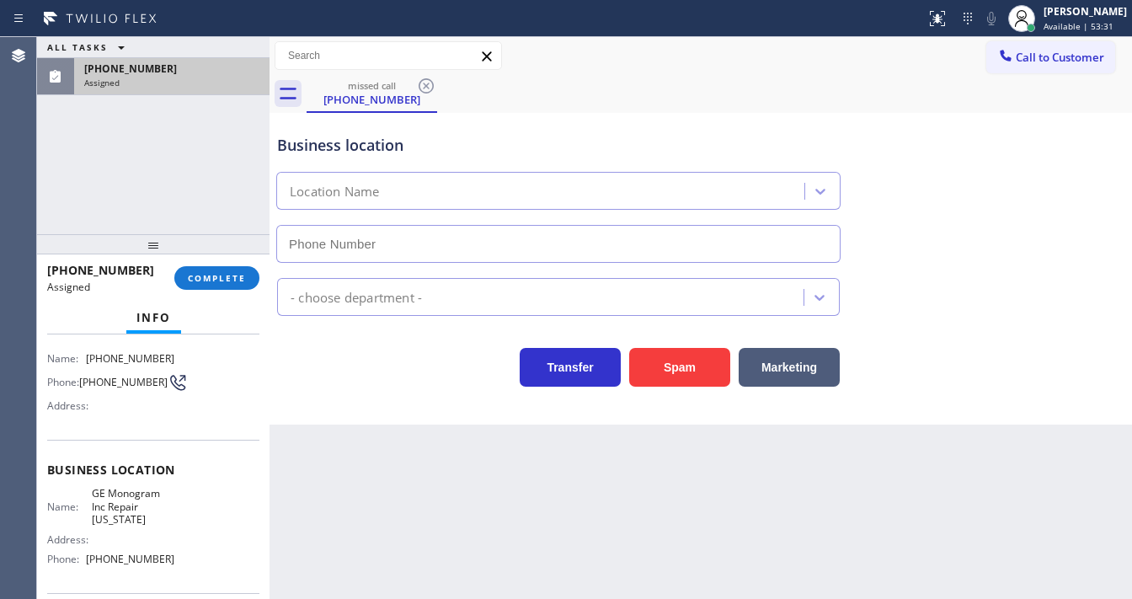
scroll to position [121, 0]
type input "(332) 456-0495"
click at [229, 293] on div "(347) 718-0161 Assigned COMPLETE" at bounding box center [153, 278] width 212 height 44
click at [223, 283] on span "COMPLETE" at bounding box center [217, 278] width 58 height 12
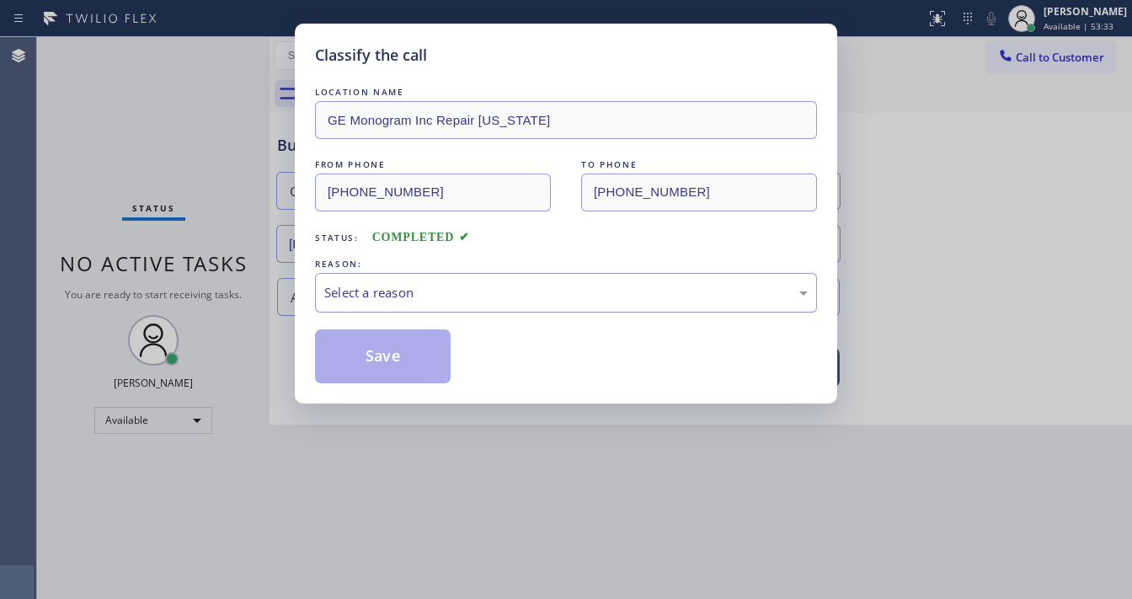
click at [327, 304] on div "Select a reason" at bounding box center [566, 293] width 502 height 40
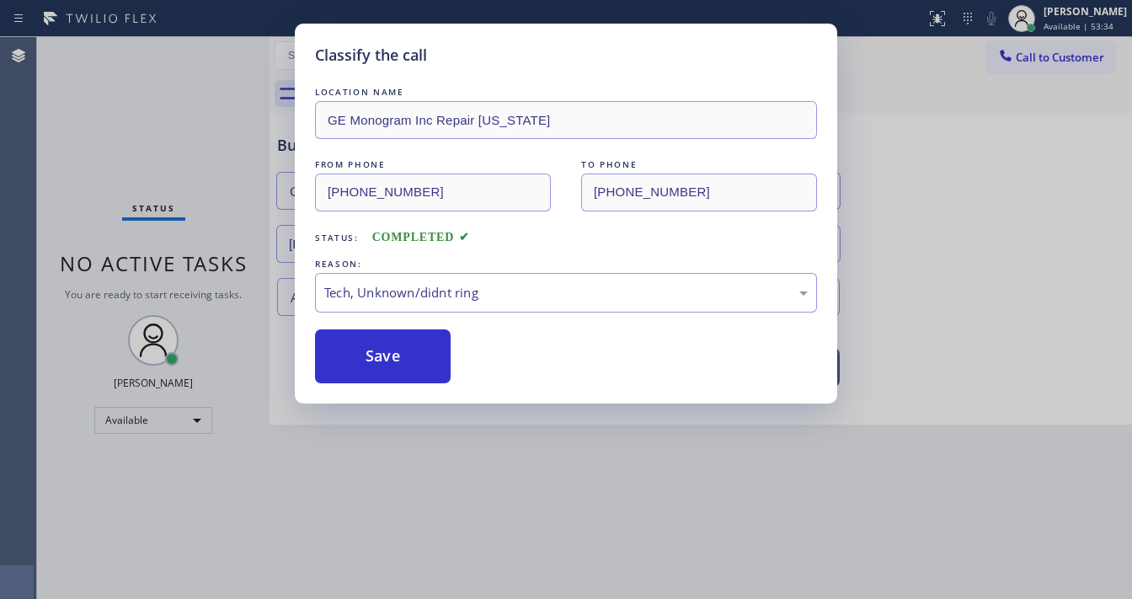
click at [357, 384] on div "Classify the call LOCATION NAME GE Monogram Inc Repair New York FROM PHONE (347…" at bounding box center [566, 214] width 542 height 380
click at [360, 384] on div "Classify the call LOCATION NAME GE Monogram Inc Repair New York FROM PHONE (347…" at bounding box center [566, 214] width 542 height 380
click at [195, 108] on div "Classify the call LOCATION NAME GE Monogram Inc Repair New York FROM PHONE (347…" at bounding box center [566, 299] width 1132 height 599
click at [345, 275] on div "Tech, Unknown/didnt ring" at bounding box center [566, 293] width 502 height 40
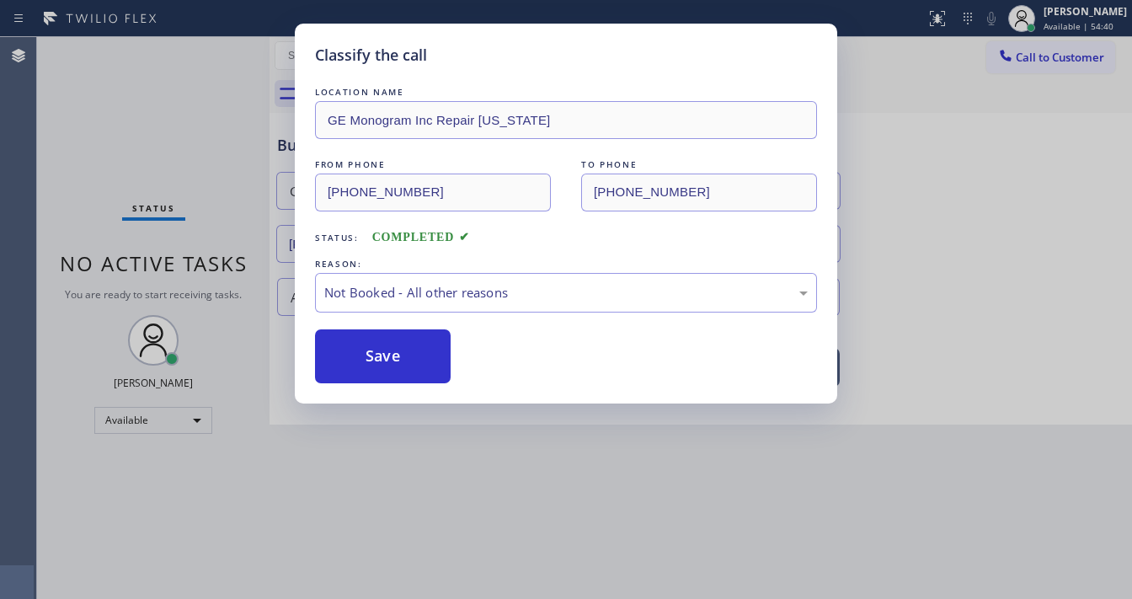
click at [377, 344] on button "Save" at bounding box center [383, 356] width 136 height 54
click at [377, 345] on button "Save" at bounding box center [383, 356] width 136 height 54
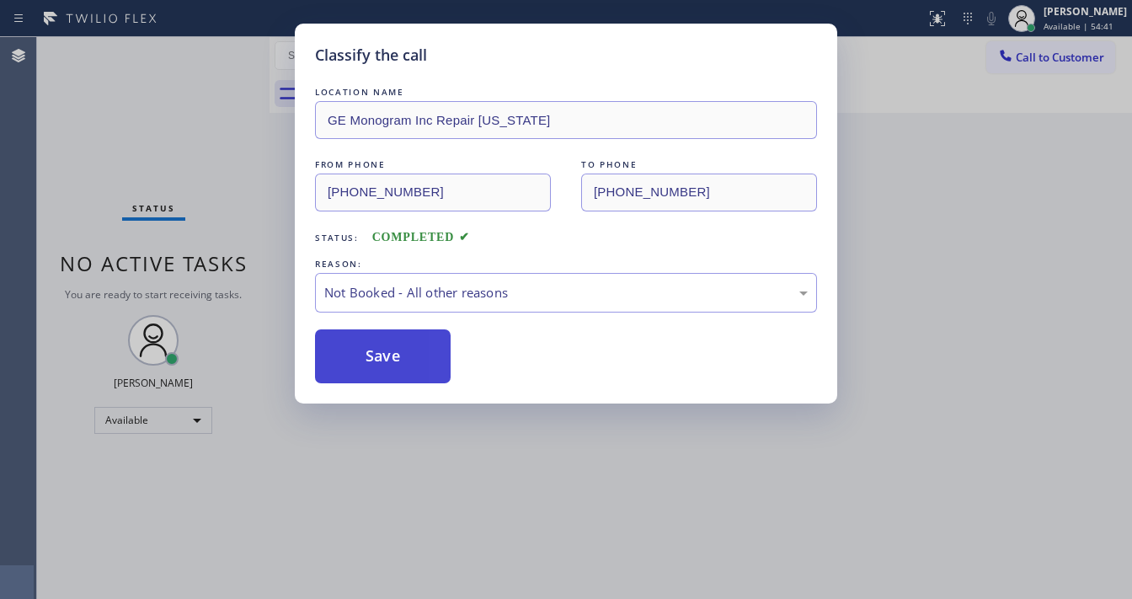
click at [377, 345] on button "Save" at bounding box center [383, 356] width 136 height 54
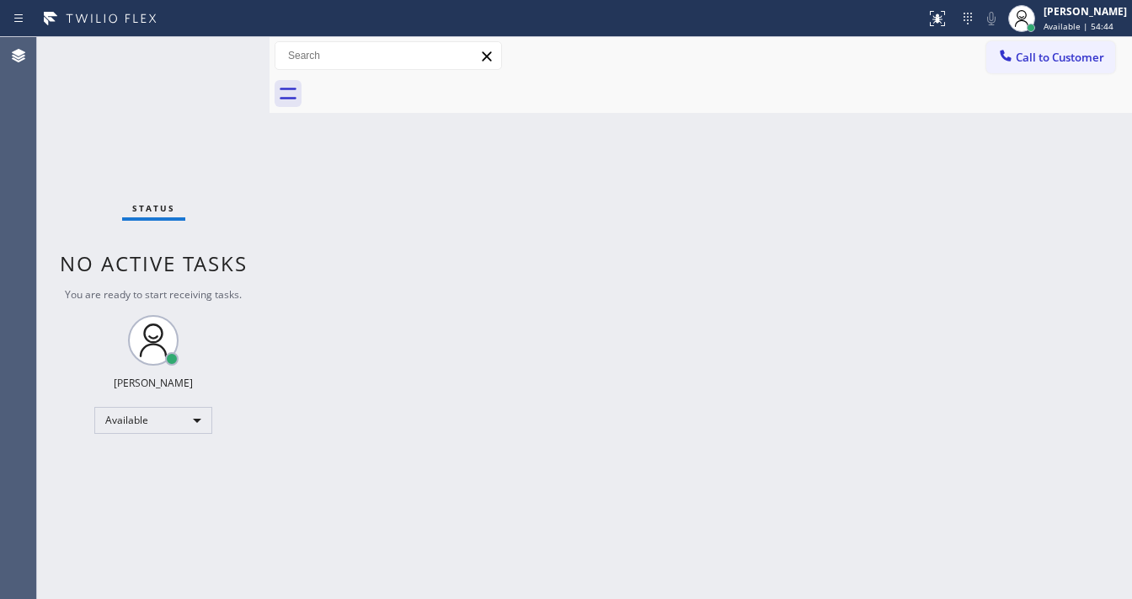
click at [227, 53] on div "Status No active tasks You are ready to start receiving tasks. Michael Javier A…" at bounding box center [153, 318] width 232 height 562
click at [225, 52] on div "Status No active tasks You are ready to start receiving tasks. Michael Javier A…" at bounding box center [153, 318] width 232 height 562
click at [217, 38] on div "Status report No issues detected If you experience an issue, please download th…" at bounding box center [566, 299] width 1132 height 599
click at [222, 45] on div "Status No active tasks You are ready to start receiving tasks. Michael Javier A…" at bounding box center [153, 318] width 232 height 562
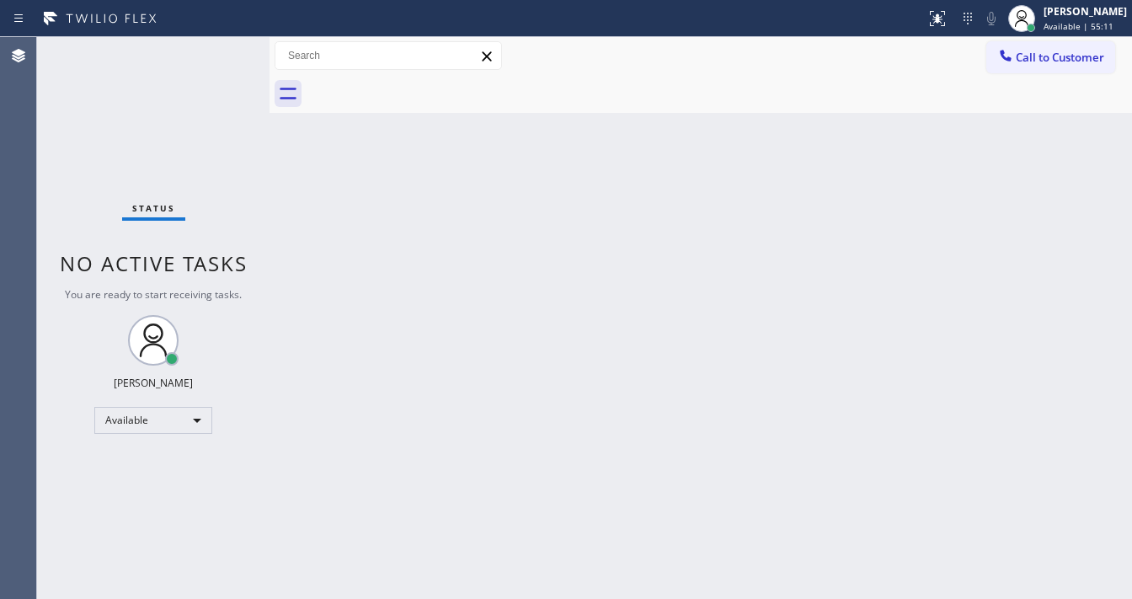
click at [222, 45] on div "Status No active tasks You are ready to start receiving tasks. Michael Javier A…" at bounding box center [153, 318] width 232 height 562
click at [226, 51] on div "Status No active tasks You are ready to start receiving tasks. Michael Javier A…" at bounding box center [153, 318] width 232 height 562
click at [234, 40] on div "Status No active tasks You are ready to start receiving tasks. Michael Javier A…" at bounding box center [153, 318] width 232 height 562
click at [229, 47] on div "Status No active tasks You are ready to start receiving tasks. Michael Javier A…" at bounding box center [153, 318] width 232 height 562
click at [226, 47] on div "Status No active tasks You are ready to start receiving tasks. Michael Javier A…" at bounding box center [153, 318] width 232 height 562
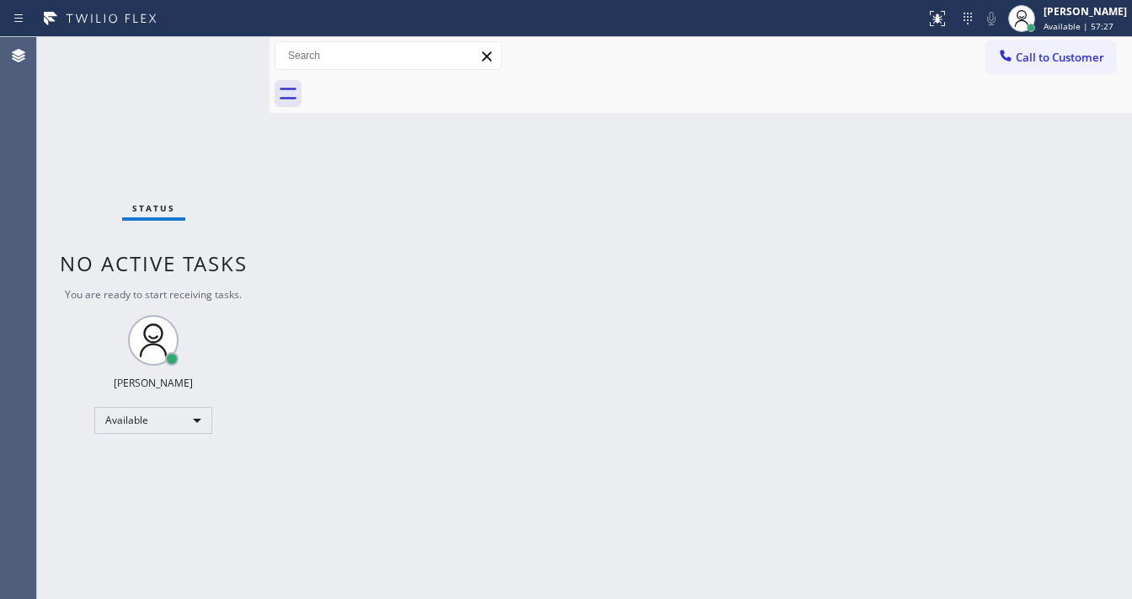
click at [226, 47] on div "Status No active tasks You are ready to start receiving tasks. Michael Javier A…" at bounding box center [153, 318] width 232 height 562
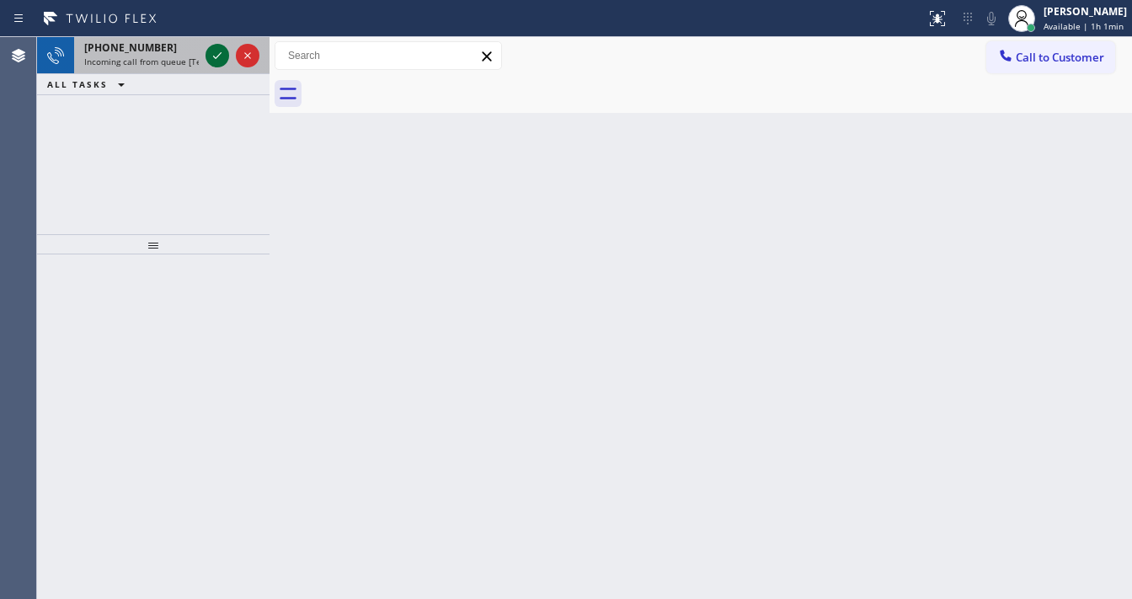
click at [217, 49] on icon at bounding box center [217, 55] width 20 height 20
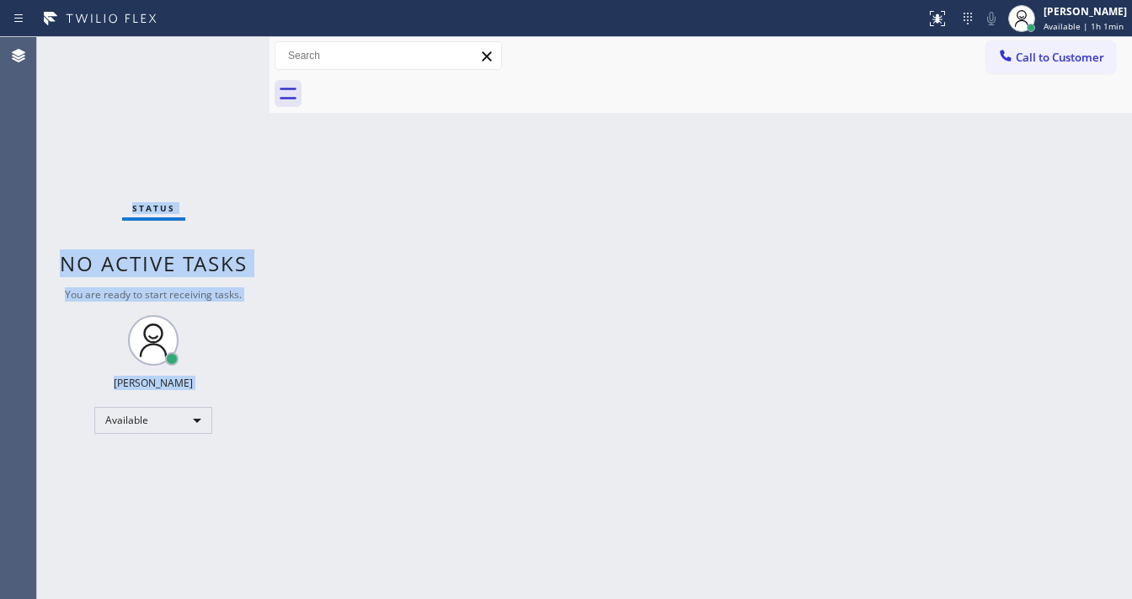
click at [217, 49] on div "Status No active tasks You are ready to start receiving tasks. Michael Javier A…" at bounding box center [153, 318] width 232 height 562
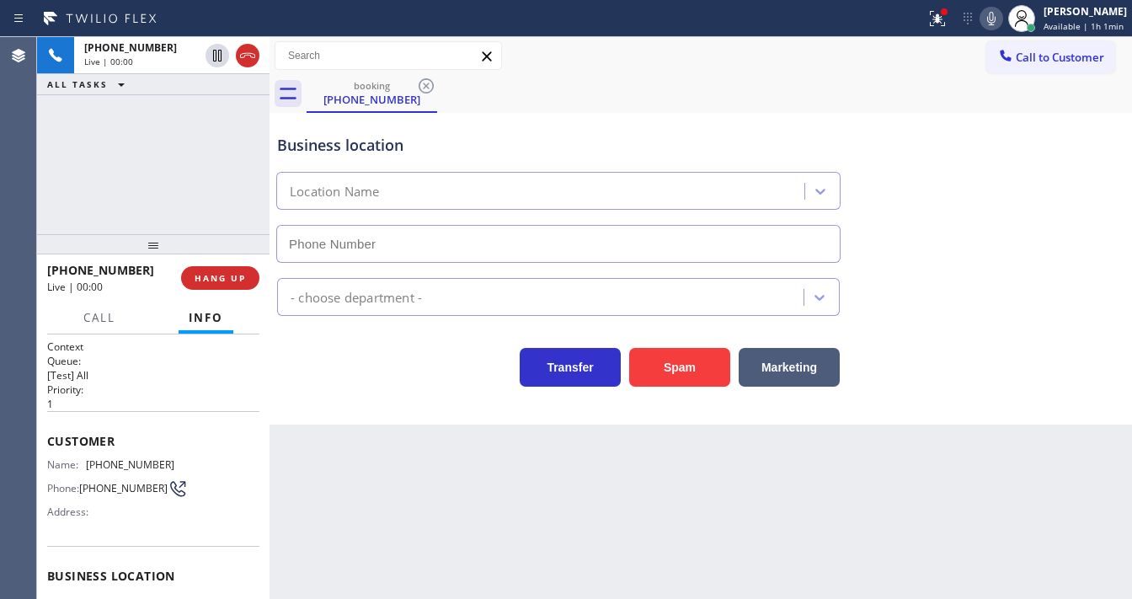
type input "(332) 456-0495"
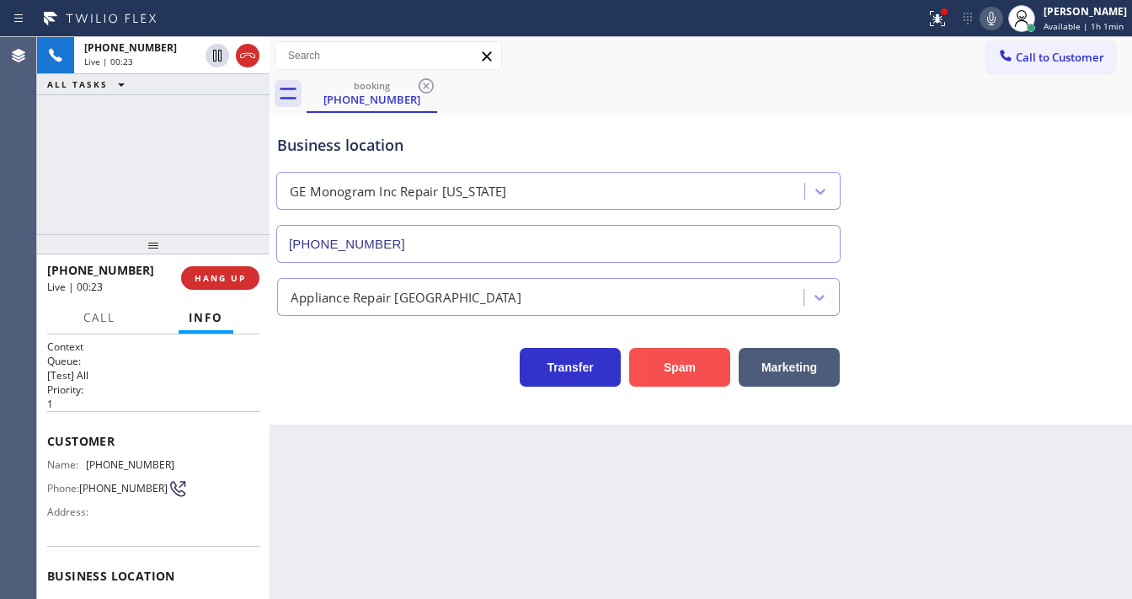
click at [672, 361] on button "Spam" at bounding box center [679, 367] width 101 height 39
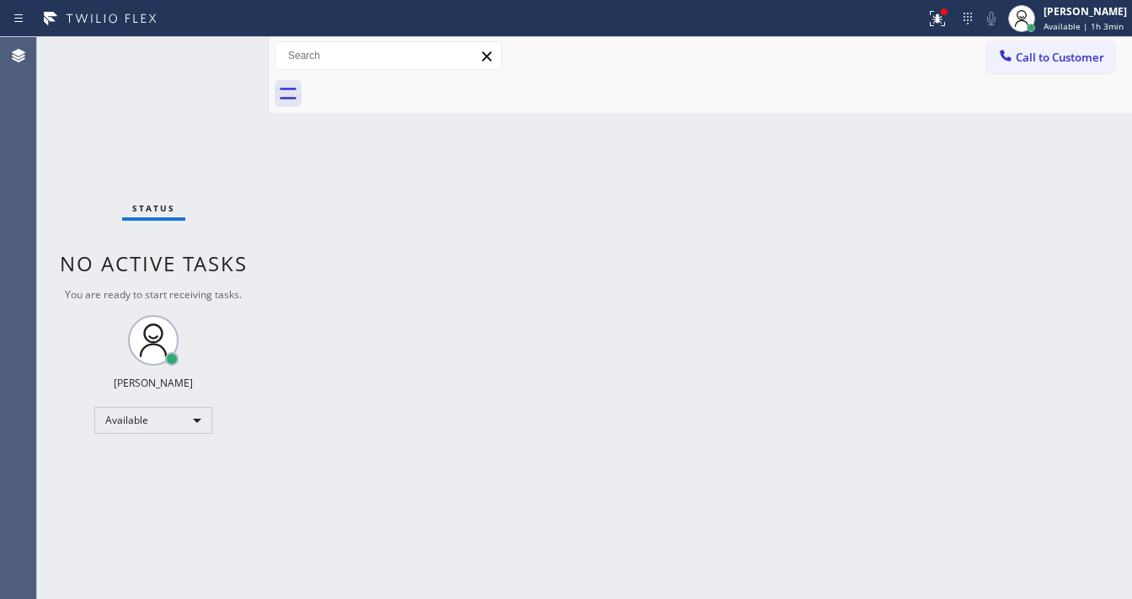
click at [202, 59] on div "Status No active tasks You are ready to start receiving tasks. Michael Javier A…" at bounding box center [153, 318] width 232 height 562
click at [207, 57] on div "Status No active tasks You are ready to start receiving tasks. Michael Javier A…" at bounding box center [153, 318] width 232 height 562
click at [209, 56] on div "Status No active tasks You are ready to start receiving tasks. Michael Javier A…" at bounding box center [153, 318] width 232 height 562
click at [212, 51] on div "Status No active tasks You are ready to start receiving tasks. Michael Javier A…" at bounding box center [153, 318] width 232 height 562
click at [214, 52] on div "Status No active tasks You are ready to start receiving tasks. Michael Javier A…" at bounding box center [153, 318] width 232 height 562
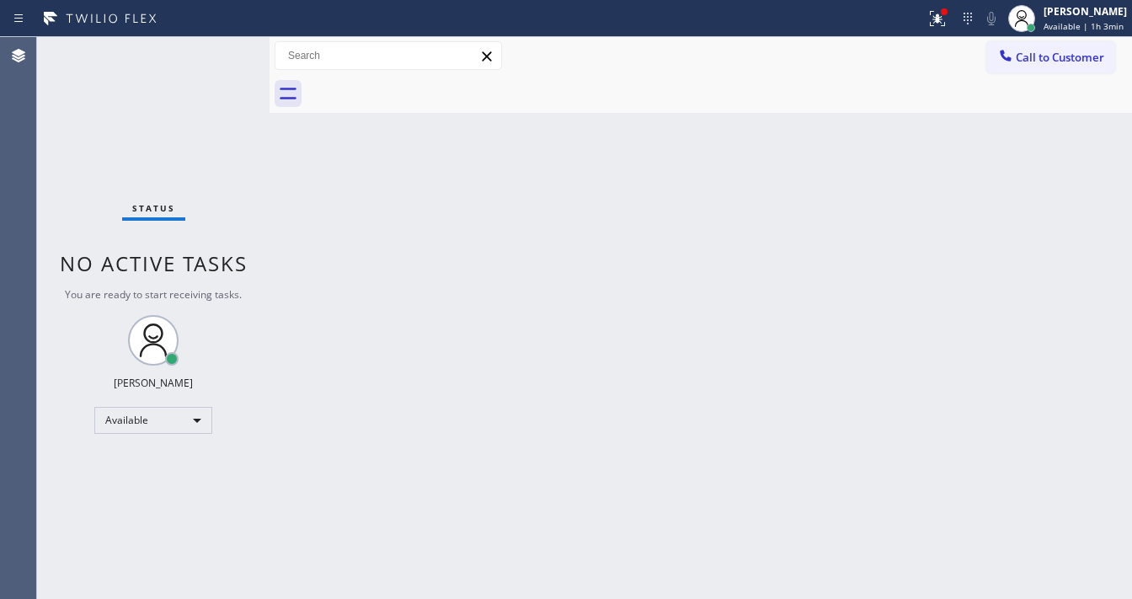
click at [215, 54] on div "Status No active tasks You are ready to start receiving tasks. Michael Javier A…" at bounding box center [153, 318] width 232 height 562
click at [216, 54] on div "Status No active tasks You are ready to start receiving tasks. Michael Javier A…" at bounding box center [153, 318] width 232 height 562
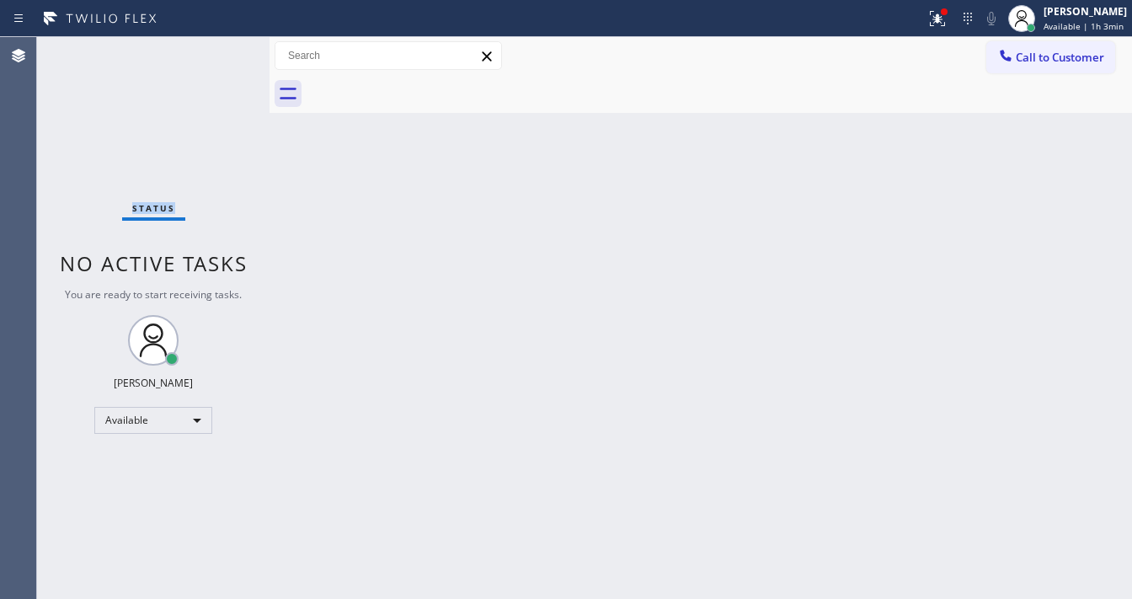
click at [216, 54] on div "Status No active tasks You are ready to start receiving tasks. Michael Javier A…" at bounding box center [153, 318] width 232 height 562
click at [940, 29] on button at bounding box center [937, 18] width 37 height 37
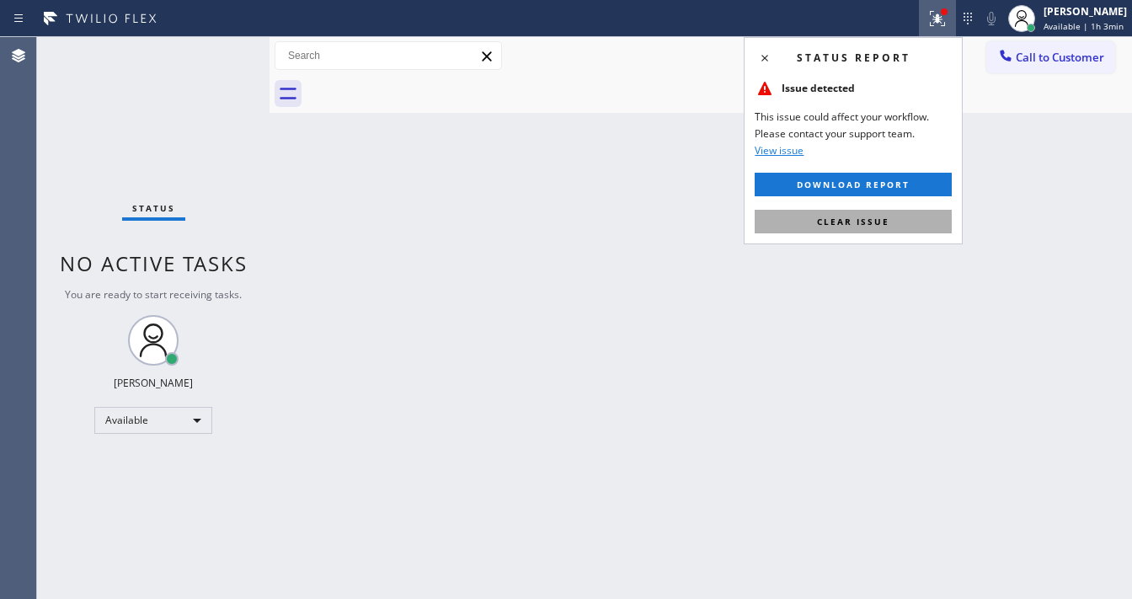
click at [890, 232] on div "Status report Issue detected This issue could affect your workflow. Please cont…" at bounding box center [853, 140] width 219 height 207
click at [890, 226] on button "Clear issue" at bounding box center [853, 222] width 197 height 24
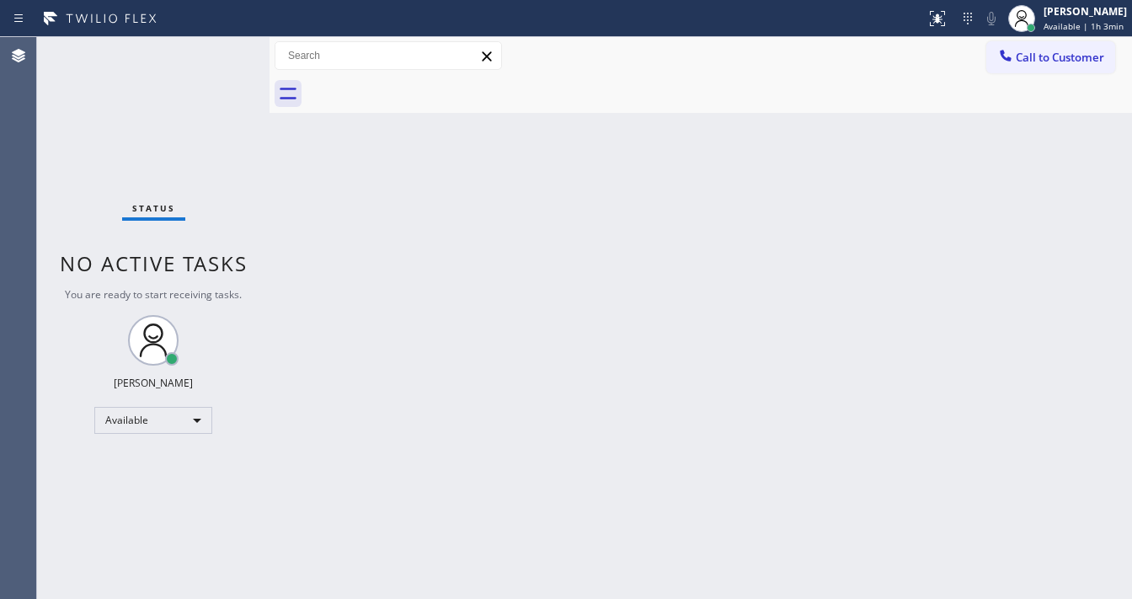
drag, startPoint x: 481, startPoint y: 592, endPoint x: 479, endPoint y: 604, distance: 11.9
click at [479, 598] on html "Status report No issues detected If you experience an issue, please download th…" at bounding box center [566, 299] width 1132 height 599
drag, startPoint x: 229, startPoint y: 69, endPoint x: 216, endPoint y: 57, distance: 17.9
click at [227, 67] on div "Status No active tasks You are ready to start receiving tasks. Michael Javier A…" at bounding box center [153, 318] width 232 height 562
drag, startPoint x: 200, startPoint y: 44, endPoint x: 221, endPoint y: 47, distance: 21.3
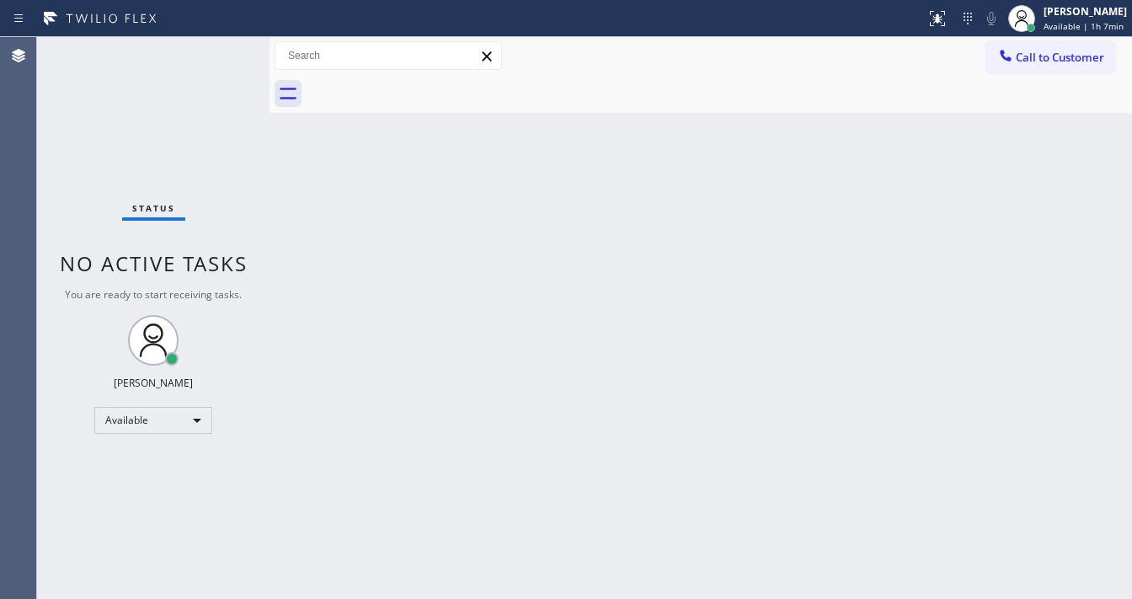
click at [200, 44] on div "Status No active tasks You are ready to start receiving tasks. Michael Javier A…" at bounding box center [153, 318] width 232 height 562
click at [221, 47] on div "Status No active tasks You are ready to start receiving tasks. Michael Javier A…" at bounding box center [153, 318] width 232 height 562
click at [222, 47] on div "Status No active tasks You are ready to start receiving tasks. Michael Javier A…" at bounding box center [153, 318] width 232 height 562
click at [222, 44] on div "Status No active tasks You are ready to start receiving tasks. Michael Javier A…" at bounding box center [153, 318] width 232 height 562
click at [222, 55] on div "Status No active tasks You are ready to start receiving tasks. Michael Javier A…" at bounding box center [153, 318] width 232 height 562
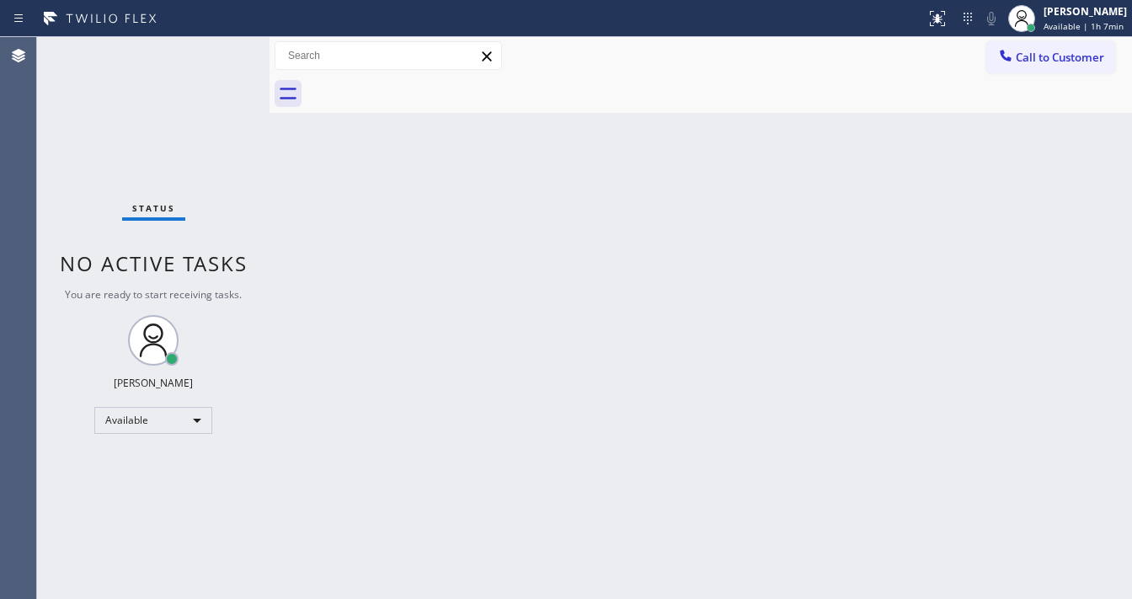
click at [222, 55] on div "Status No active tasks You are ready to start receiving tasks. Michael Javier A…" at bounding box center [153, 318] width 232 height 562
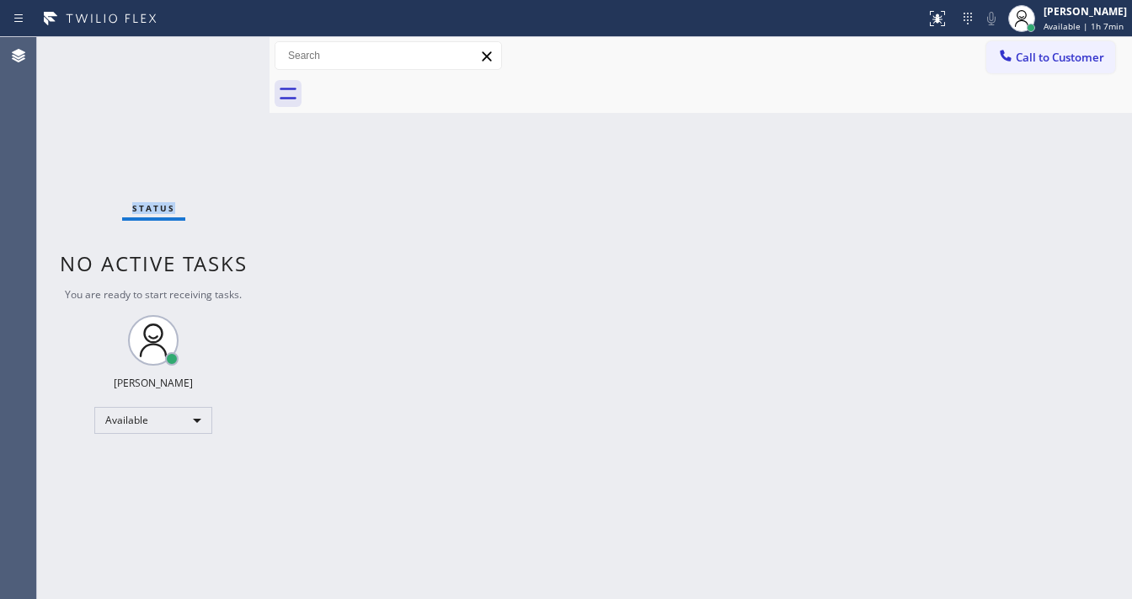
click at [222, 55] on div "Status No active tasks You are ready to start receiving tasks. Michael Javier A…" at bounding box center [153, 318] width 232 height 562
click at [219, 40] on div "Status No active tasks You are ready to start receiving tasks. Michael Javier A…" at bounding box center [153, 318] width 232 height 562
click at [222, 40] on div "Status No active tasks You are ready to start receiving tasks. Michael Javier A…" at bounding box center [153, 318] width 232 height 562
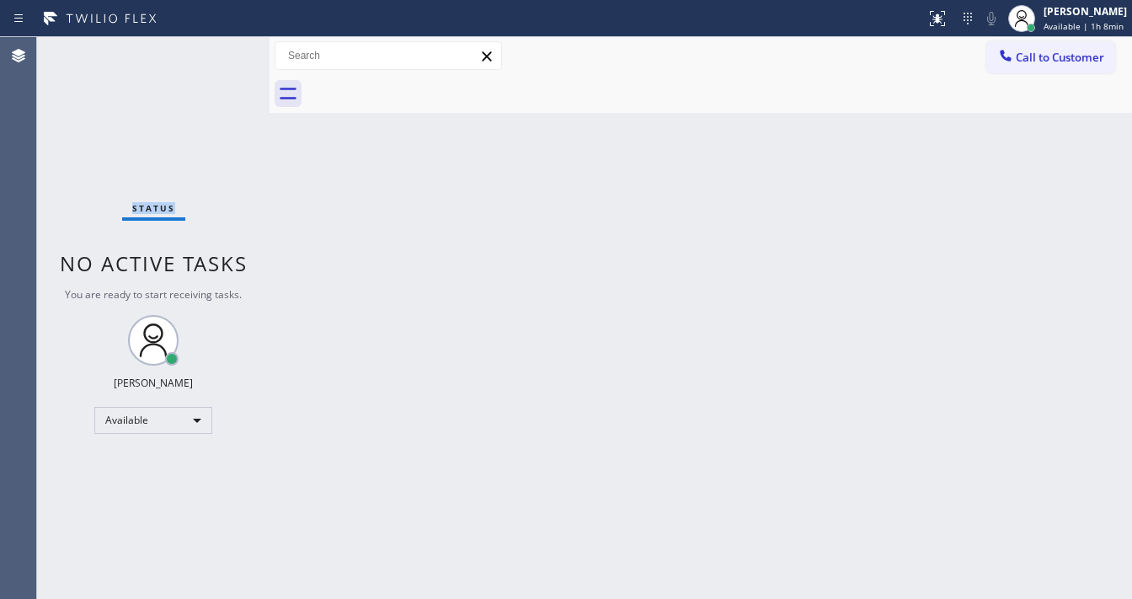
click at [222, 40] on div "Status No active tasks You are ready to start receiving tasks. Michael Javier A…" at bounding box center [153, 318] width 232 height 562
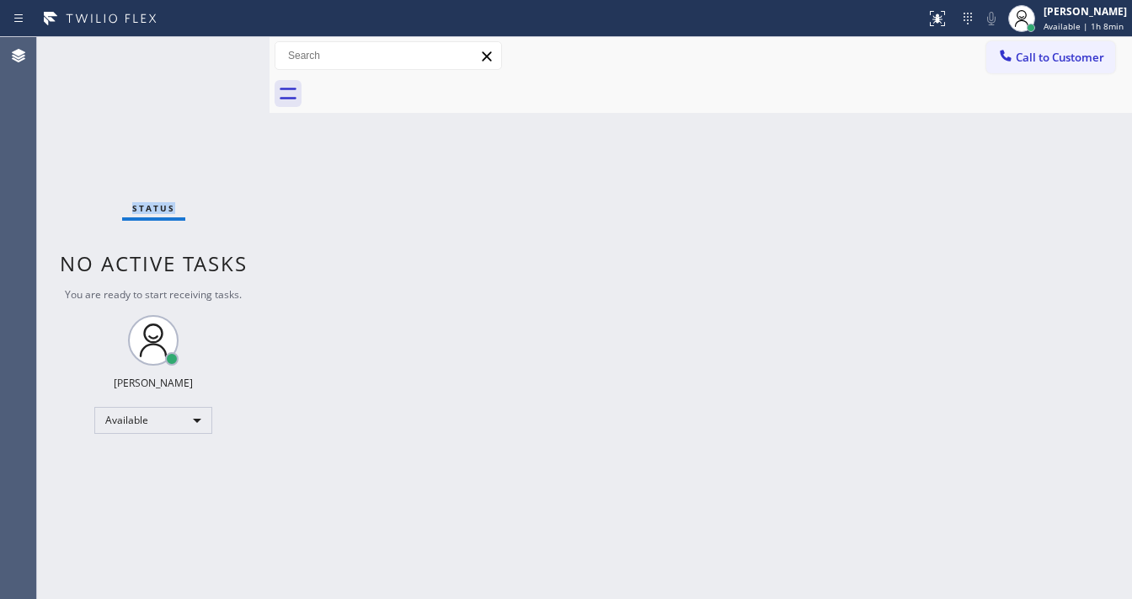
click at [222, 40] on div "Status No active tasks You are ready to start receiving tasks. Michael Javier A…" at bounding box center [153, 318] width 232 height 562
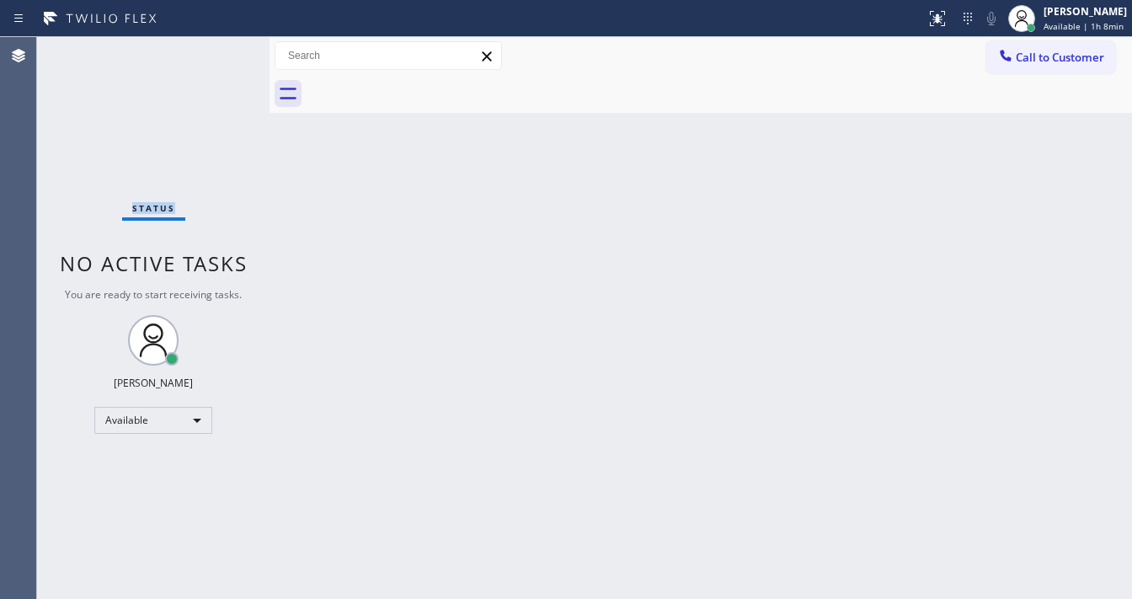
click at [222, 40] on div "Status No active tasks You are ready to start receiving tasks. Michael Javier A…" at bounding box center [153, 318] width 232 height 562
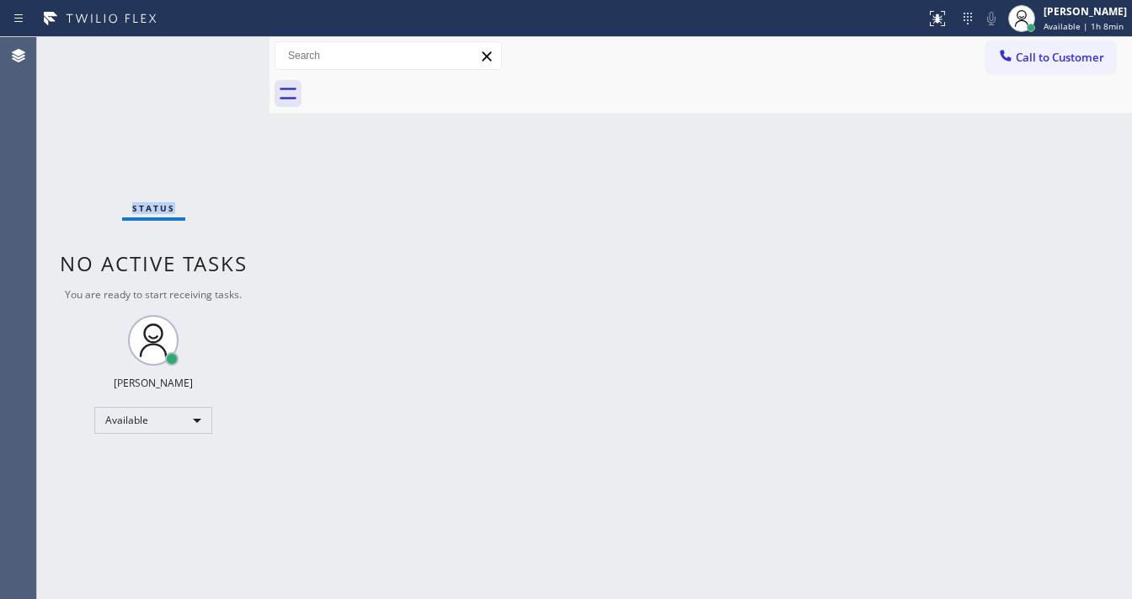
click at [222, 40] on div "Status No active tasks You are ready to start receiving tasks. Michael Javier A…" at bounding box center [153, 318] width 232 height 562
click at [224, 45] on div "Status No active tasks You are ready to start receiving tasks. Michael Javier A…" at bounding box center [153, 318] width 232 height 562
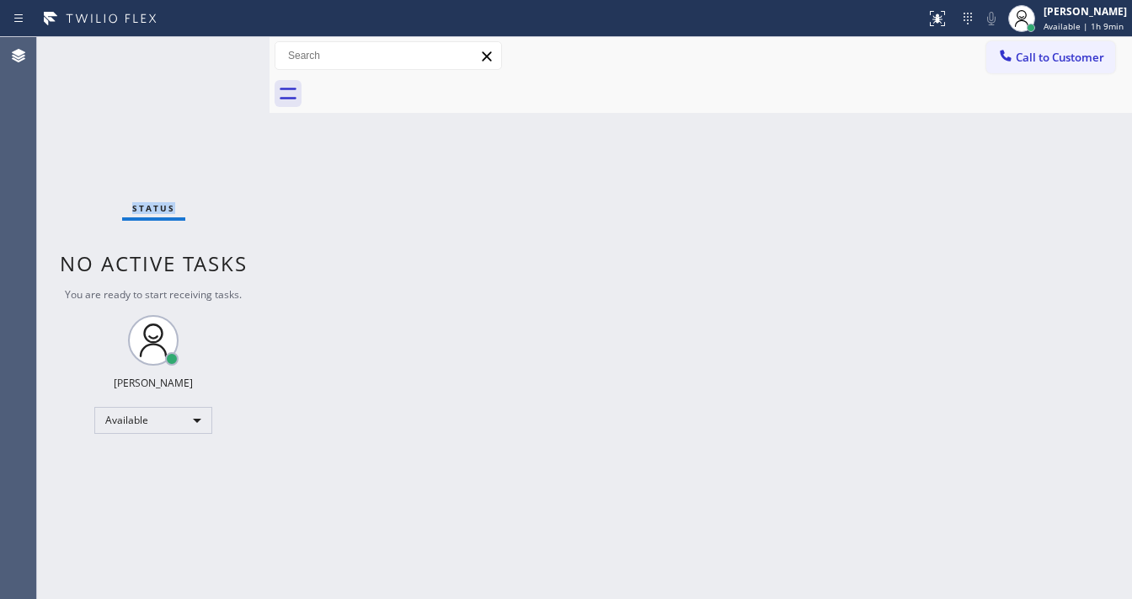
click at [224, 45] on div "Status No active tasks You are ready to start receiving tasks. Michael Javier A…" at bounding box center [153, 318] width 232 height 562
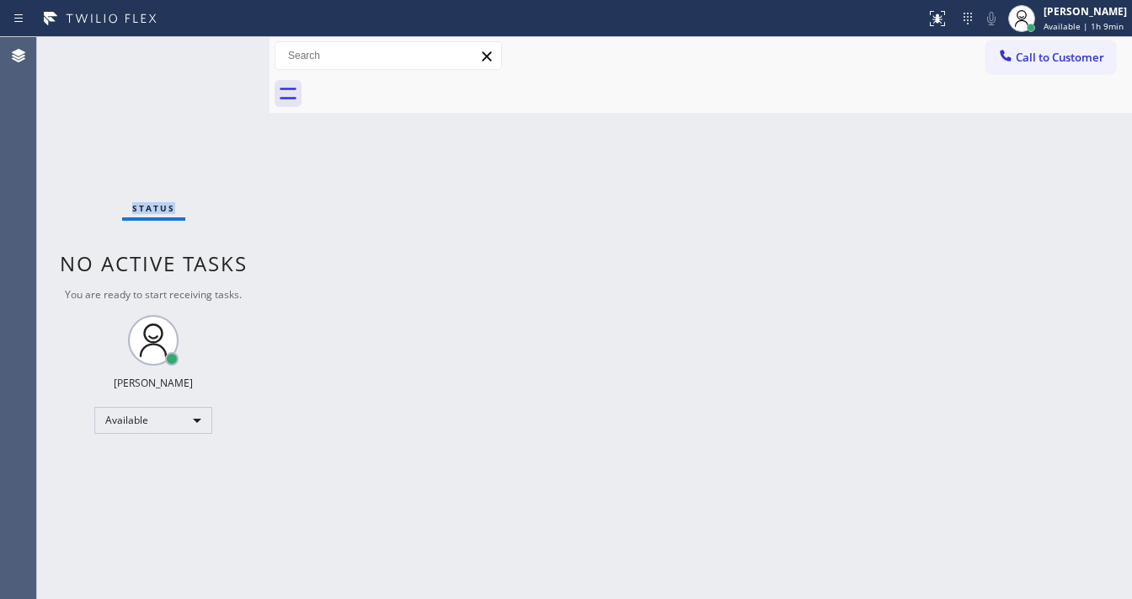
click at [224, 45] on div "Status No active tasks You are ready to start receiving tasks. Michael Javier A…" at bounding box center [153, 318] width 232 height 562
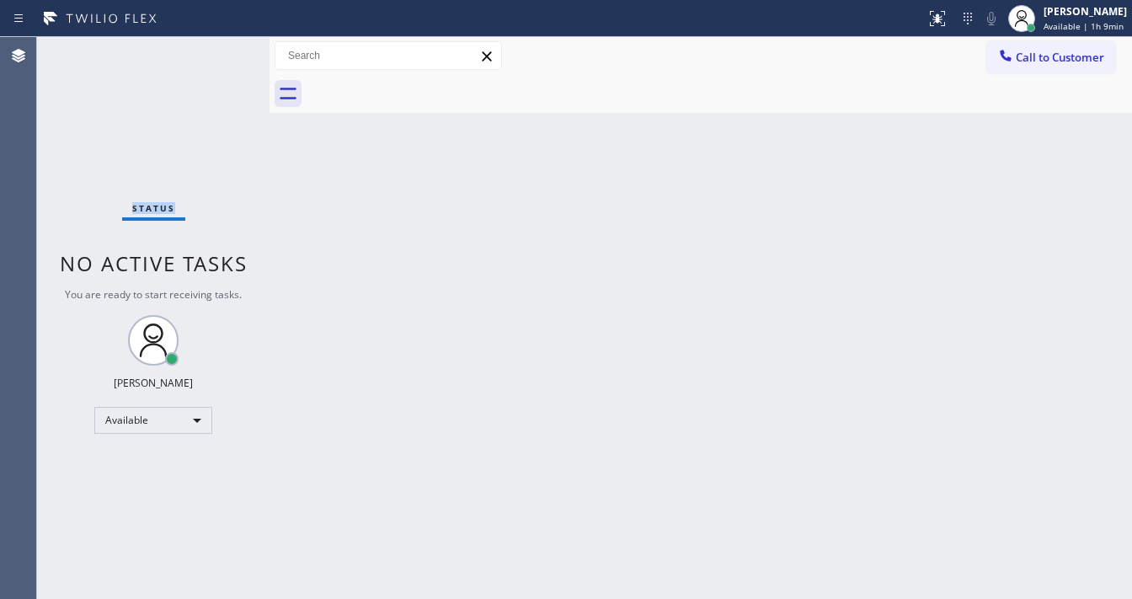
click at [224, 45] on div "Status No active tasks You are ready to start receiving tasks. Michael Javier A…" at bounding box center [153, 318] width 232 height 562
click at [226, 45] on div "Status No active tasks You are ready to start receiving tasks. Michael Javier A…" at bounding box center [153, 318] width 232 height 562
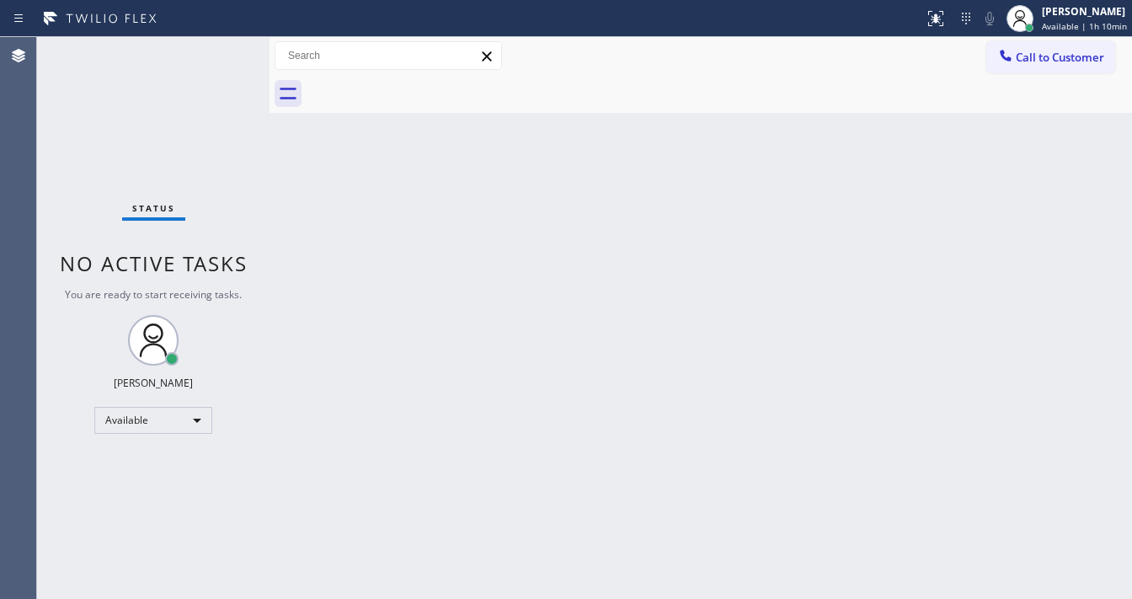
click at [226, 45] on div "Status No active tasks You are ready to start receiving tasks. Michael Javier A…" at bounding box center [153, 318] width 232 height 562
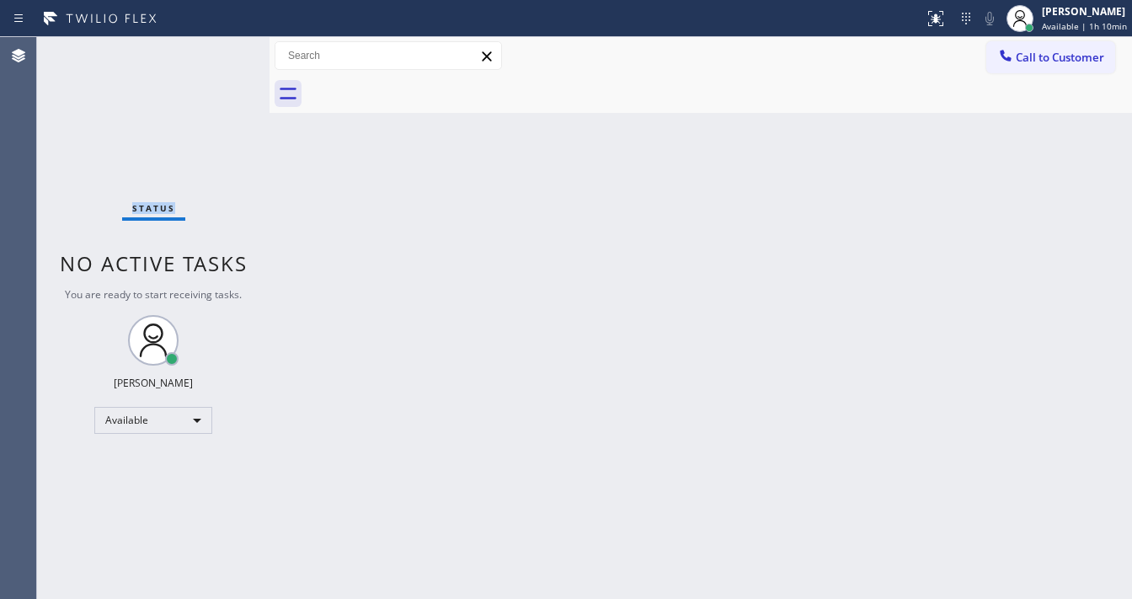
click at [226, 45] on div "Status No active tasks You are ready to start receiving tasks. Michael Javier A…" at bounding box center [153, 318] width 232 height 562
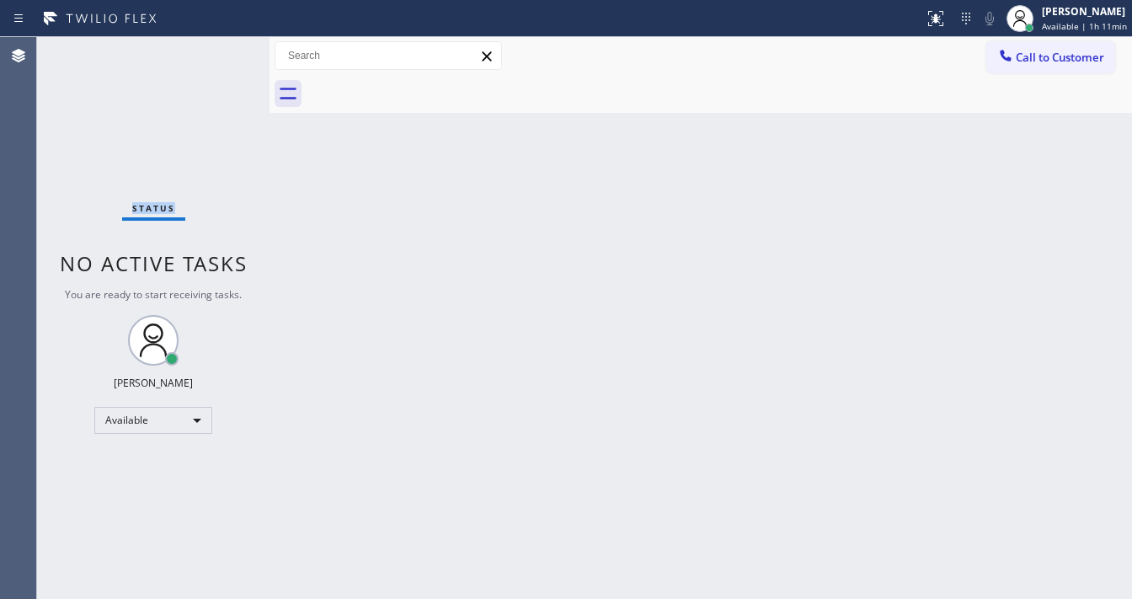
click at [226, 45] on div "Status No active tasks You are ready to start receiving tasks. Michael Javier A…" at bounding box center [153, 318] width 232 height 562
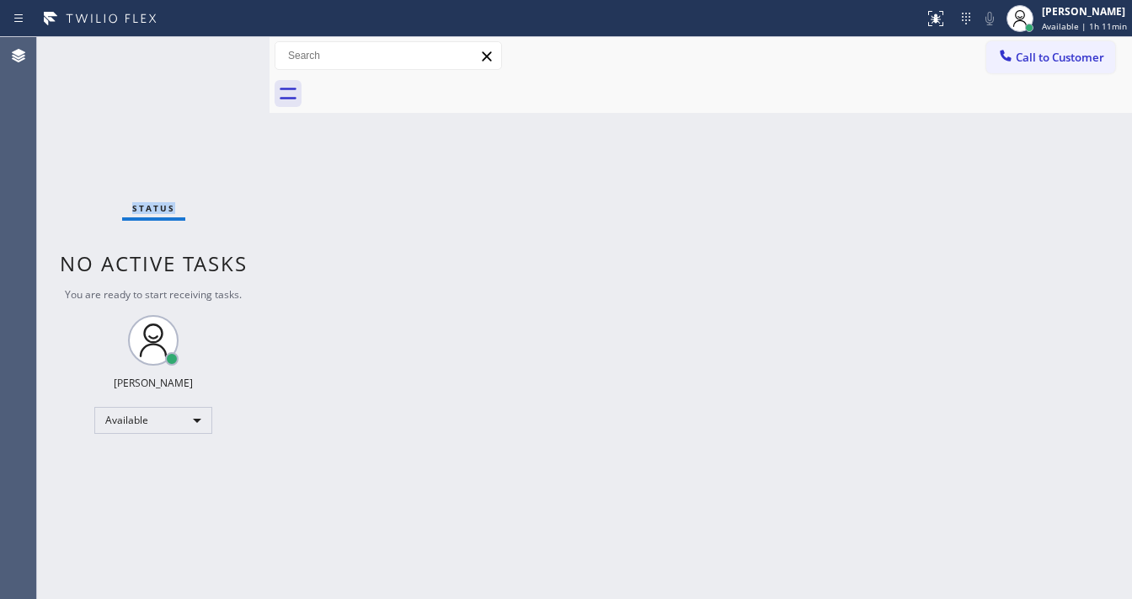
click at [226, 45] on div "Status No active tasks You are ready to start receiving tasks. Michael Javier A…" at bounding box center [153, 318] width 232 height 562
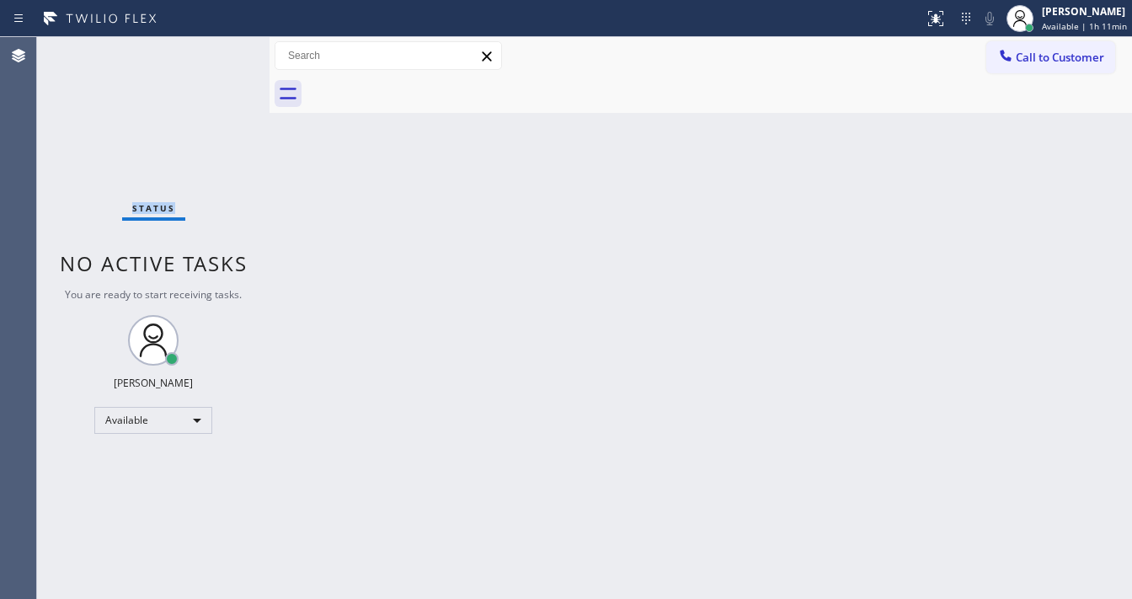
click at [226, 45] on div "Status No active tasks You are ready to start receiving tasks. Michael Javier A…" at bounding box center [153, 318] width 232 height 562
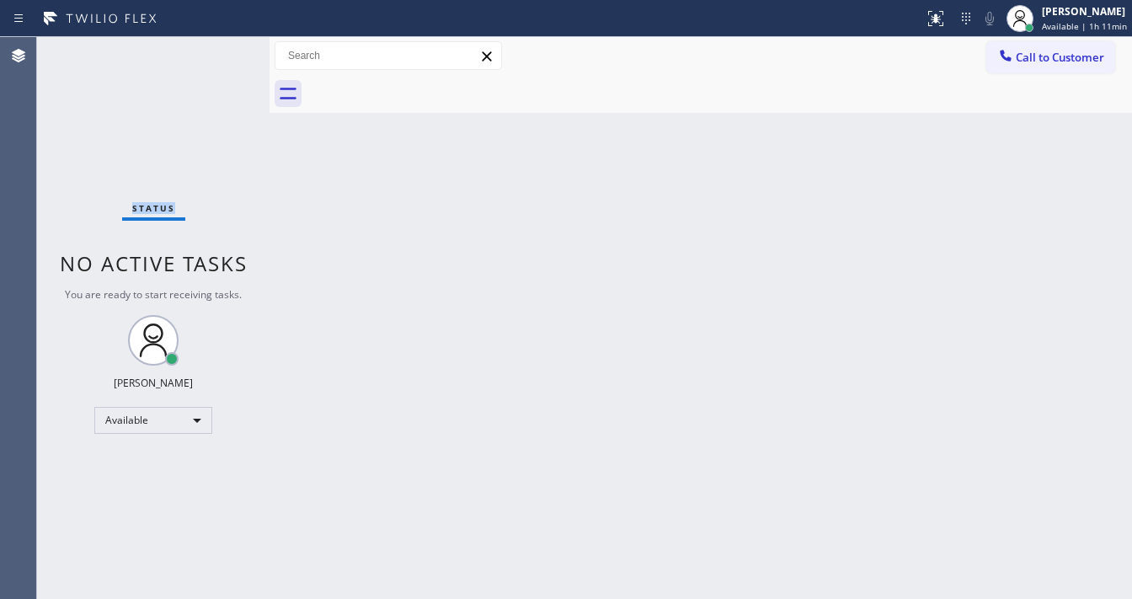
click at [226, 45] on div "Status No active tasks You are ready to start receiving tasks. Michael Javier A…" at bounding box center [153, 318] width 232 height 562
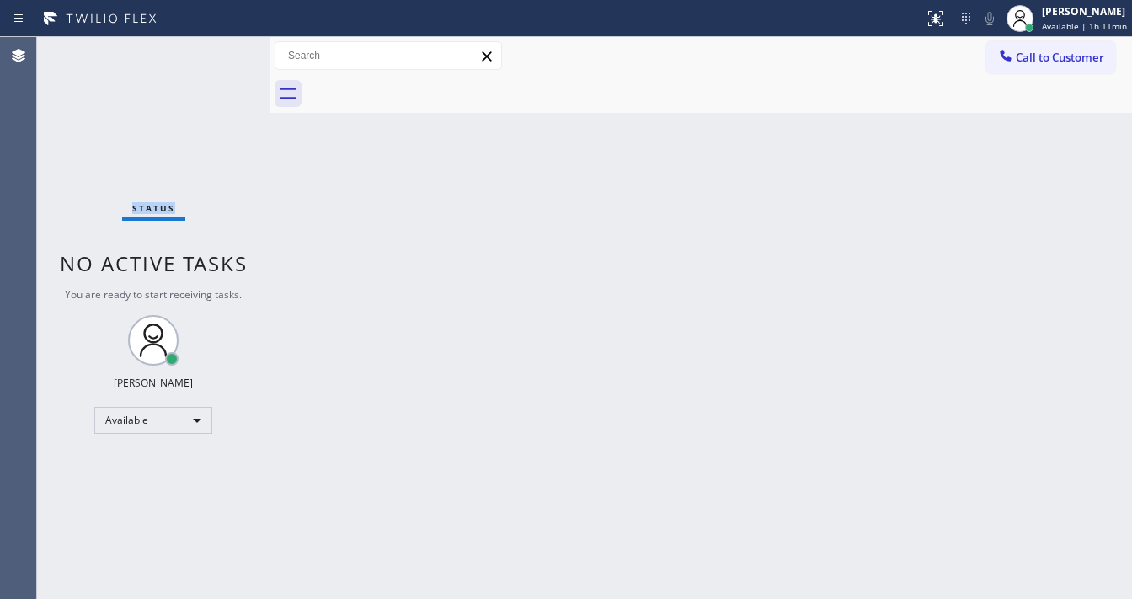
click at [226, 45] on div "Status No active tasks You are ready to start receiving tasks. Michael Javier A…" at bounding box center [153, 318] width 232 height 562
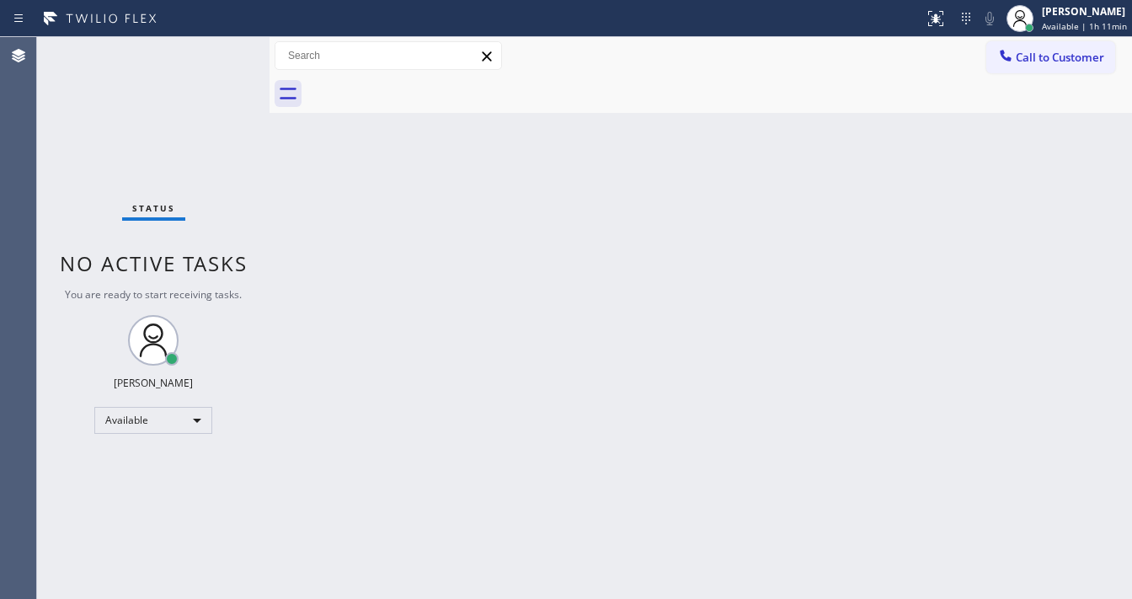
click at [226, 45] on div "Status No active tasks You are ready to start receiving tasks. Michael Javier A…" at bounding box center [153, 318] width 232 height 562
click at [218, 43] on div "Status No active tasks You are ready to start receiving tasks. Michael Javier A…" at bounding box center [153, 318] width 232 height 562
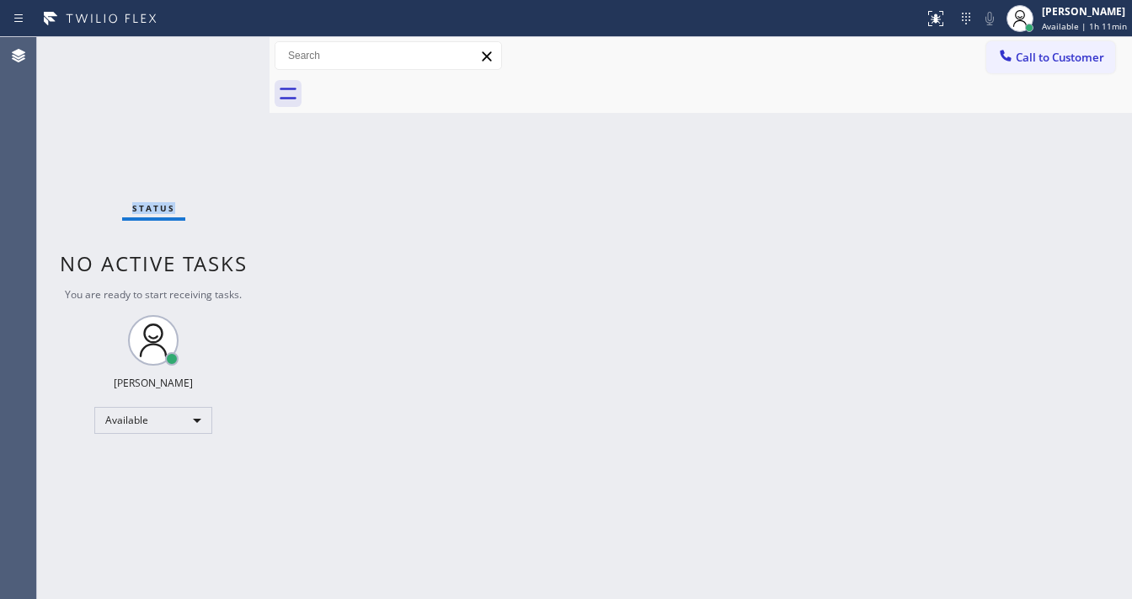
click at [218, 43] on div "Status No active tasks You are ready to start receiving tasks. Michael Javier A…" at bounding box center [153, 318] width 232 height 562
click at [216, 43] on div "Status No active tasks You are ready to start receiving tasks. Michael Javier A…" at bounding box center [153, 318] width 232 height 562
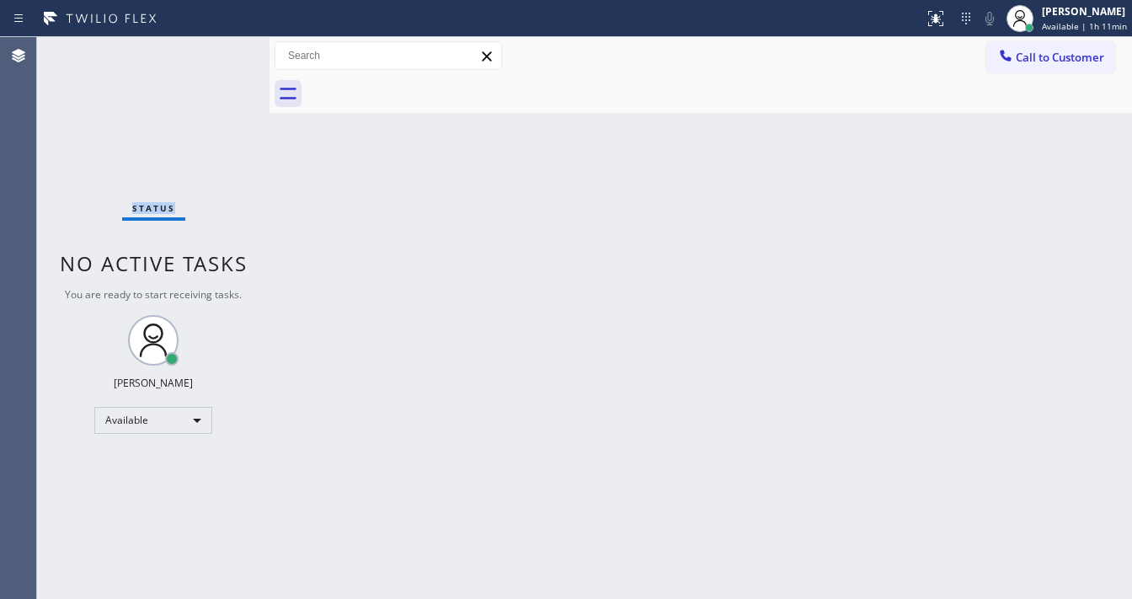
click at [222, 56] on div "Status No active tasks You are ready to start receiving tasks. Michael Javier A…" at bounding box center [153, 318] width 232 height 562
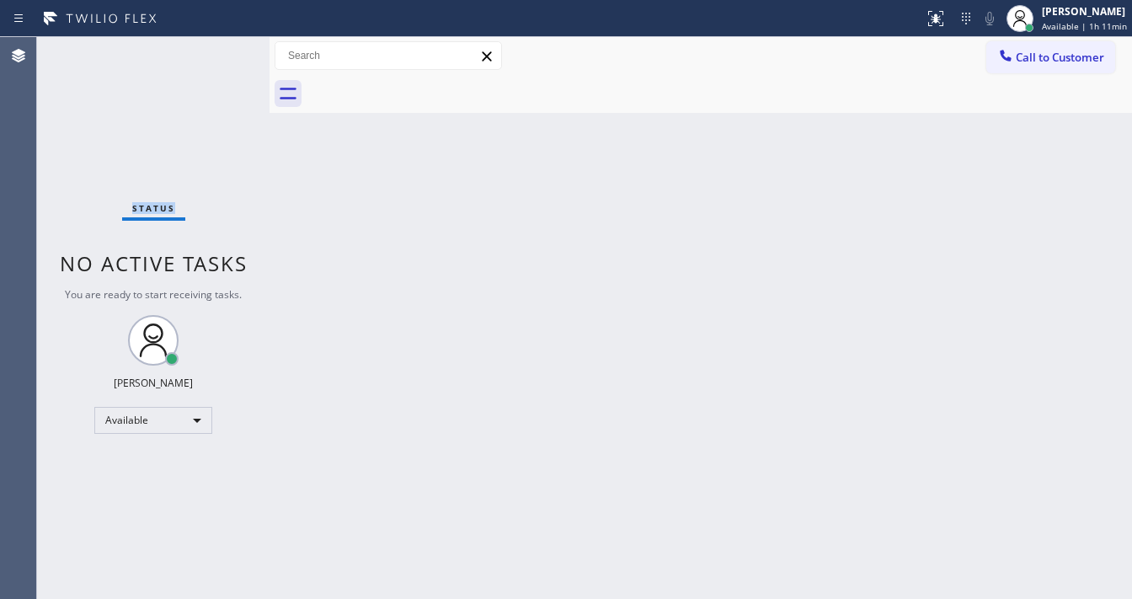
click at [222, 56] on div "Status No active tasks You are ready to start receiving tasks. Michael Javier A…" at bounding box center [153, 318] width 232 height 562
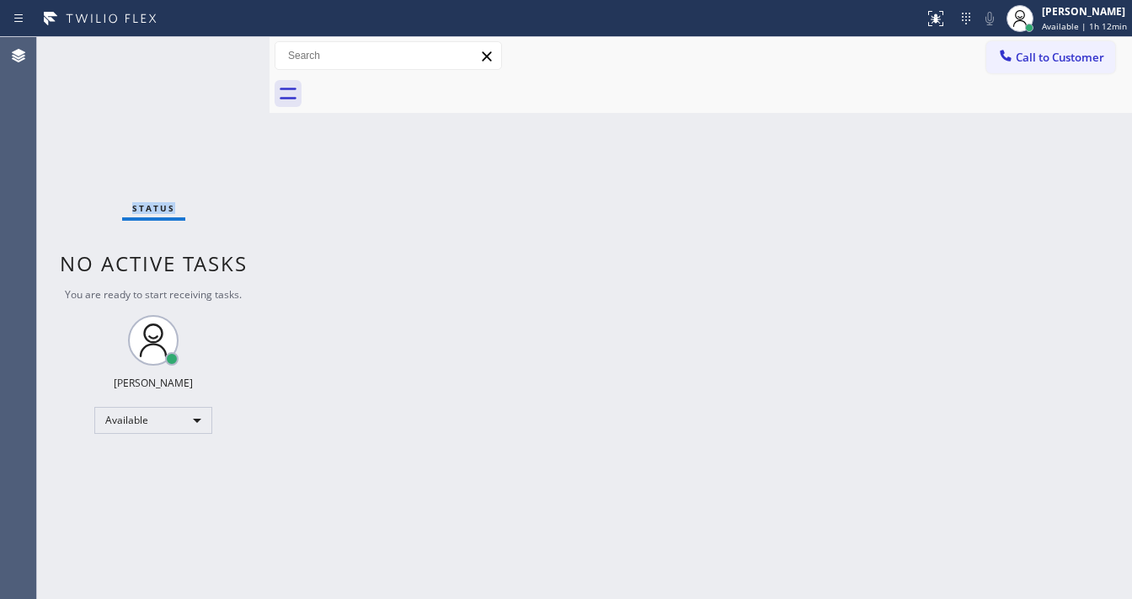
click at [222, 56] on div "Status No active tasks You are ready to start receiving tasks. Michael Javier A…" at bounding box center [153, 318] width 232 height 562
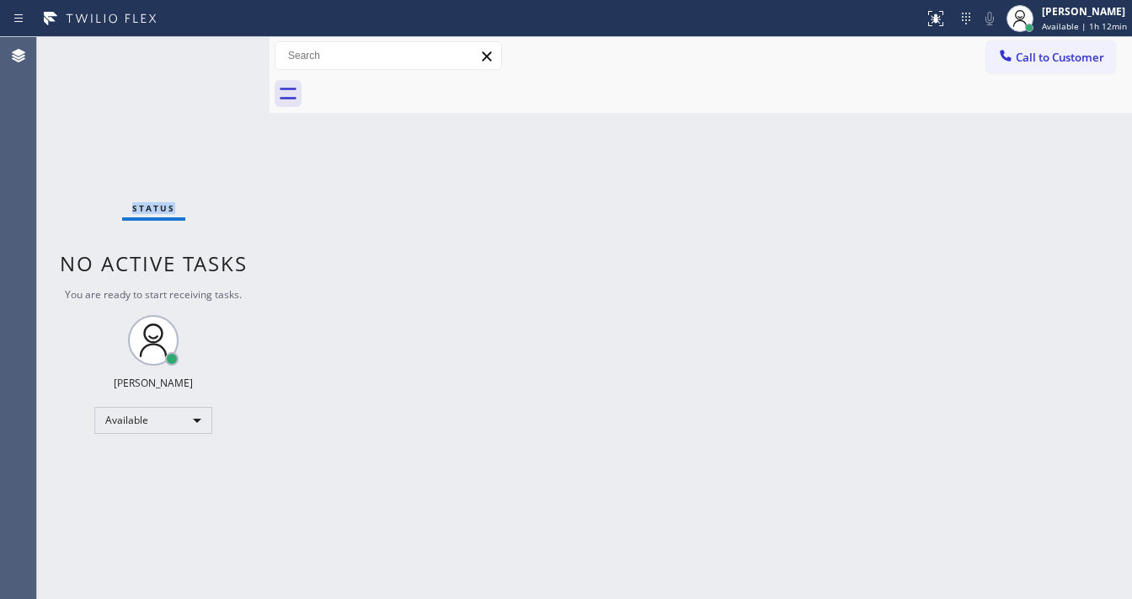
click at [222, 56] on div "Status No active tasks You are ready to start receiving tasks. Michael Javier A…" at bounding box center [153, 318] width 232 height 562
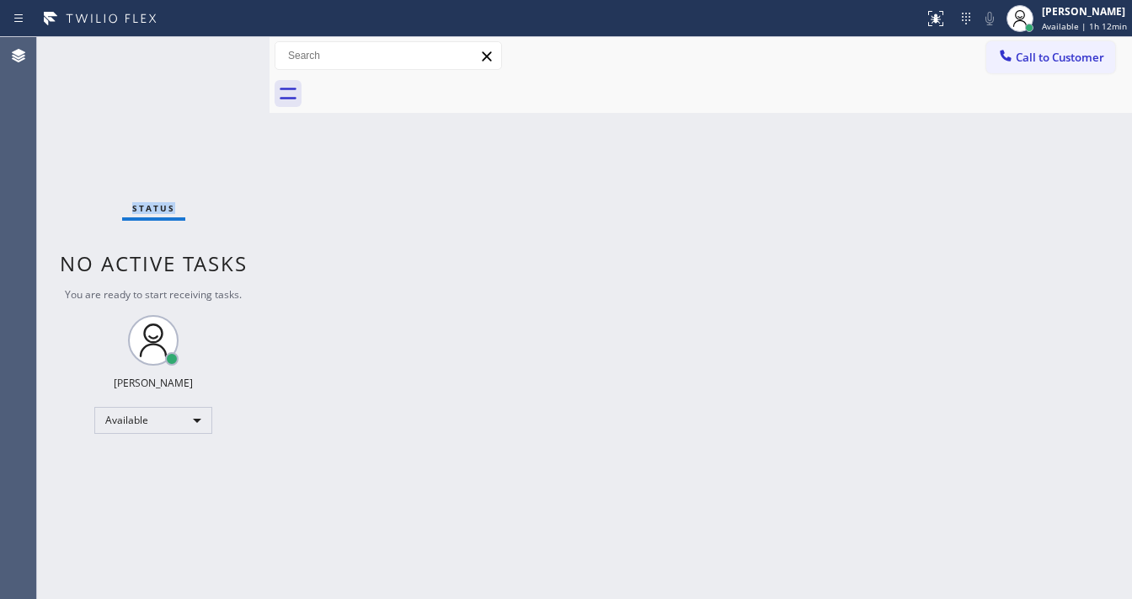
click at [222, 56] on div "Status No active tasks You are ready to start receiving tasks. Michael Javier A…" at bounding box center [153, 318] width 232 height 562
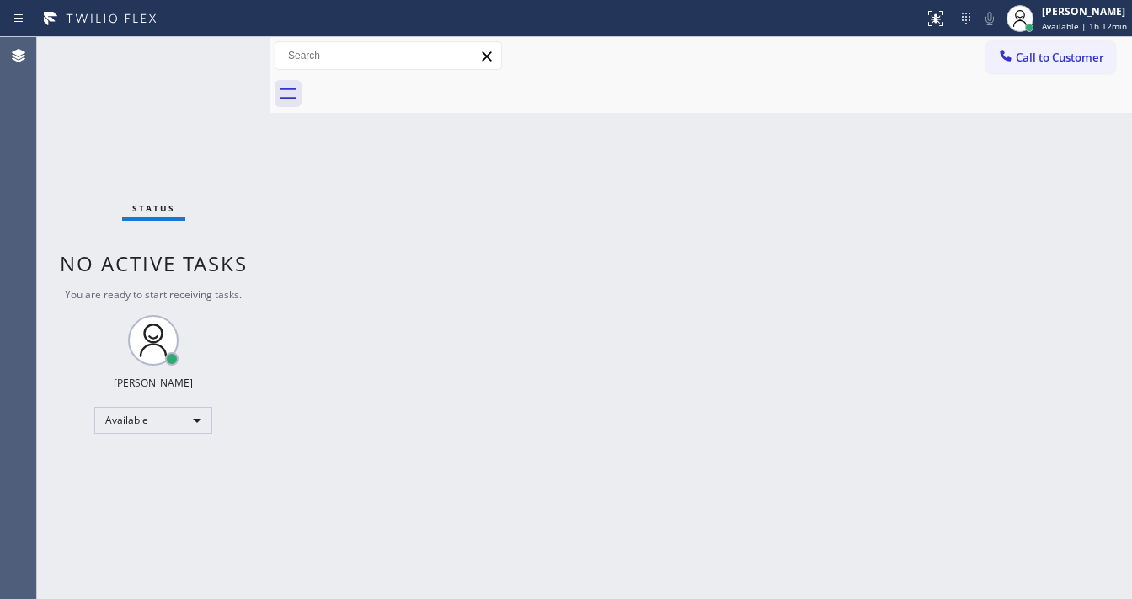
click at [222, 56] on div "Status No active tasks You are ready to start receiving tasks. Michael Javier A…" at bounding box center [153, 318] width 232 height 562
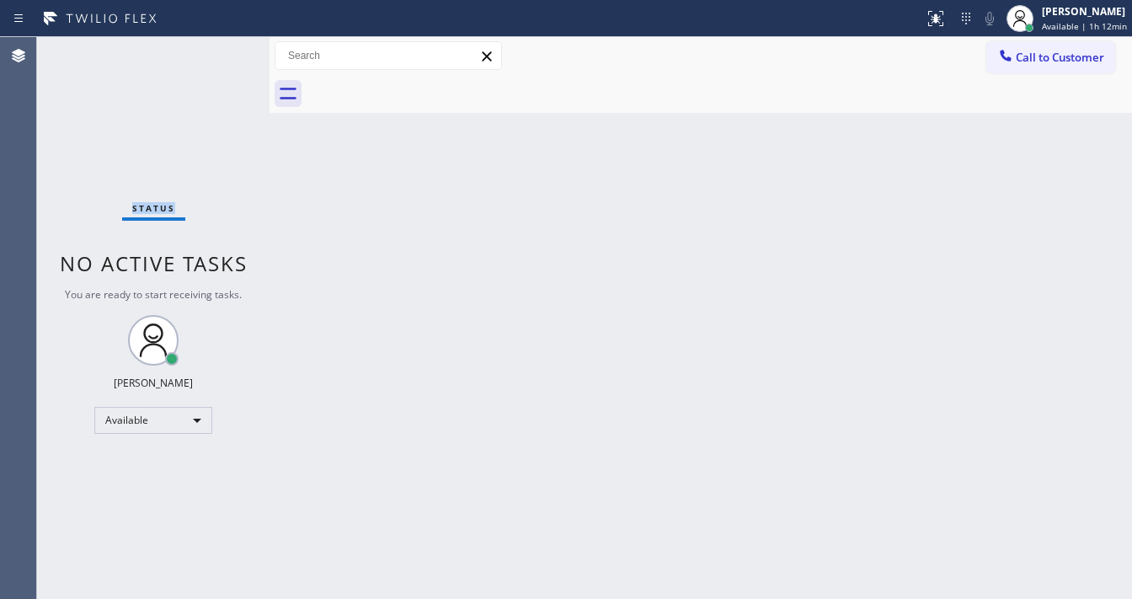
click at [222, 56] on div "Status No active tasks You are ready to start receiving tasks. Michael Javier A…" at bounding box center [153, 318] width 232 height 562
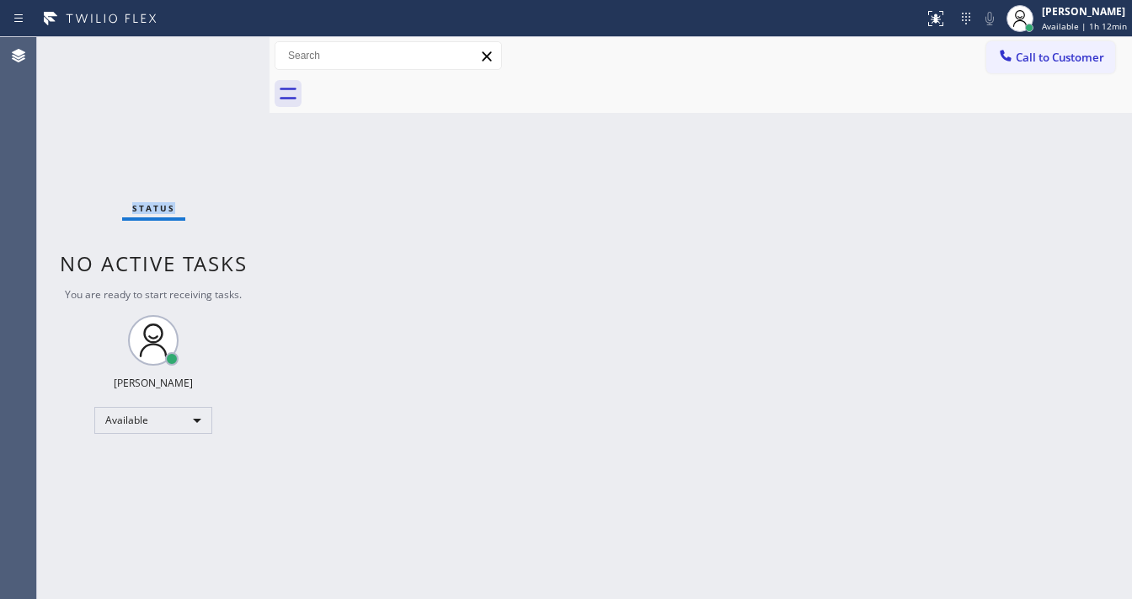
click at [222, 56] on div "Status No active tasks You are ready to start receiving tasks. Michael Javier A…" at bounding box center [153, 318] width 232 height 562
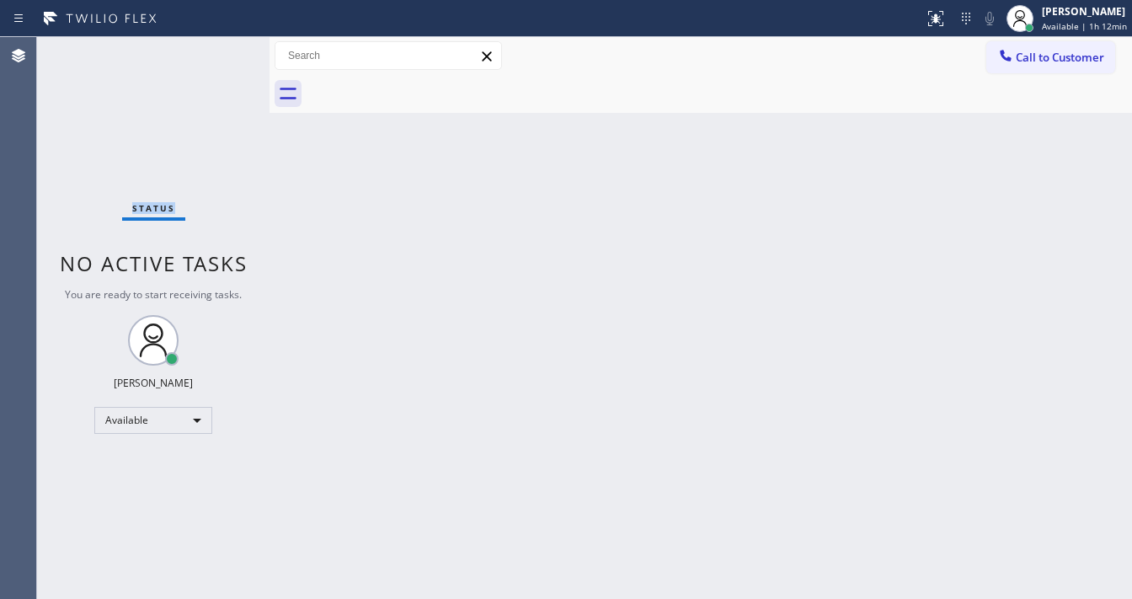
click at [222, 56] on div "Status No active tasks You are ready to start receiving tasks. Michael Javier A…" at bounding box center [153, 318] width 232 height 562
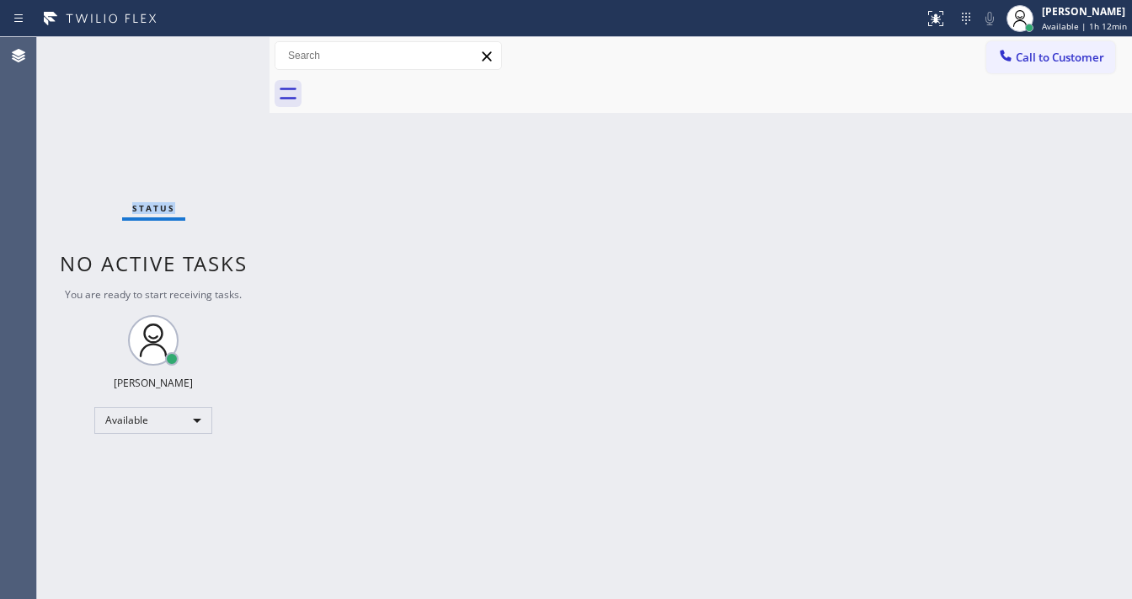
click at [222, 56] on div "Status No active tasks You are ready to start receiving tasks. Michael Javier A…" at bounding box center [153, 318] width 232 height 562
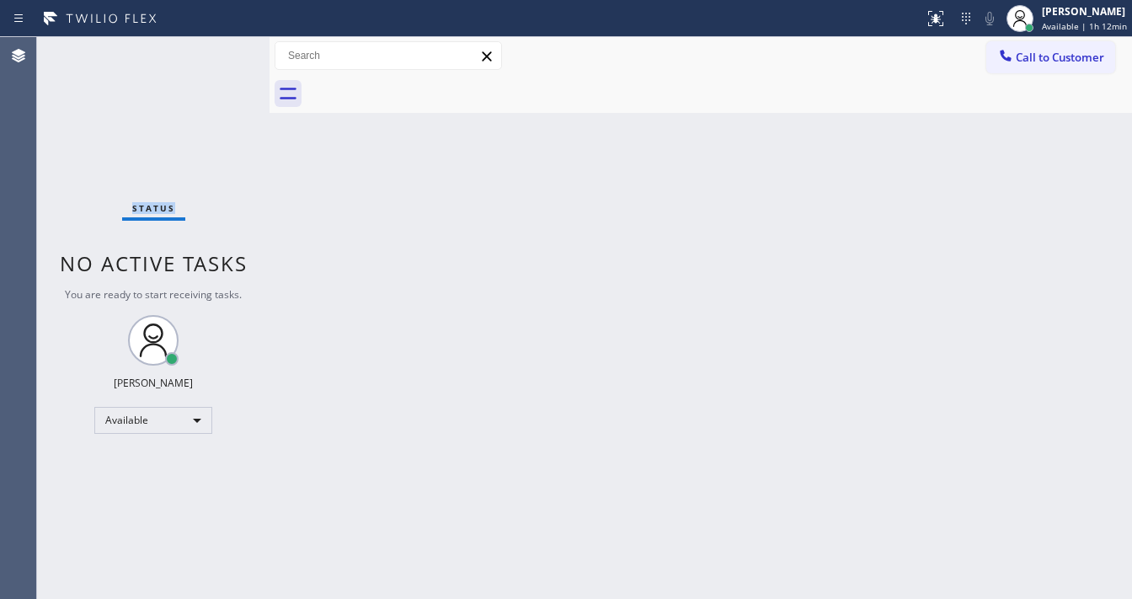
click at [222, 56] on div "Status No active tasks You are ready to start receiving tasks. Michael Javier A…" at bounding box center [153, 318] width 232 height 562
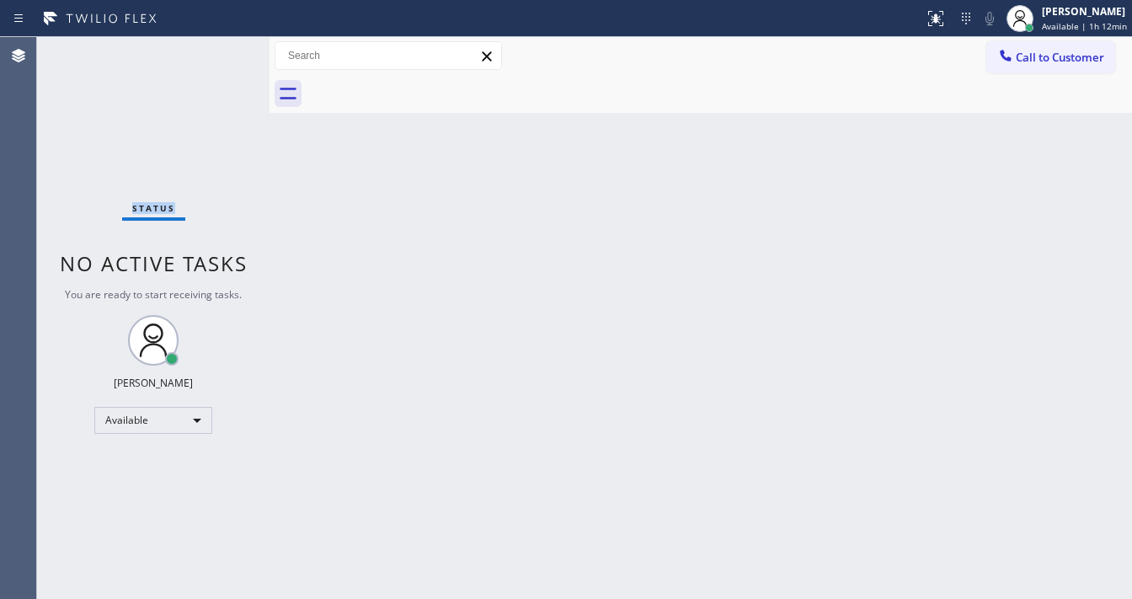
click at [222, 56] on div "Status No active tasks You are ready to start receiving tasks. Michael Javier A…" at bounding box center [153, 318] width 232 height 562
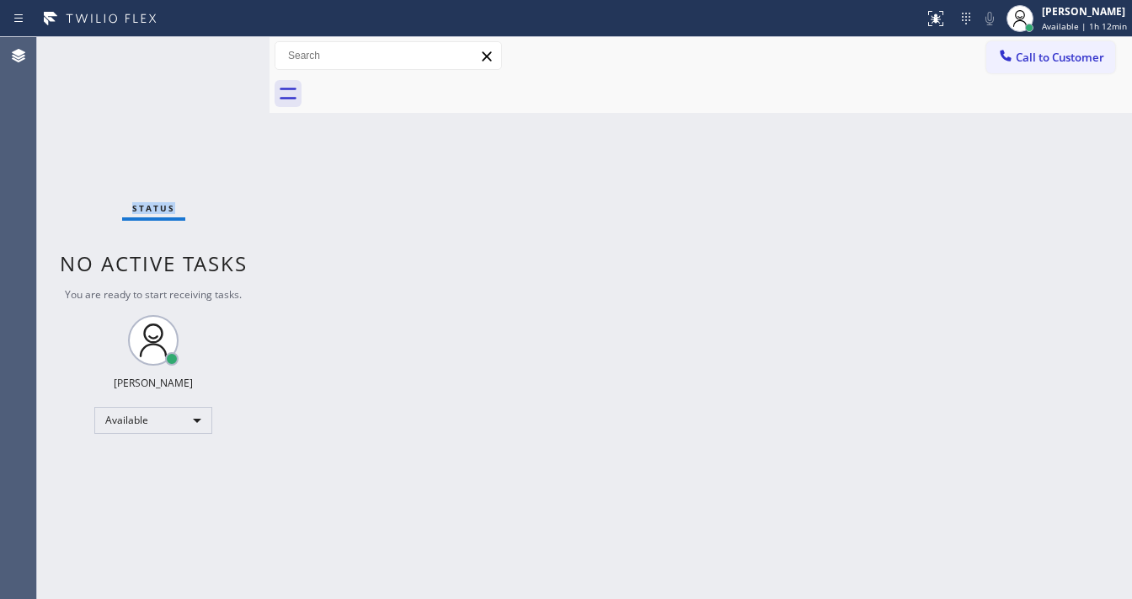
click at [222, 56] on div "Status No active tasks You are ready to start receiving tasks. Michael Javier A…" at bounding box center [153, 318] width 232 height 562
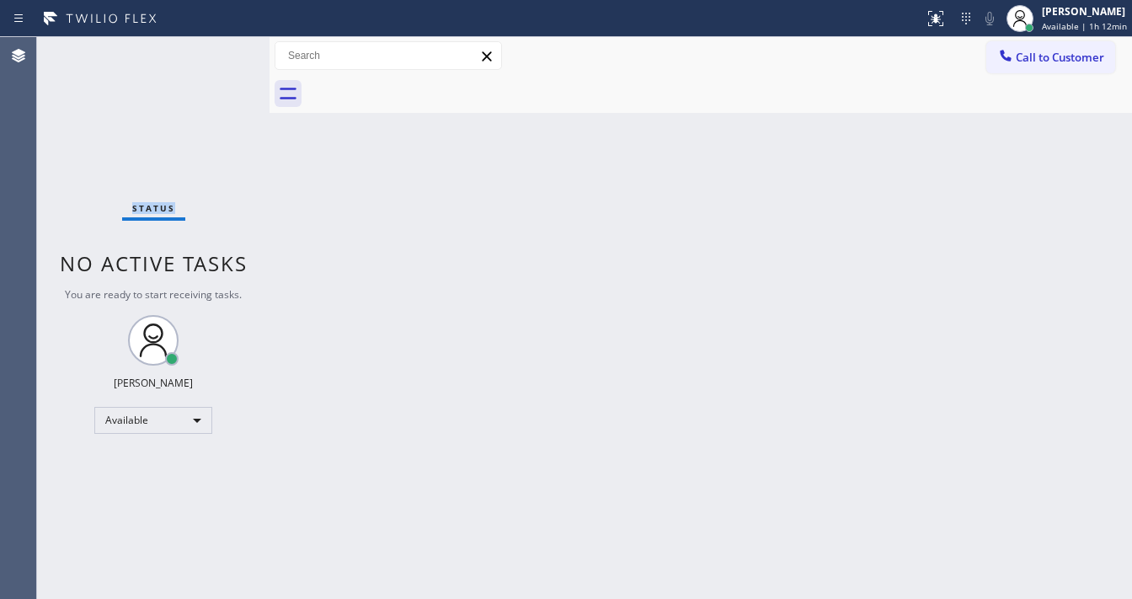
click at [222, 56] on div "Status No active tasks You are ready to start receiving tasks. Michael Javier A…" at bounding box center [153, 318] width 232 height 562
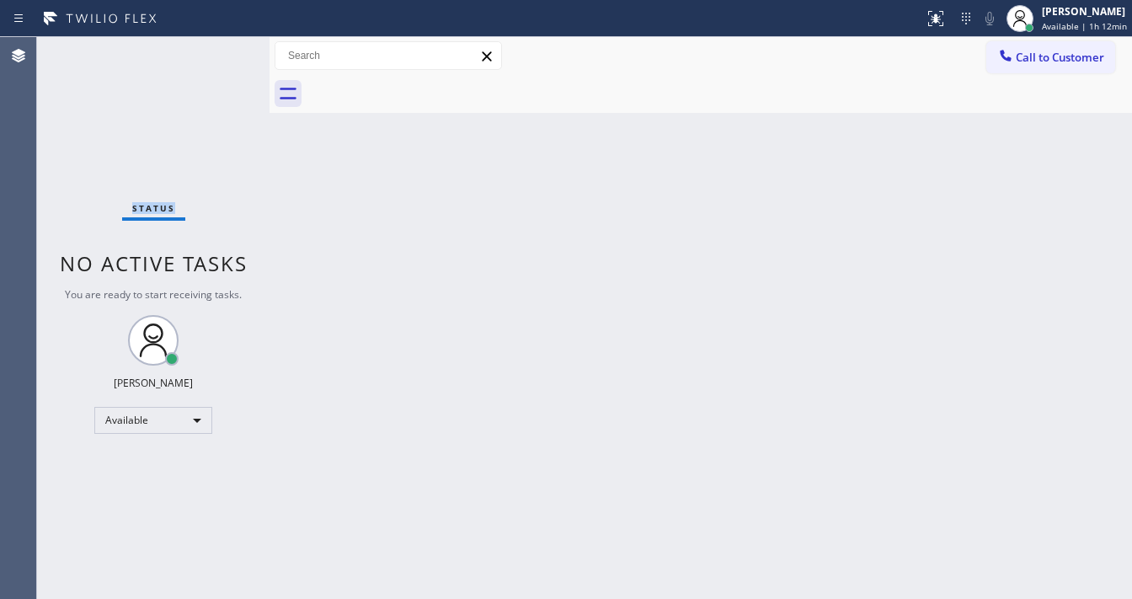
click at [222, 56] on div "Status No active tasks You are ready to start receiving tasks. Michael Javier A…" at bounding box center [153, 318] width 232 height 562
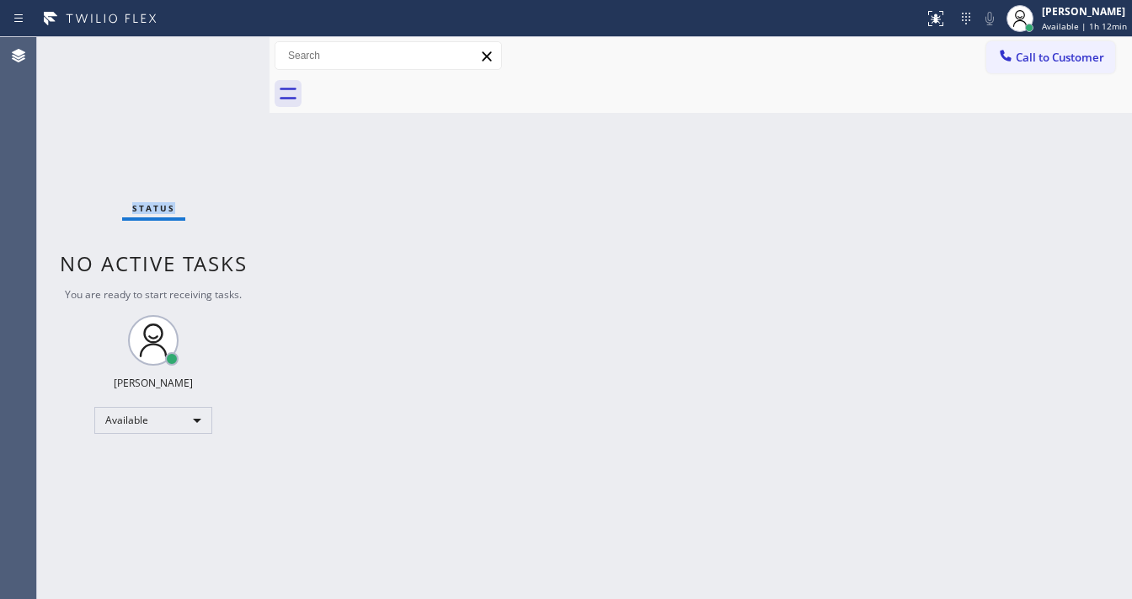
click at [222, 56] on div "Status No active tasks You are ready to start receiving tasks. Michael Javier A…" at bounding box center [153, 318] width 232 height 562
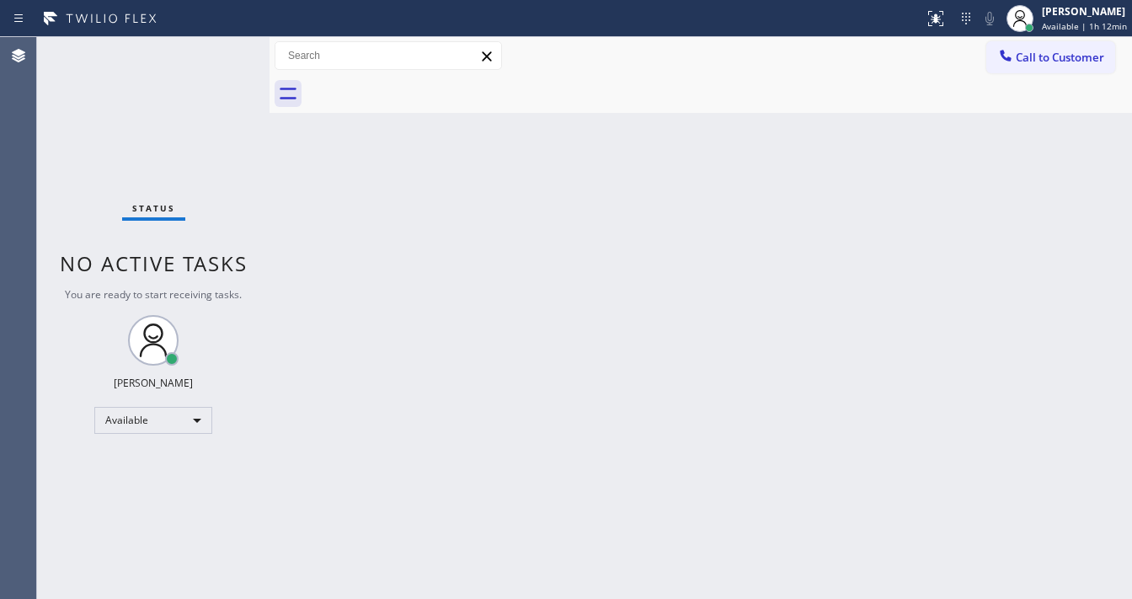
click at [222, 56] on div "Status No active tasks You are ready to start receiving tasks. Michael Javier A…" at bounding box center [153, 318] width 232 height 562
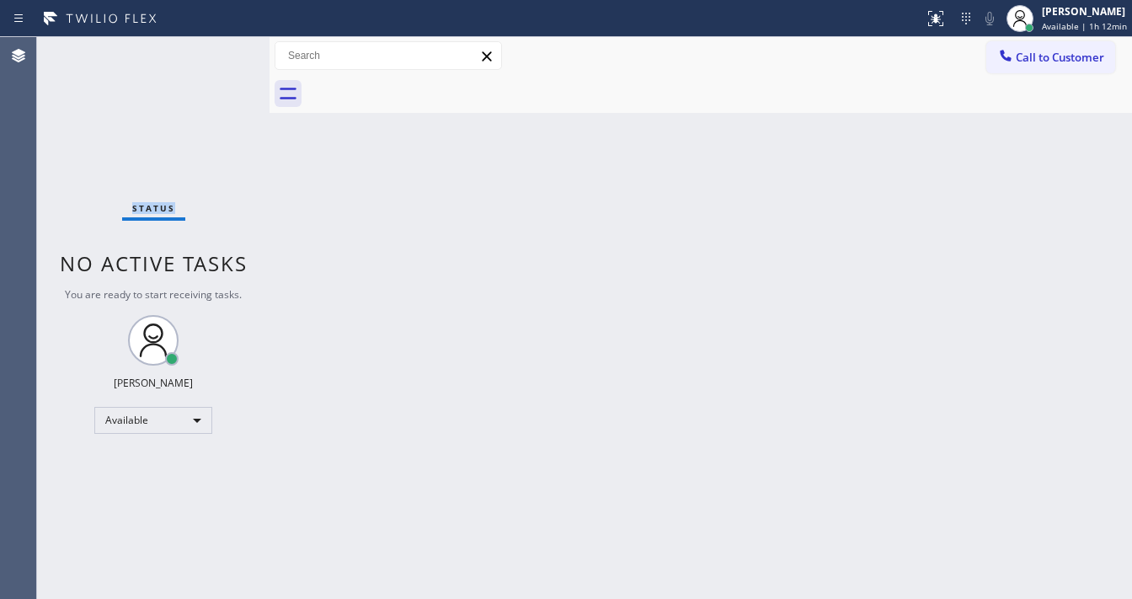
click at [222, 56] on div "Status No active tasks You are ready to start receiving tasks. Michael Javier A…" at bounding box center [153, 318] width 232 height 562
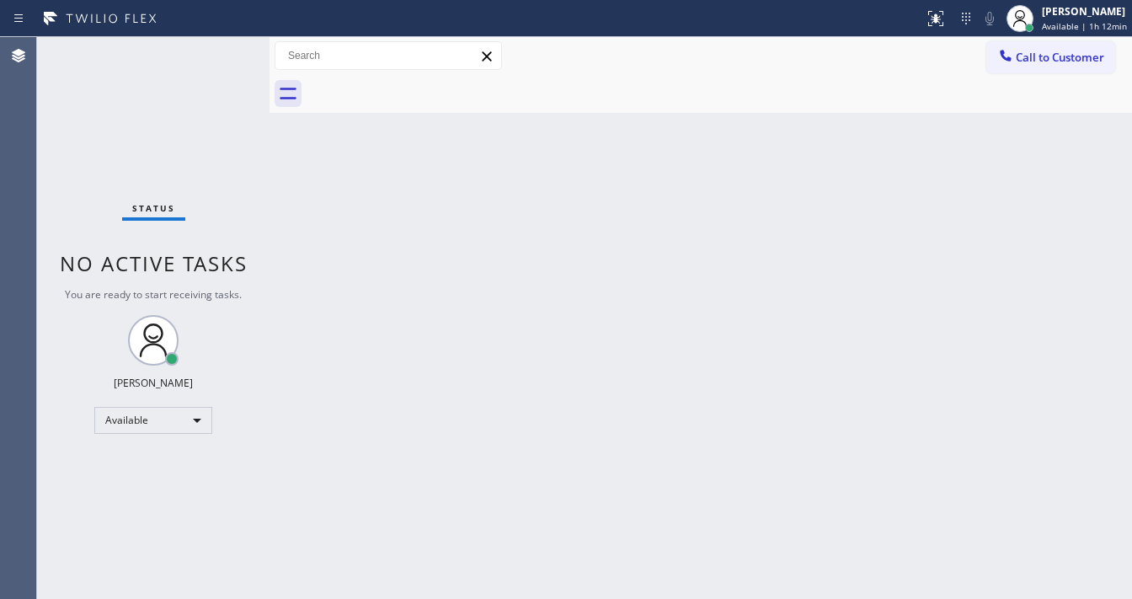
click at [222, 56] on div "Status No active tasks You are ready to start receiving tasks. Michael Javier A…" at bounding box center [153, 318] width 232 height 562
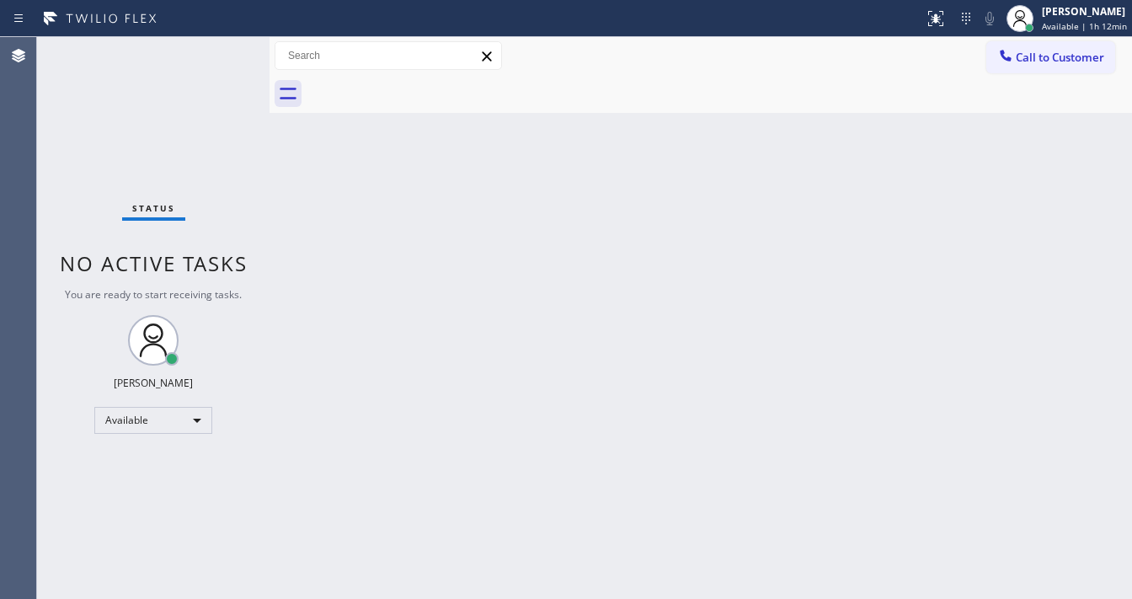
click at [222, 56] on div "Status No active tasks You are ready to start receiving tasks. Michael Javier A…" at bounding box center [153, 318] width 232 height 562
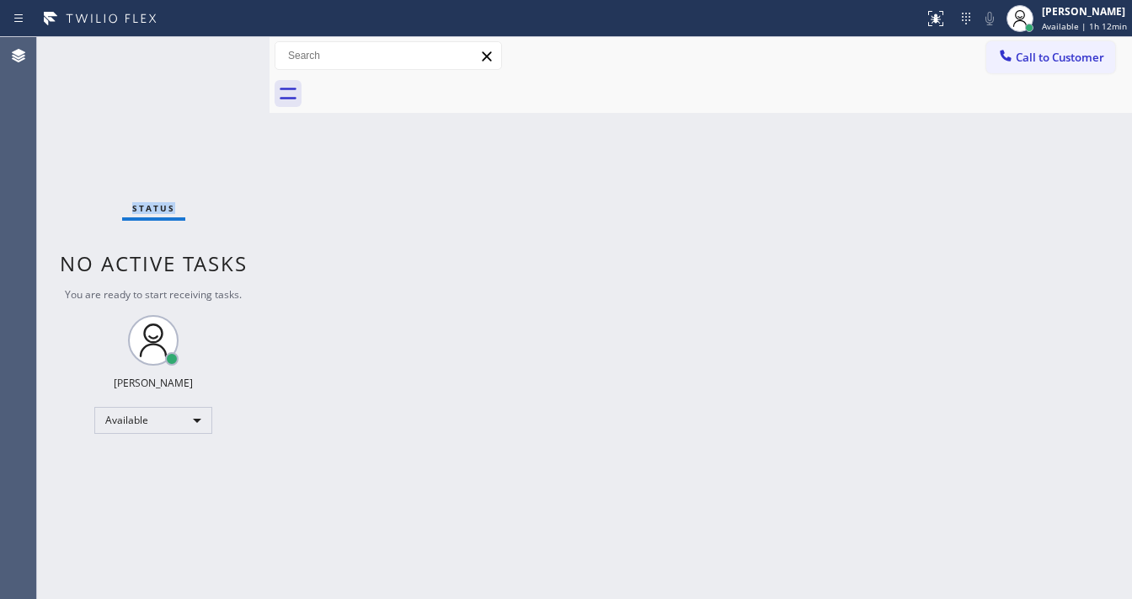
click at [222, 56] on div "Status No active tasks You are ready to start receiving tasks. Michael Javier A…" at bounding box center [153, 318] width 232 height 562
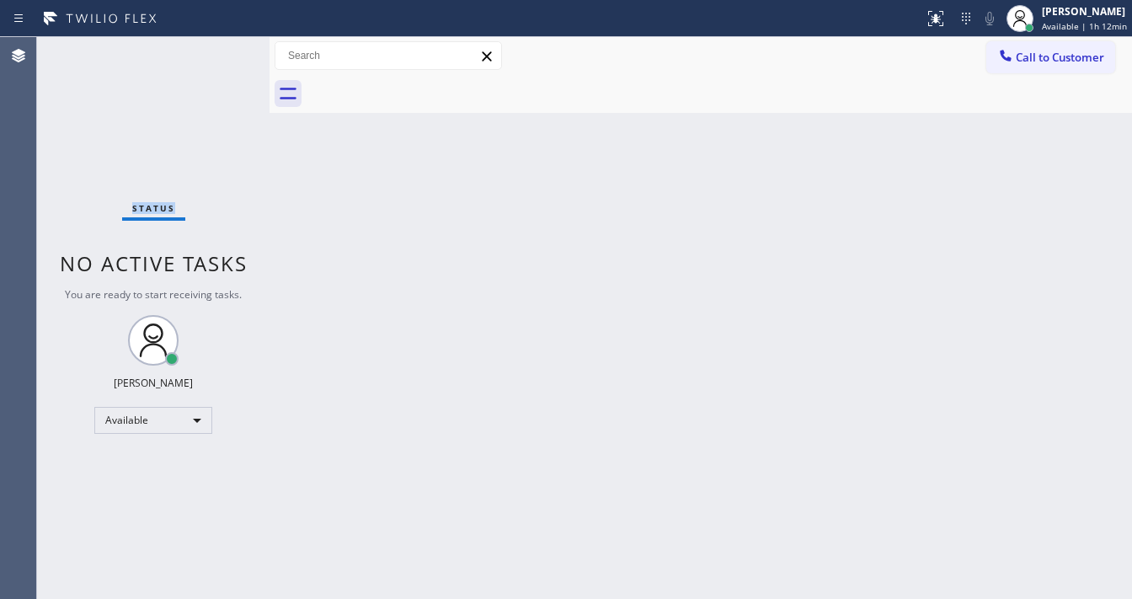
click at [222, 56] on div "Status No active tasks You are ready to start receiving tasks. Michael Javier A…" at bounding box center [153, 318] width 232 height 562
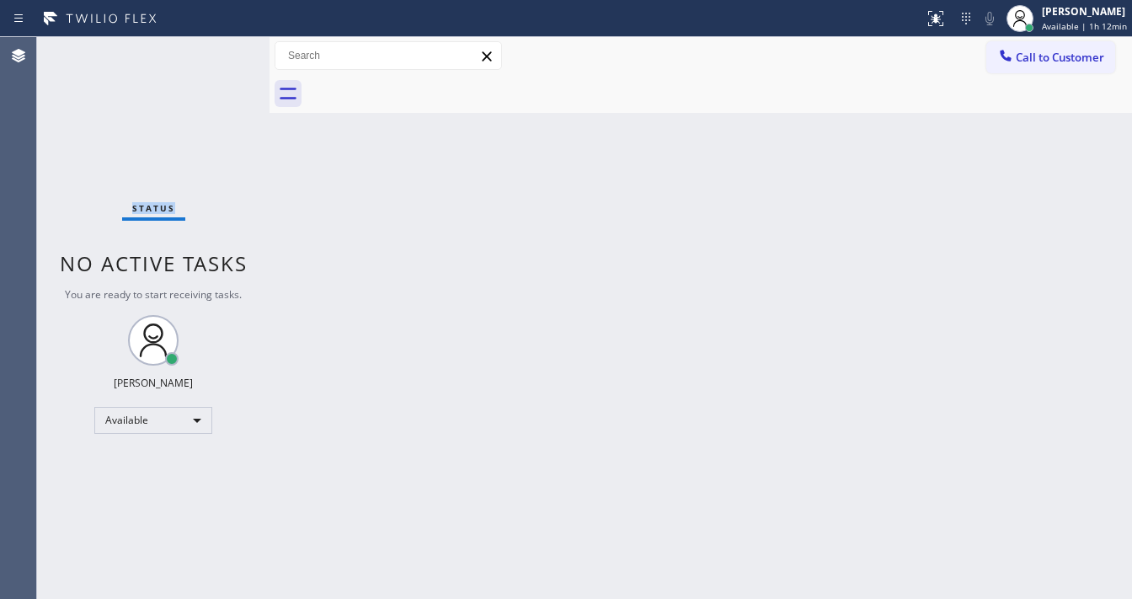
click at [222, 56] on div "Status No active tasks You are ready to start receiving tasks. Michael Javier A…" at bounding box center [153, 318] width 232 height 562
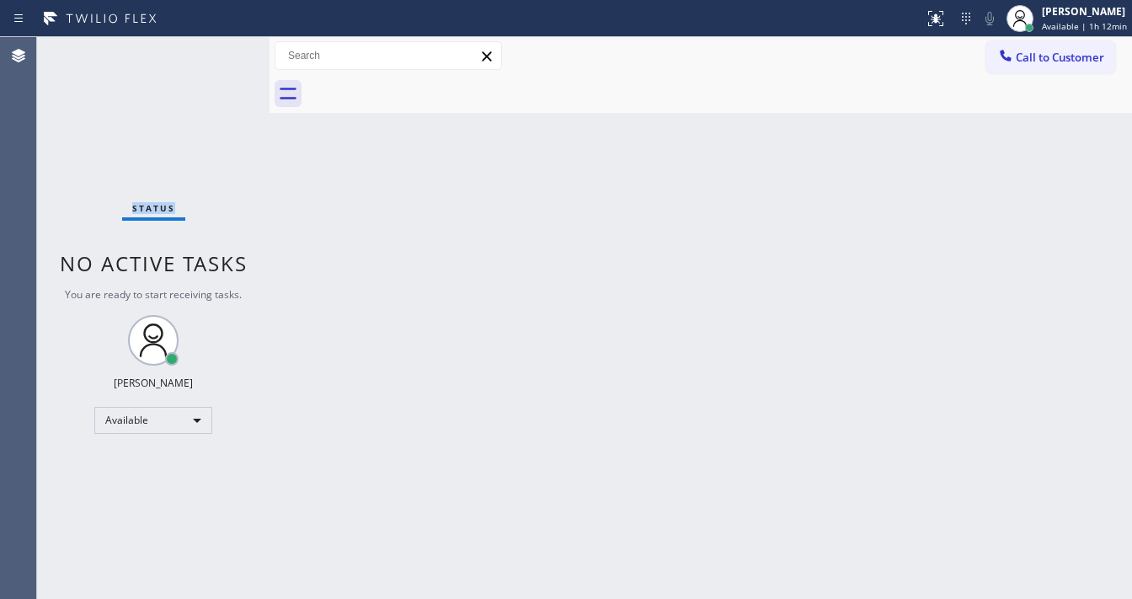
click at [222, 56] on div "Status No active tasks You are ready to start receiving tasks. Michael Javier A…" at bounding box center [153, 318] width 232 height 562
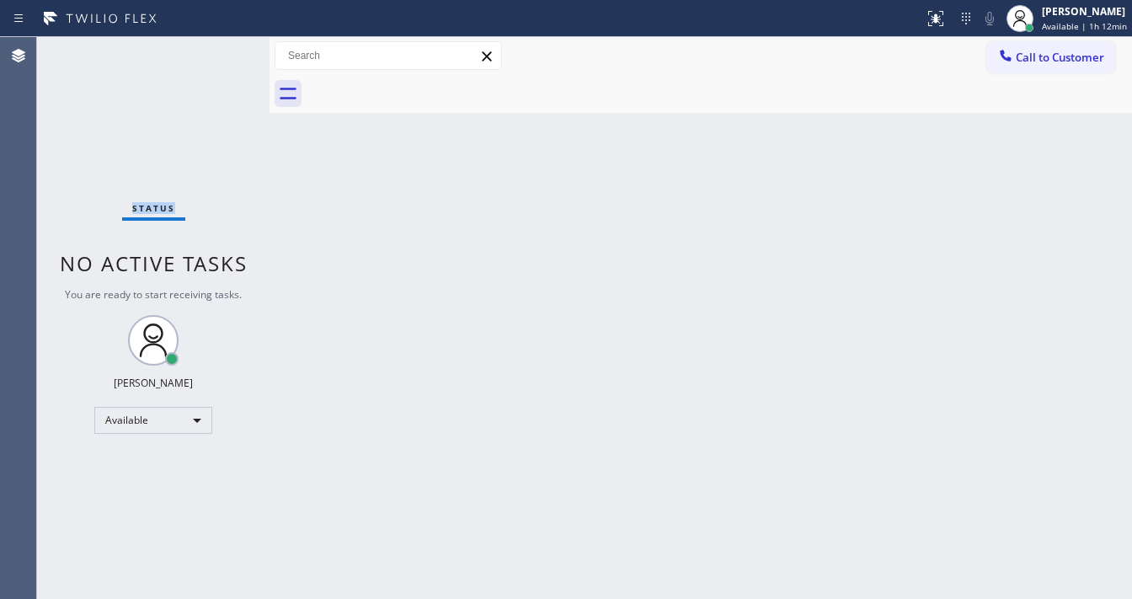
click at [222, 56] on div "Status No active tasks You are ready to start receiving tasks. Michael Javier A…" at bounding box center [153, 318] width 232 height 562
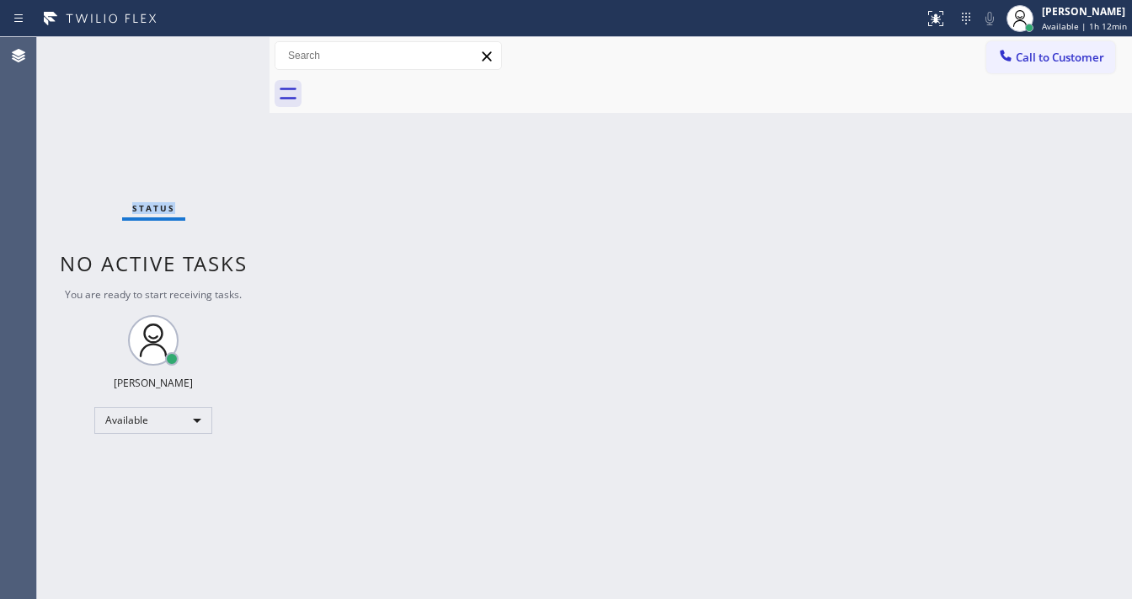
click at [222, 56] on div "Status No active tasks You are ready to start receiving tasks. Michael Javier A…" at bounding box center [153, 318] width 232 height 562
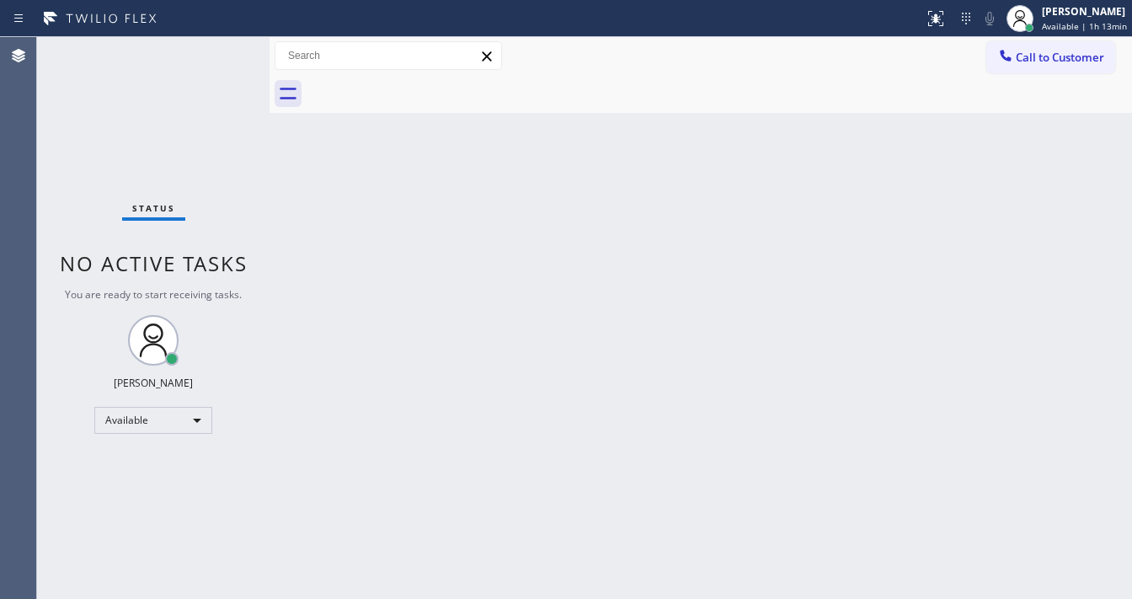
click at [222, 56] on div "Status No active tasks You are ready to start receiving tasks. Michael Javier A…" at bounding box center [153, 318] width 232 height 562
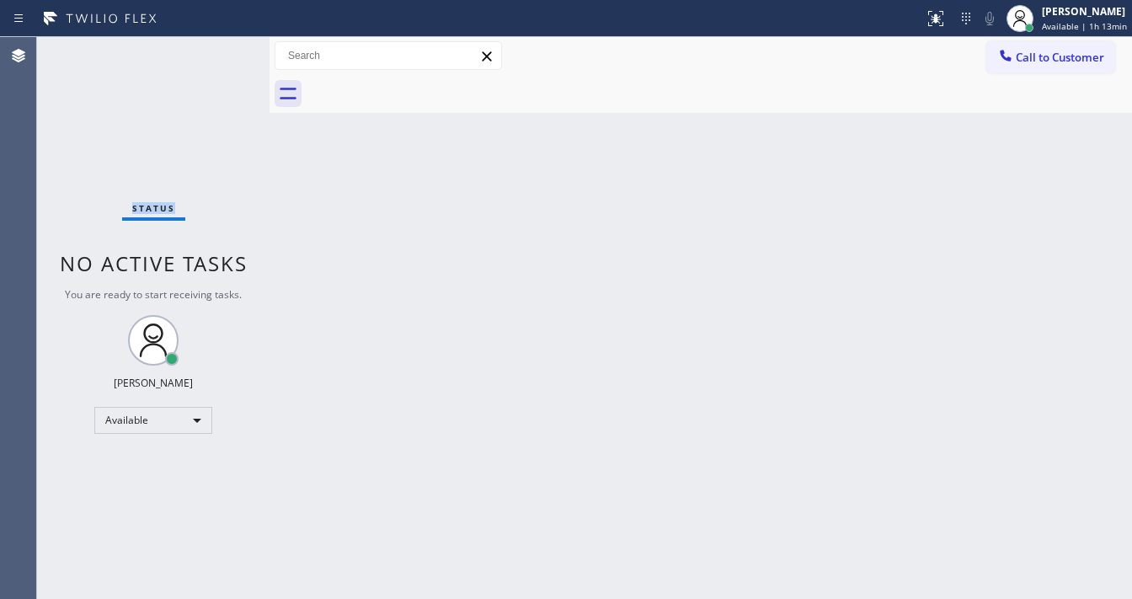
click at [222, 56] on div "Status No active tasks You are ready to start receiving tasks. Michael Javier A…" at bounding box center [153, 318] width 232 height 562
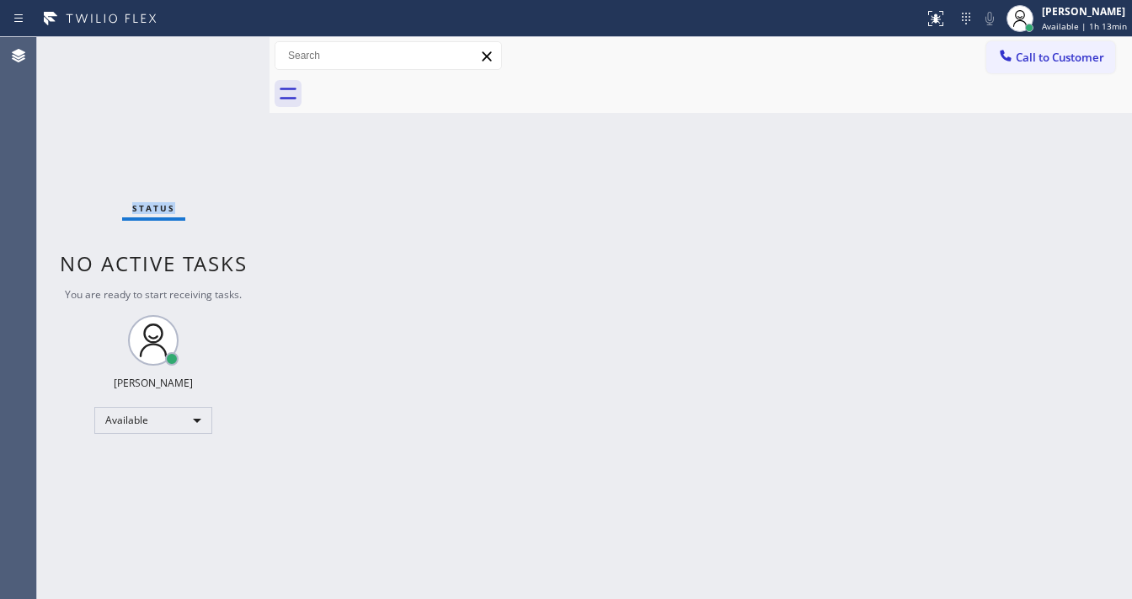
click at [222, 56] on div "Status No active tasks You are ready to start receiving tasks. Michael Javier A…" at bounding box center [153, 318] width 232 height 562
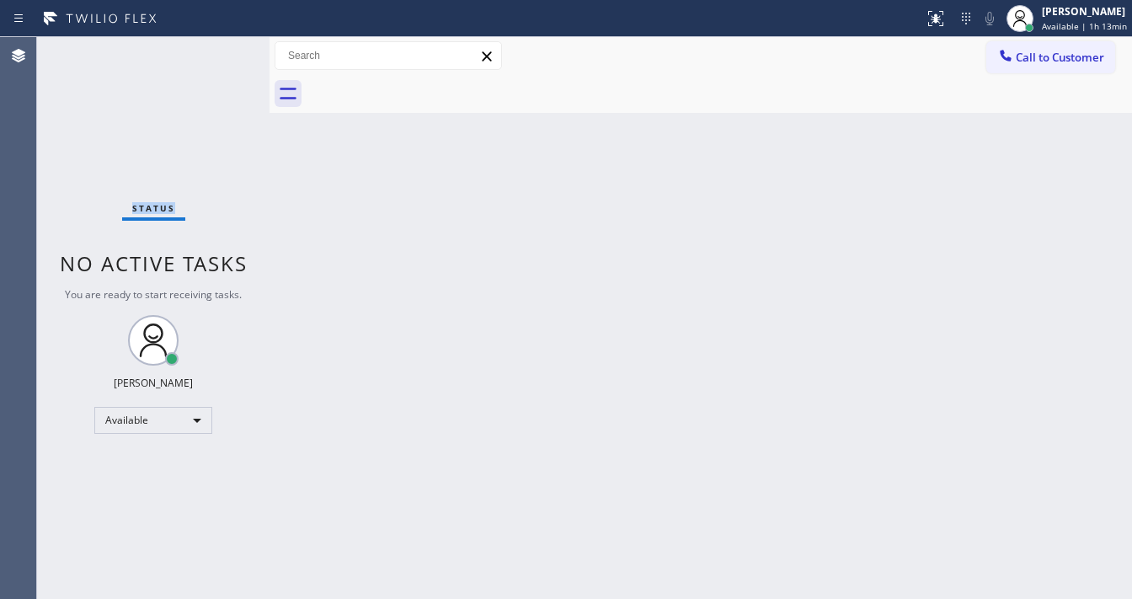
click at [222, 56] on div "Status No active tasks You are ready to start receiving tasks. Michael Javier A…" at bounding box center [153, 318] width 232 height 562
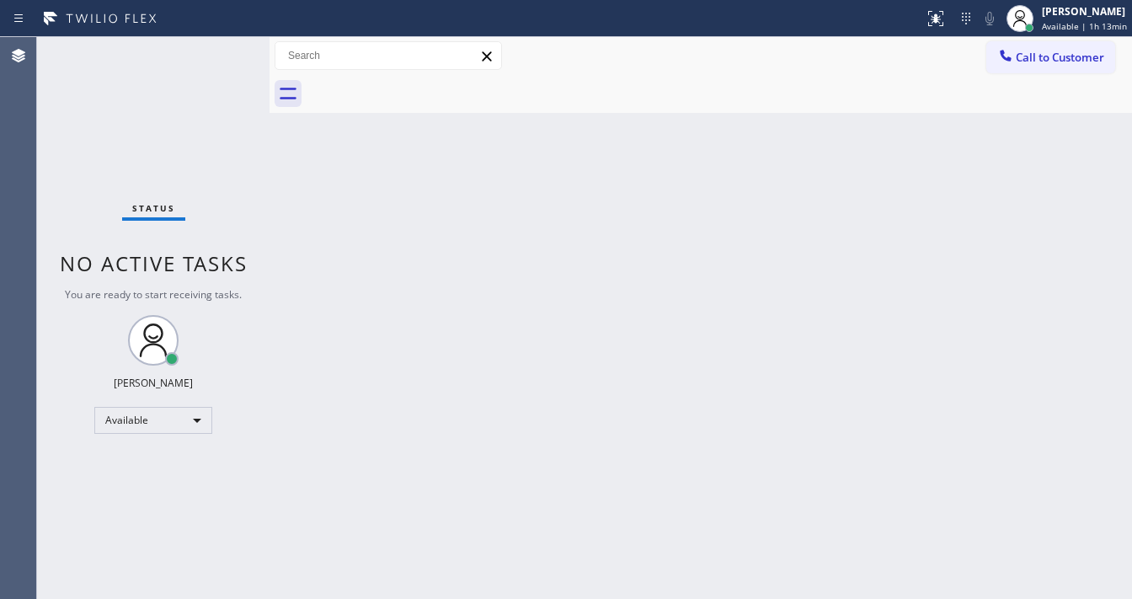
click at [222, 56] on div "Status No active tasks You are ready to start receiving tasks. Michael Javier A…" at bounding box center [153, 318] width 232 height 562
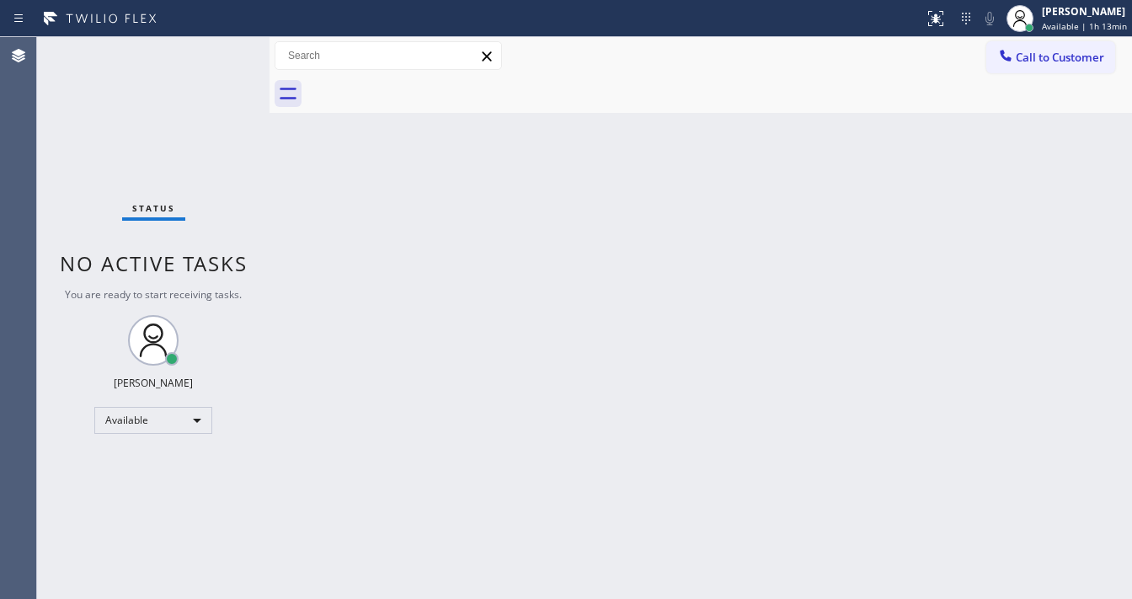
click at [222, 56] on div "Status No active tasks You are ready to start receiving tasks. Michael Javier A…" at bounding box center [153, 318] width 232 height 562
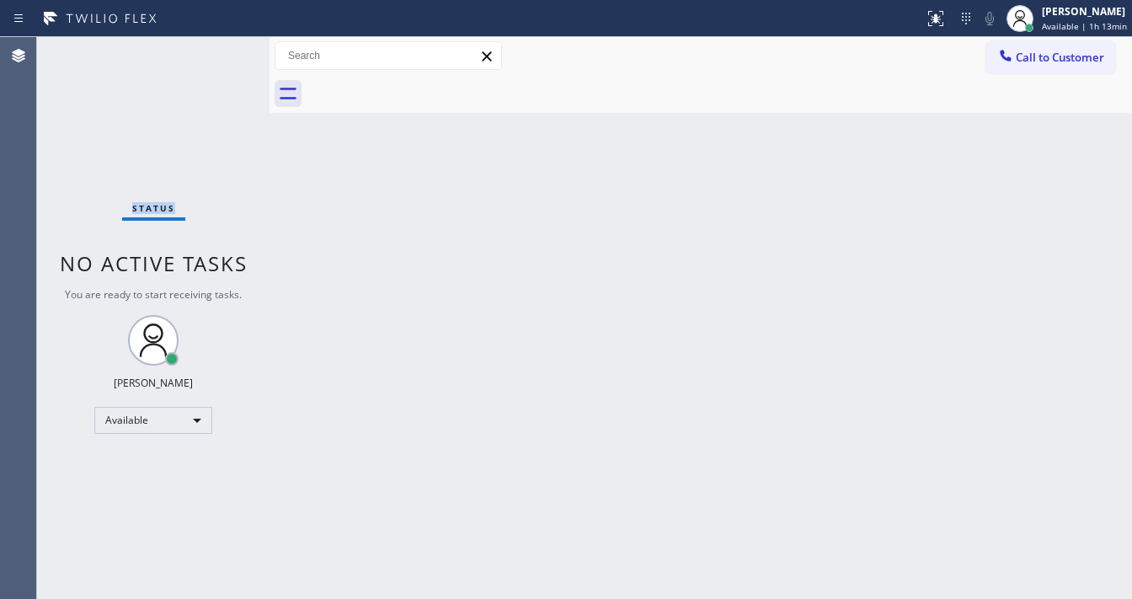
click at [222, 56] on div "Status No active tasks You are ready to start receiving tasks. Michael Javier A…" at bounding box center [153, 318] width 232 height 562
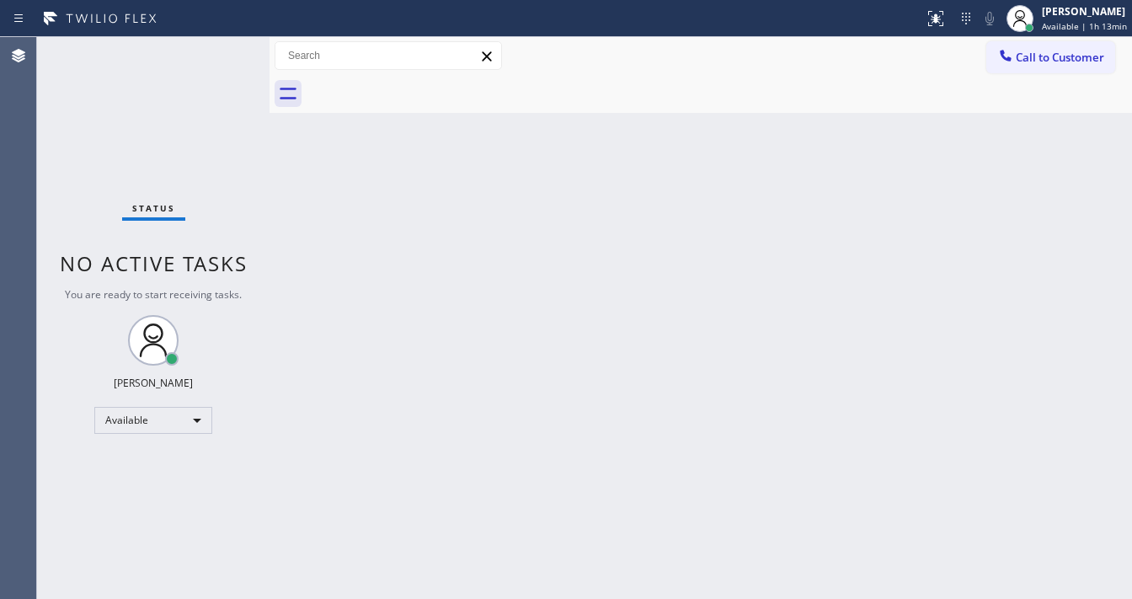
click at [222, 56] on div "Status No active tasks You are ready to start receiving tasks. Michael Javier A…" at bounding box center [153, 318] width 232 height 562
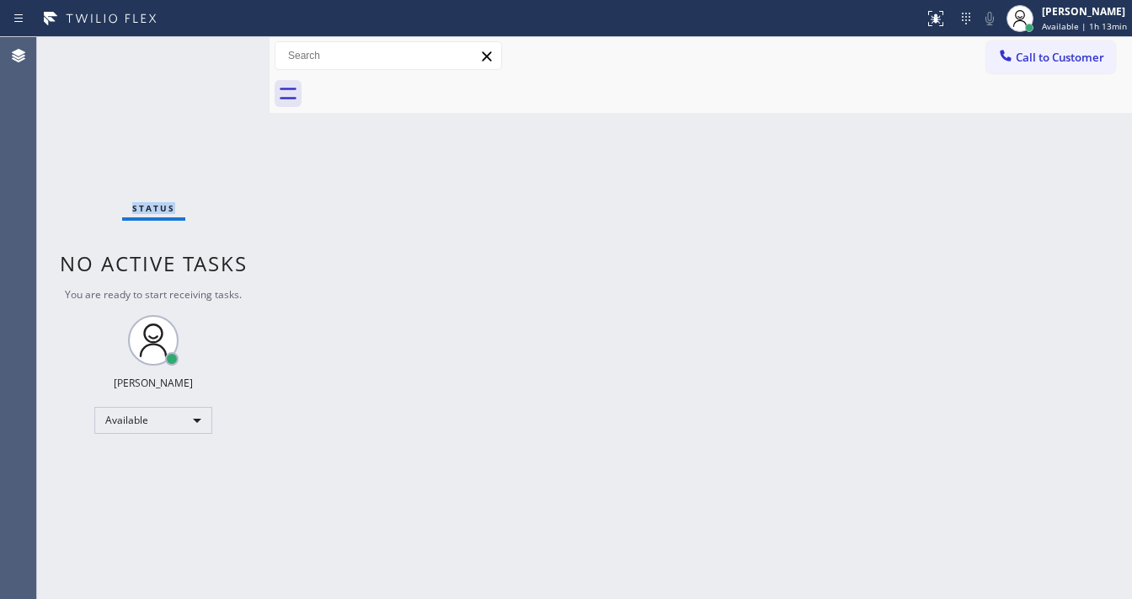
click at [222, 56] on div "Status No active tasks You are ready to start receiving tasks. Michael Javier A…" at bounding box center [153, 318] width 232 height 562
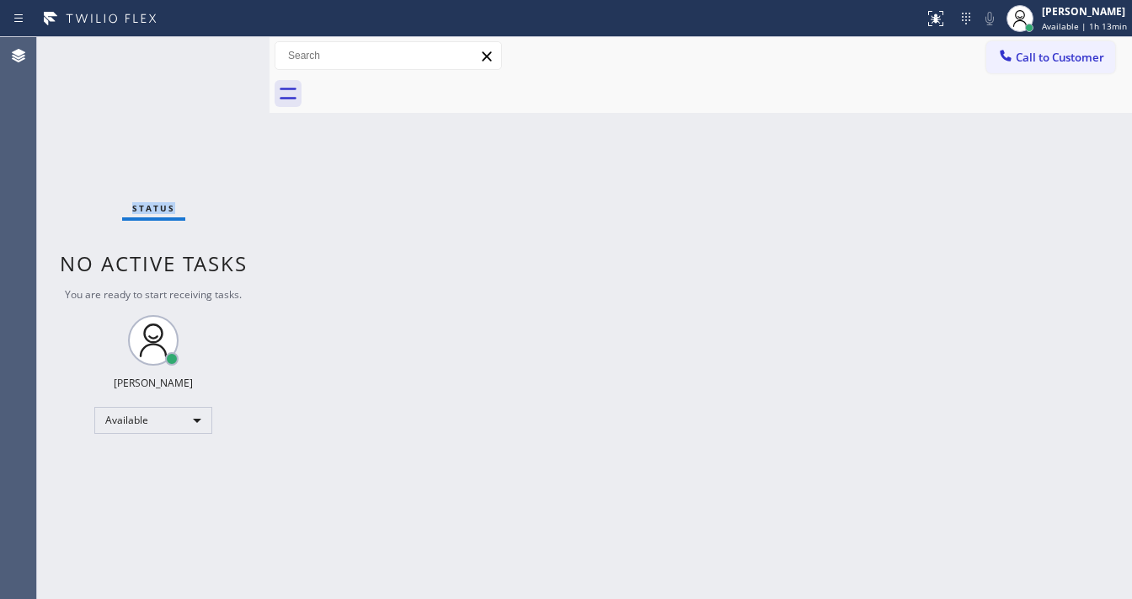
click at [222, 56] on div "Status No active tasks You are ready to start receiving tasks. Michael Javier A…" at bounding box center [153, 318] width 232 height 562
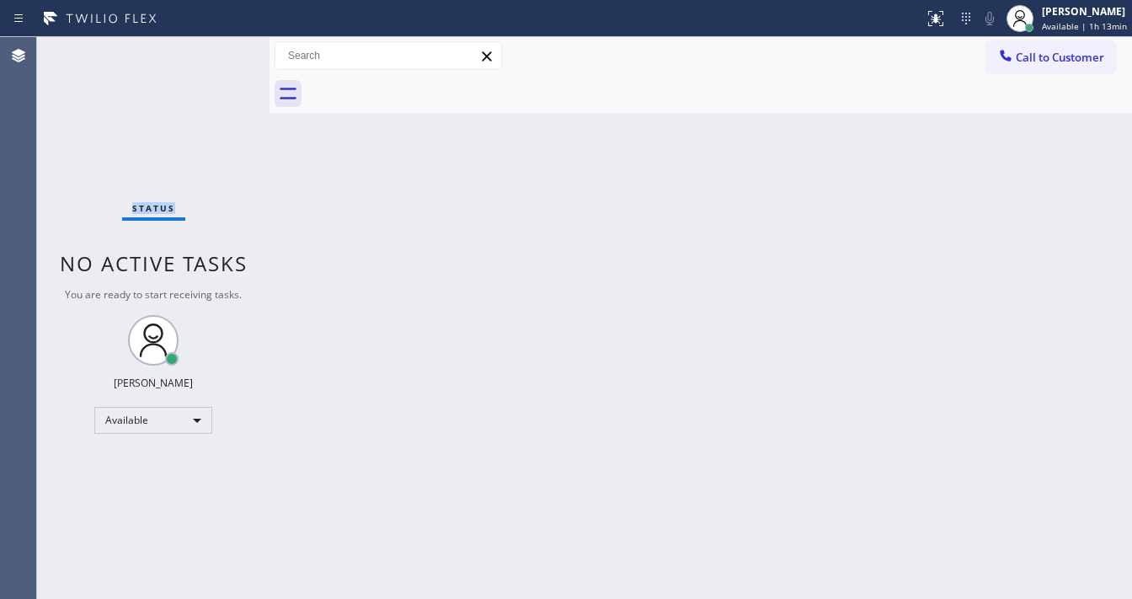
click at [222, 56] on div "Status No active tasks You are ready to start receiving tasks. Michael Javier A…" at bounding box center [153, 318] width 232 height 562
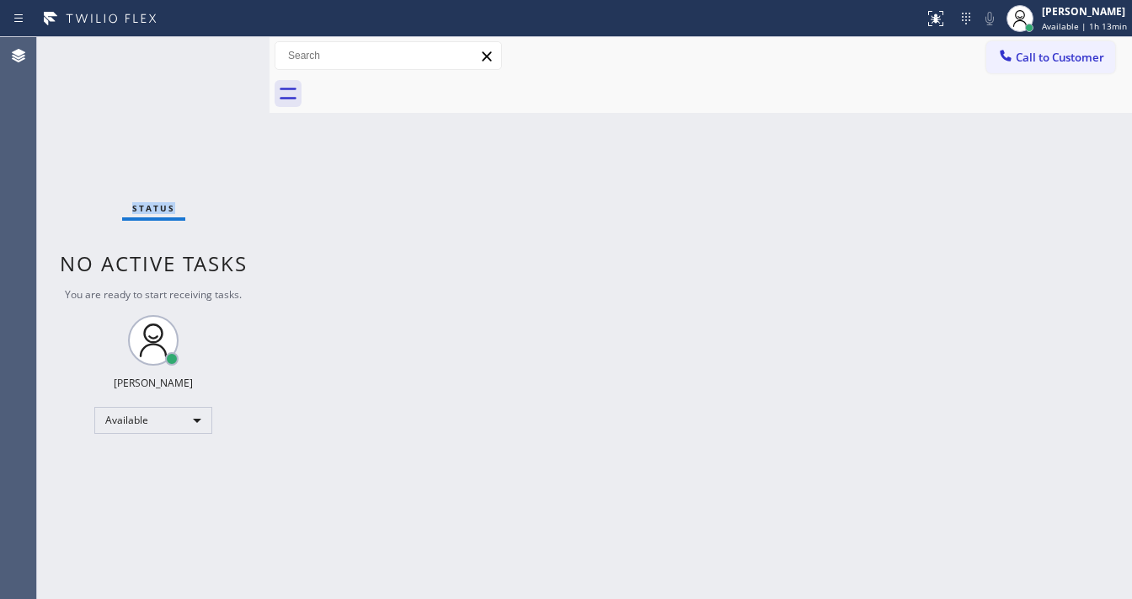
click at [222, 56] on div "Status No active tasks You are ready to start receiving tasks. Michael Javier A…" at bounding box center [153, 318] width 232 height 562
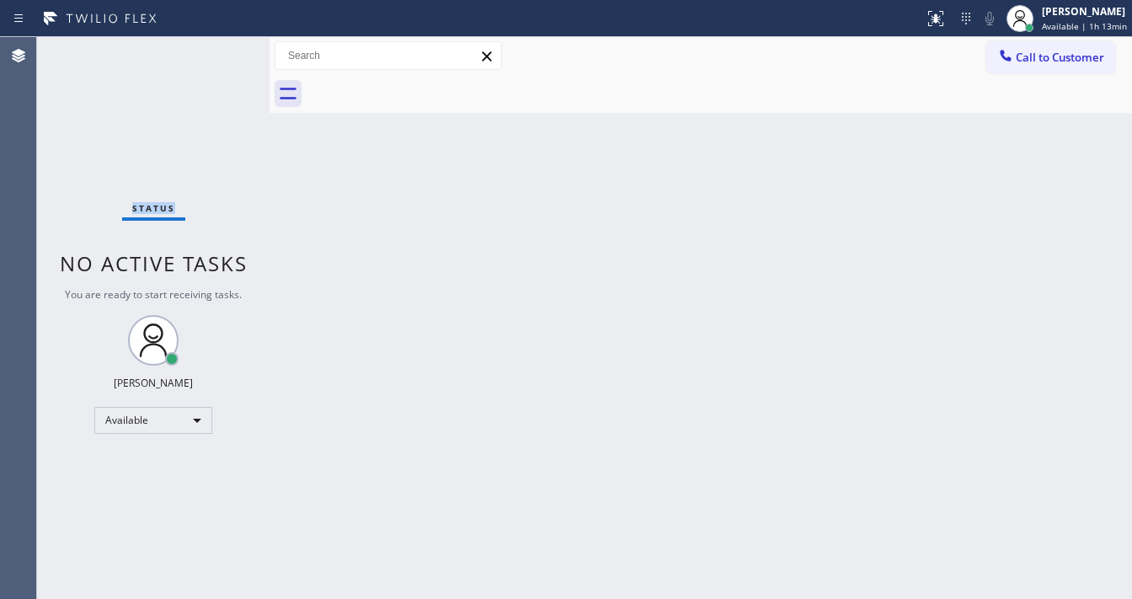
click at [222, 56] on div "Status No active tasks You are ready to start receiving tasks. Michael Javier A…" at bounding box center [153, 318] width 232 height 562
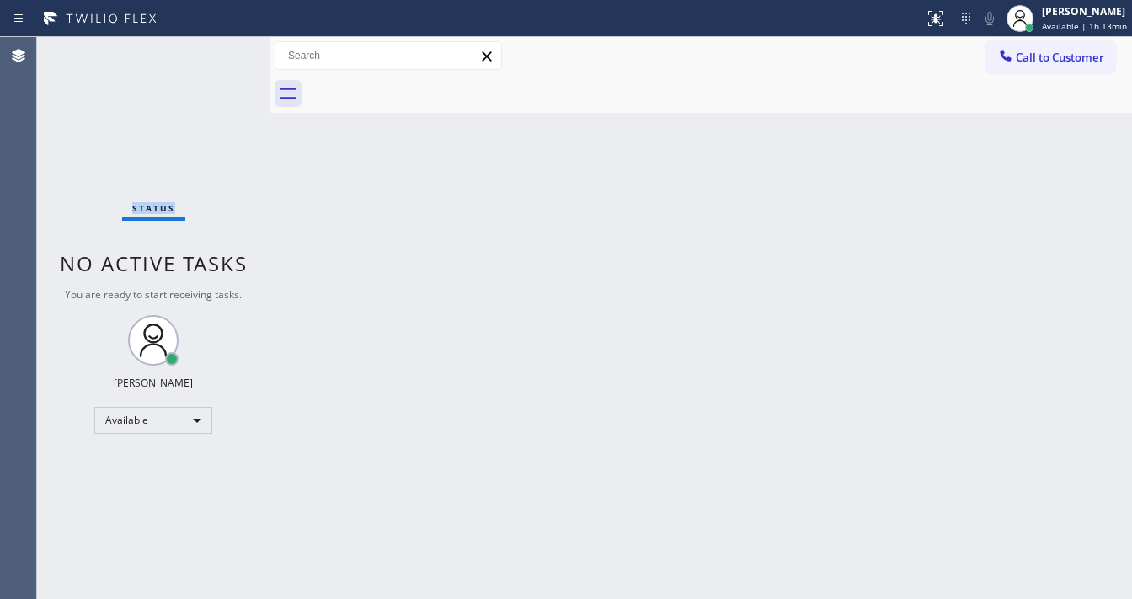
click at [222, 51] on div "Status No active tasks You are ready to start receiving tasks. Michael Javier A…" at bounding box center [153, 318] width 232 height 562
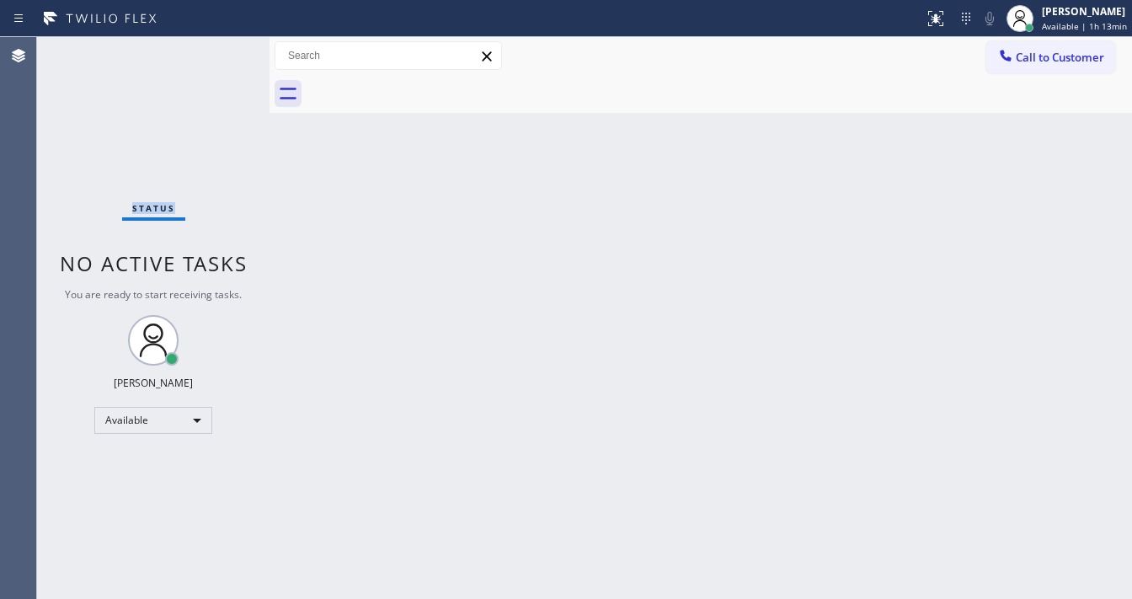
click at [222, 51] on div "Status No active tasks You are ready to start receiving tasks. Michael Javier A…" at bounding box center [153, 318] width 232 height 562
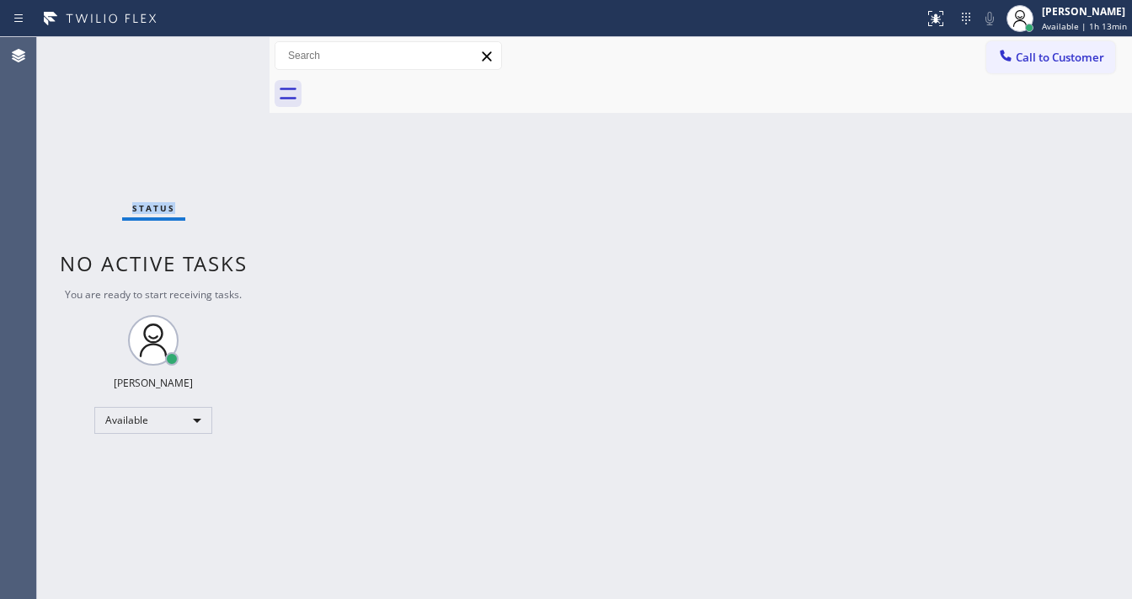
click at [222, 51] on div "Status No active tasks You are ready to start receiving tasks. Michael Javier A…" at bounding box center [153, 318] width 232 height 562
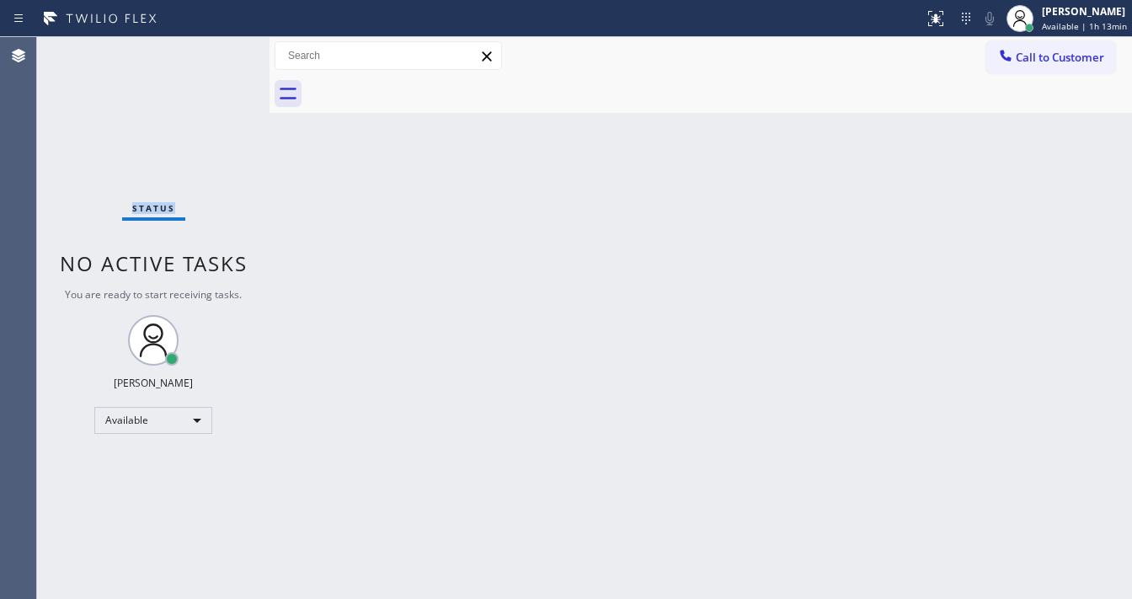
click at [222, 51] on div "Status No active tasks You are ready to start receiving tasks. Michael Javier A…" at bounding box center [153, 318] width 232 height 562
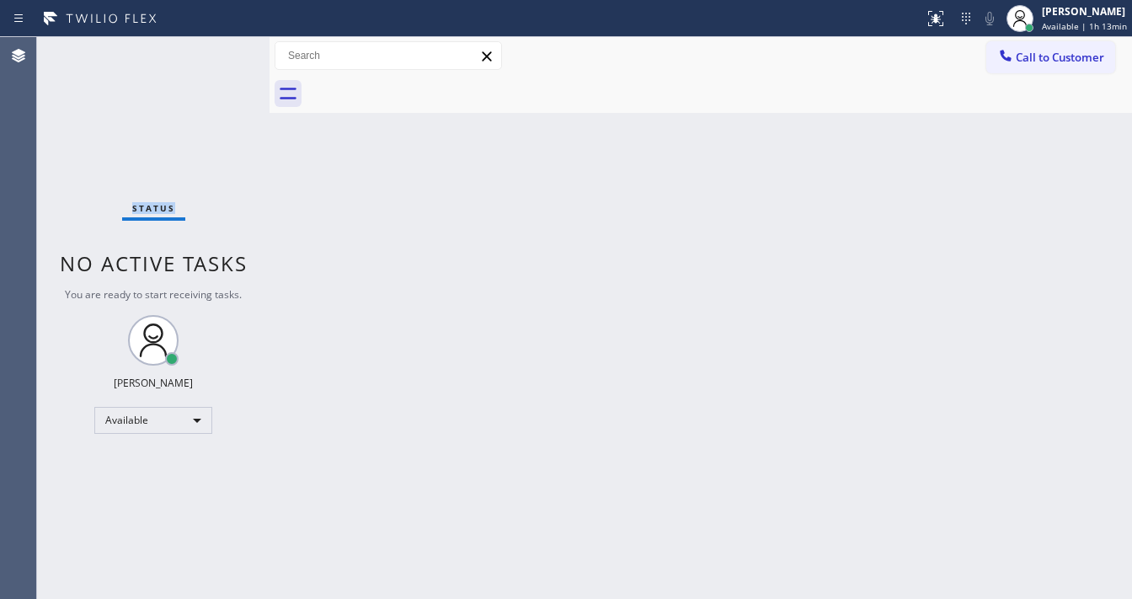
click at [222, 51] on div "Status No active tasks You are ready to start receiving tasks. Michael Javier A…" at bounding box center [153, 318] width 232 height 562
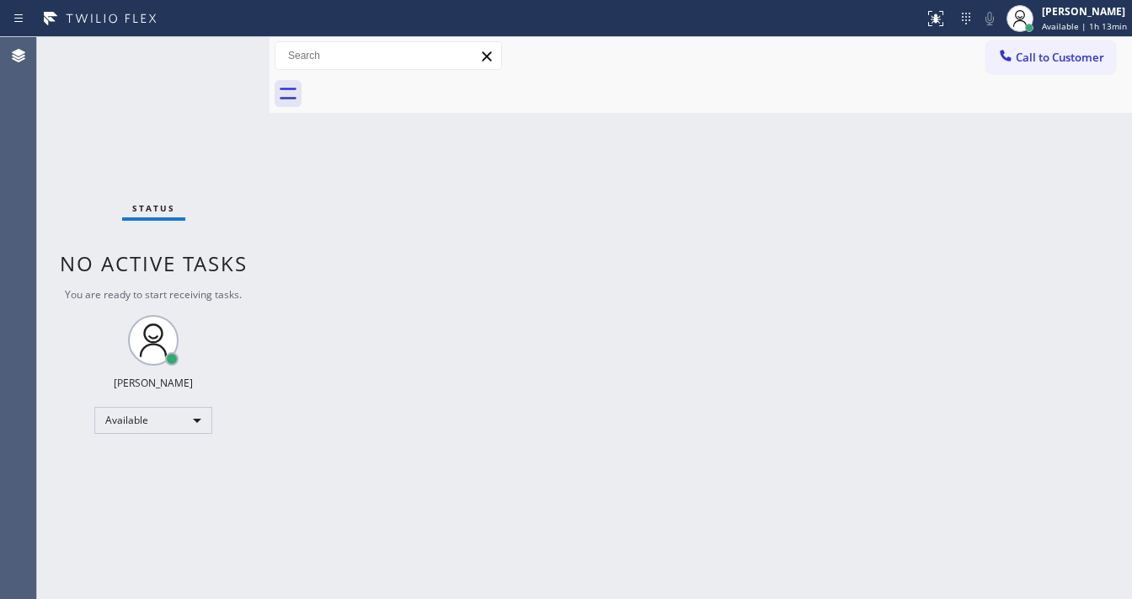
click at [222, 51] on div "Status No active tasks You are ready to start receiving tasks. Michael Javier A…" at bounding box center [153, 318] width 232 height 562
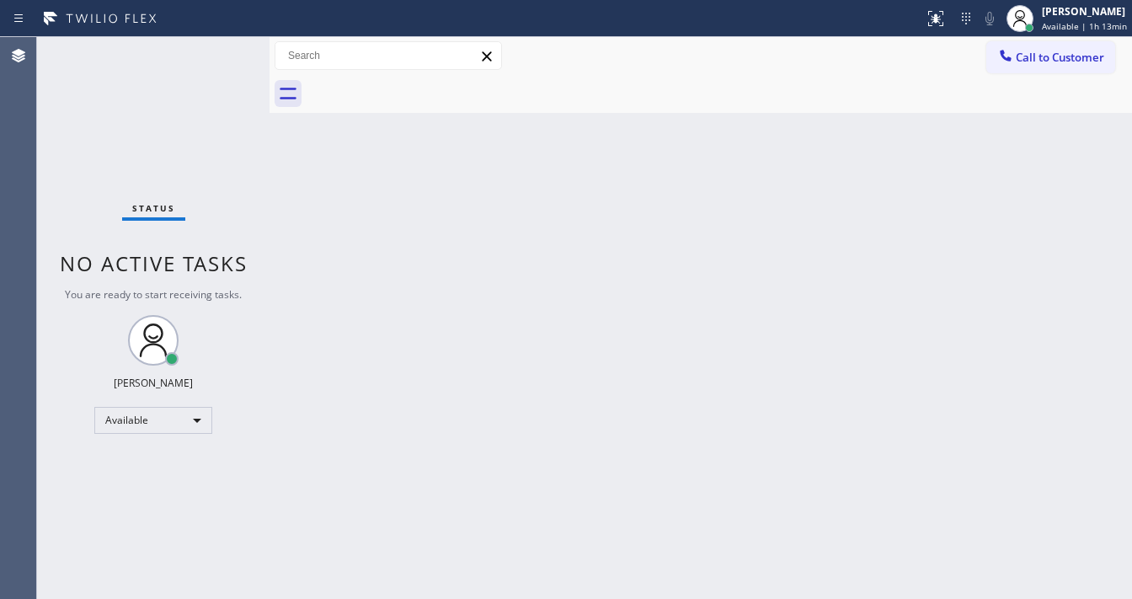
click at [222, 51] on div "Status No active tasks You are ready to start receiving tasks. Michael Javier A…" at bounding box center [153, 318] width 232 height 562
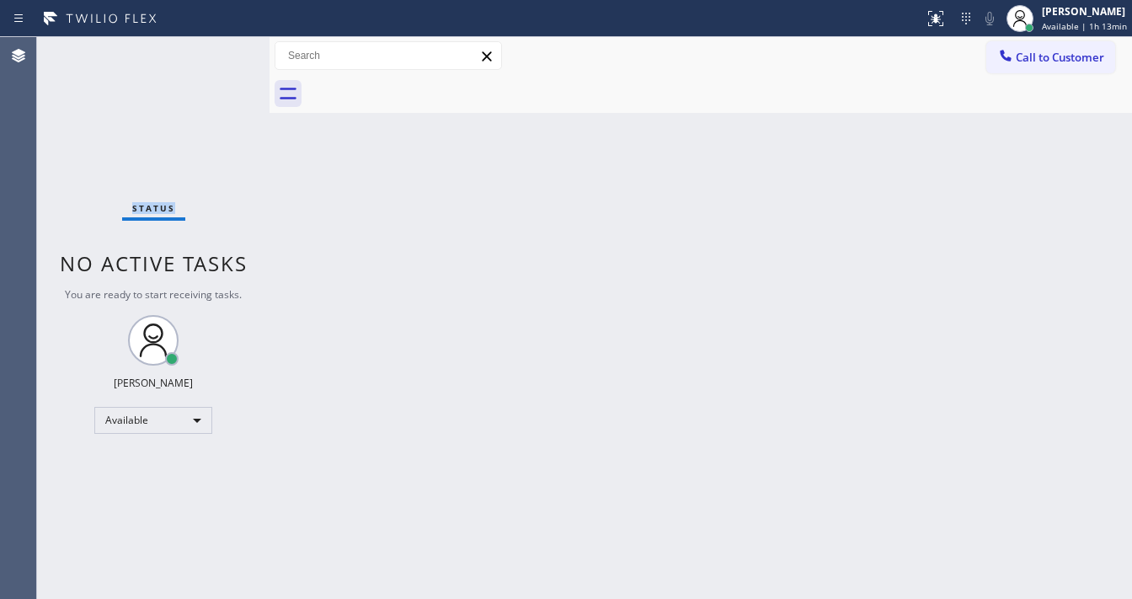
click at [222, 51] on div "Status No active tasks You are ready to start receiving tasks. Michael Javier A…" at bounding box center [153, 318] width 232 height 562
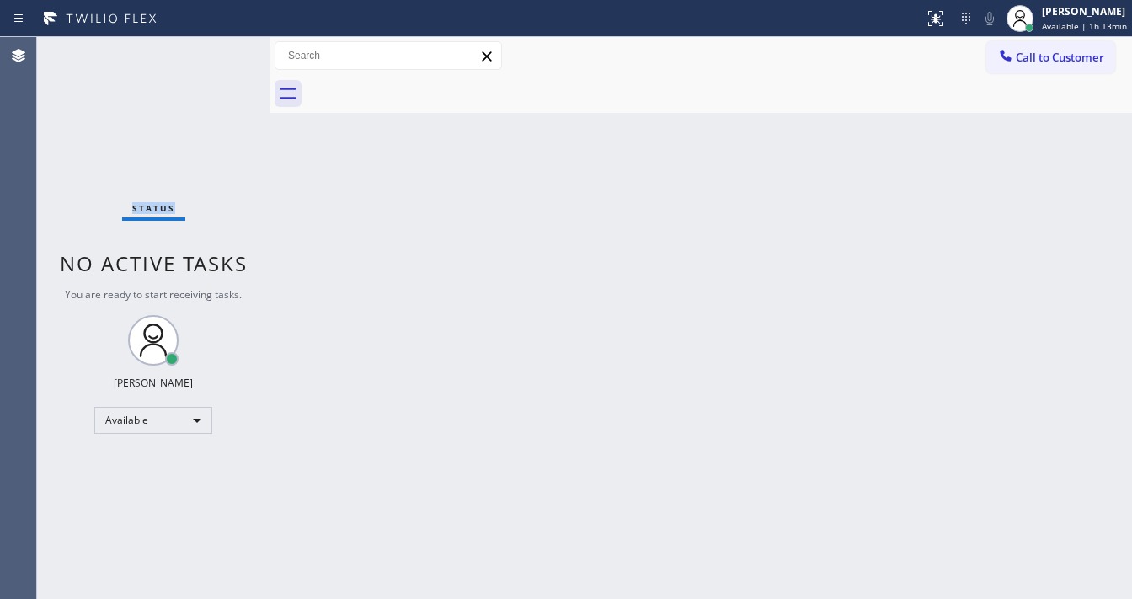
click at [222, 51] on div "Status No active tasks You are ready to start receiving tasks. Michael Javier A…" at bounding box center [153, 318] width 232 height 562
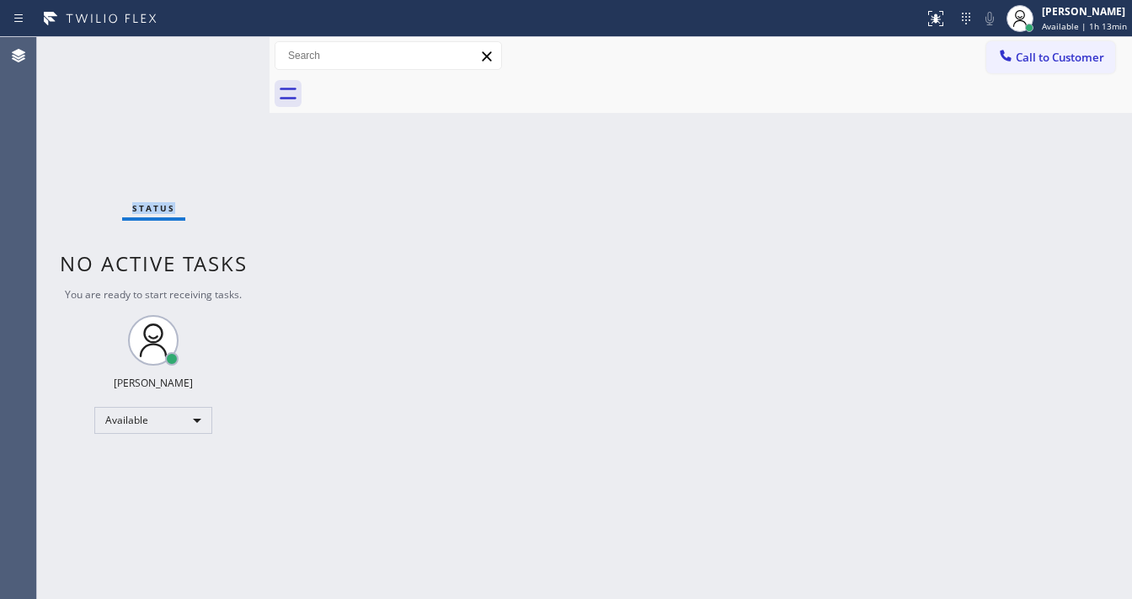
click at [222, 51] on div "Status No active tasks You are ready to start receiving tasks. Michael Javier A…" at bounding box center [153, 318] width 232 height 562
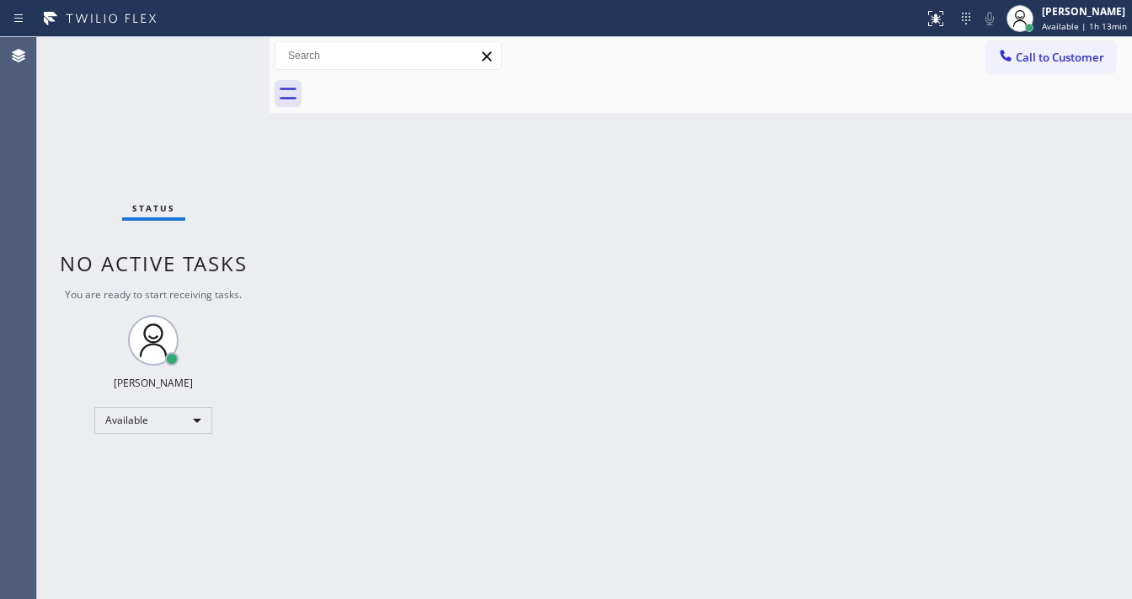
click at [222, 51] on div "Status No active tasks You are ready to start receiving tasks. Michael Javier A…" at bounding box center [153, 318] width 232 height 562
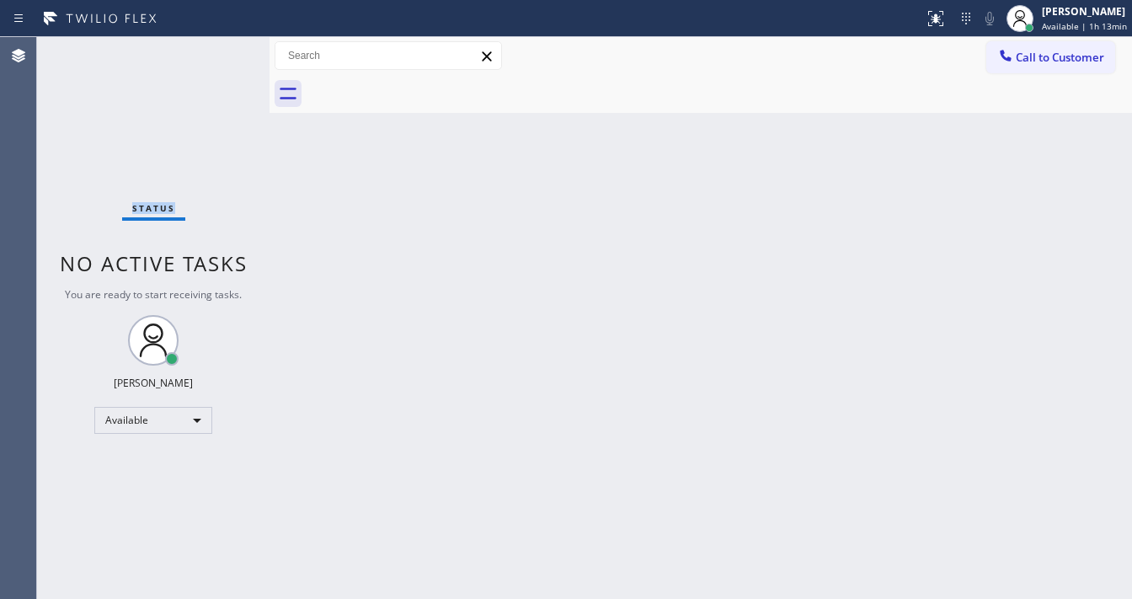
click at [222, 51] on div "Status No active tasks You are ready to start receiving tasks. Michael Javier A…" at bounding box center [153, 318] width 232 height 562
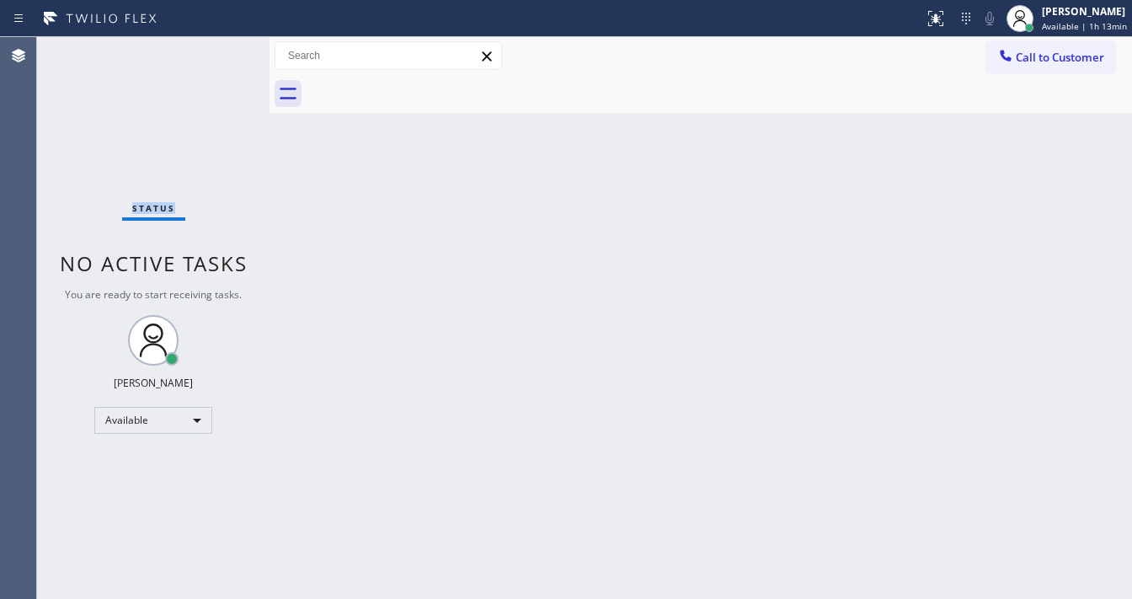
click at [222, 51] on div "Status No active tasks You are ready to start receiving tasks. Michael Javier A…" at bounding box center [153, 318] width 232 height 562
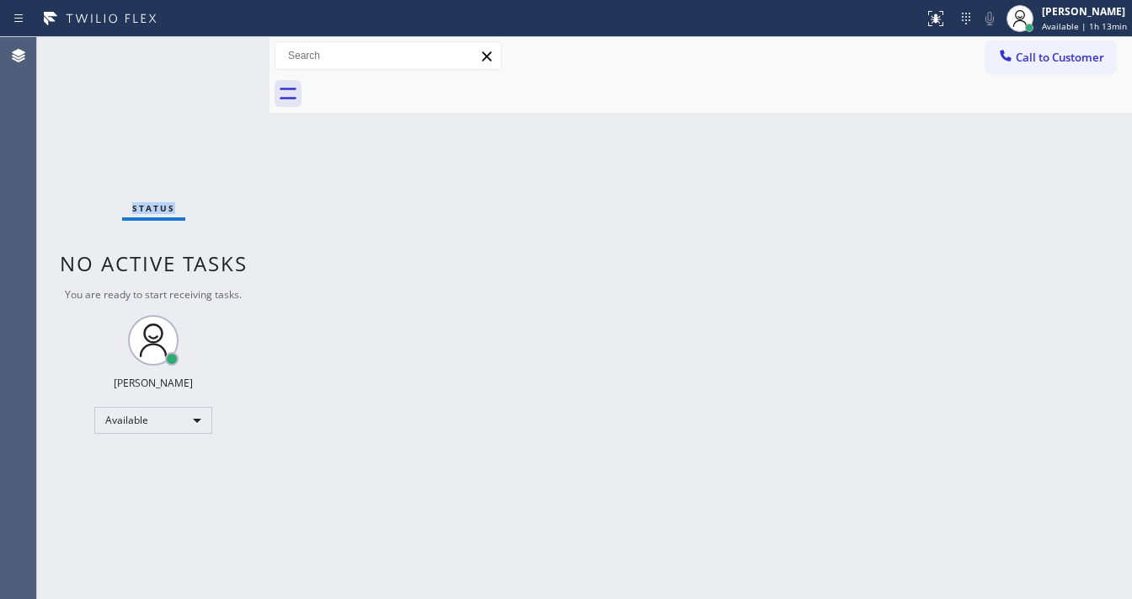
click at [222, 51] on div "Status No active tasks You are ready to start receiving tasks. Michael Javier A…" at bounding box center [153, 318] width 232 height 562
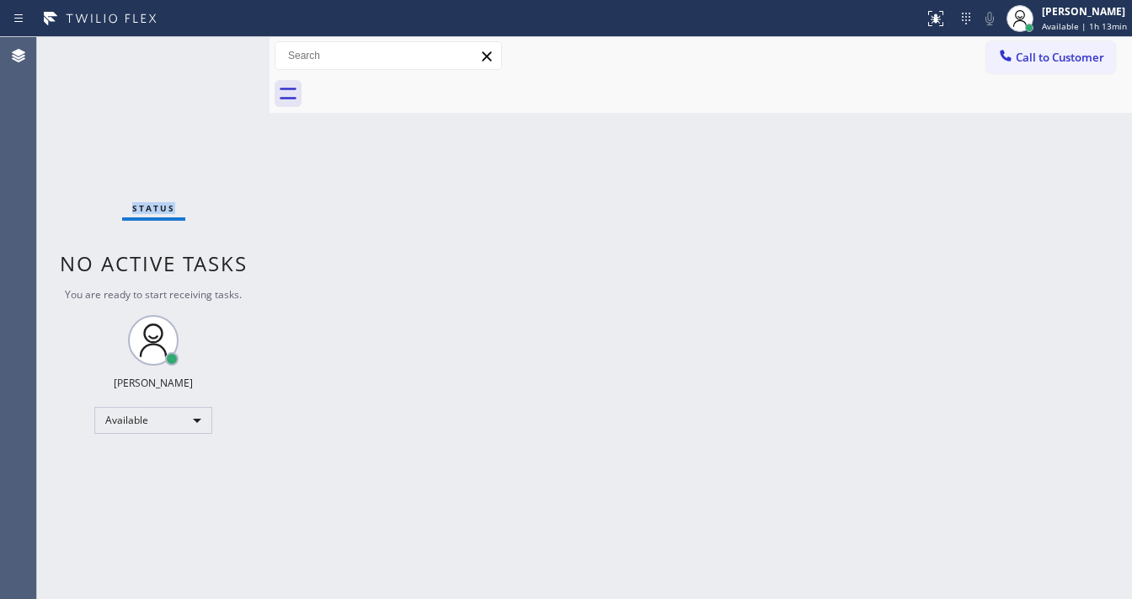
click at [222, 51] on div "Status No active tasks You are ready to start receiving tasks. Michael Javier A…" at bounding box center [153, 318] width 232 height 562
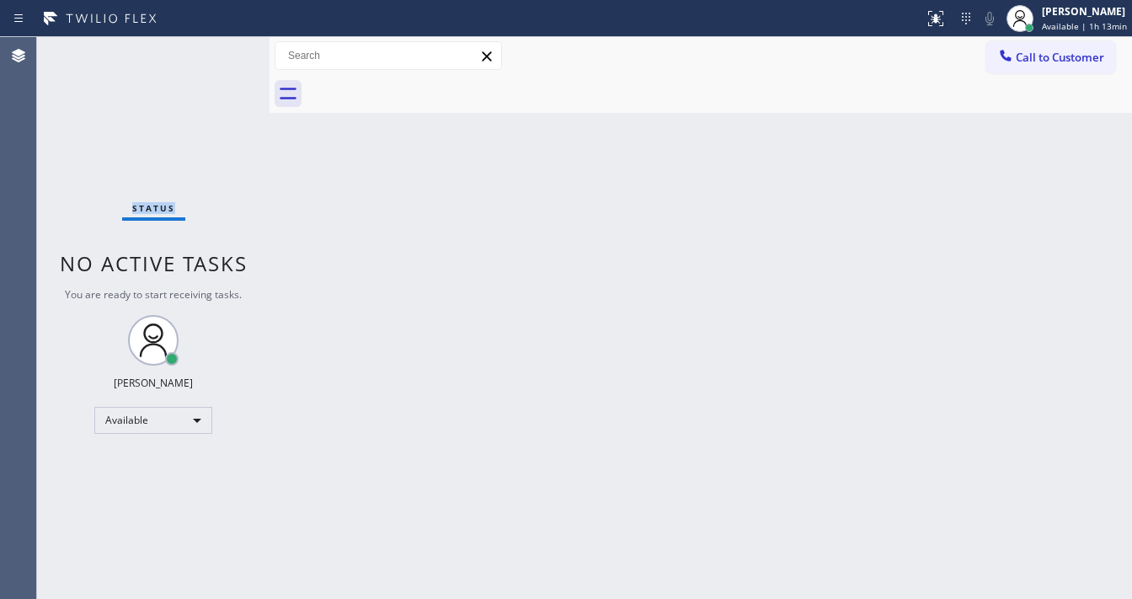
click at [222, 51] on div "Status No active tasks You are ready to start receiving tasks. Michael Javier A…" at bounding box center [153, 318] width 232 height 562
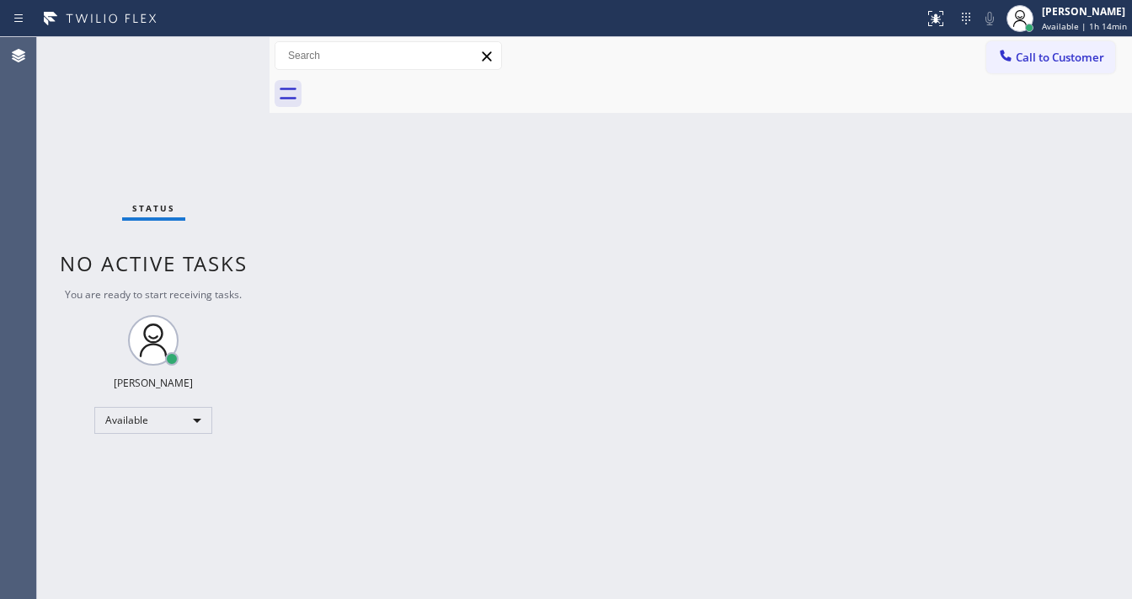
click at [222, 51] on div "Status No active tasks You are ready to start receiving tasks. Michael Javier A…" at bounding box center [153, 318] width 232 height 562
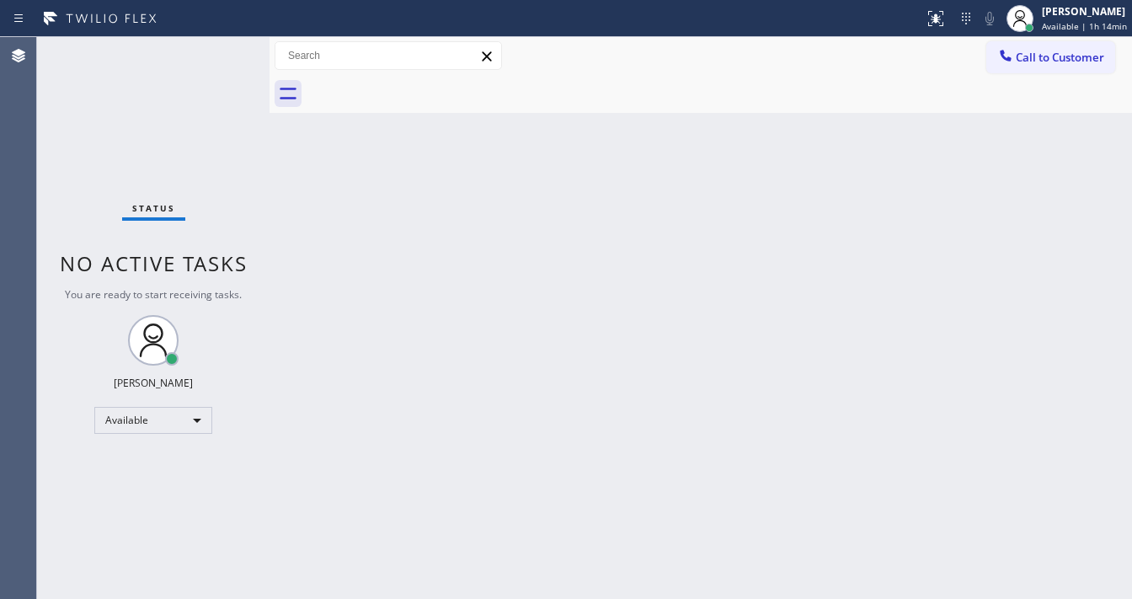
click at [222, 51] on div "Status No active tasks You are ready to start receiving tasks. Michael Javier A…" at bounding box center [153, 318] width 232 height 562
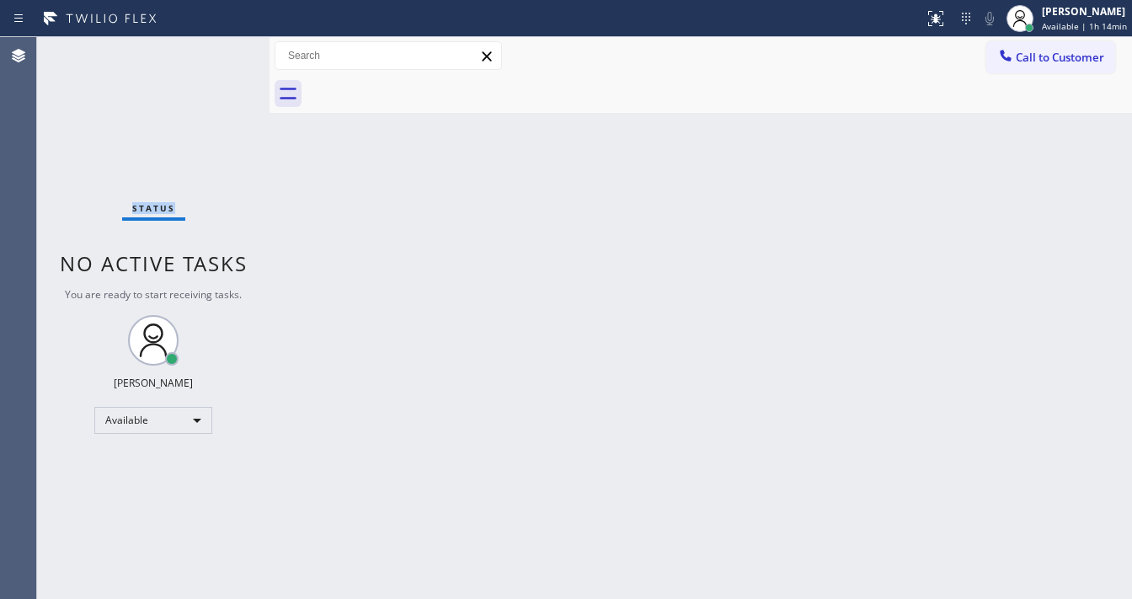
click at [222, 51] on div "Status No active tasks You are ready to start receiving tasks. Michael Javier A…" at bounding box center [153, 318] width 232 height 562
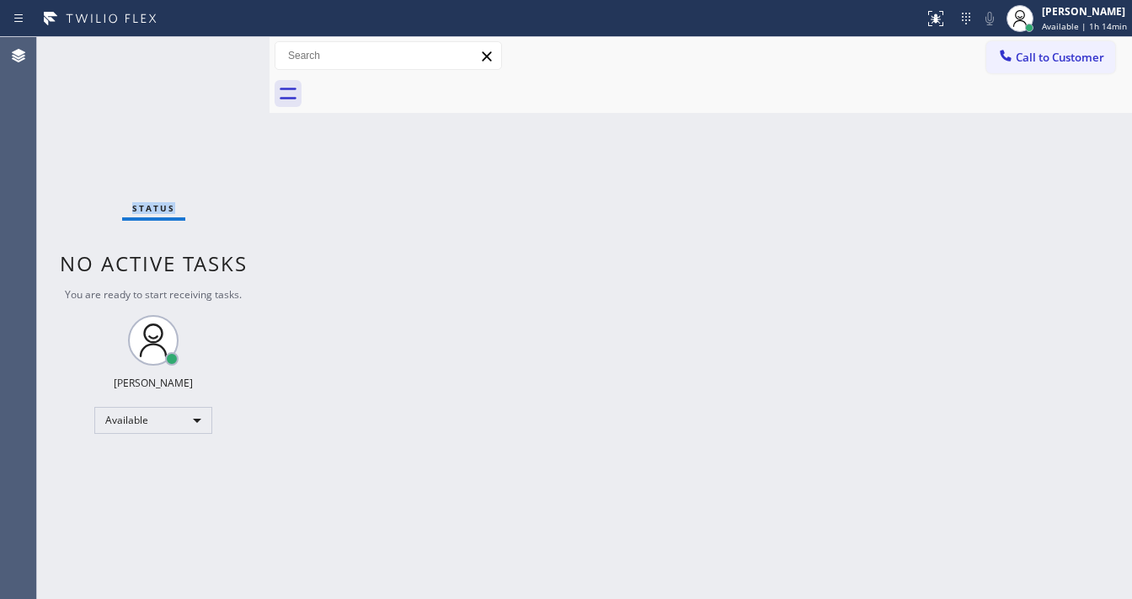
click at [222, 51] on div "Status No active tasks You are ready to start receiving tasks. Michael Javier A…" at bounding box center [153, 318] width 232 height 562
click at [221, 47] on div "Status No active tasks You are ready to start receiving tasks. Michael Javier A…" at bounding box center [153, 318] width 232 height 562
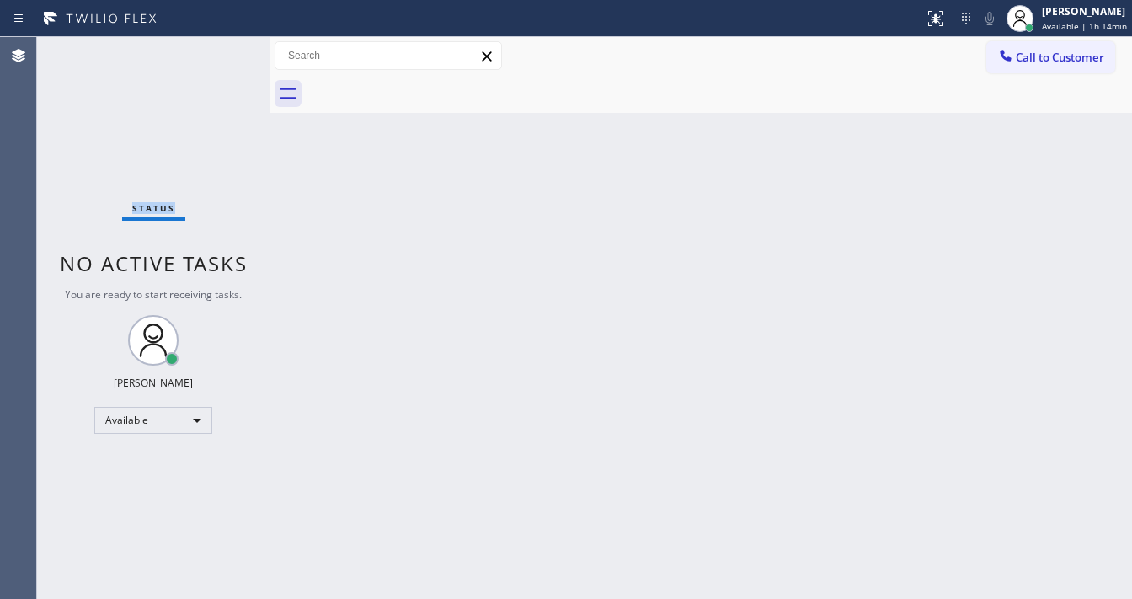
click at [221, 47] on div "Status No active tasks You are ready to start receiving tasks. Michael Javier A…" at bounding box center [153, 318] width 232 height 562
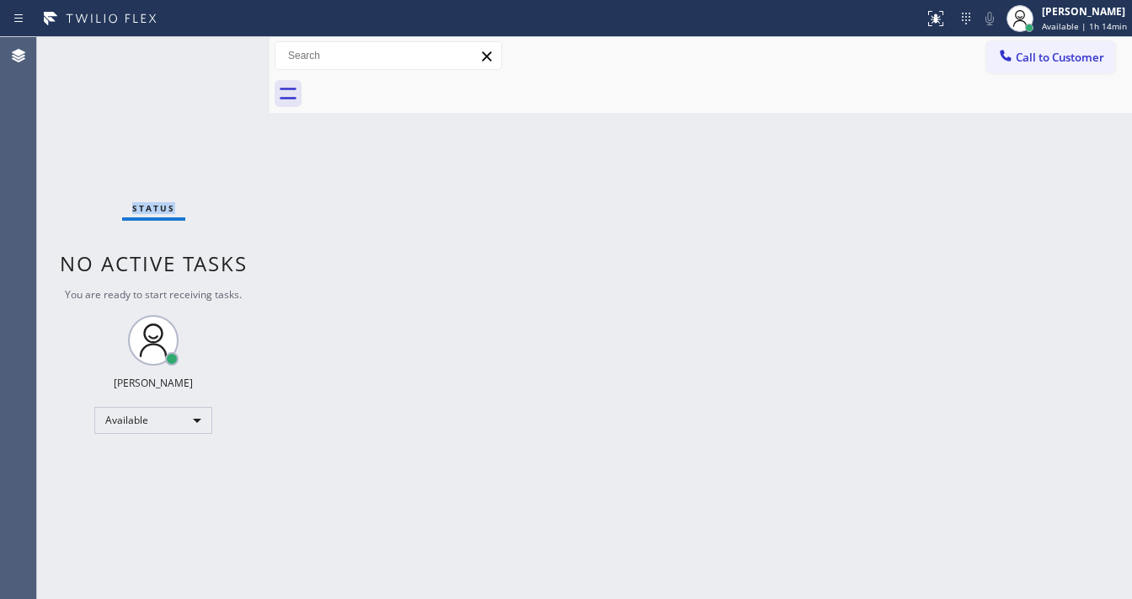
click at [221, 47] on div "Status No active tasks You are ready to start receiving tasks. Michael Javier A…" at bounding box center [153, 318] width 232 height 562
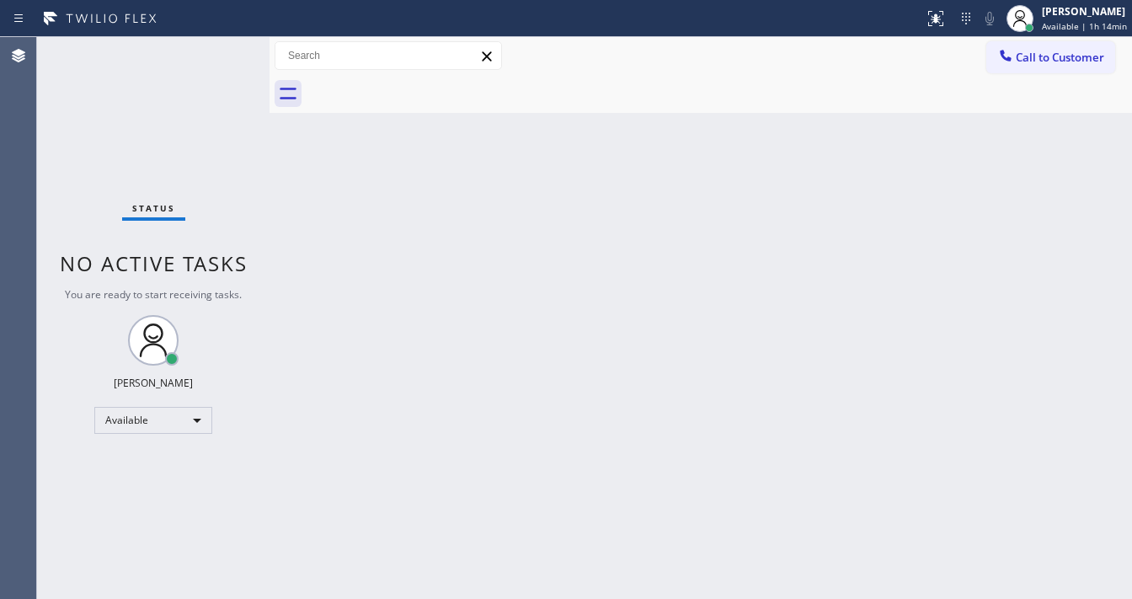
click at [221, 47] on div "Status No active tasks You are ready to start receiving tasks. Michael Javier A…" at bounding box center [153, 318] width 232 height 562
click at [224, 48] on div "Status No active tasks You are ready to start receiving tasks. Michael Javier A…" at bounding box center [153, 318] width 232 height 562
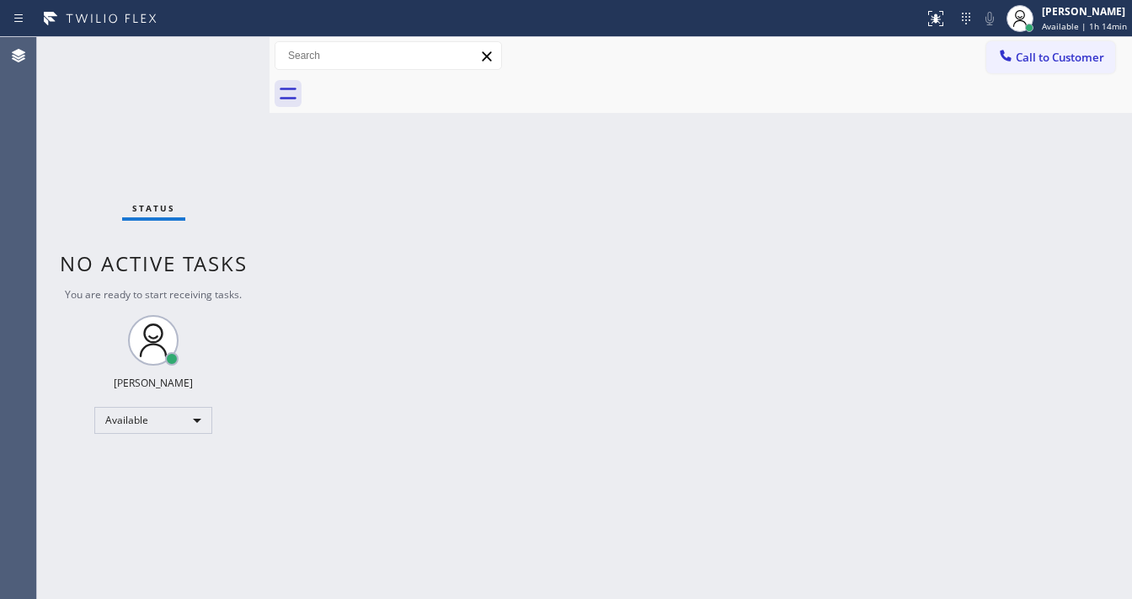
click at [224, 48] on div "Status No active tasks You are ready to start receiving tasks. Michael Javier A…" at bounding box center [153, 318] width 232 height 562
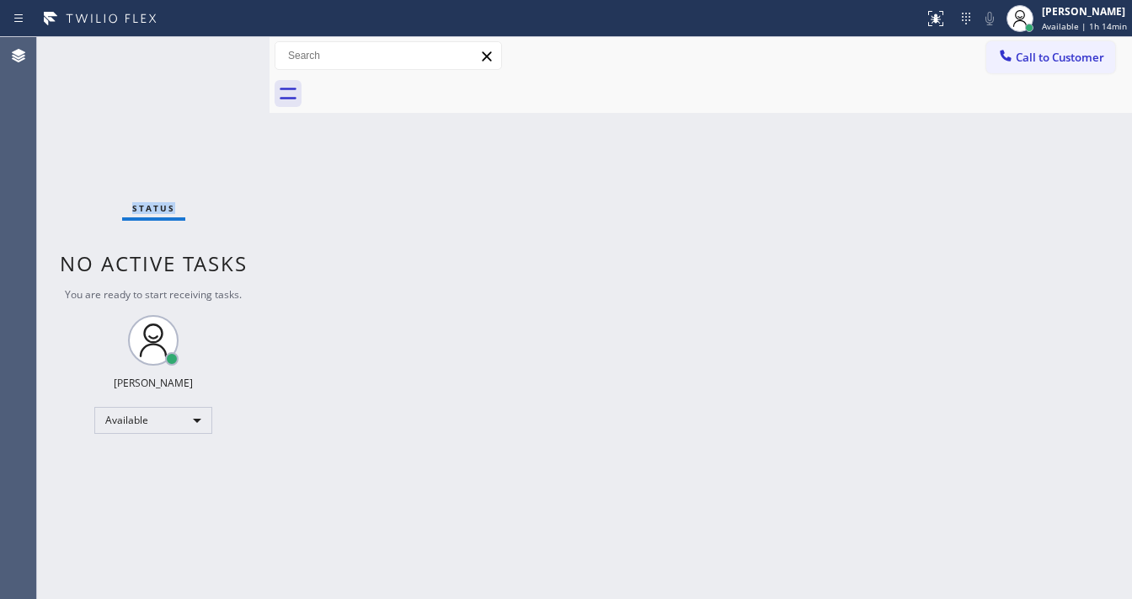
click at [224, 48] on div "Status No active tasks You are ready to start receiving tasks. Michael Javier A…" at bounding box center [153, 318] width 232 height 562
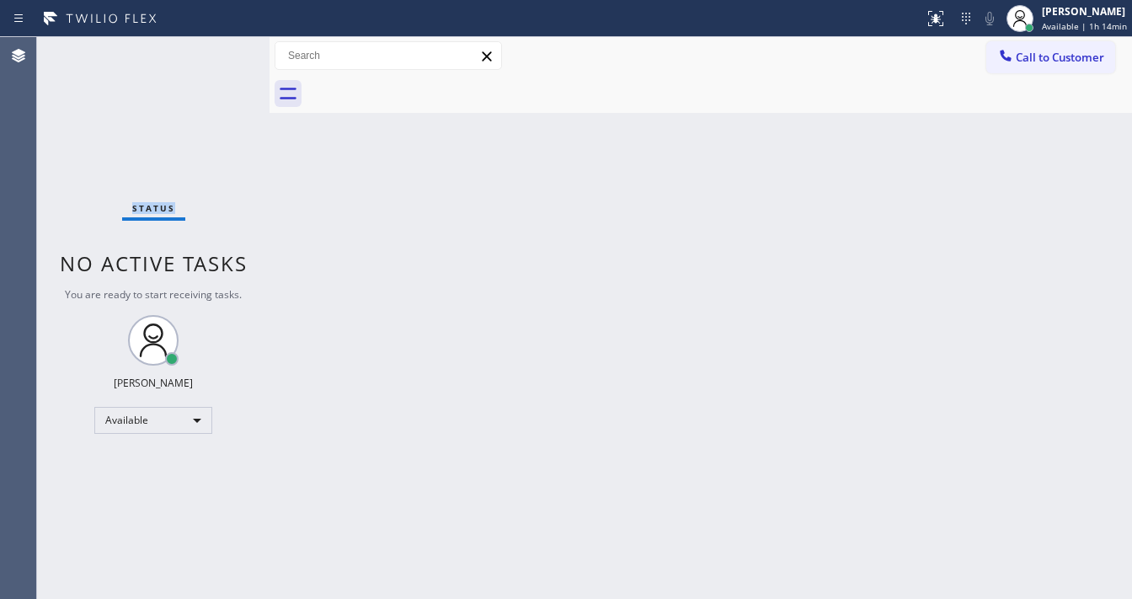
click at [224, 48] on div "Status No active tasks You are ready to start receiving tasks. Michael Javier A…" at bounding box center [153, 318] width 232 height 562
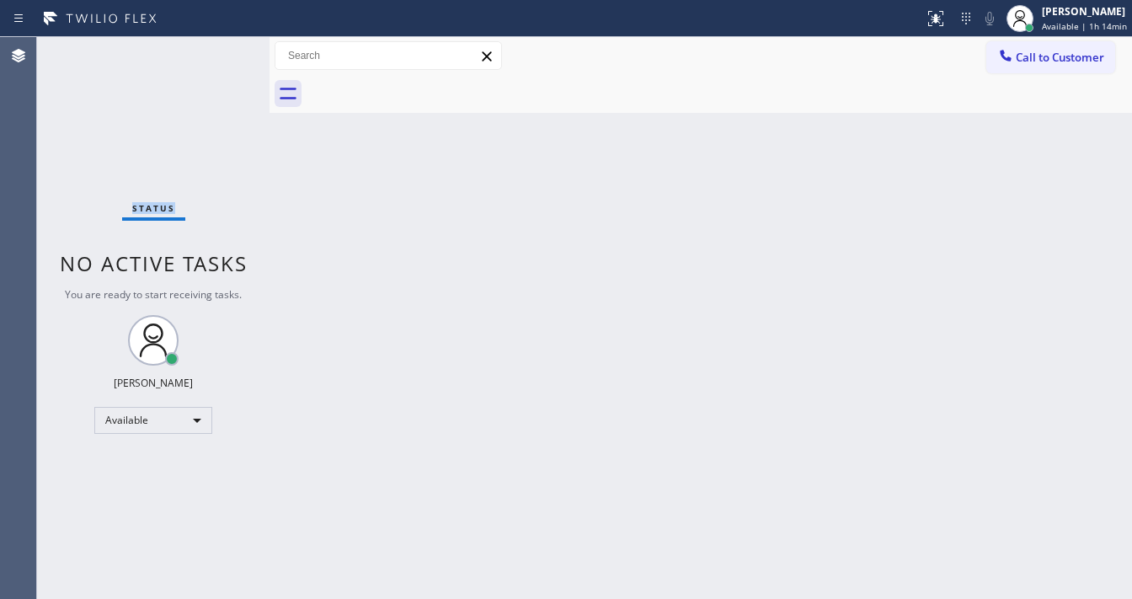
click at [224, 48] on div "Status No active tasks You are ready to start receiving tasks. Michael Javier A…" at bounding box center [153, 318] width 232 height 562
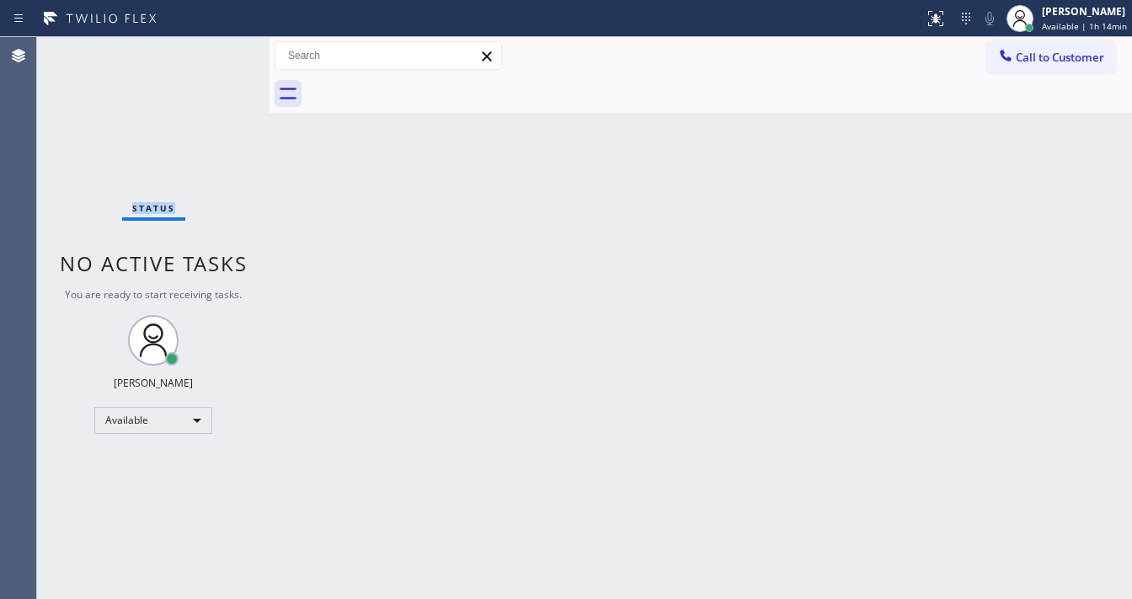
click at [224, 48] on div "Status No active tasks You are ready to start receiving tasks. Michael Javier A…" at bounding box center [153, 318] width 232 height 562
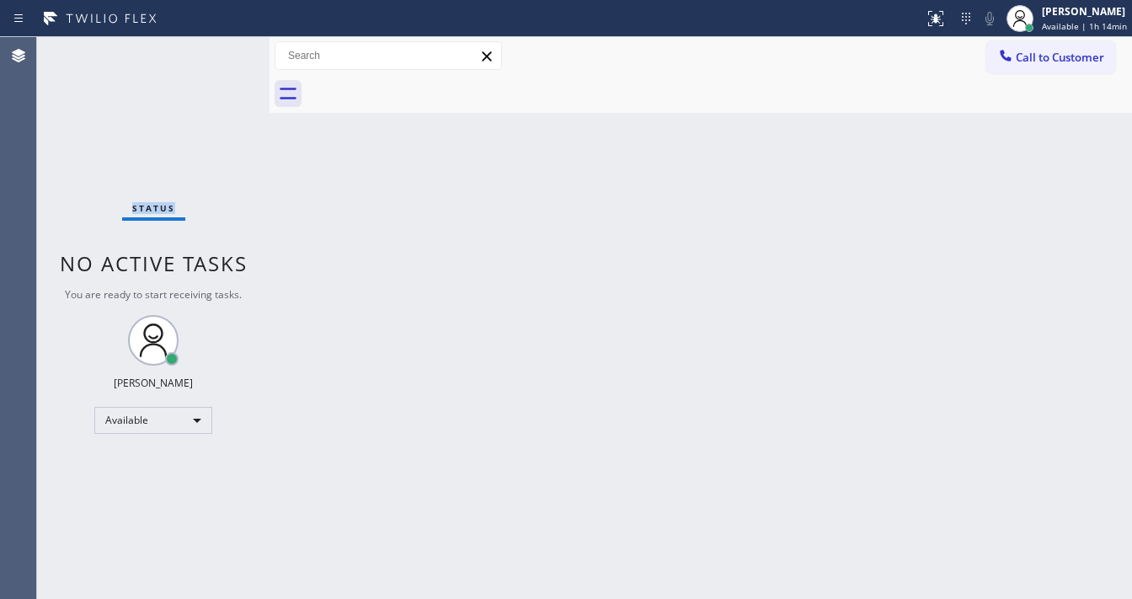
click at [224, 48] on div "Status No active tasks You are ready to start receiving tasks. Michael Javier A…" at bounding box center [153, 318] width 232 height 562
click at [227, 51] on div "Status No active tasks You are ready to start receiving tasks. Michael Javier A…" at bounding box center [153, 318] width 232 height 562
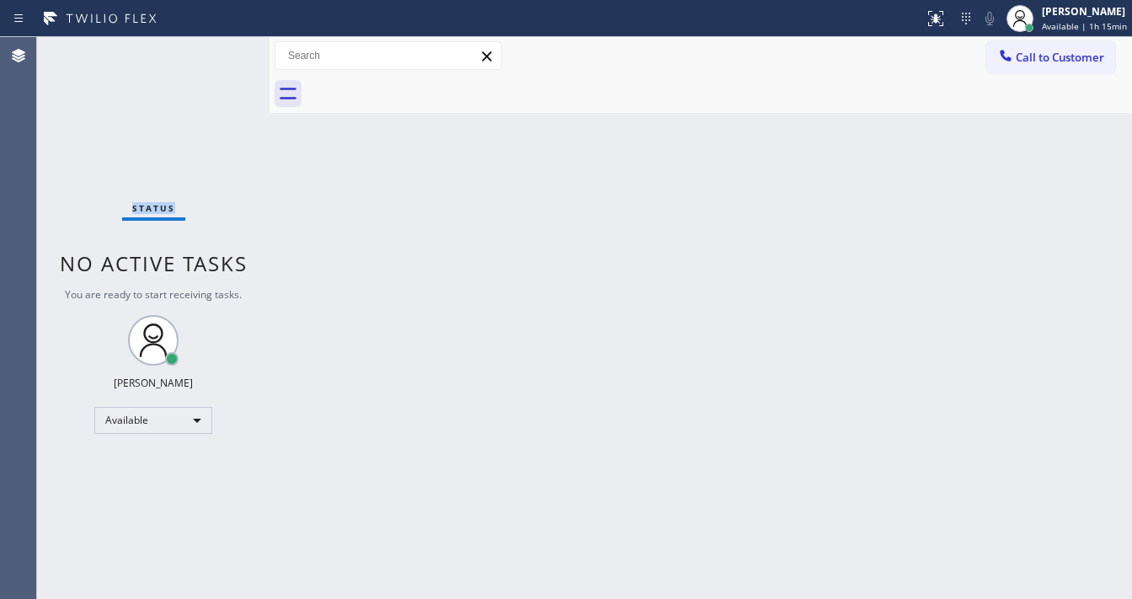
click at [227, 51] on div "Status No active tasks You are ready to start receiving tasks. Michael Javier A…" at bounding box center [153, 318] width 232 height 562
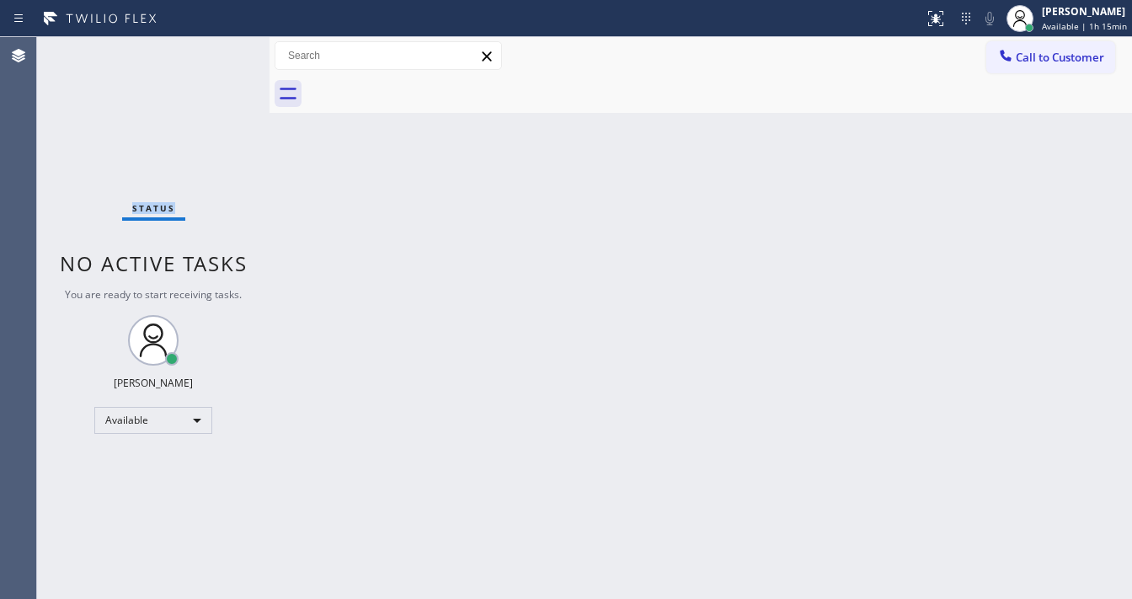
click at [227, 51] on div "Status No active tasks You are ready to start receiving tasks. Michael Javier A…" at bounding box center [153, 318] width 232 height 562
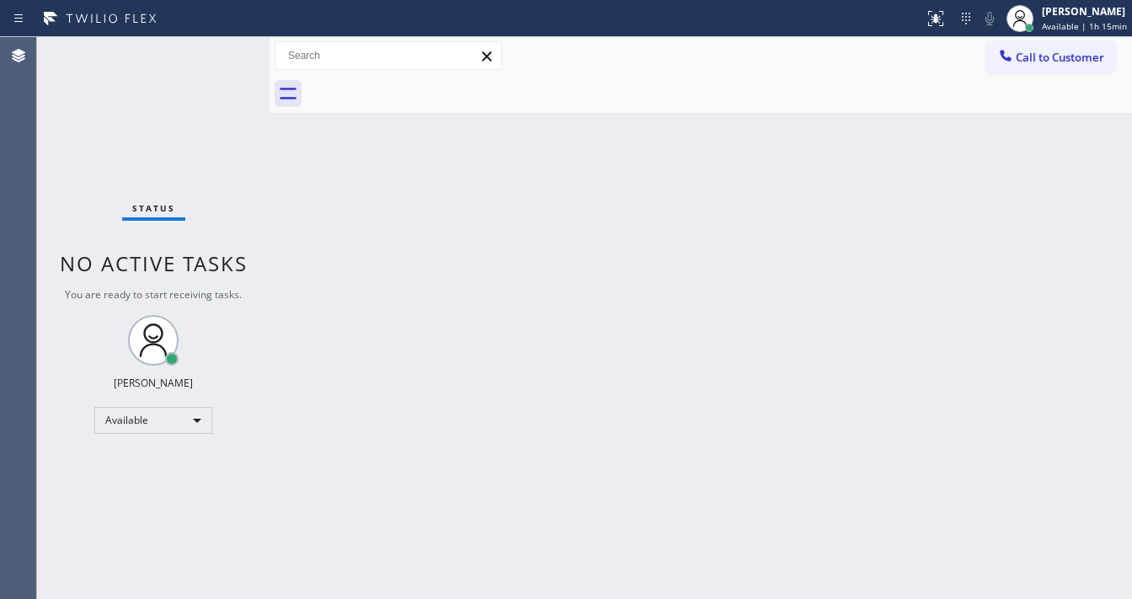
click at [227, 51] on div "Status No active tasks You are ready to start receiving tasks. Michael Javier A…" at bounding box center [153, 318] width 232 height 562
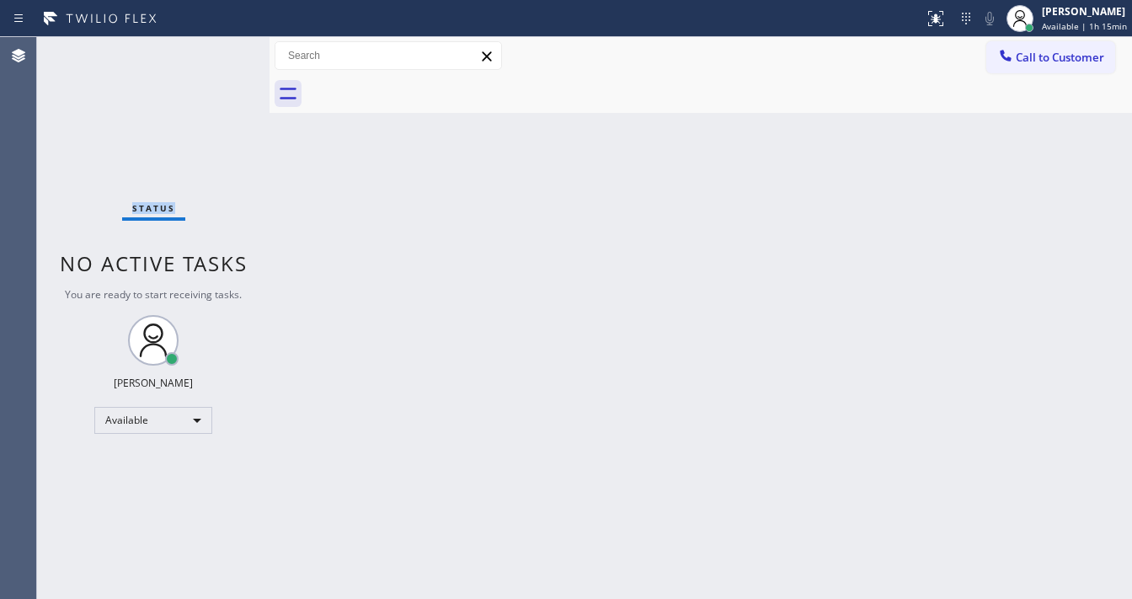
click at [227, 51] on div "Status No active tasks You are ready to start receiving tasks. Michael Javier A…" at bounding box center [153, 318] width 232 height 562
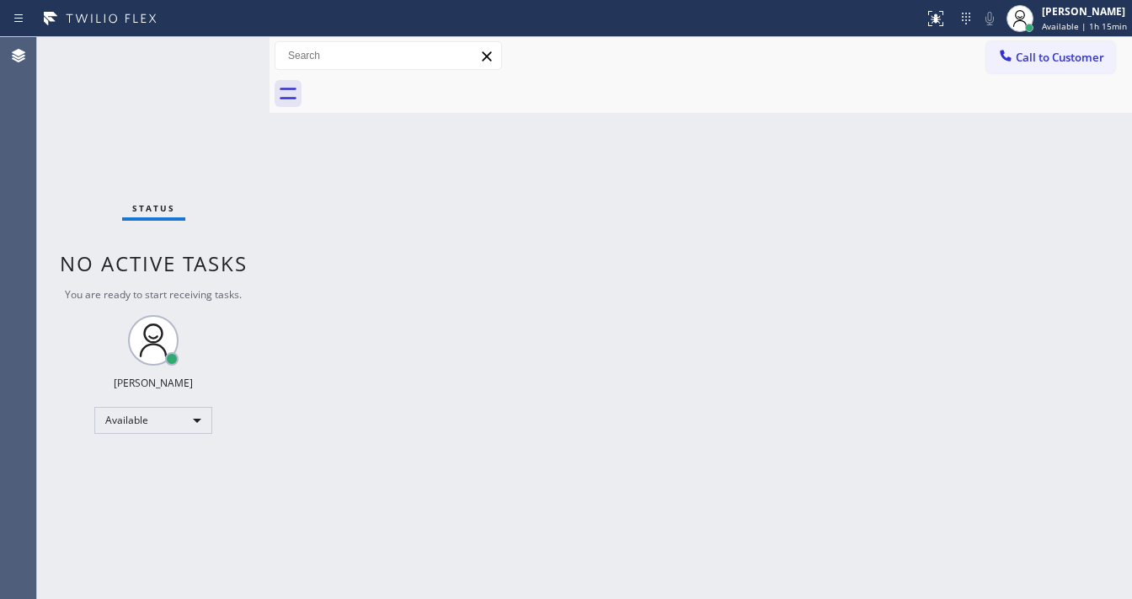
click at [227, 51] on div "Status No active tasks You are ready to start receiving tasks. Michael Javier A…" at bounding box center [153, 318] width 232 height 562
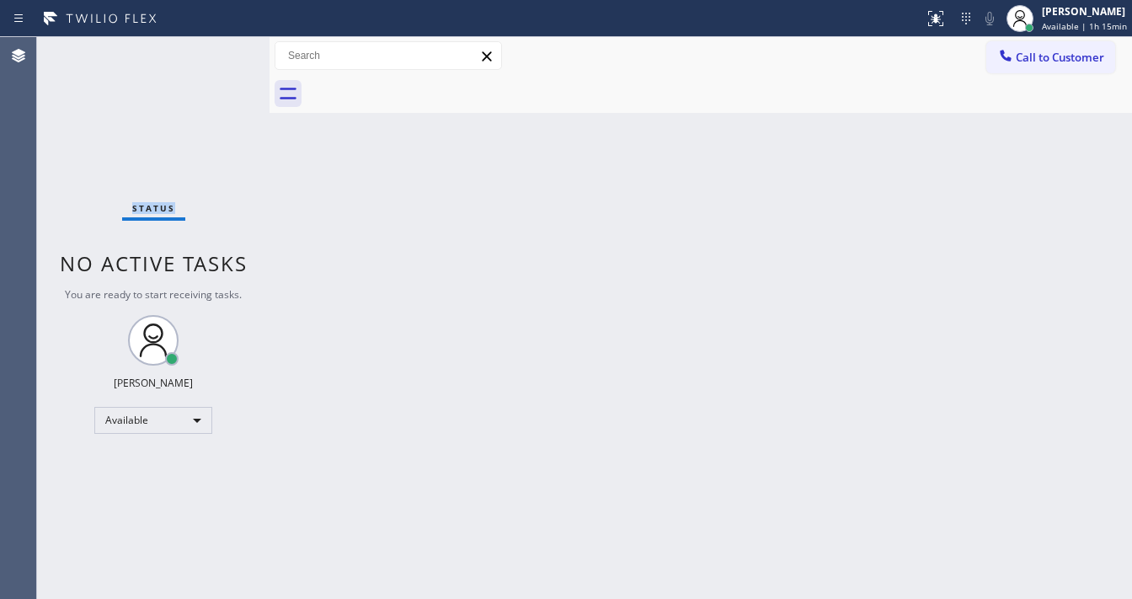
click at [219, 51] on div "Status No active tasks You are ready to start receiving tasks. Michael Javier A…" at bounding box center [153, 318] width 232 height 562
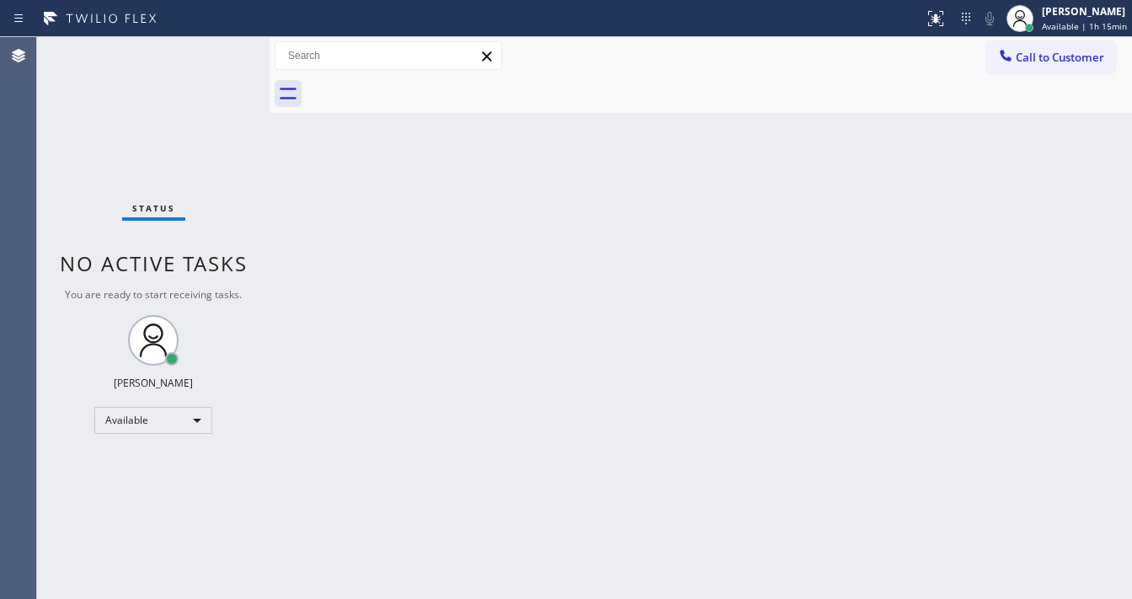
click at [219, 51] on div "Status No active tasks You are ready to start receiving tasks. Michael Javier A…" at bounding box center [153, 318] width 232 height 562
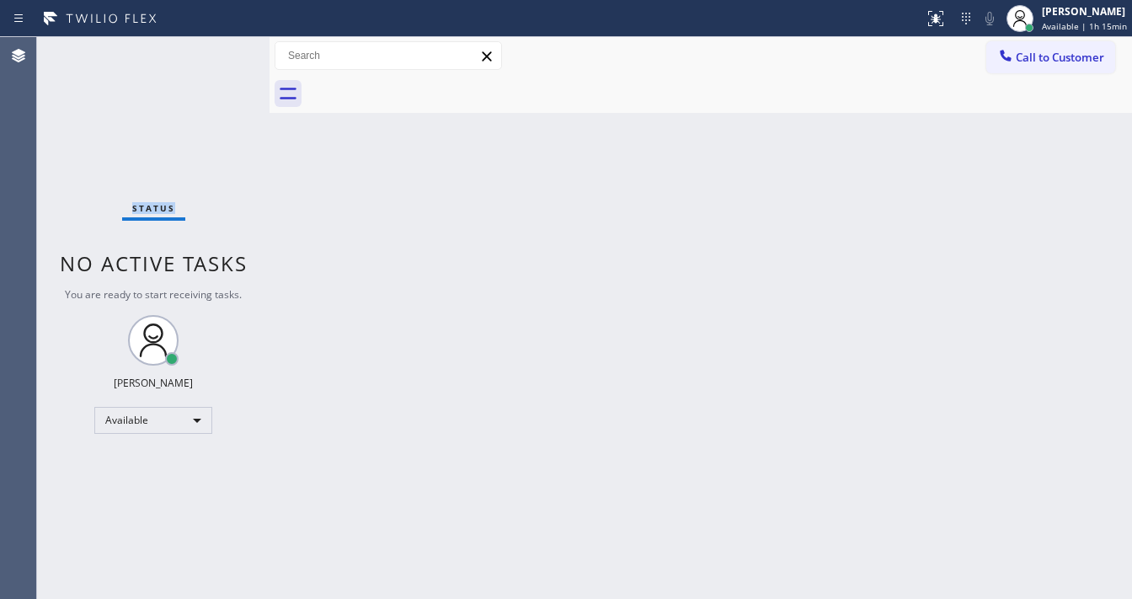
click at [219, 51] on div "Status No active tasks You are ready to start receiving tasks. Michael Javier A…" at bounding box center [153, 318] width 232 height 562
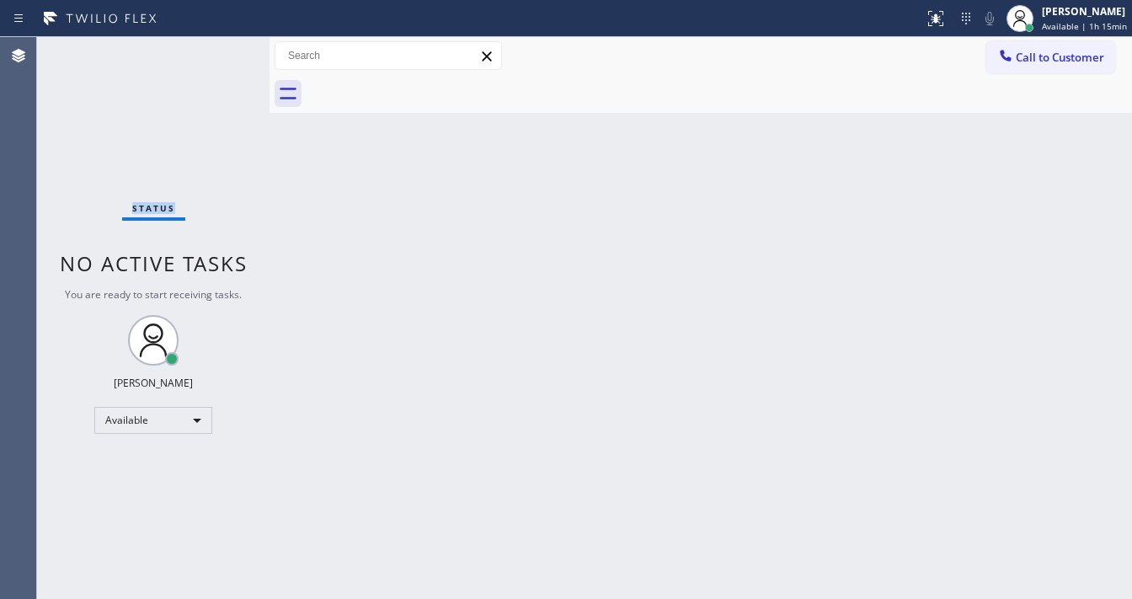
click at [219, 51] on div "Status No active tasks You are ready to start receiving tasks. Michael Javier A…" at bounding box center [153, 318] width 232 height 562
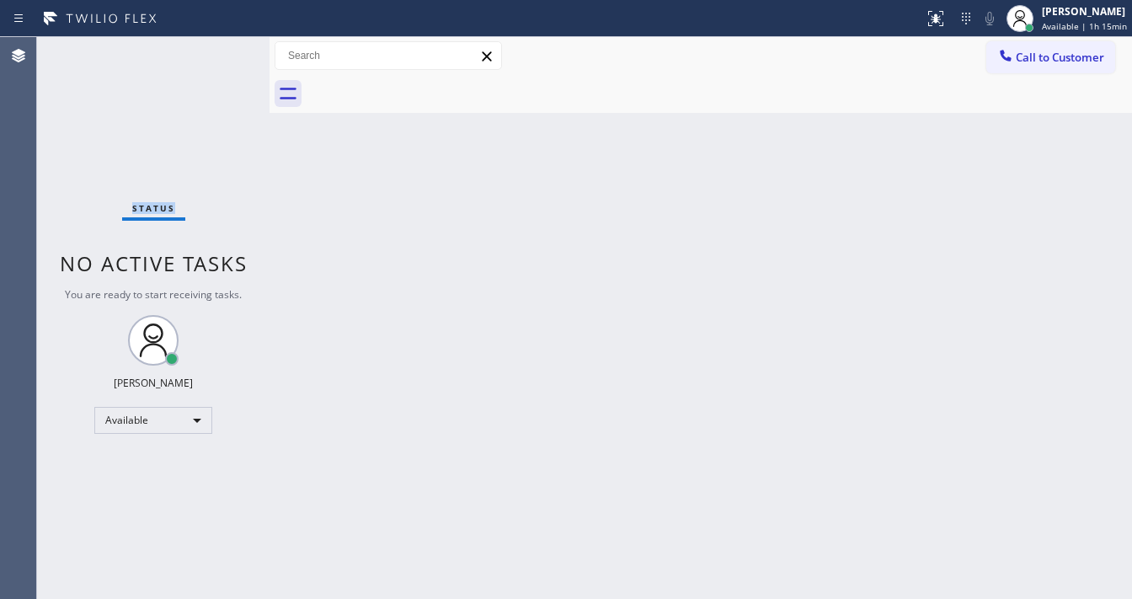
click at [219, 51] on div "Status No active tasks You are ready to start receiving tasks. Michael Javier A…" at bounding box center [153, 318] width 232 height 562
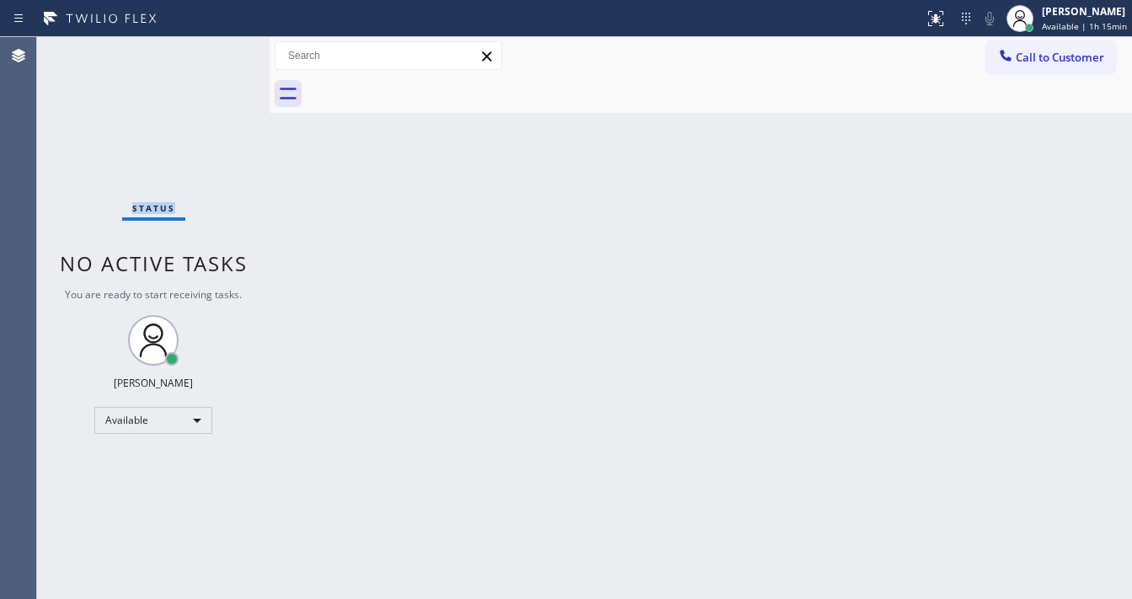
click at [219, 51] on div "Status No active tasks You are ready to start receiving tasks. Michael Javier A…" at bounding box center [153, 318] width 232 height 562
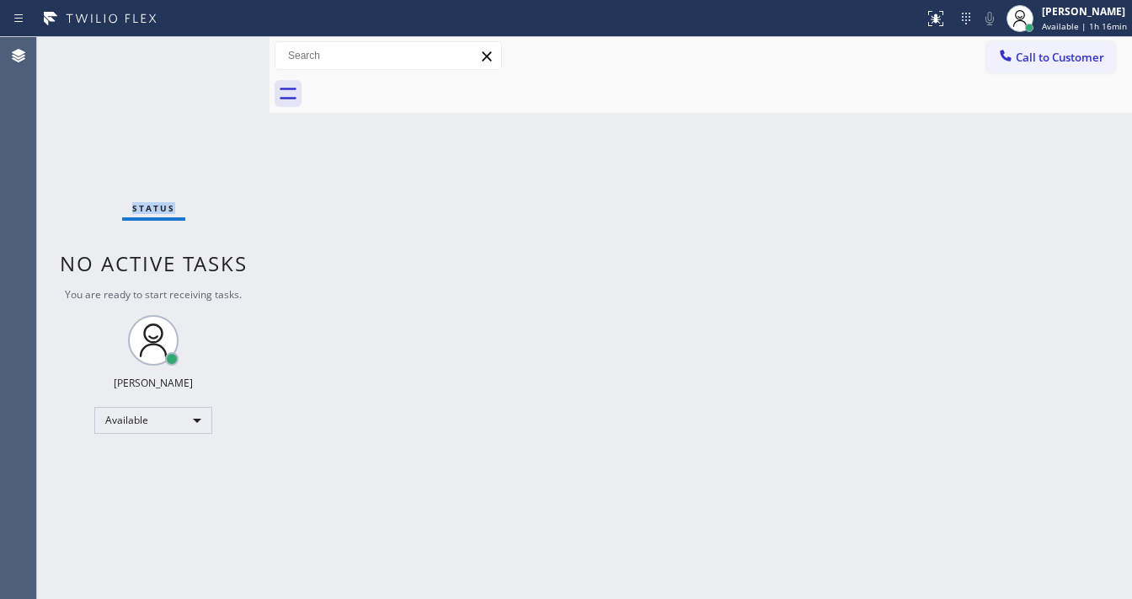
click at [219, 51] on div "Status No active tasks You are ready to start receiving tasks. Michael Javier A…" at bounding box center [153, 318] width 232 height 562
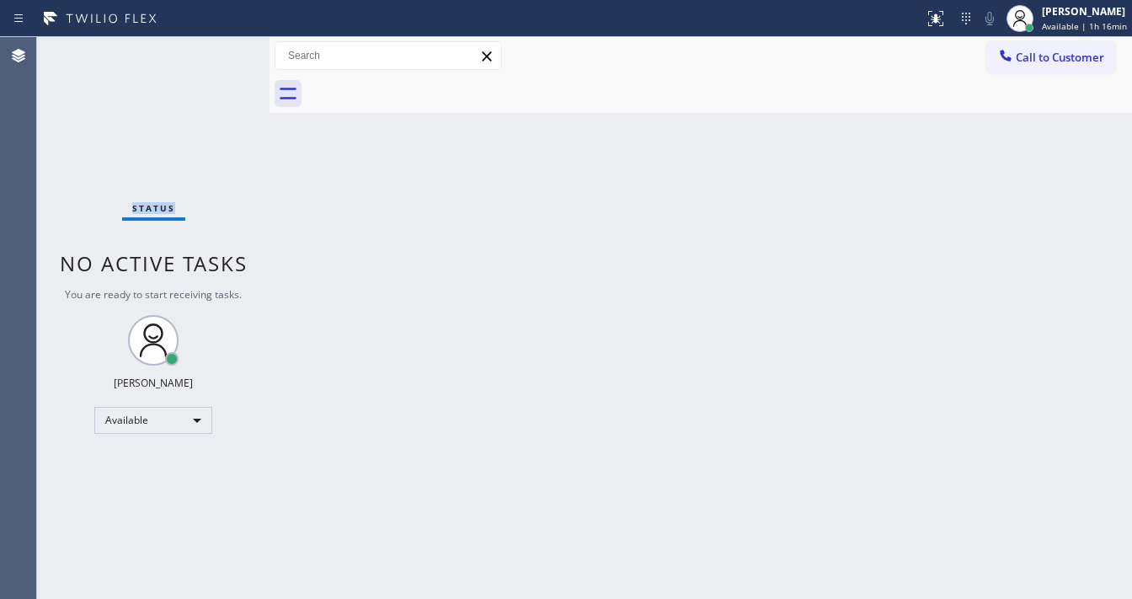
click at [219, 51] on div "Status No active tasks You are ready to start receiving tasks. Michael Javier A…" at bounding box center [153, 318] width 232 height 562
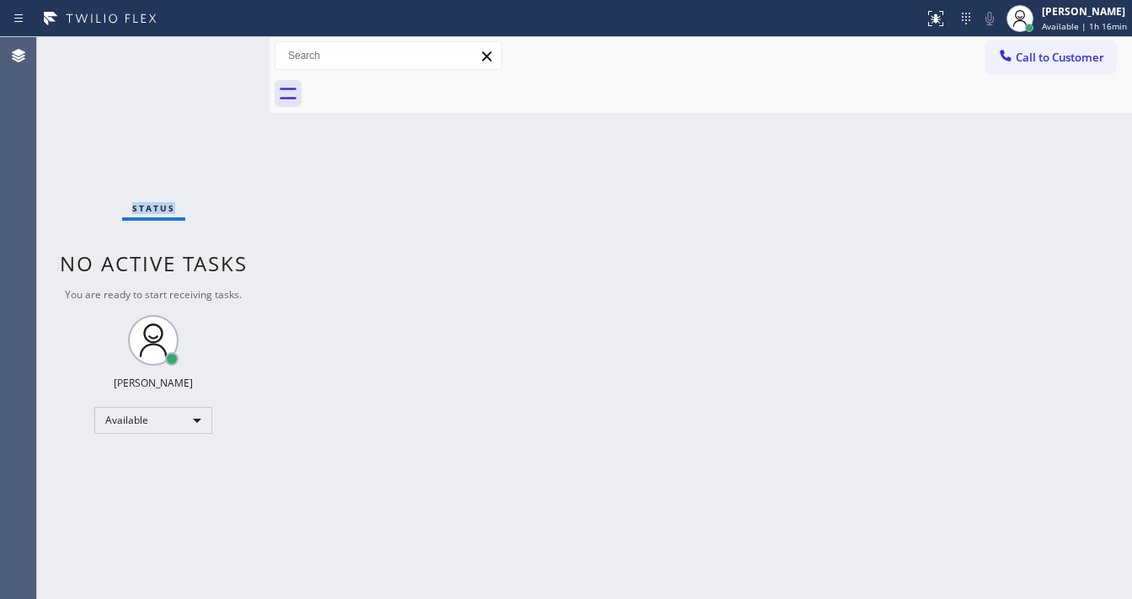
click at [219, 51] on div "Status No active tasks You are ready to start receiving tasks. Michael Javier A…" at bounding box center [153, 318] width 232 height 562
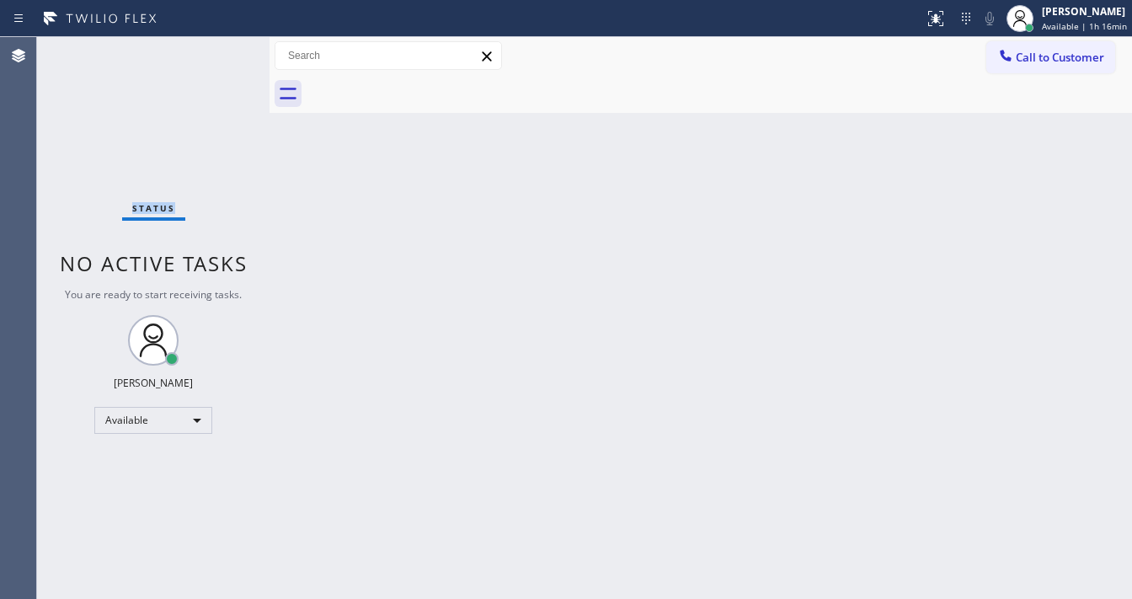
click at [219, 51] on div "Status No active tasks You are ready to start receiving tasks. Michael Javier A…" at bounding box center [153, 318] width 232 height 562
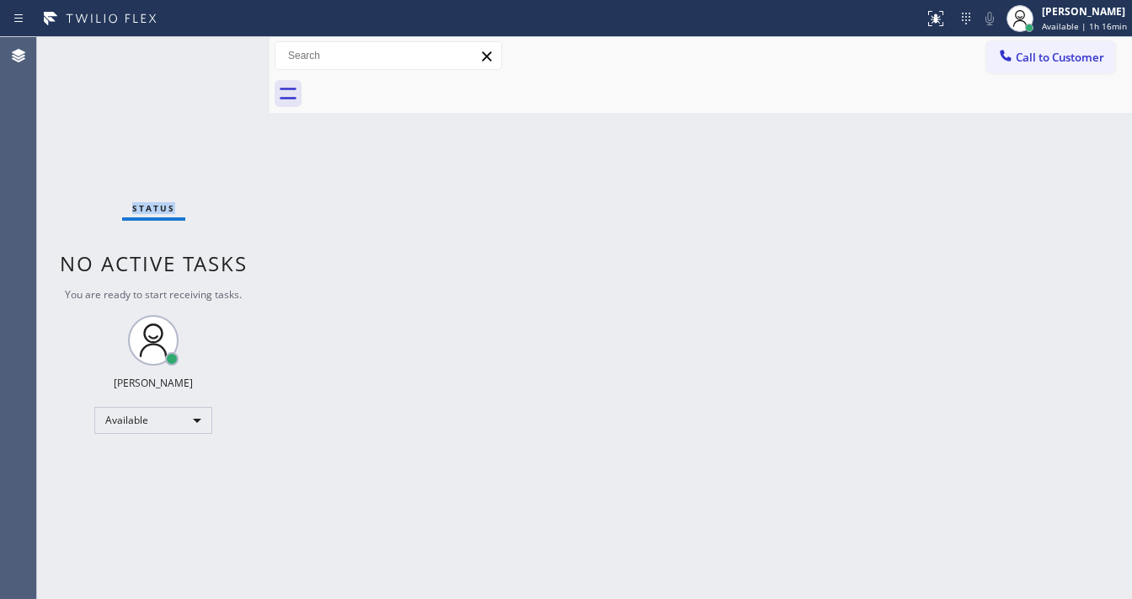
click at [219, 51] on div "Status No active tasks You are ready to start receiving tasks. Michael Javier A…" at bounding box center [153, 318] width 232 height 562
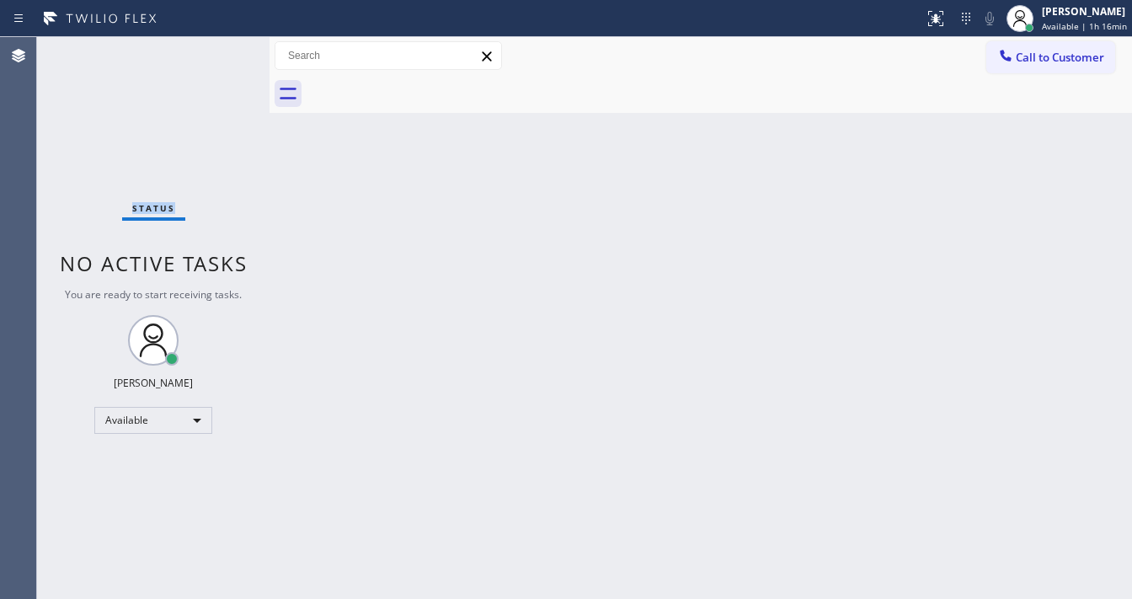
click at [219, 51] on div "Status No active tasks You are ready to start receiving tasks. Michael Javier A…" at bounding box center [153, 318] width 232 height 562
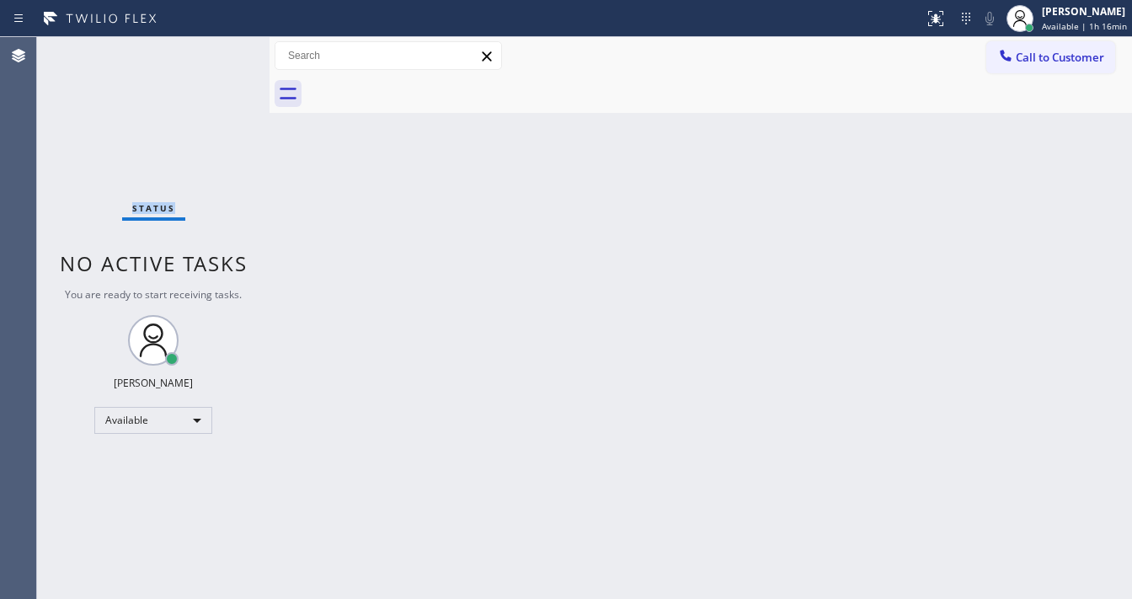
click at [219, 51] on div "Status No active tasks You are ready to start receiving tasks. Michael Javier A…" at bounding box center [153, 318] width 232 height 562
click at [222, 56] on div "Status No active tasks You are ready to start receiving tasks. Michael Javier A…" at bounding box center [153, 318] width 232 height 562
click at [221, 56] on div "Status No active tasks You are ready to start receiving tasks. Michael Javier A…" at bounding box center [153, 318] width 232 height 562
click at [220, 55] on div "Status No active tasks You are ready to start receiving tasks. Michael Javier A…" at bounding box center [153, 318] width 232 height 562
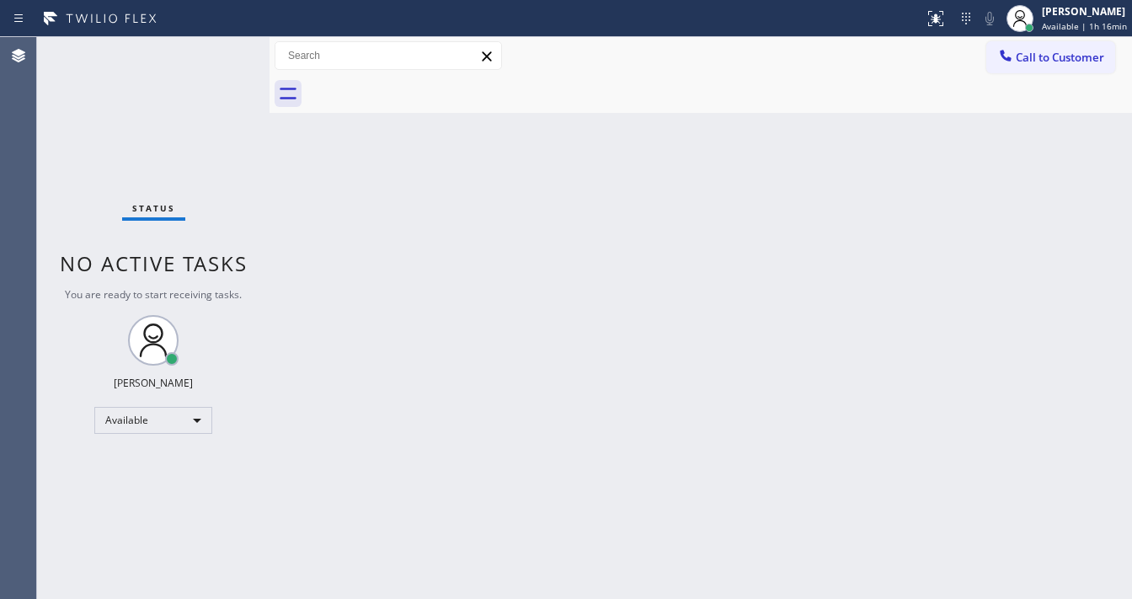
click at [220, 55] on div "Status No active tasks You are ready to start receiving tasks. Michael Javier A…" at bounding box center [153, 318] width 232 height 562
click at [279, 234] on div "Back to Dashboard Change Sender ID Customers Technicians Select a contact Outbo…" at bounding box center [701, 318] width 863 height 562
click at [390, 243] on div "Back to Dashboard Change Sender ID Customers Technicians Select a contact Outbo…" at bounding box center [701, 318] width 863 height 562
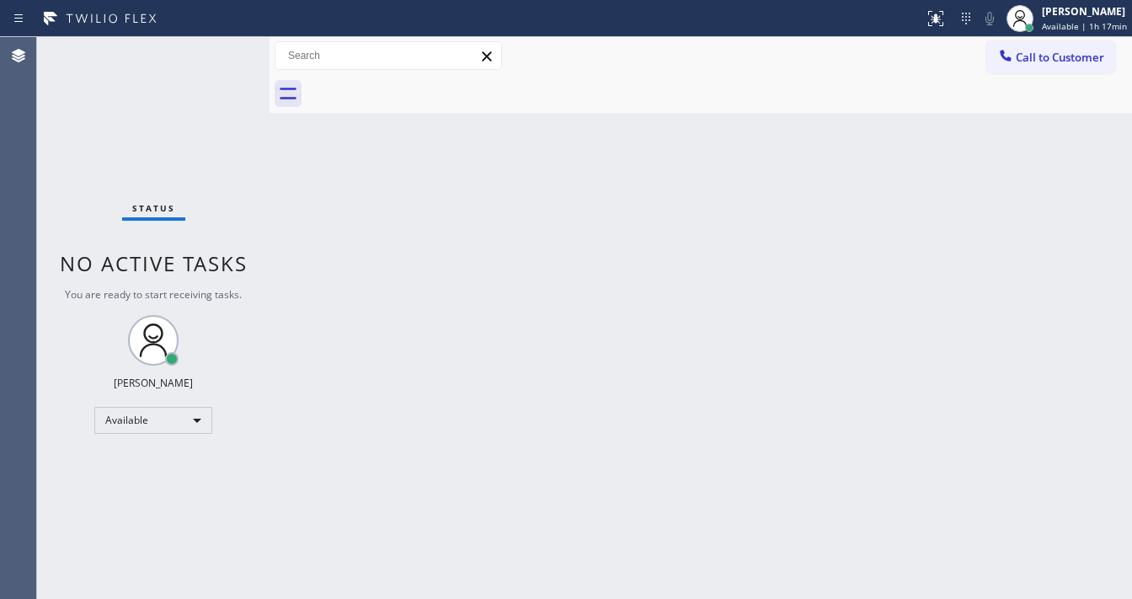
drag, startPoint x: 177, startPoint y: 135, endPoint x: 172, endPoint y: 115, distance: 20.8
click at [175, 128] on div "Status No active tasks You are ready to start receiving tasks. Michael Javier A…" at bounding box center [153, 318] width 232 height 562
click at [191, 83] on div "Status No active tasks You are ready to start receiving tasks. Michael Javier A…" at bounding box center [153, 318] width 232 height 562
drag, startPoint x: 192, startPoint y: 83, endPoint x: 201, endPoint y: 72, distance: 14.3
click at [193, 77] on div "Status No active tasks You are ready to start receiving tasks. Michael Javier A…" at bounding box center [153, 318] width 232 height 562
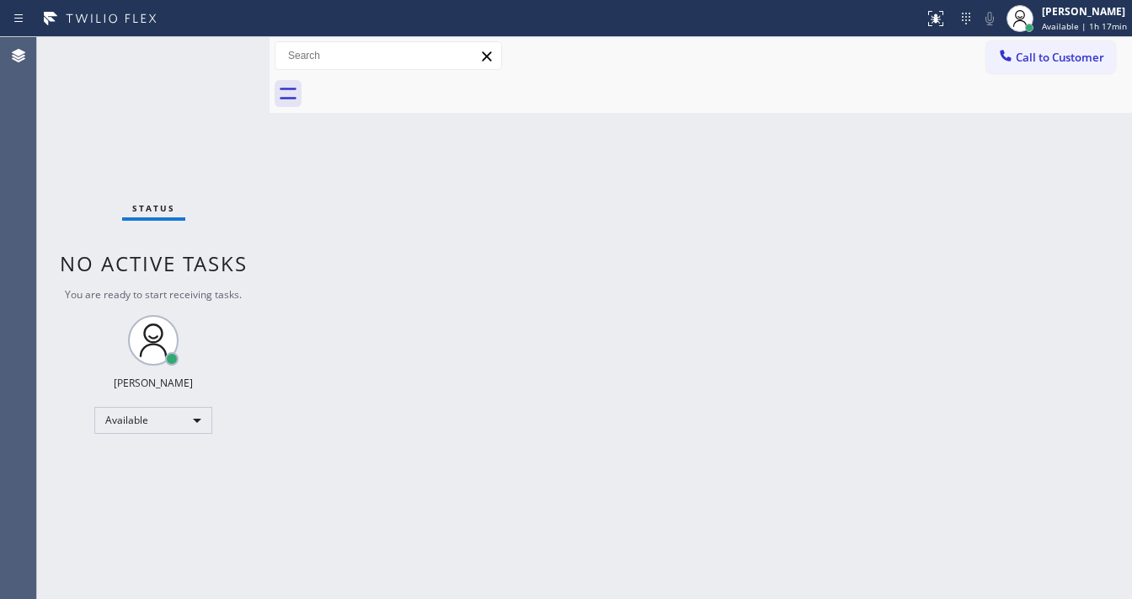
click at [197, 76] on div "Status No active tasks You are ready to start receiving tasks. Michael Javier A…" at bounding box center [153, 318] width 232 height 562
click at [347, 178] on div "Back to Dashboard Change Sender ID Customers Technicians Select a contact Outbo…" at bounding box center [701, 318] width 863 height 562
click at [344, 192] on div "Back to Dashboard Change Sender ID Customers Technicians Select a contact Outbo…" at bounding box center [701, 318] width 863 height 562
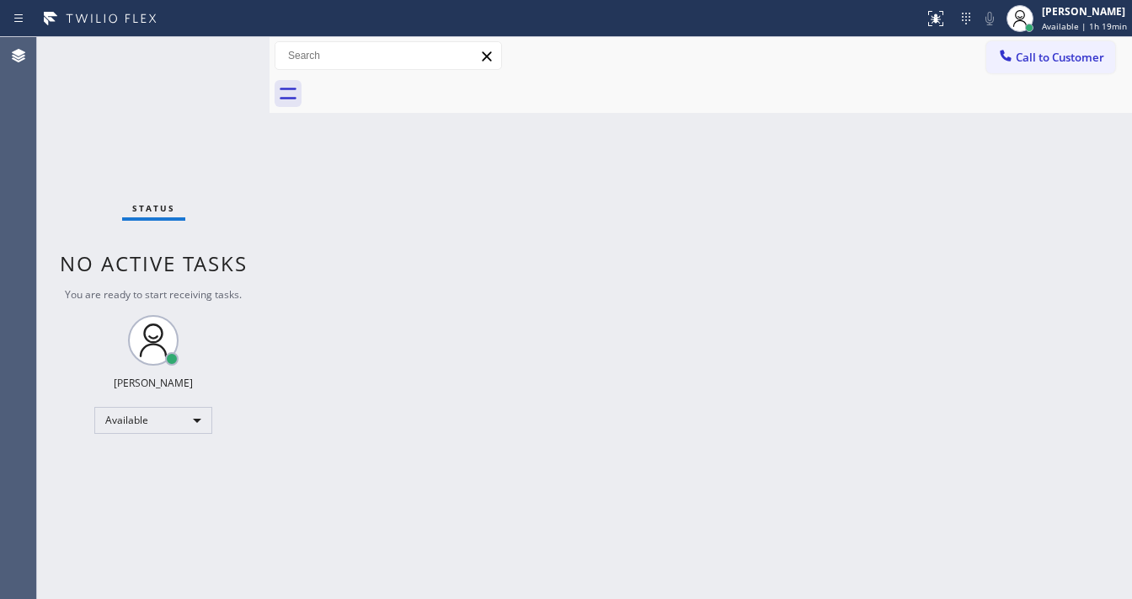
click at [258, 135] on div "Status No active tasks You are ready to start receiving tasks. Michael Javier A…" at bounding box center [153, 318] width 232 height 562
click at [222, 56] on div "Status No active tasks You are ready to start receiving tasks. Michael Javier A…" at bounding box center [153, 318] width 232 height 562
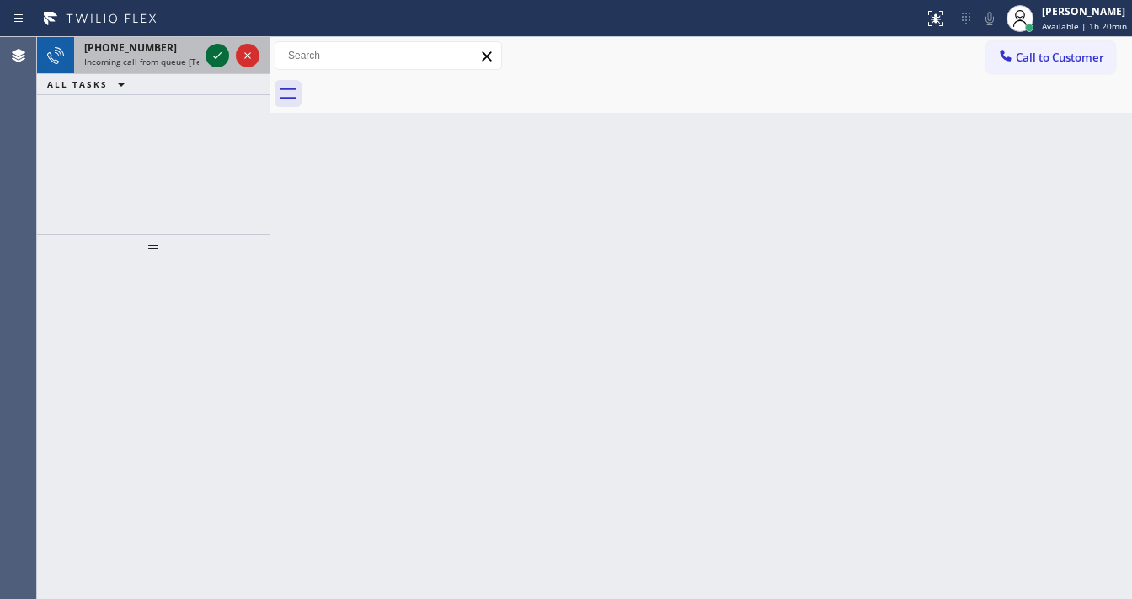
click at [212, 54] on icon at bounding box center [217, 55] width 20 height 20
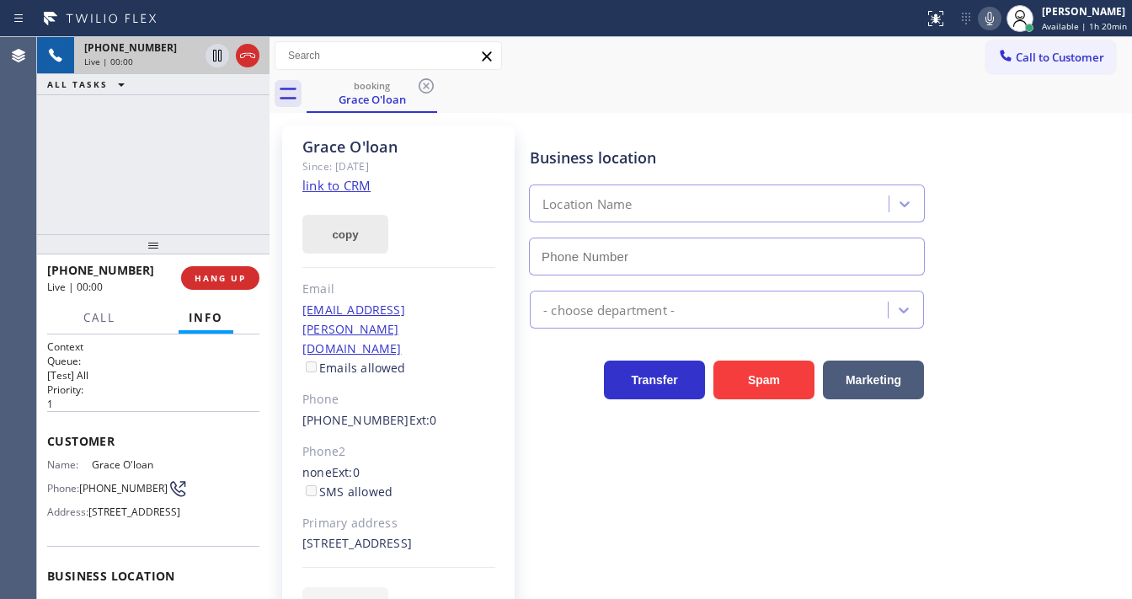
type input "(760) 388-9556"
click at [360, 181] on link "link to CRM" at bounding box center [336, 185] width 68 height 17
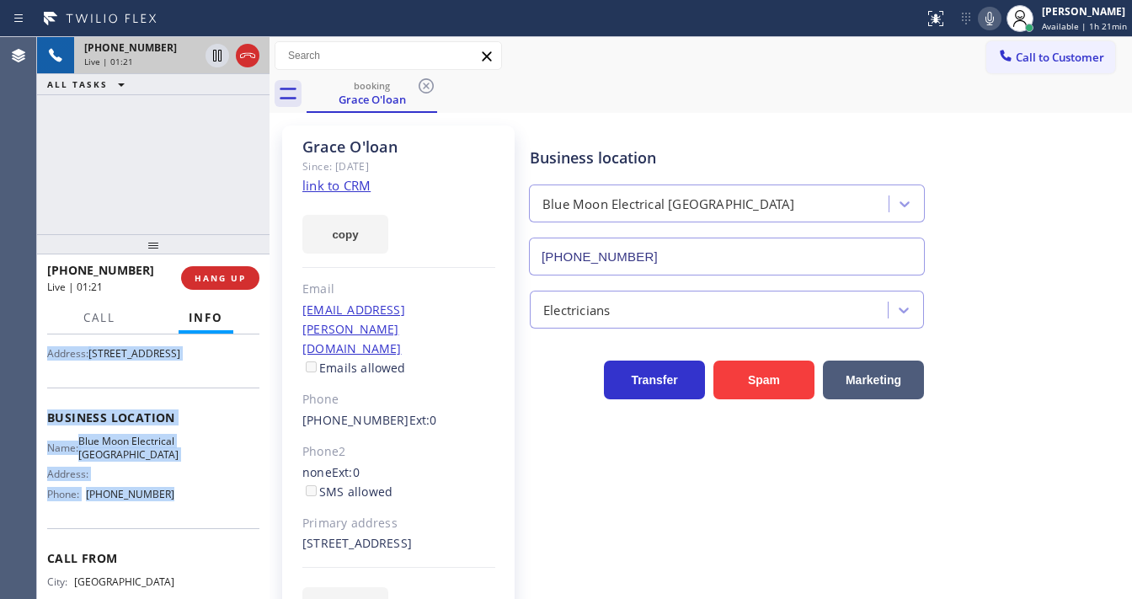
scroll to position [202, 0]
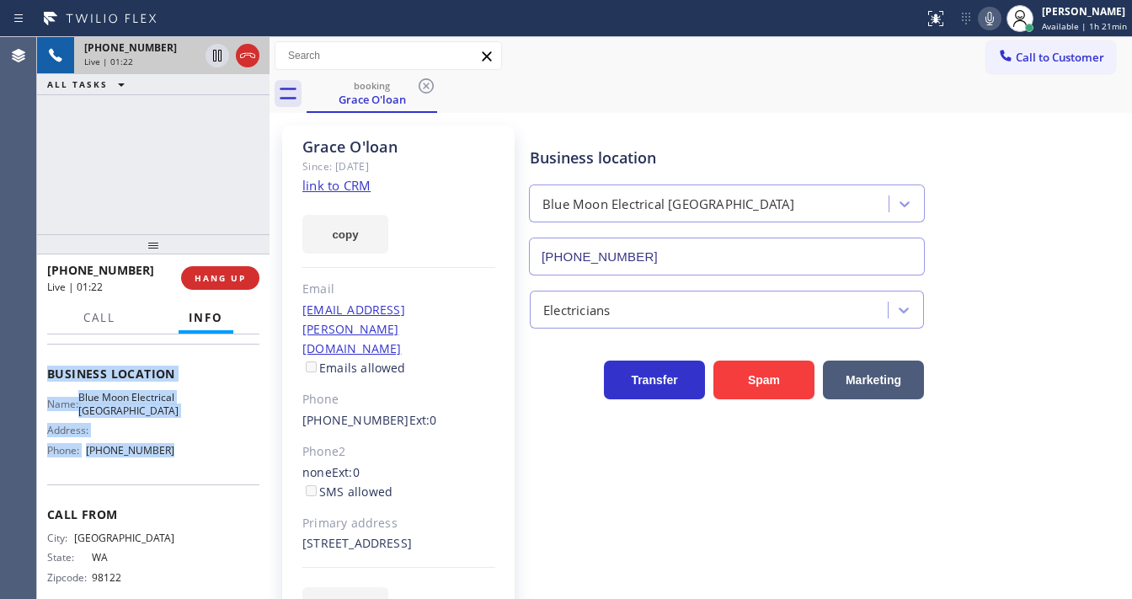
drag, startPoint x: 51, startPoint y: 433, endPoint x: 205, endPoint y: 499, distance: 166.8
click at [205, 499] on div "Context Queue: [Test] All Priority: 1 Customer Name: Grace O'loan Phone: (206) …" at bounding box center [153, 374] width 212 height 474
copy div "ustomer Name: Grace O'loan Phone: (206) 355-2331 Address: 5844 East Green Lake …"
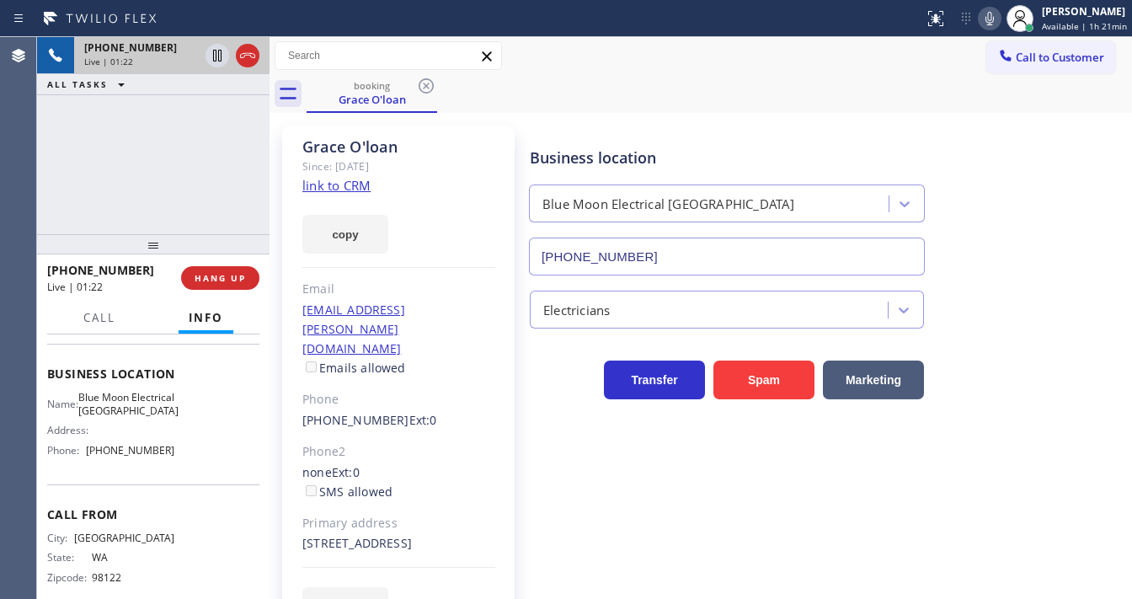
click at [135, 145] on div "+12063552331 Live | 01:22 ALL TASKS ALL TASKS ACTIVE TASKS TASKS IN WRAP UP" at bounding box center [153, 135] width 232 height 197
click at [195, 148] on div "+12063552331 Live | 01:28 ALL TASKS ALL TASKS ACTIVE TASKS TASKS IN WRAP UP" at bounding box center [153, 135] width 232 height 197
click at [177, 135] on div "+12063552331 Live | 02:25 ALL TASKS ALL TASKS ACTIVE TASKS TASKS IN WRAP UP" at bounding box center [153, 135] width 232 height 197
click at [232, 166] on div "+12063552331 Live | 02:27 ALL TASKS ALL TASKS ACTIVE TASKS TASKS IN WRAP UP" at bounding box center [153, 135] width 232 height 197
click at [448, 190] on div "Grace O'loan Since: 20 may 2020 link to CRM copy Email grace.spencer@live.com E…" at bounding box center [398, 386] width 232 height 521
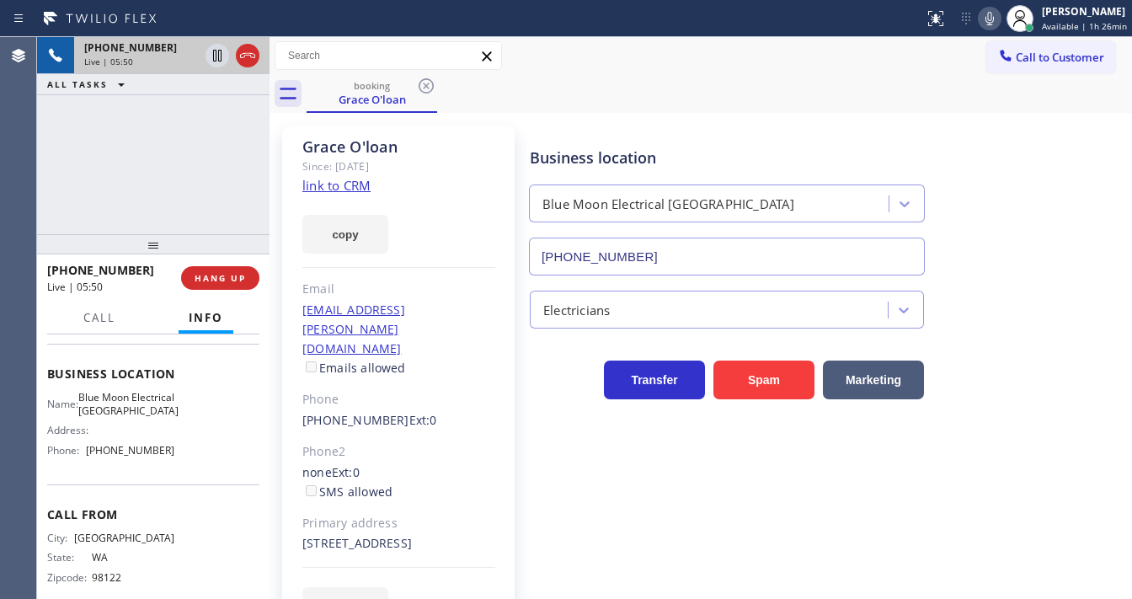
click at [214, 190] on div "+12063552331 Live | 05:50 ALL TASKS ALL TASKS ACTIVE TASKS TASKS IN WRAP UP" at bounding box center [153, 135] width 232 height 197
click at [174, 133] on div "+12063552331 Live | 05:52 ALL TASKS ALL TASKS ACTIVE TASKS TASKS IN WRAP UP" at bounding box center [153, 135] width 232 height 197
click at [231, 275] on span "HANG UP" at bounding box center [220, 278] width 51 height 12
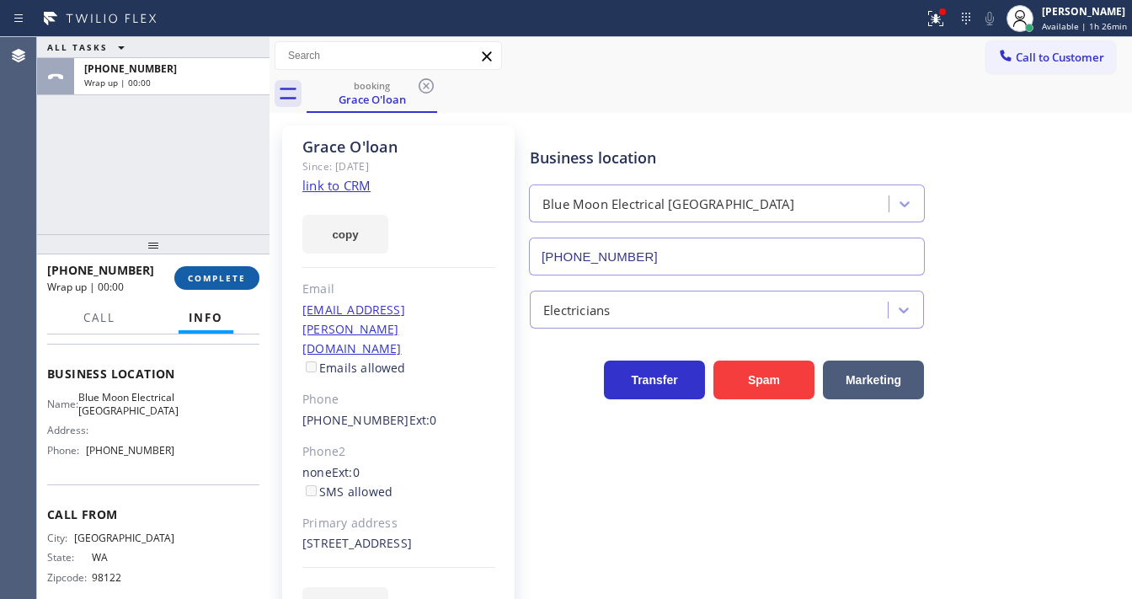
click at [228, 277] on span "COMPLETE" at bounding box center [217, 278] width 58 height 12
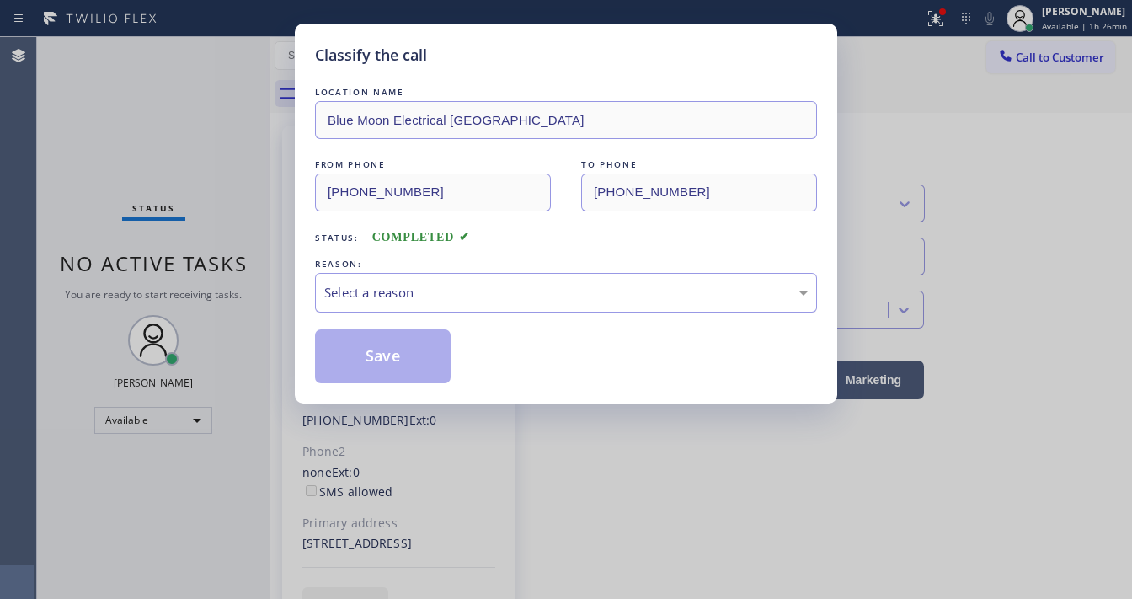
click at [405, 291] on div "Select a reason" at bounding box center [565, 292] width 483 height 19
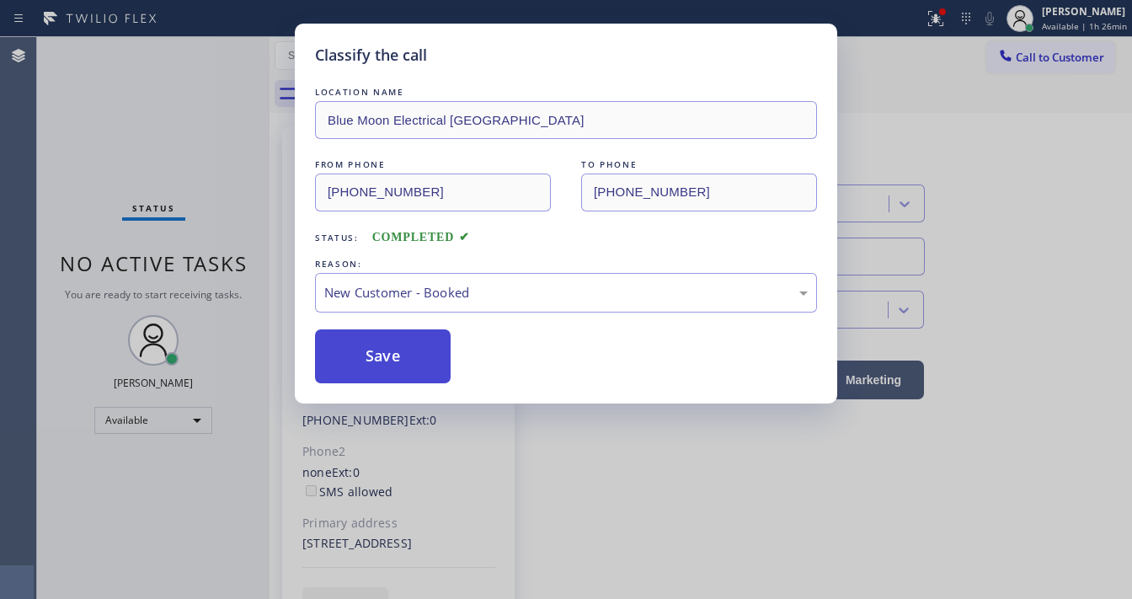
click at [377, 346] on button "Save" at bounding box center [383, 356] width 136 height 54
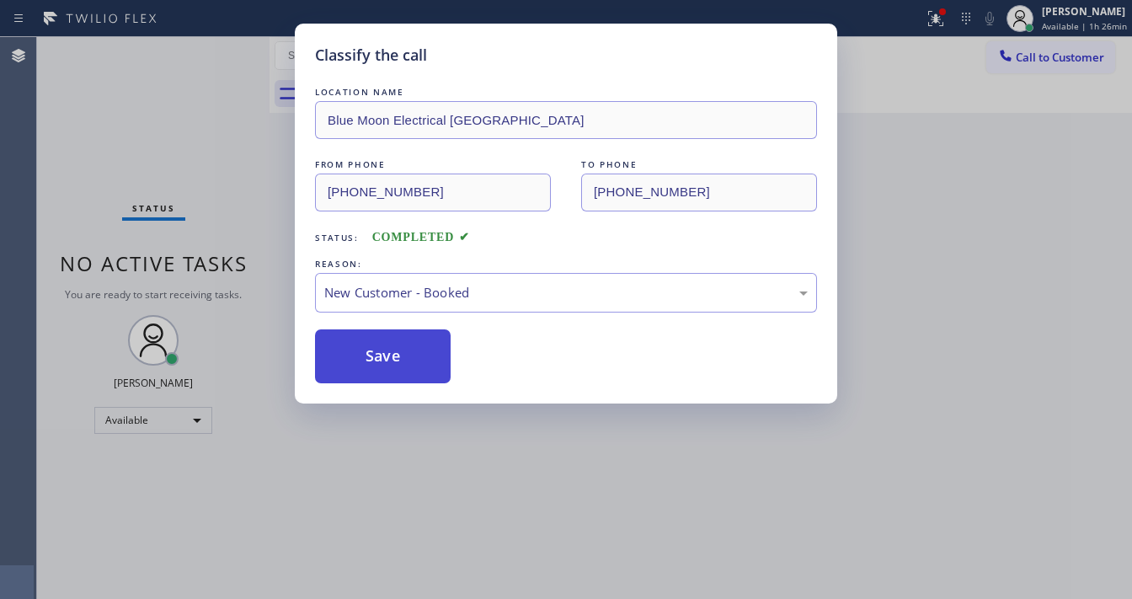
click at [377, 347] on button "Save" at bounding box center [383, 356] width 136 height 54
drag, startPoint x: 377, startPoint y: 347, endPoint x: 777, endPoint y: 214, distance: 420.9
click at [378, 347] on button "Save" at bounding box center [383, 356] width 136 height 54
drag, startPoint x: 945, startPoint y: 162, endPoint x: 992, endPoint y: 35, distance: 134.9
click at [953, 159] on div "Classify the call LOCATION NAME Blue Moon Electrical Palm Desert FROM PHONE (20…" at bounding box center [566, 299] width 1132 height 599
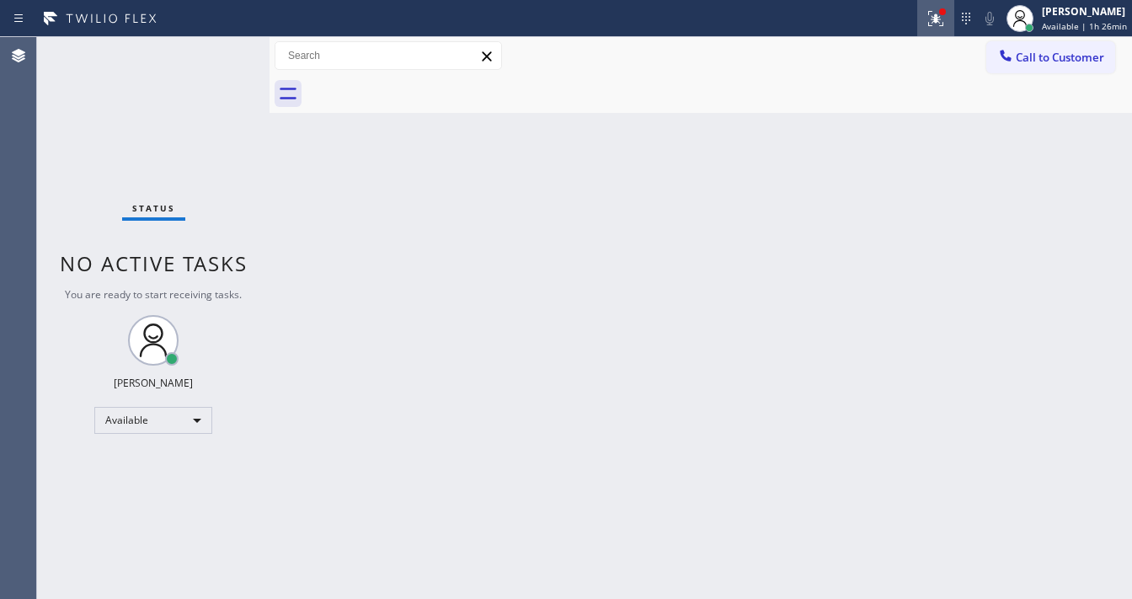
click at [938, 18] on icon at bounding box center [933, 17] width 10 height 12
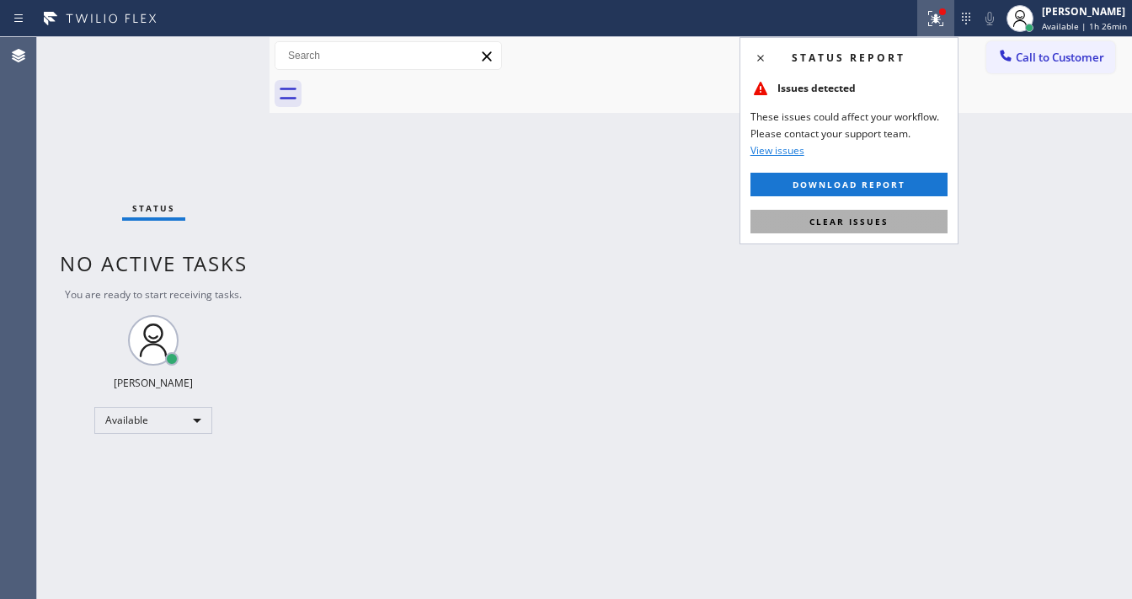
click at [889, 213] on button "Clear issues" at bounding box center [849, 222] width 197 height 24
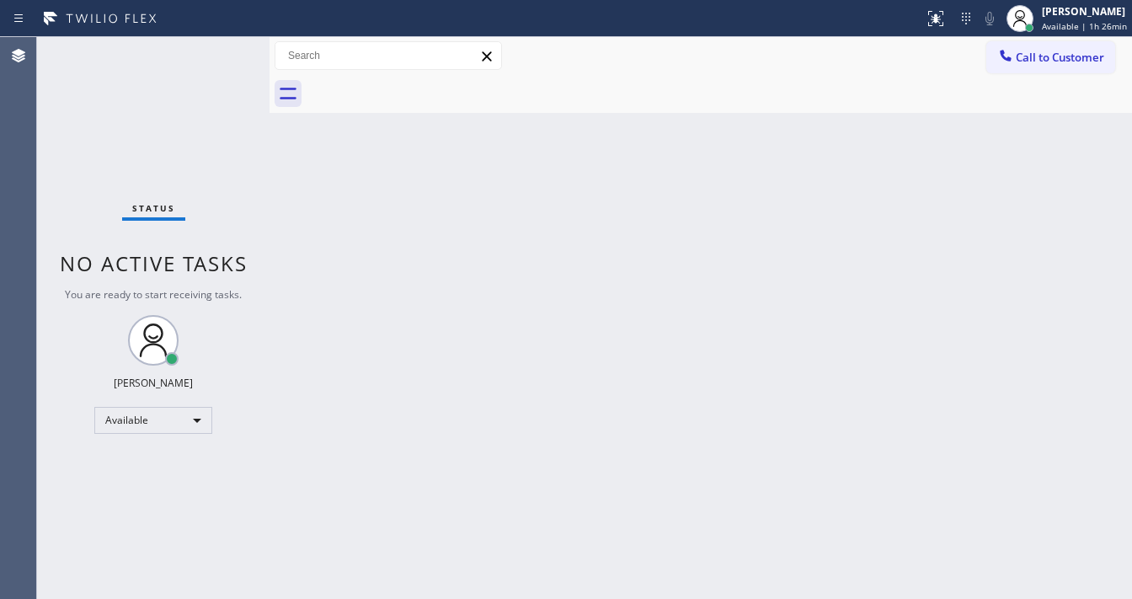
drag, startPoint x: 553, startPoint y: 226, endPoint x: 521, endPoint y: 222, distance: 31.3
click at [521, 226] on div "Back to Dashboard Change Sender ID Customers Technicians Select a contact Outbo…" at bounding box center [701, 318] width 863 height 562
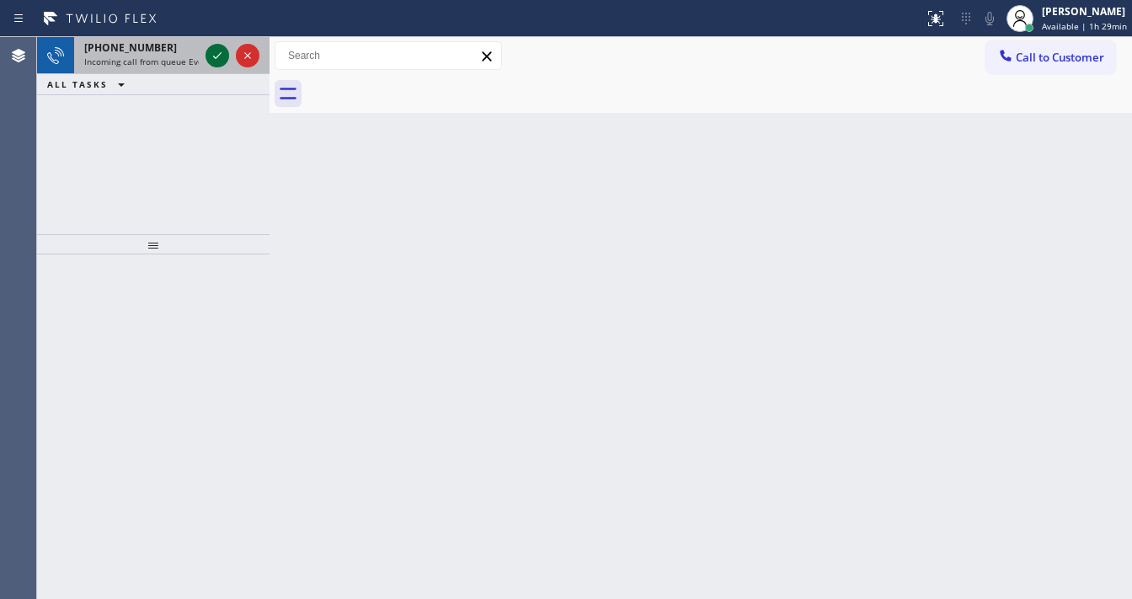
click at [222, 47] on icon at bounding box center [217, 55] width 20 height 20
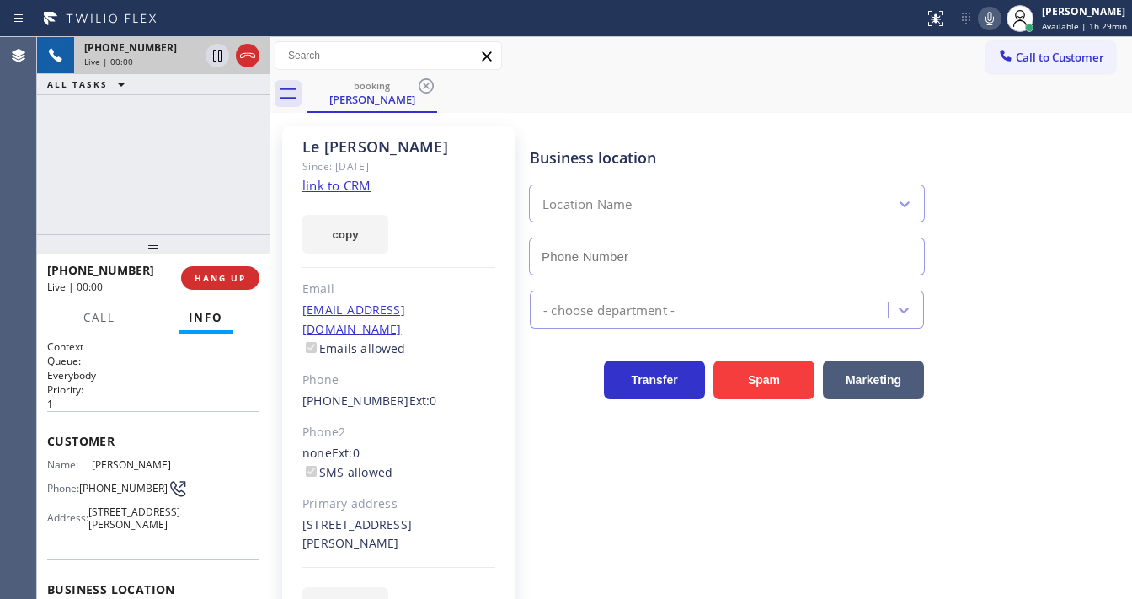
type input "(888) 894-2474"
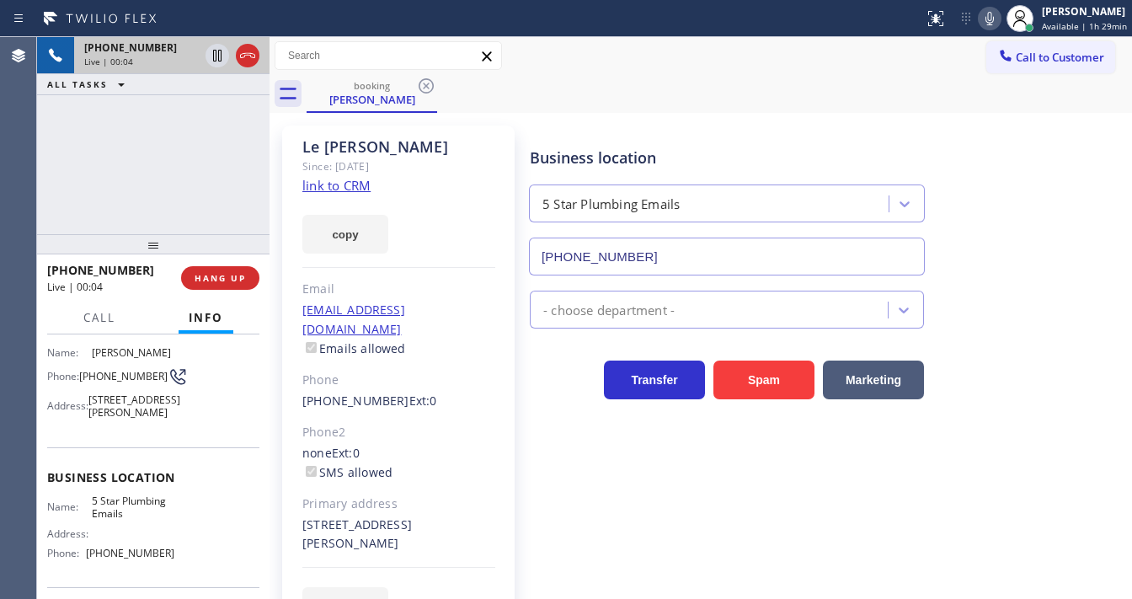
scroll to position [135, 0]
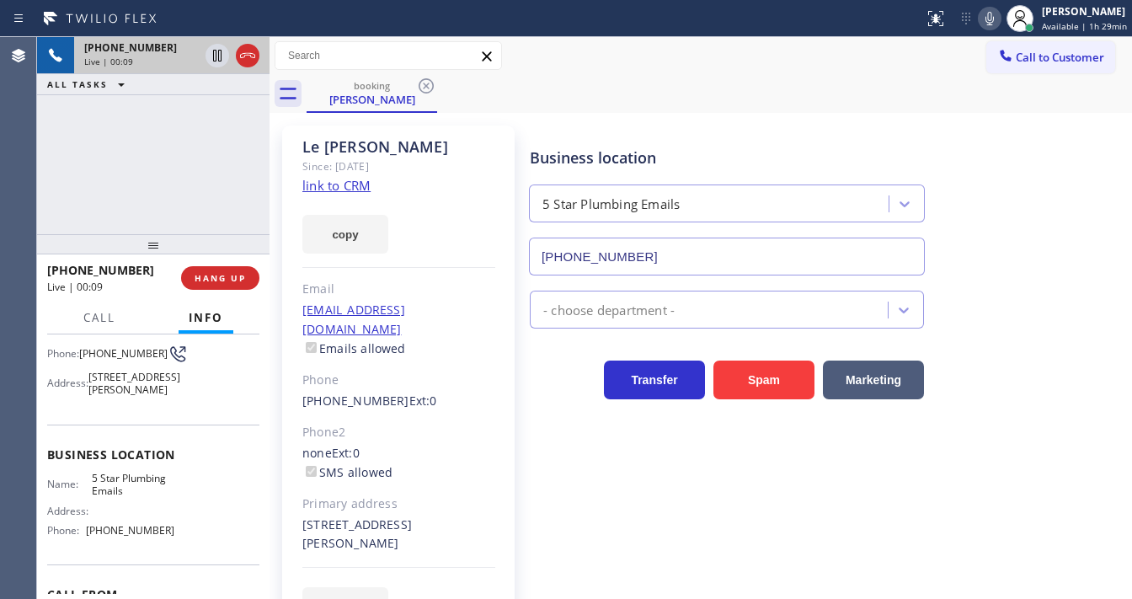
drag, startPoint x: 142, startPoint y: 125, endPoint x: 154, endPoint y: 135, distance: 16.2
click at [142, 125] on div "+19516620809 Live | 00:09 ALL TASKS ALL TASKS ACTIVE TASKS TASKS IN WRAP UP" at bounding box center [153, 135] width 232 height 197
click at [430, 190] on div "Le Chen Since: 20 may 2020 link to CRM copy Email lechen47@yahoo.com Emails all…" at bounding box center [398, 386] width 232 height 521
click at [346, 188] on link "link to CRM" at bounding box center [336, 185] width 68 height 17
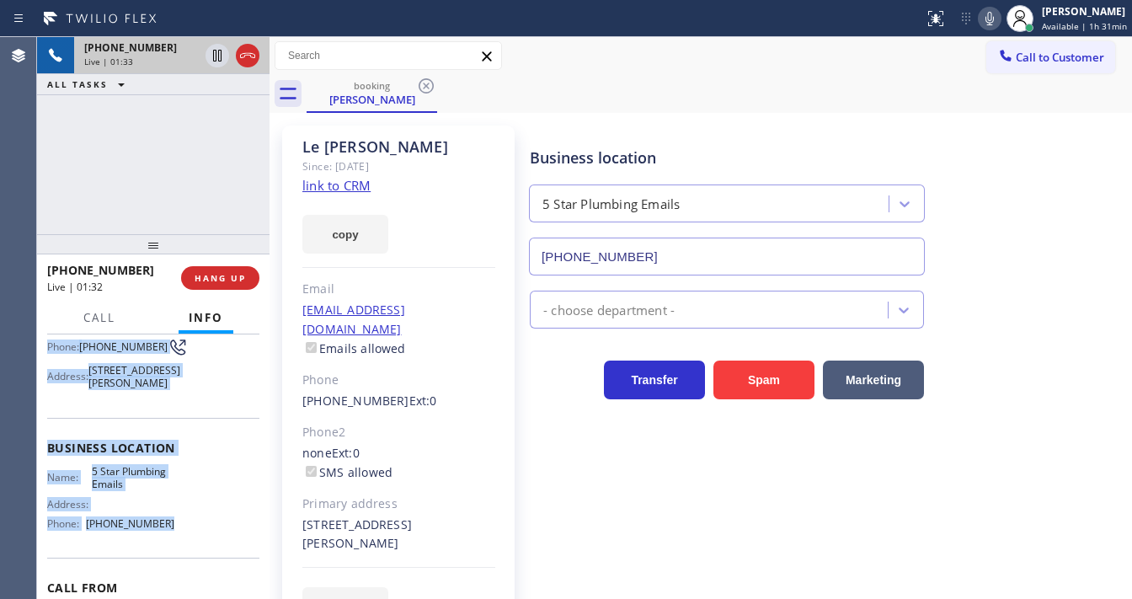
scroll to position [247, 0]
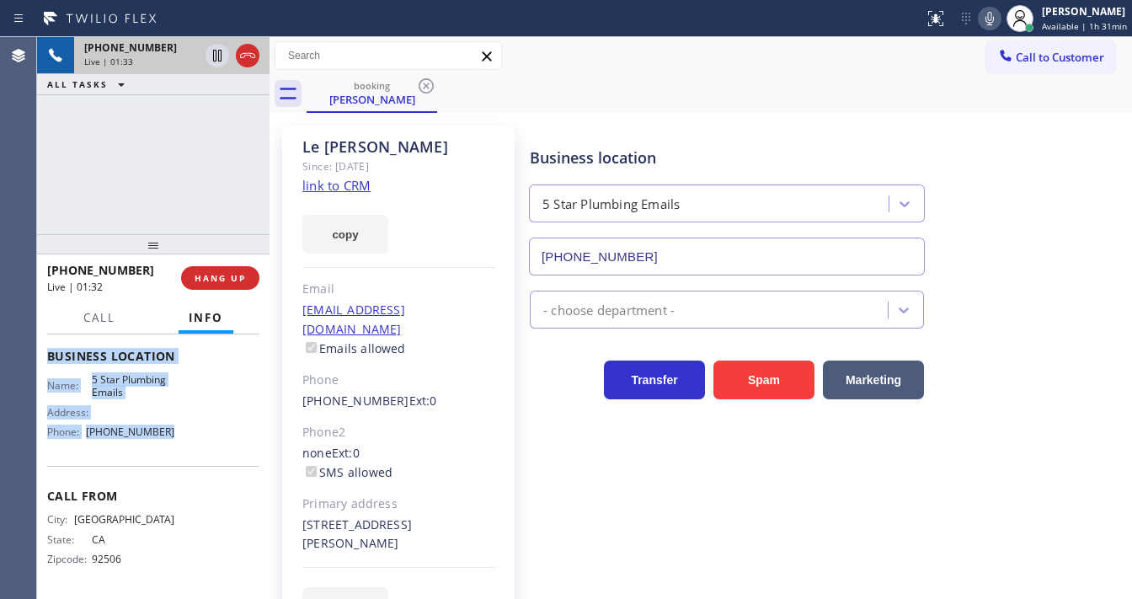
drag, startPoint x: 54, startPoint y: 375, endPoint x: 182, endPoint y: 373, distance: 128.0
click at [188, 452] on div "Context Queue: Everybody Priority: 1 Customer Name: Le Chen Phone: (951) 662-08…" at bounding box center [153, 466] width 232 height 264
copy div "Customer Name: Le Chen Phone: (951) 662-0809 Address: 1417 Camelia Drive, Alham…"
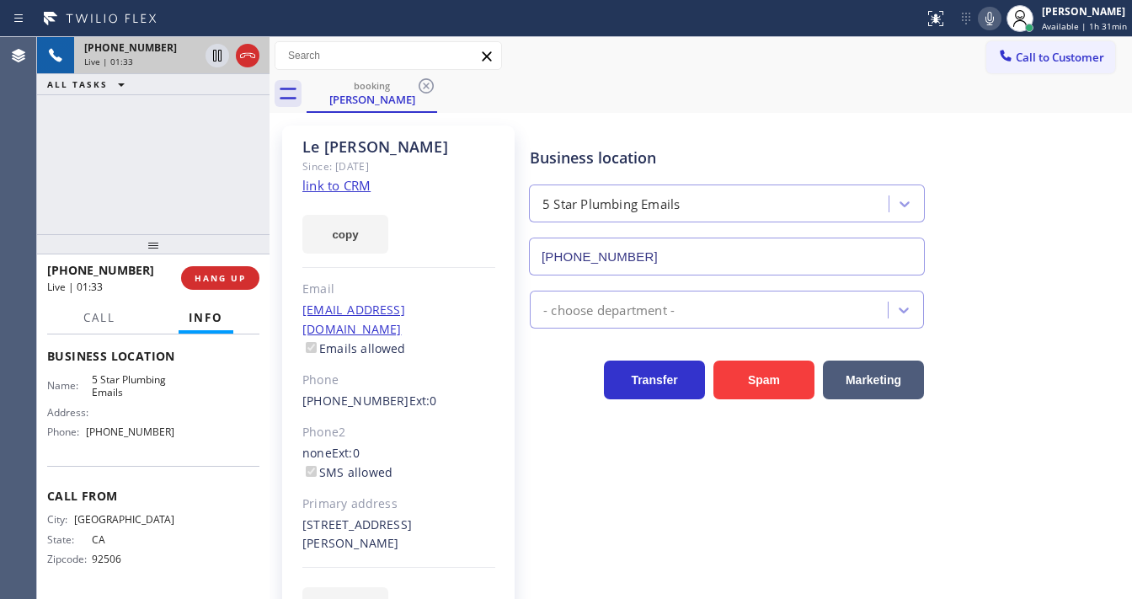
click at [158, 138] on div "+19516620809 Live | 01:33 ALL TASKS ALL TASKS ACTIVE TASKS TASKS IN WRAP UP" at bounding box center [153, 135] width 232 height 197
click at [56, 192] on div "+19516620809 Live | 02:39 ALL TASKS ALL TASKS ACTIVE TASKS TASKS IN WRAP UP" at bounding box center [153, 135] width 232 height 197
click at [176, 181] on div "+19516620809 Live | 02:50 ALL TASKS ALL TASKS ACTIVE TASKS TASKS IN WRAP UP" at bounding box center [153, 135] width 232 height 197
click at [221, 54] on icon at bounding box center [217, 55] width 20 height 20
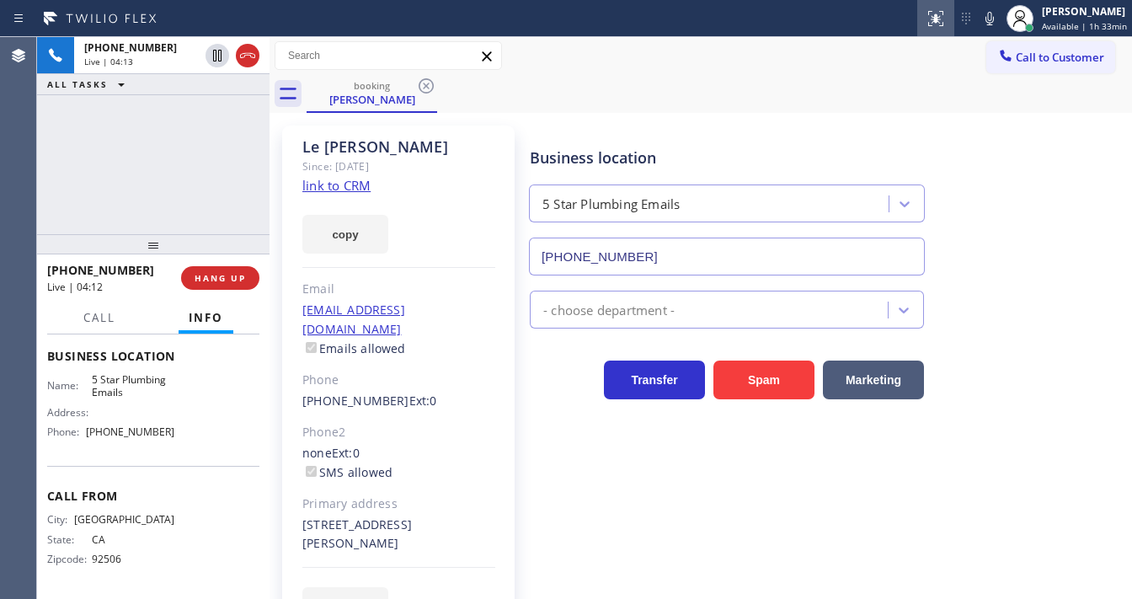
drag, startPoint x: 987, startPoint y: 21, endPoint x: 932, endPoint y: 21, distance: 55.6
click at [987, 21] on icon at bounding box center [990, 18] width 20 height 20
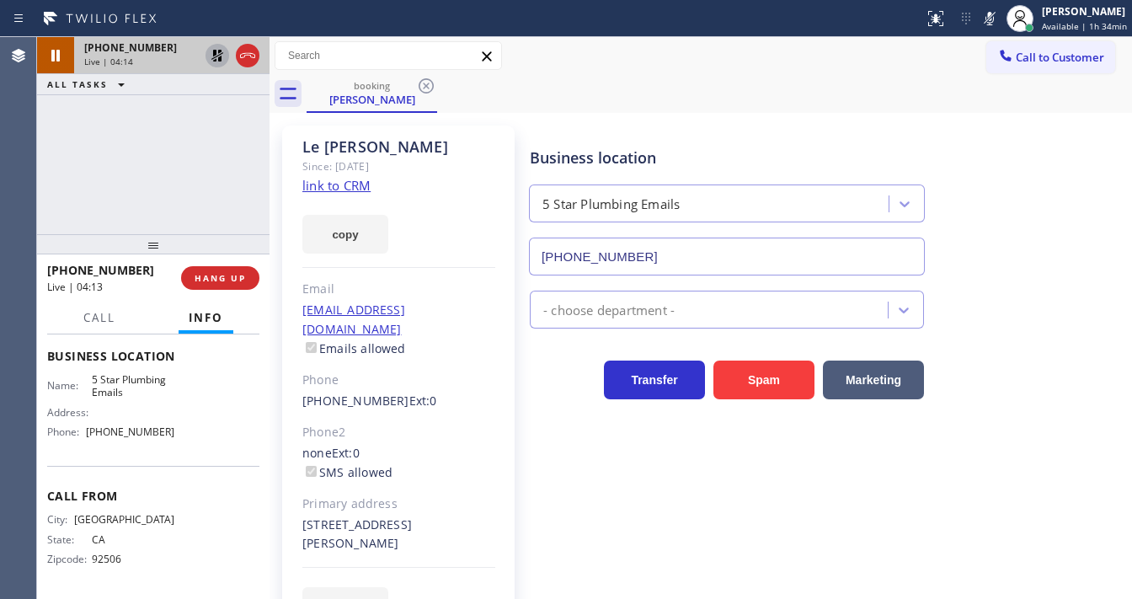
click at [221, 51] on icon at bounding box center [217, 56] width 12 height 12
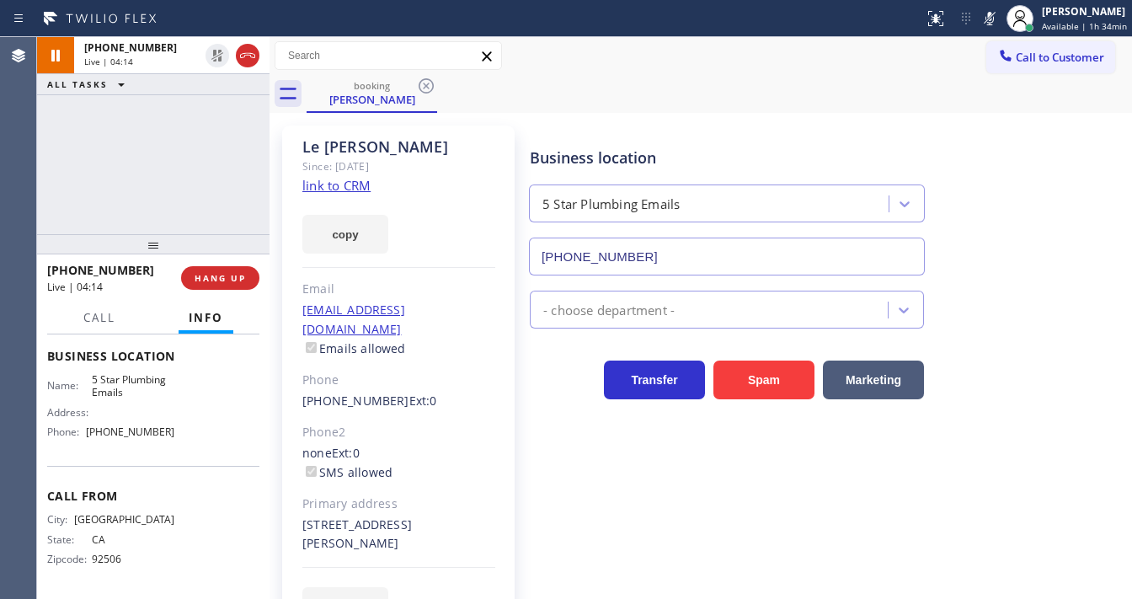
click at [989, 25] on icon at bounding box center [990, 18] width 20 height 20
click at [923, 88] on div "booking Le Chen" at bounding box center [719, 94] width 825 height 38
click at [179, 145] on div "+19516620809 Live | 04:15 ALL TASKS ALL TASKS ACTIVE TASKS TASKS IN WRAP UP" at bounding box center [153, 135] width 232 height 197
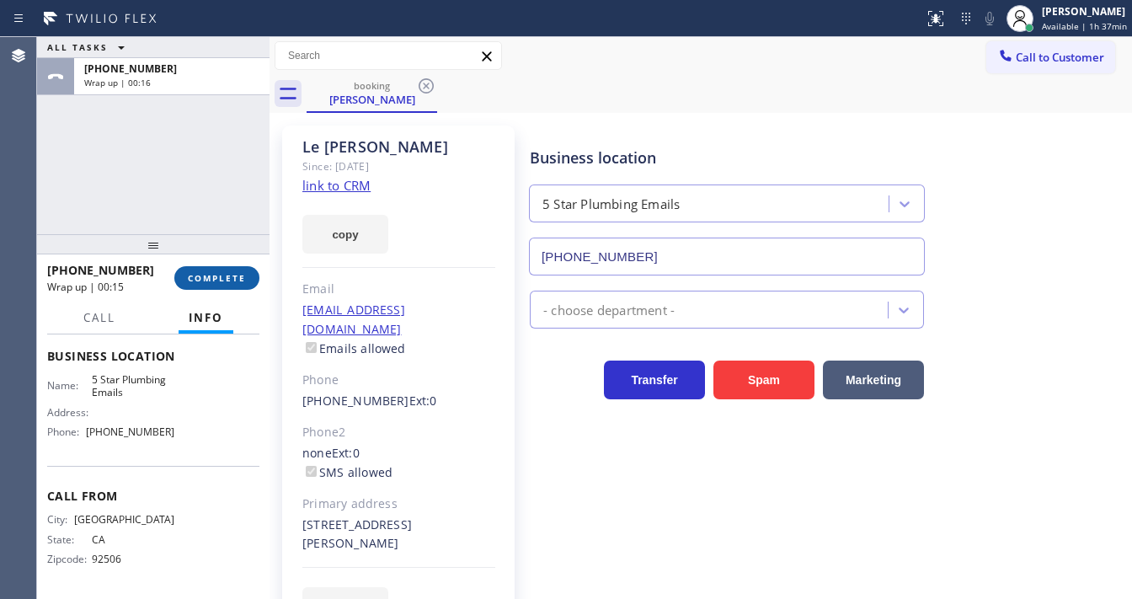
click at [217, 273] on span "COMPLETE" at bounding box center [217, 278] width 58 height 12
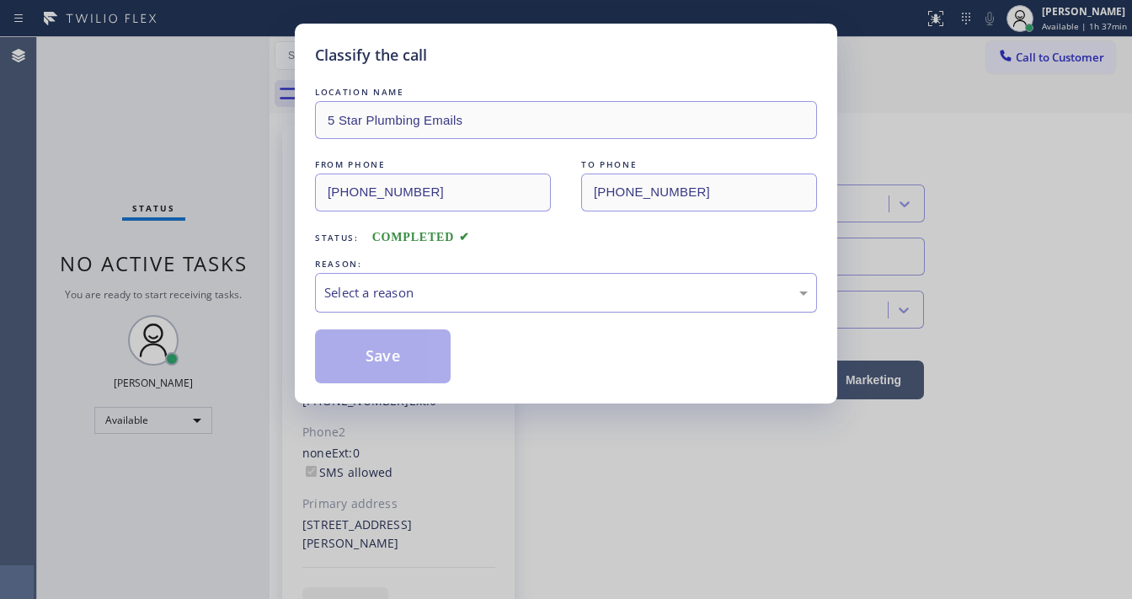
drag, startPoint x: 409, startPoint y: 290, endPoint x: 407, endPoint y: 309, distance: 19.5
click at [409, 290] on div "Select a reason" at bounding box center [565, 292] width 483 height 19
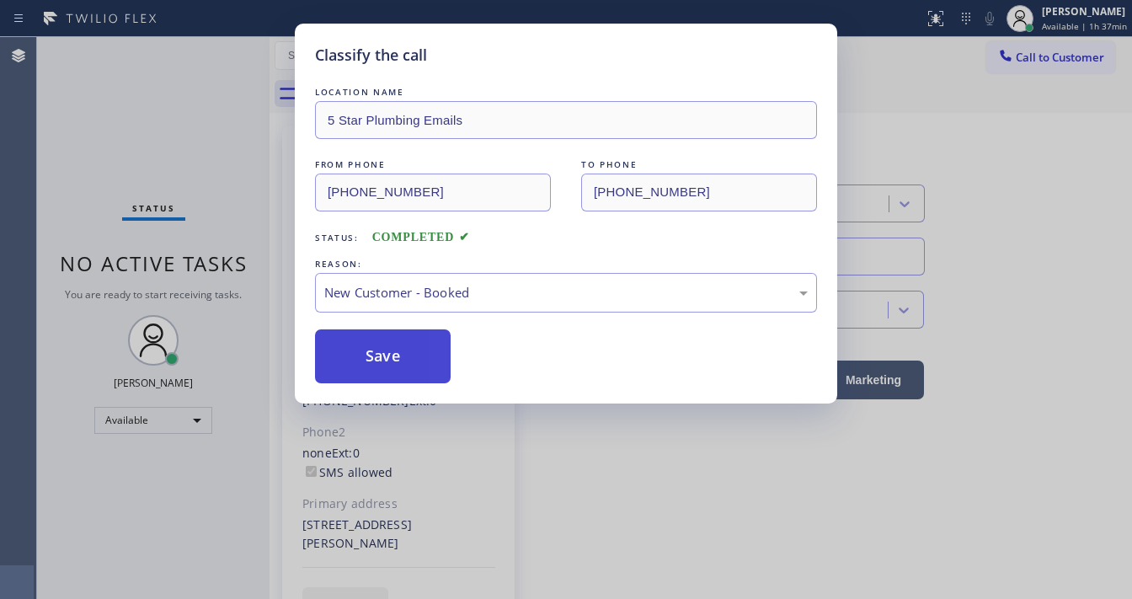
click at [391, 350] on button "Save" at bounding box center [383, 356] width 136 height 54
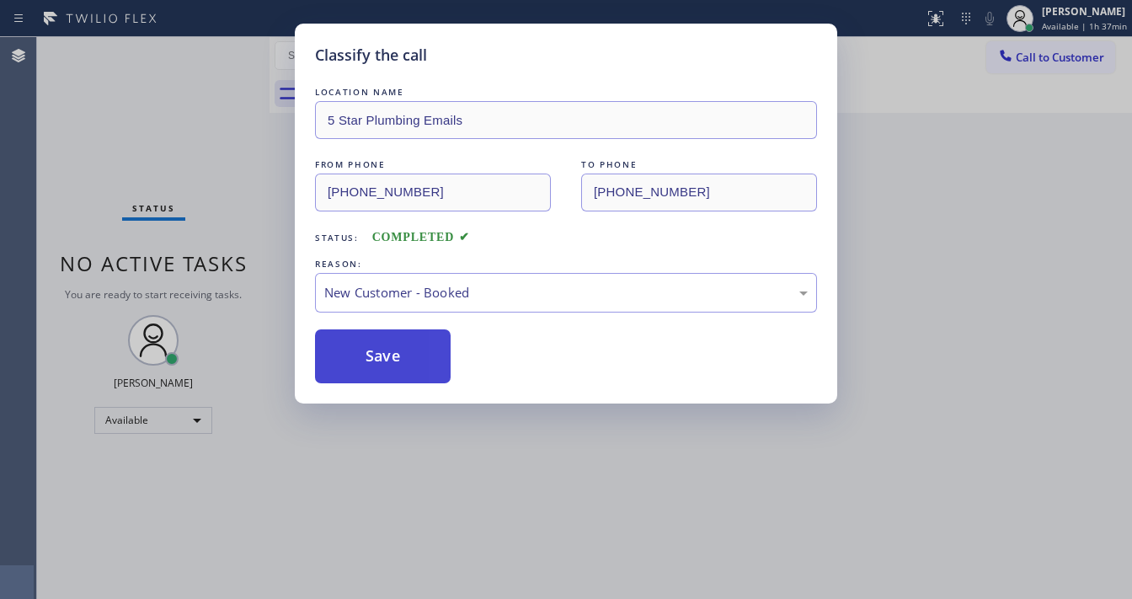
click at [391, 350] on button "Save" at bounding box center [383, 356] width 136 height 54
drag, startPoint x: 391, startPoint y: 350, endPoint x: 378, endPoint y: 329, distance: 25.3
click at [387, 351] on button "Save" at bounding box center [383, 356] width 136 height 54
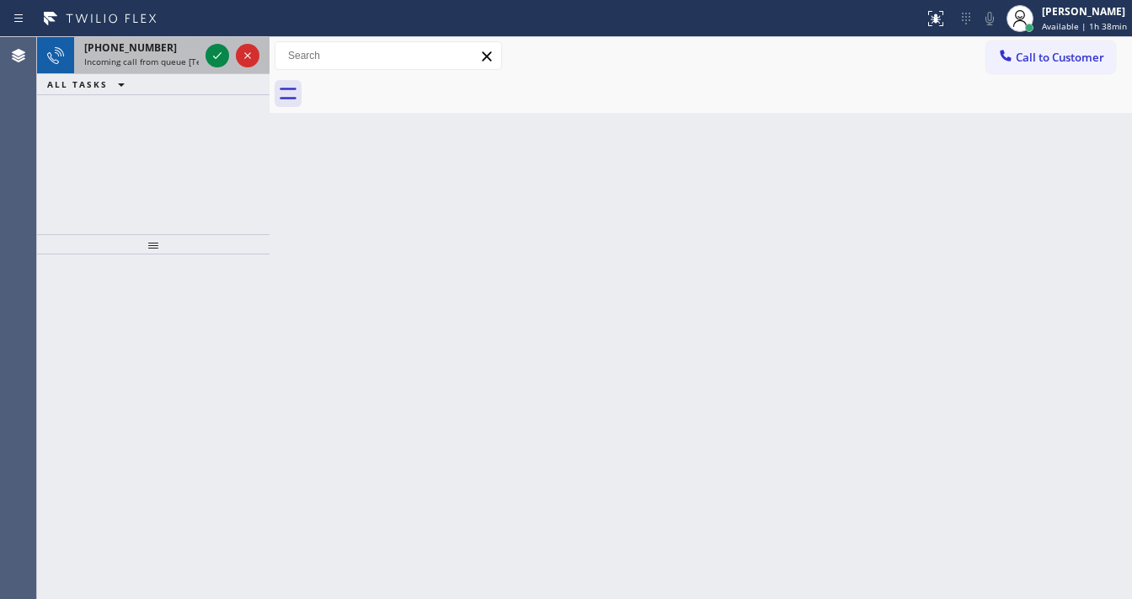
click at [211, 44] on div at bounding box center [232, 55] width 61 height 37
click at [211, 49] on icon at bounding box center [217, 55] width 20 height 20
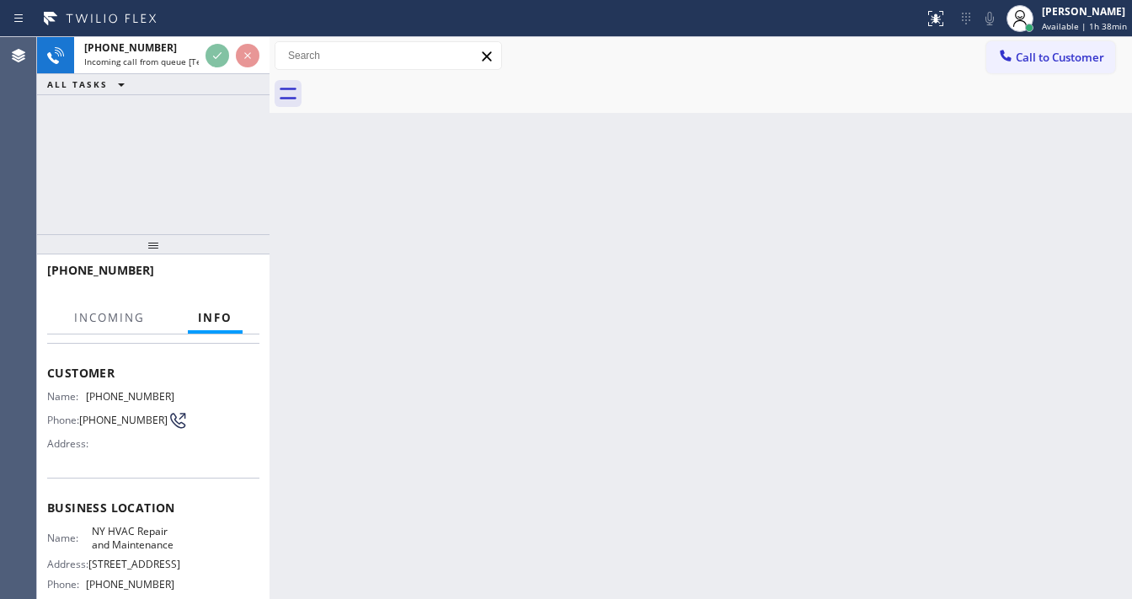
scroll to position [202, 0]
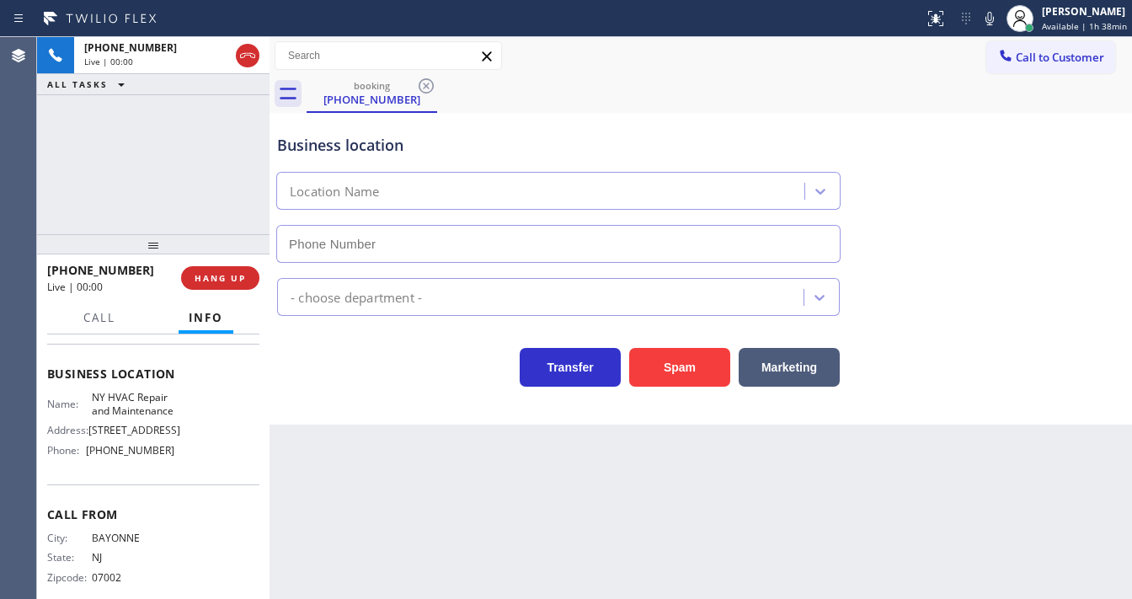
type input "(518) 941-8753"
click at [40, 172] on div "+15512217221 Live | 00:10 ALL TASKS ALL TASKS ACTIVE TASKS TASKS IN WRAP UP" at bounding box center [153, 135] width 232 height 197
click at [654, 361] on button "Spam" at bounding box center [679, 367] width 101 height 39
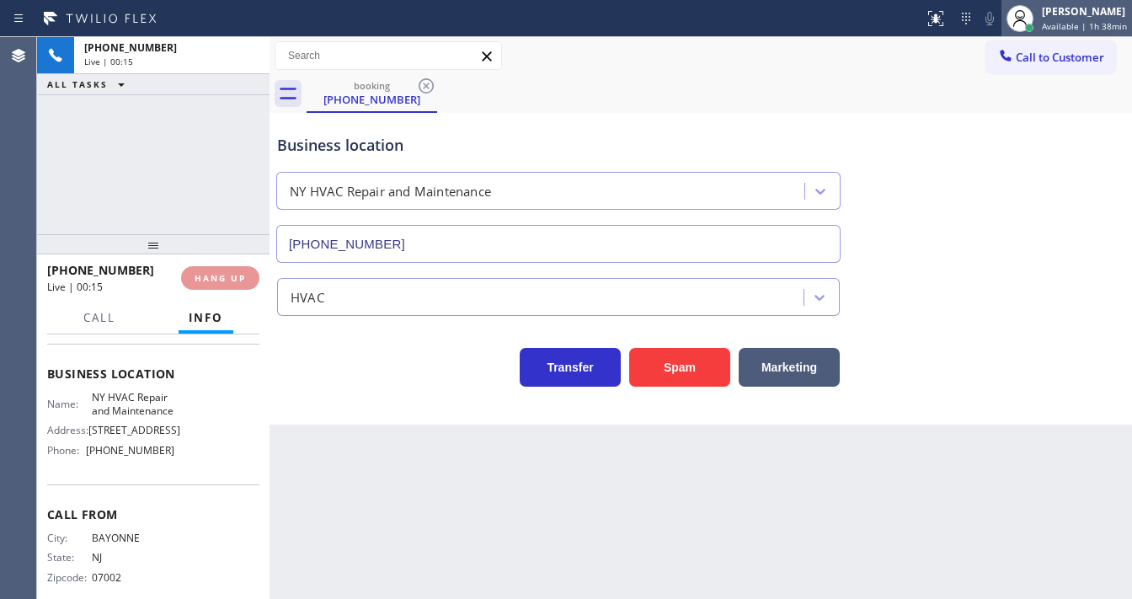
click at [1082, 34] on div "Michael Javier Available | 1h 38min" at bounding box center [1067, 18] width 131 height 37
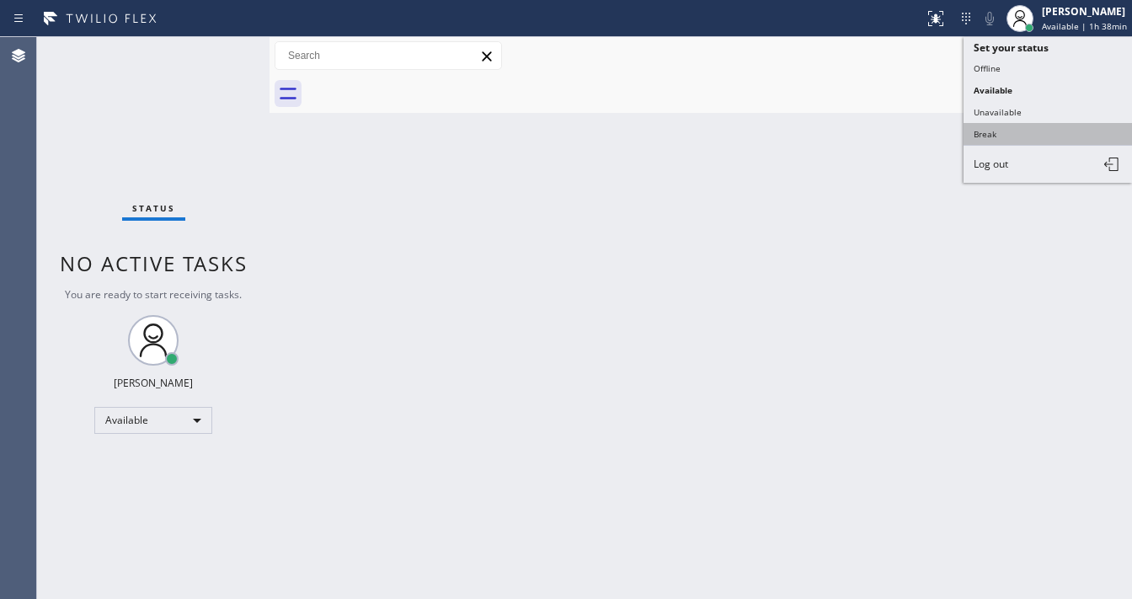
click at [991, 132] on button "Break" at bounding box center [1048, 134] width 168 height 22
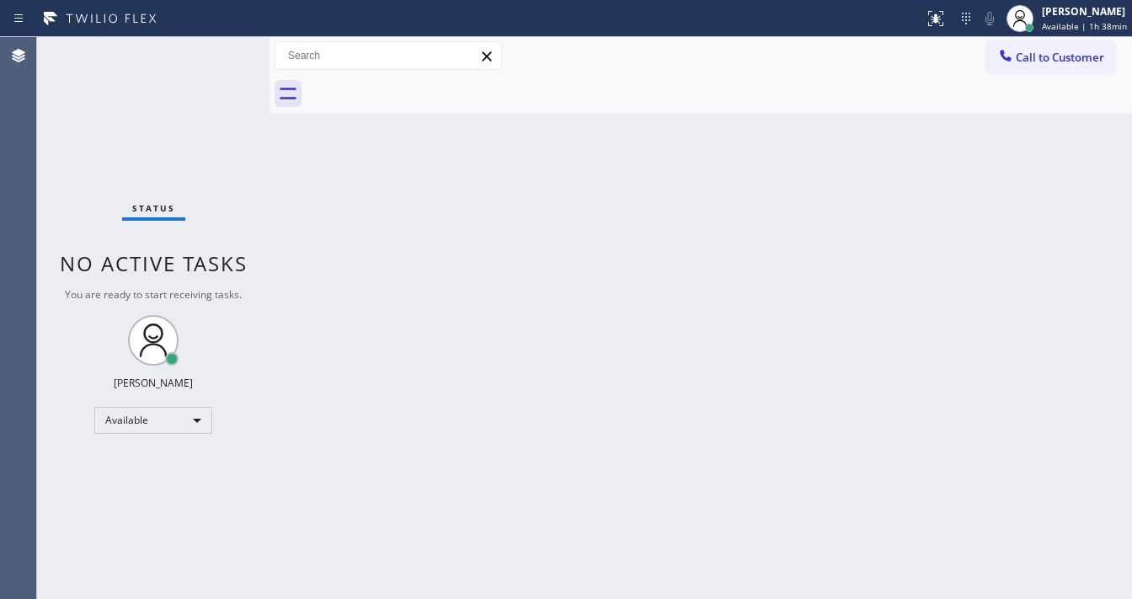
drag, startPoint x: 494, startPoint y: 299, endPoint x: 492, endPoint y: 514, distance: 214.8
click at [494, 300] on div "Back to Dashboard Change Sender ID Customers Technicians Select a contact Outbo…" at bounding box center [701, 318] width 863 height 562
